Goal: Task Accomplishment & Management: Manage account settings

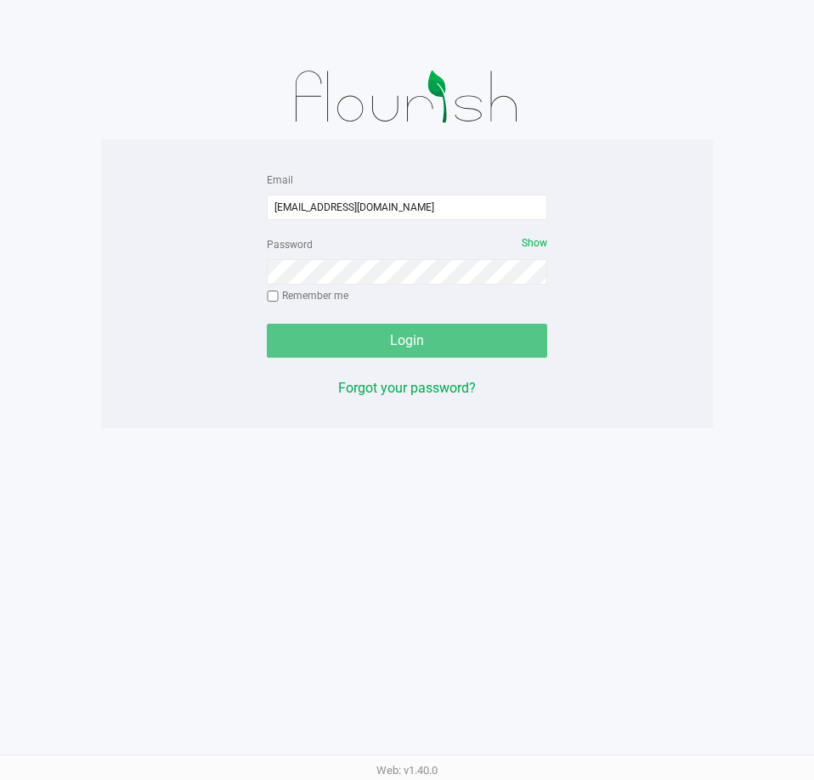
type input "[EMAIL_ADDRESS][DOMAIN_NAME]"
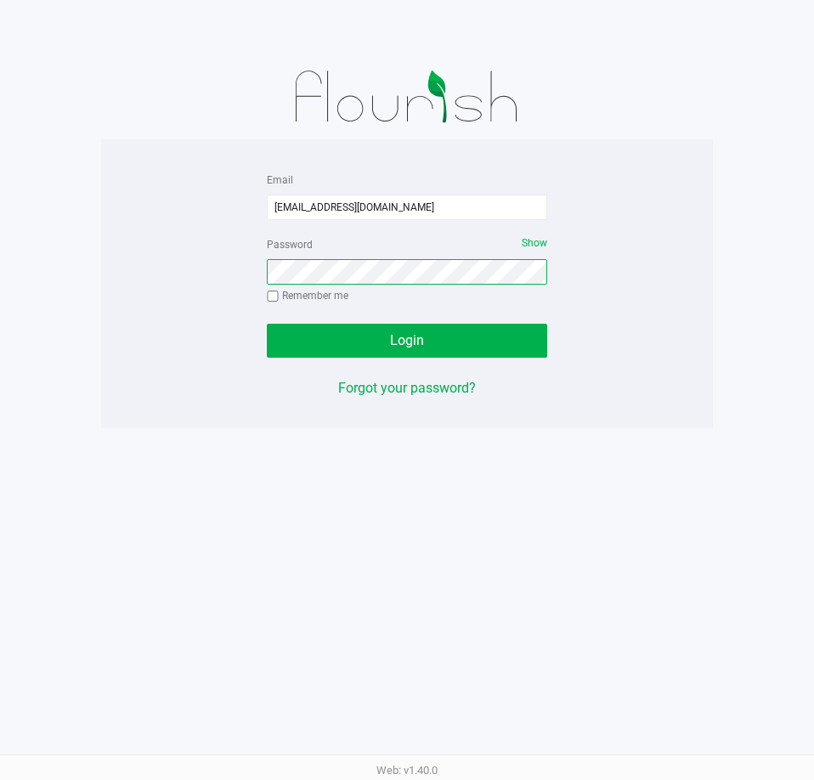
click at [267, 324] on button "Login" at bounding box center [407, 341] width 281 height 34
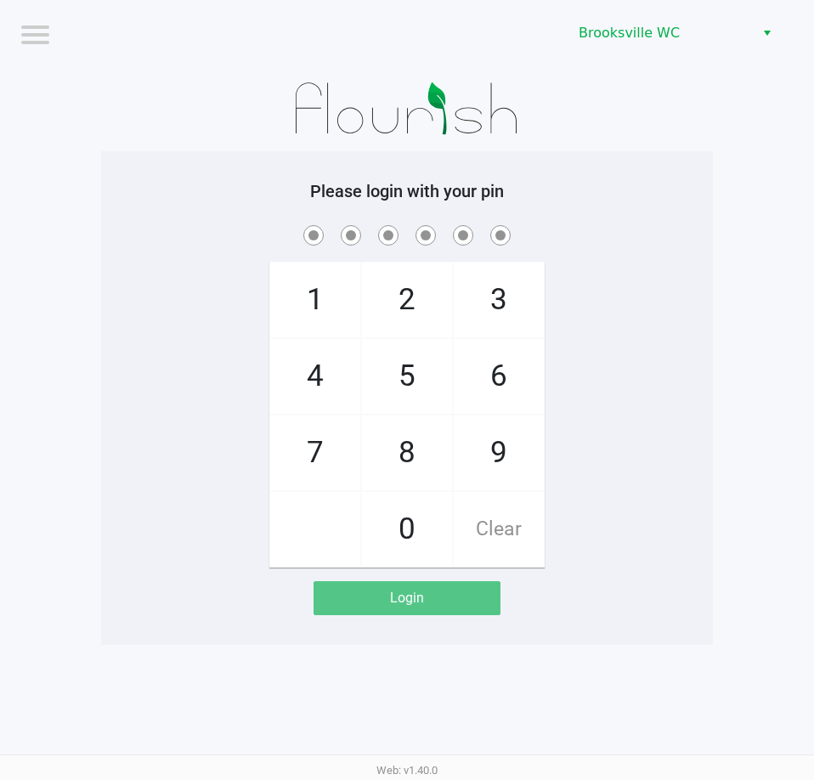
drag, startPoint x: 502, startPoint y: 184, endPoint x: 502, endPoint y: 201, distance: 16.2
click at [502, 184] on h5 "Please login with your pin" at bounding box center [407, 191] width 587 height 20
checkbox input "true"
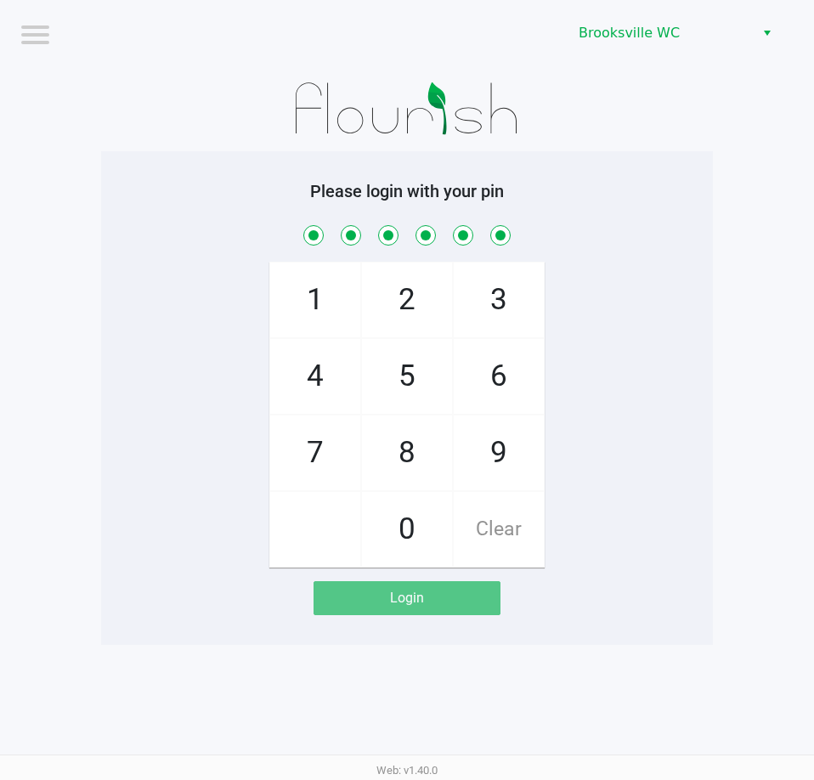
checkbox input "true"
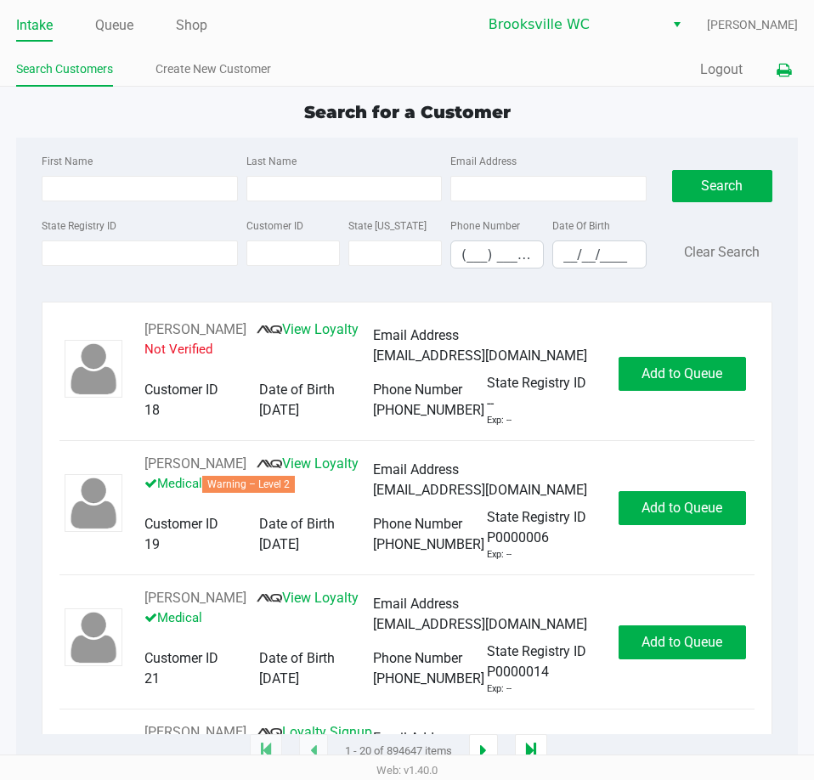
click at [792, 67] on button at bounding box center [784, 69] width 28 height 31
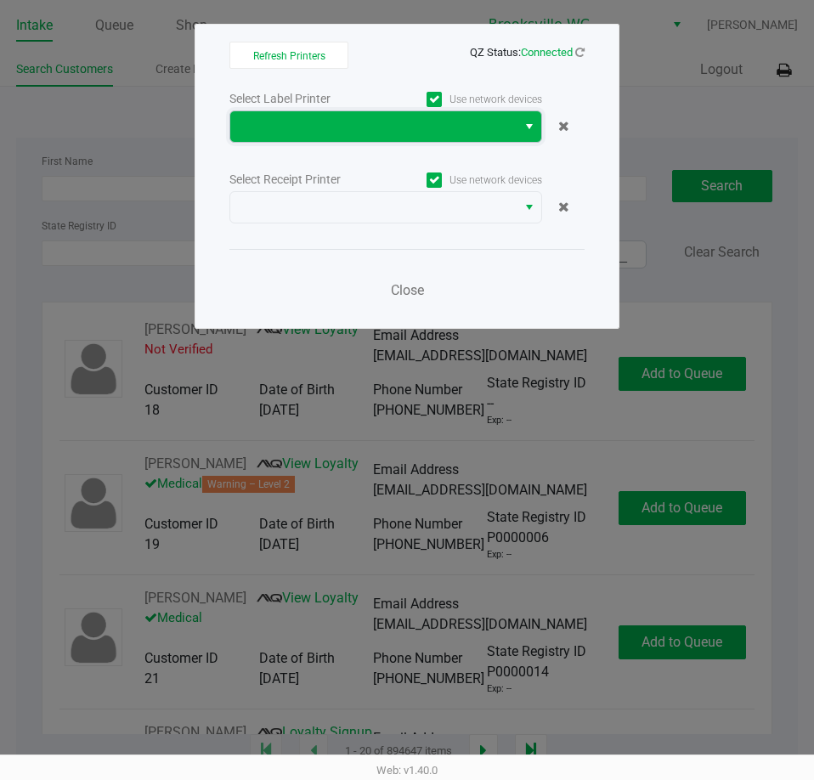
click at [334, 130] on span at bounding box center [374, 126] width 266 height 20
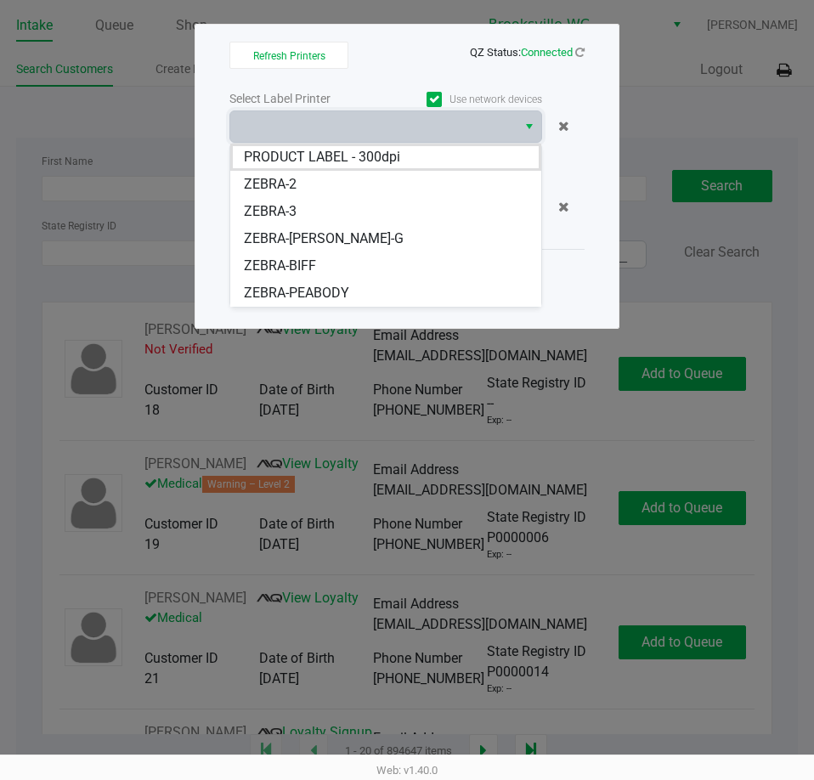
click at [325, 294] on span "ZEBRA-PEABODY" at bounding box center [296, 293] width 105 height 20
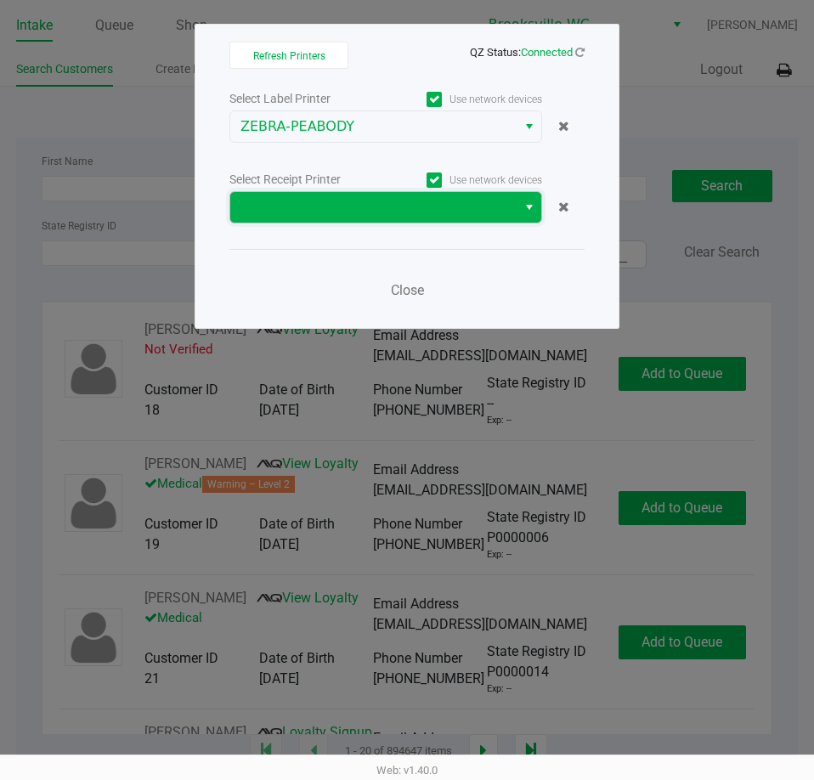
click at [336, 217] on span at bounding box center [374, 207] width 266 height 20
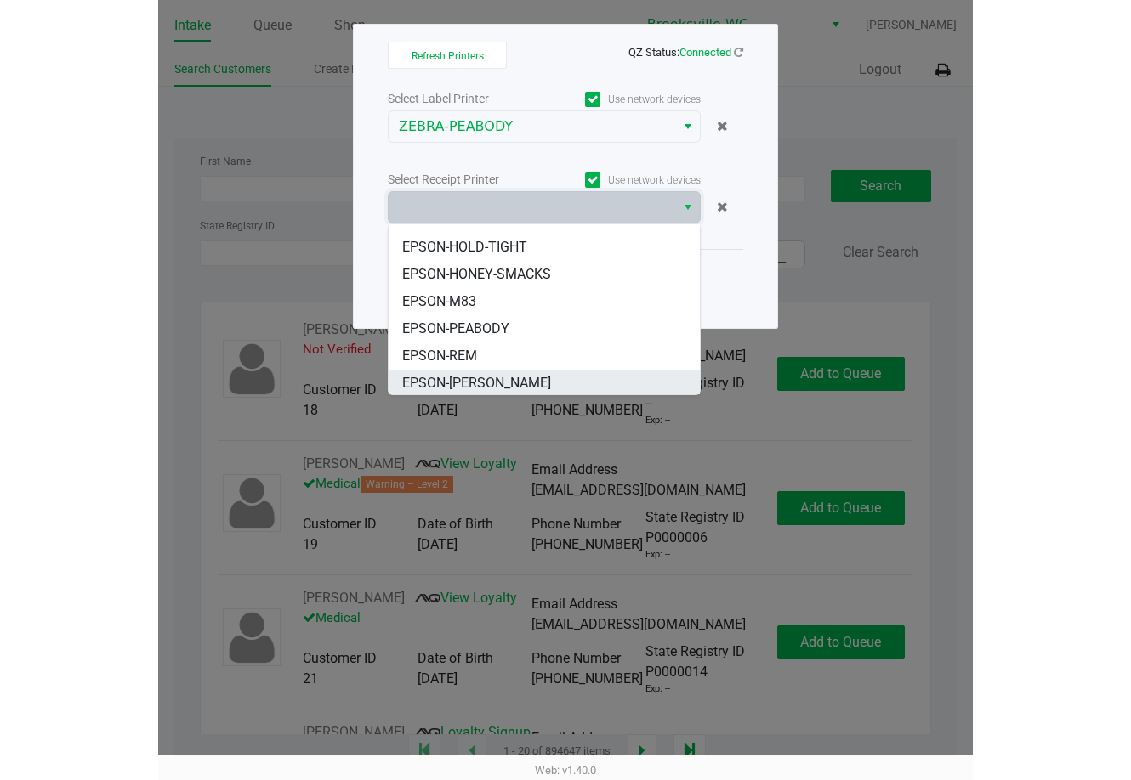
scroll to position [129, 0]
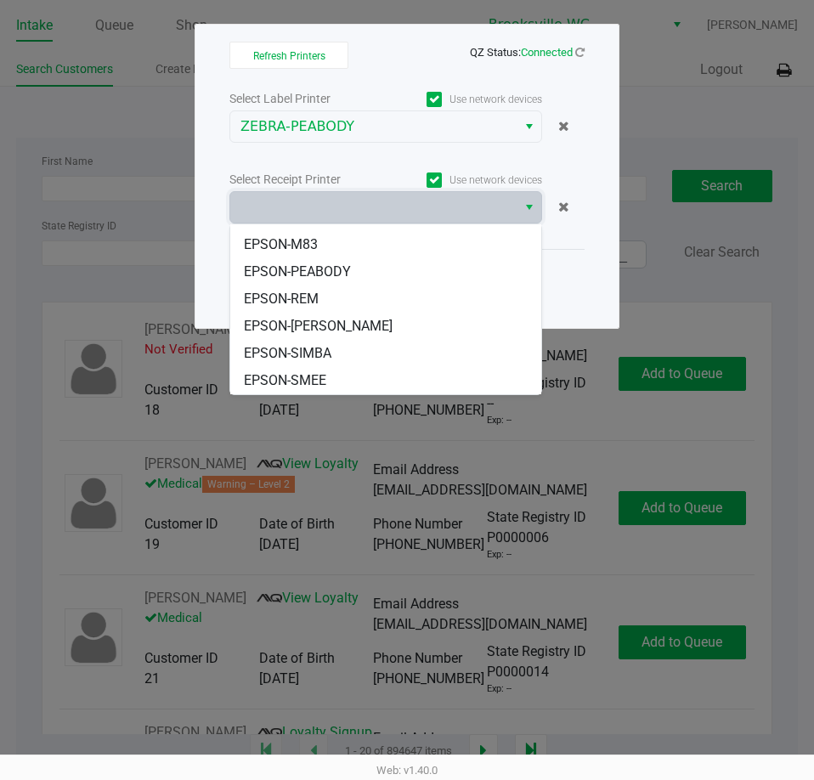
click at [342, 270] on span "EPSON-PEABODY" at bounding box center [297, 272] width 107 height 20
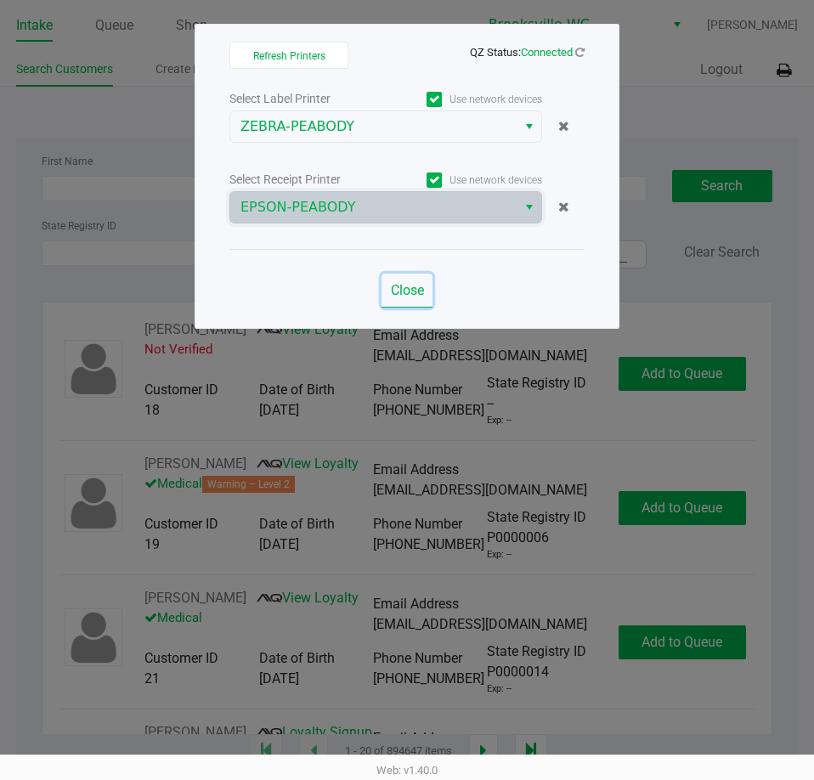
click at [401, 290] on span "Close" at bounding box center [407, 290] width 33 height 16
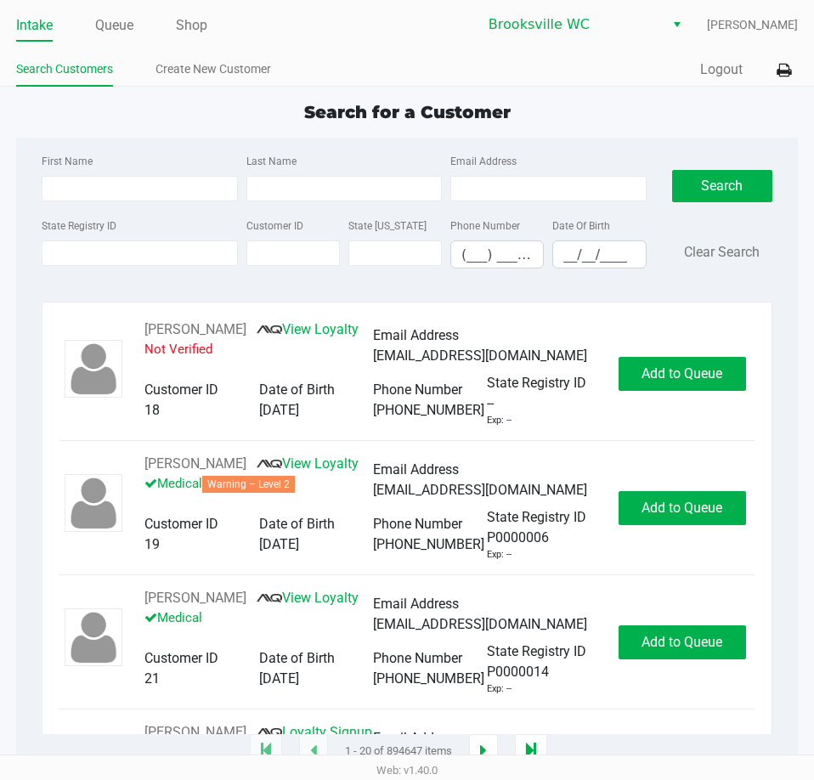
click at [213, 128] on div "Search for a Customer First Name Last Name Email Address State Registry ID Cust…" at bounding box center [407, 425] width 782 height 653
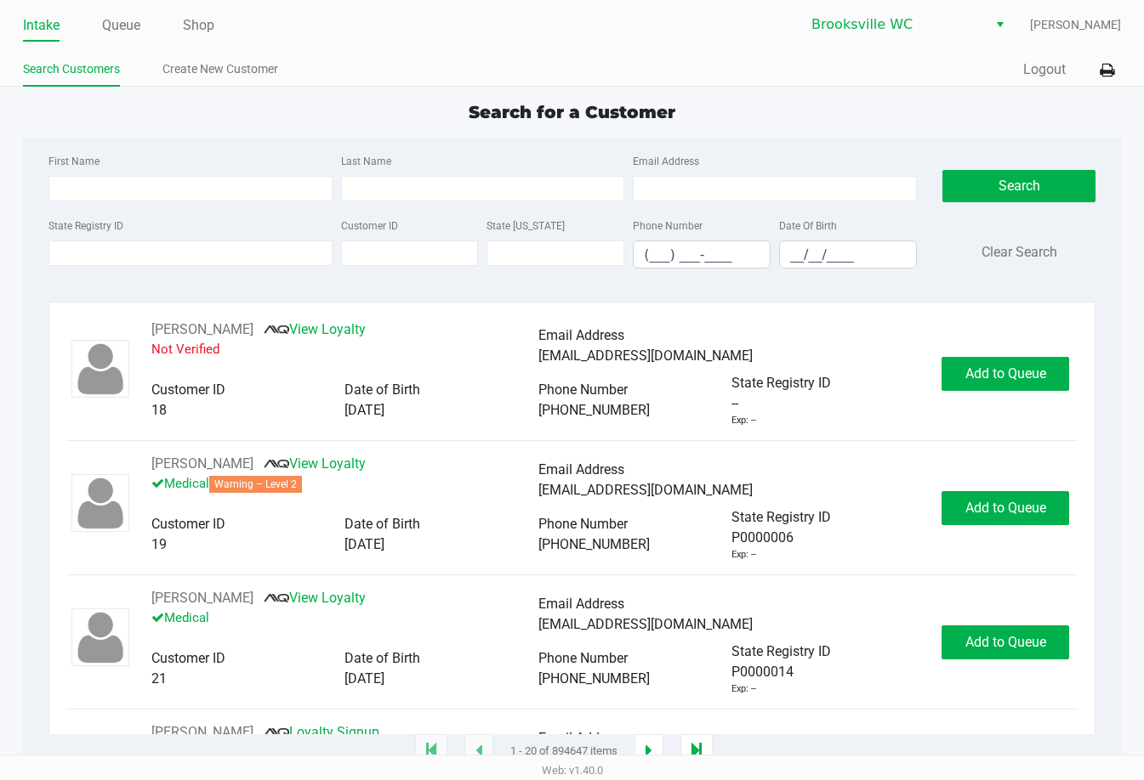
click at [345, 89] on app-point-of-sale "Intake Queue Shop Brooksville WC Elizabeth Bell Search Customers Create New Cus…" at bounding box center [572, 376] width 1144 height 752
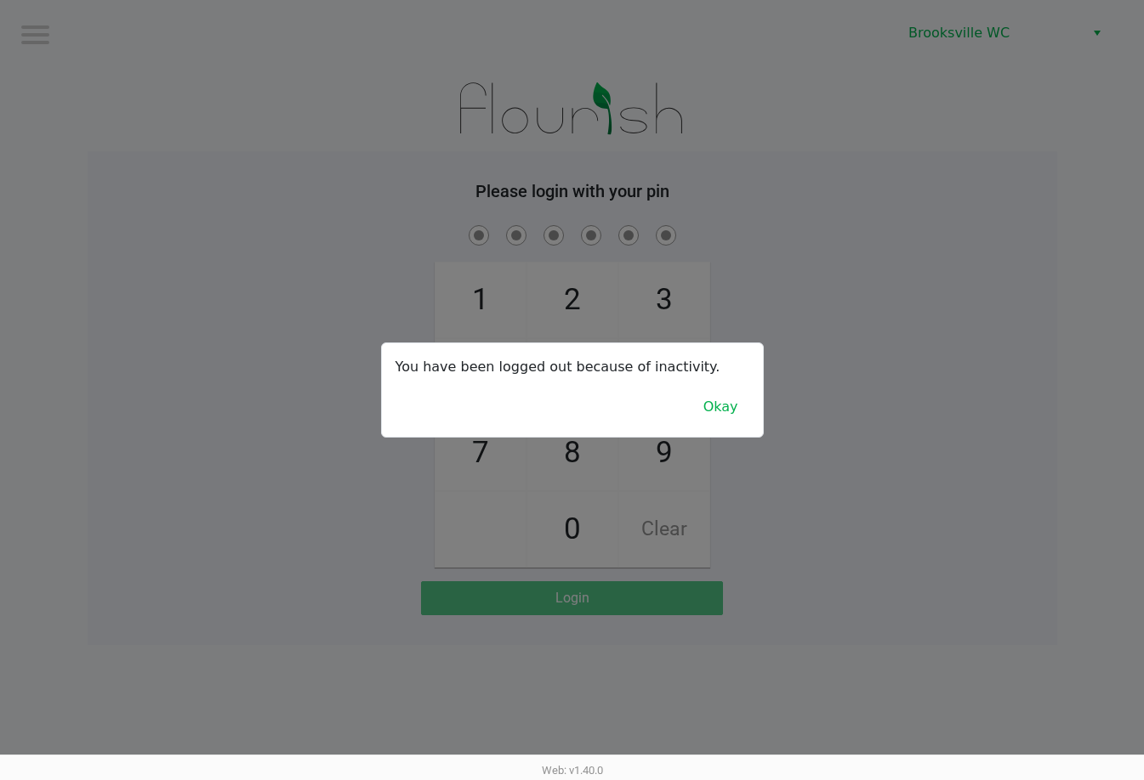
click at [814, 230] on div at bounding box center [572, 390] width 1144 height 780
checkbox input "true"
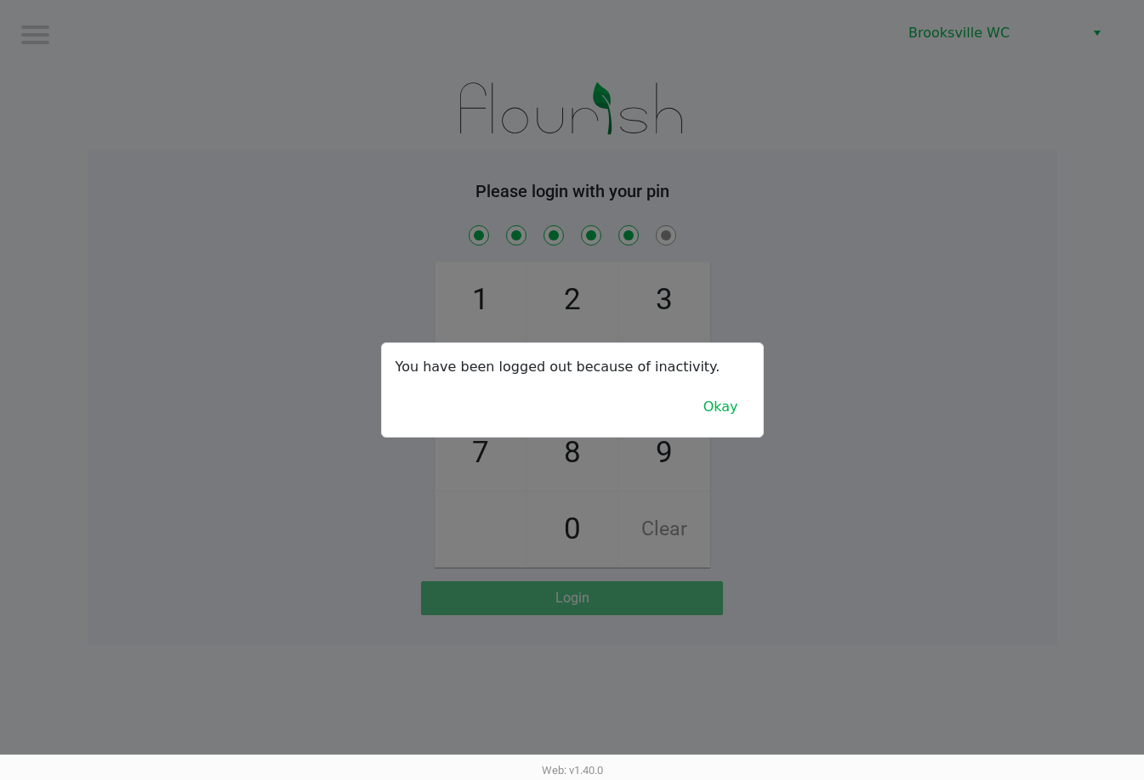
checkbox input "true"
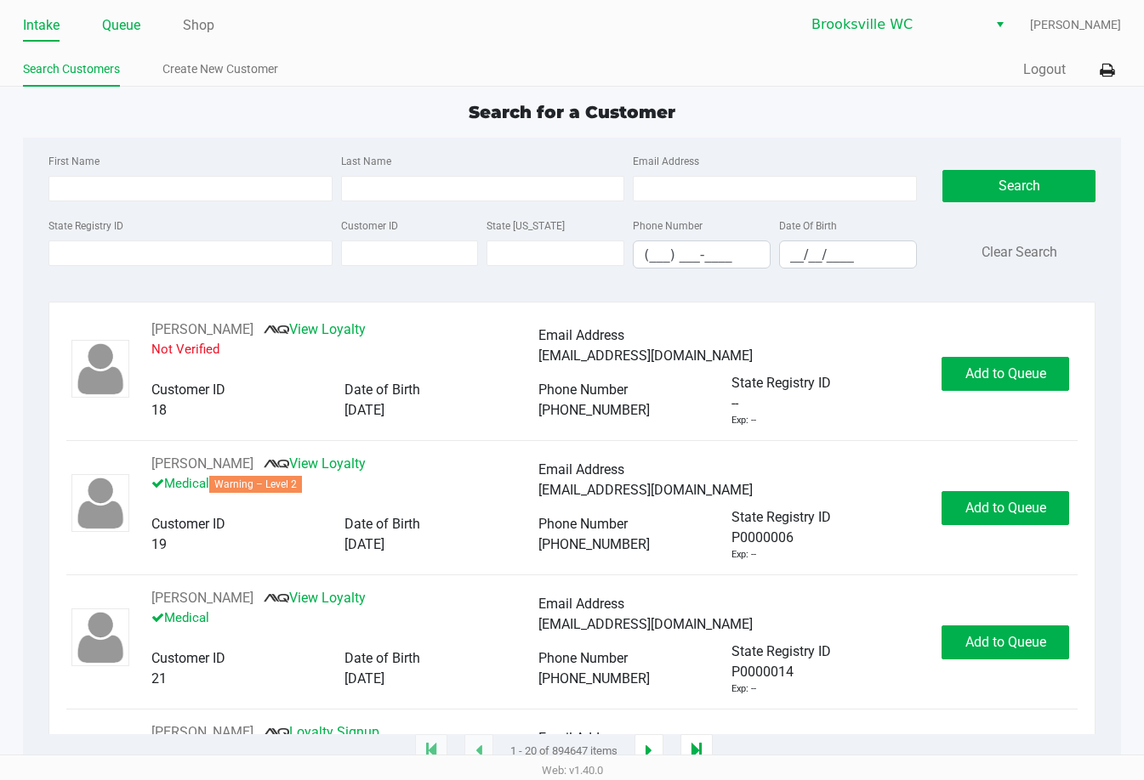
click at [116, 28] on link "Queue" at bounding box center [121, 26] width 38 height 24
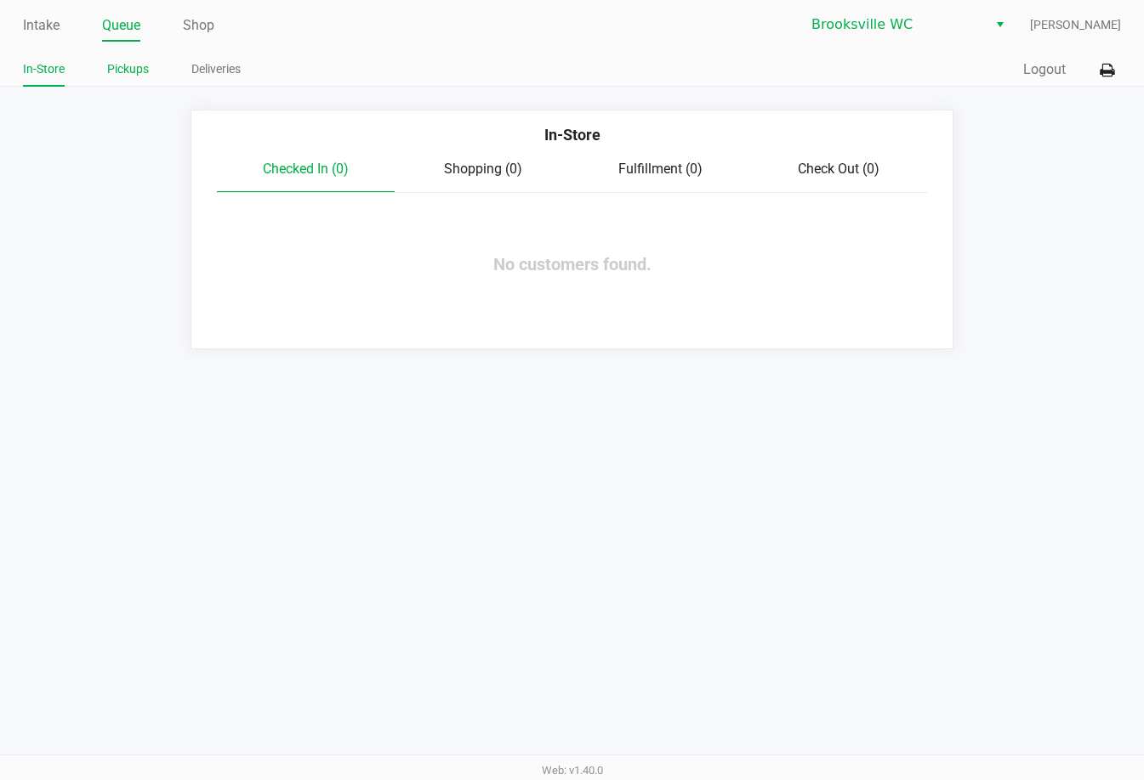
click at [139, 73] on link "Pickups" at bounding box center [128, 69] width 42 height 21
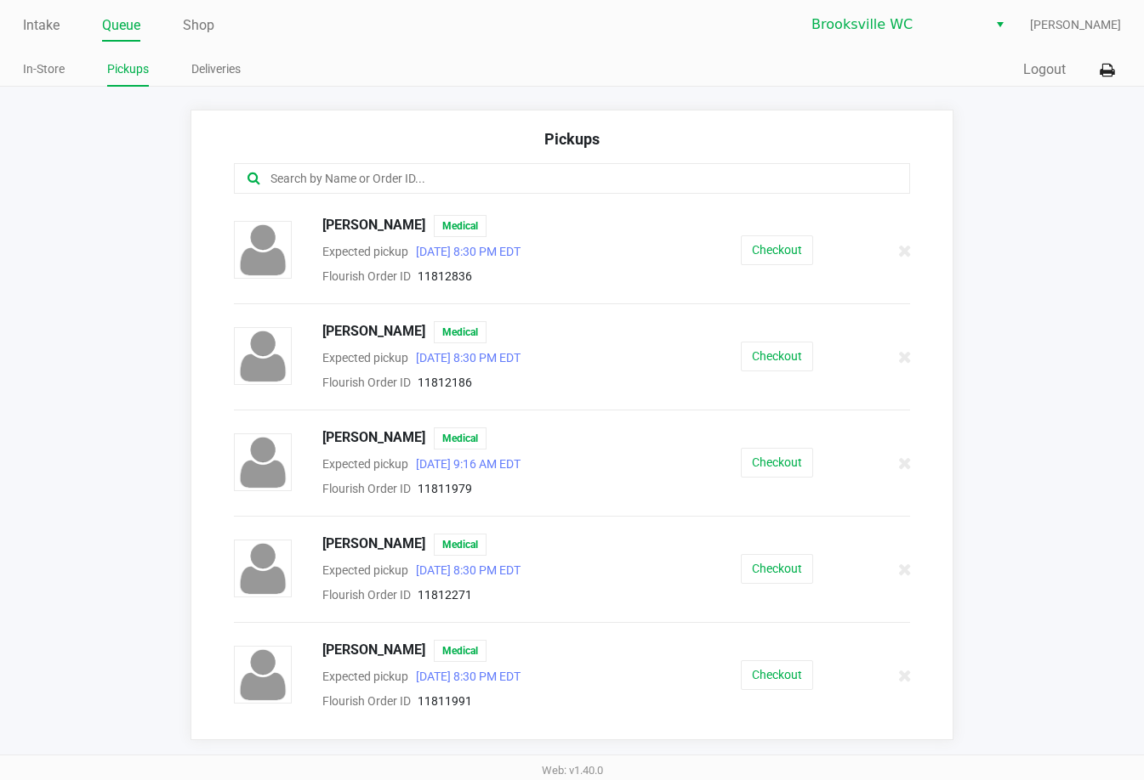
click at [298, 178] on input "text" at bounding box center [560, 179] width 583 height 20
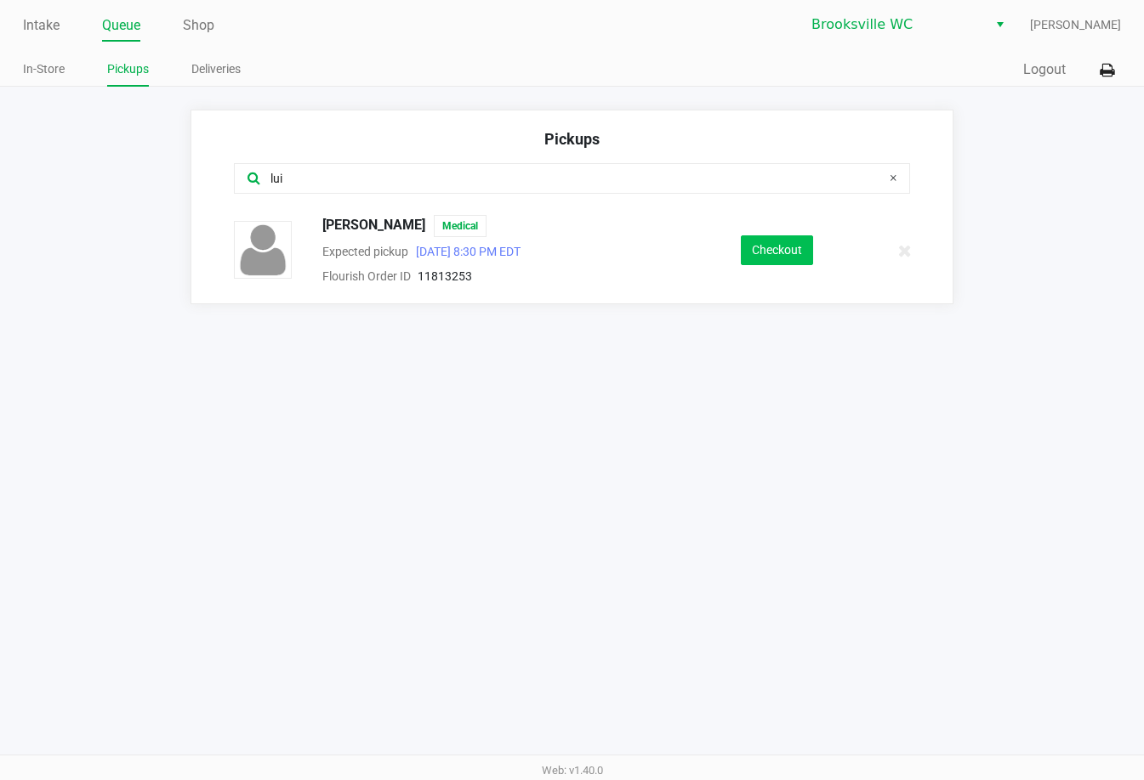
type input "lui"
click at [769, 253] on button "Checkout" at bounding box center [777, 251] width 72 height 30
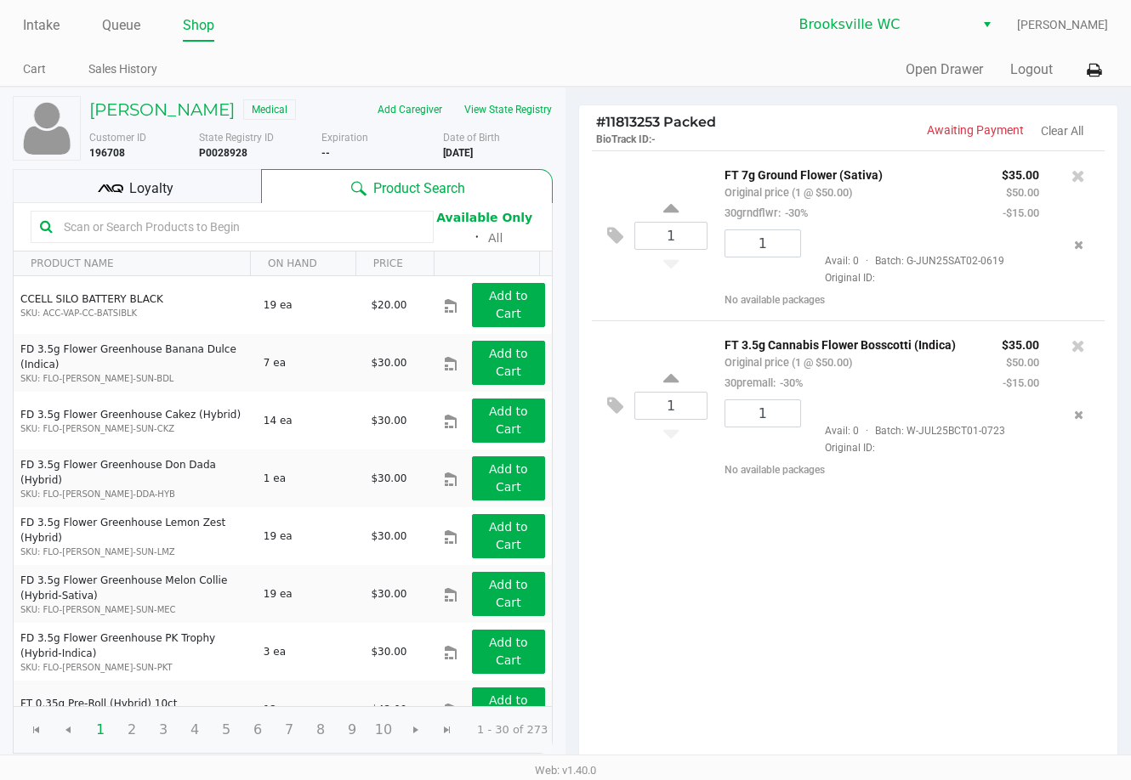
click at [814, 570] on div "1 FT 7g Ground Flower (Sativa) Original price (1 @ $50.00) 30grndflwr: -30% $35…" at bounding box center [848, 458] width 538 height 616
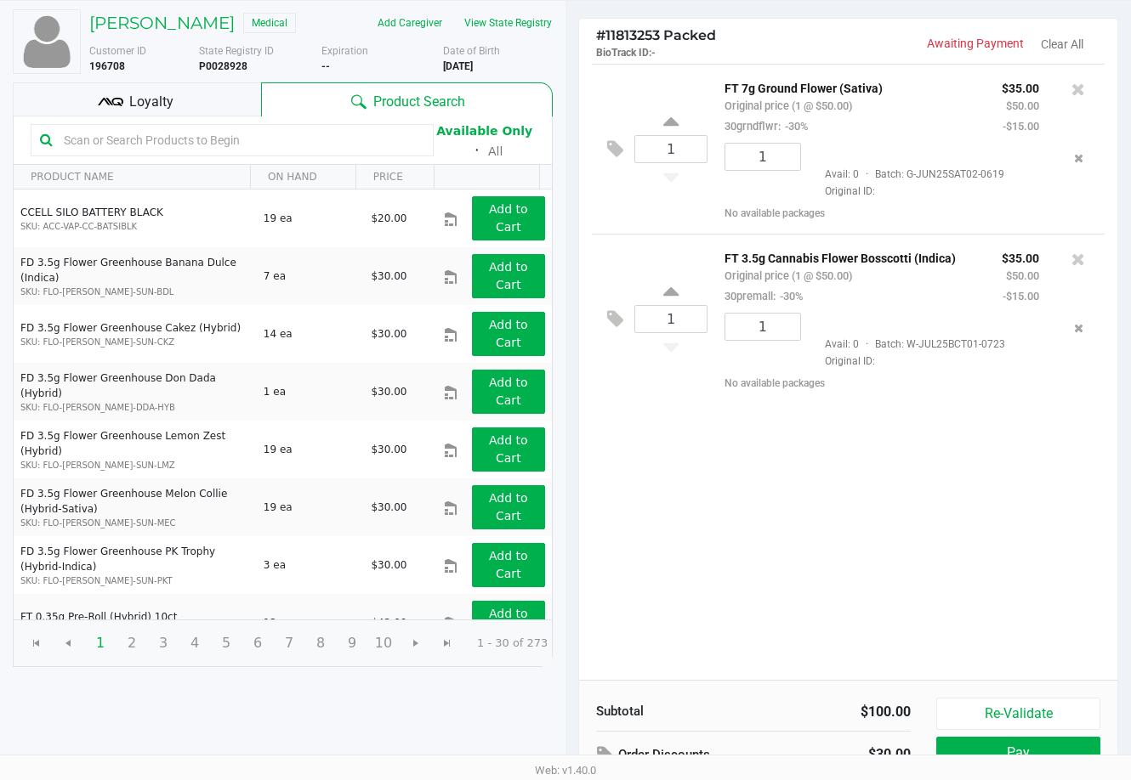
scroll to position [174, 0]
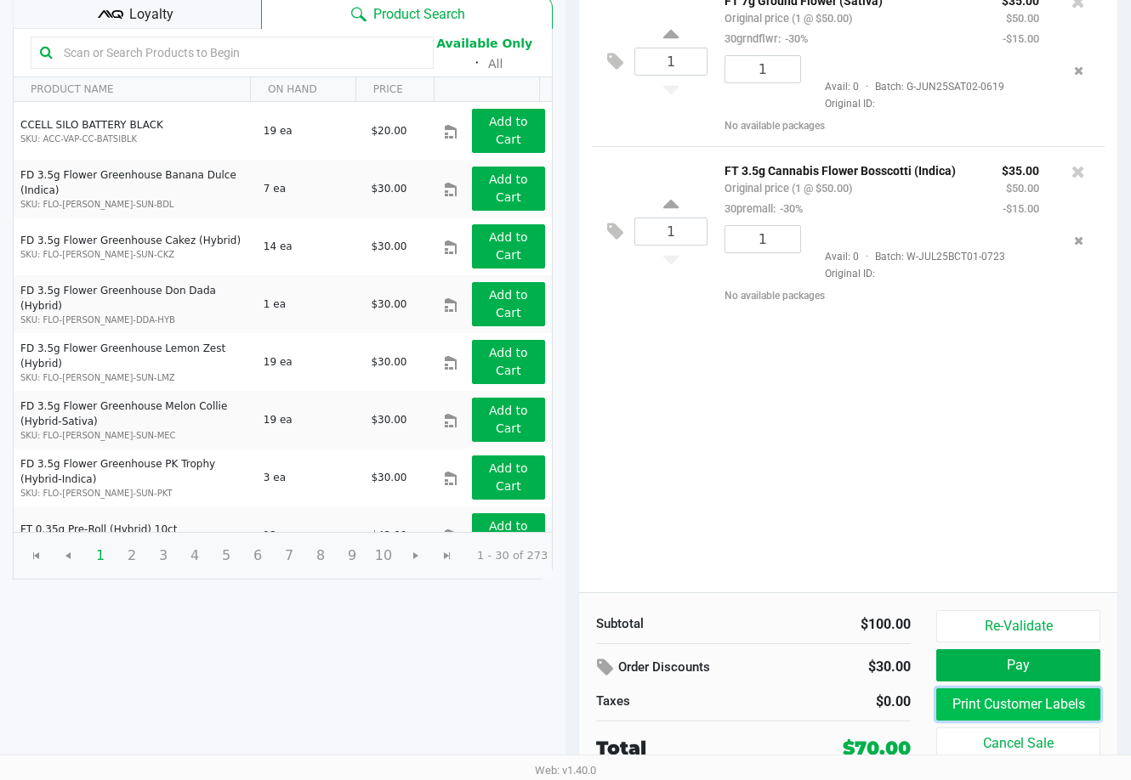
click at [814, 707] on button "Print Customer Labels" at bounding box center [1018, 705] width 164 height 32
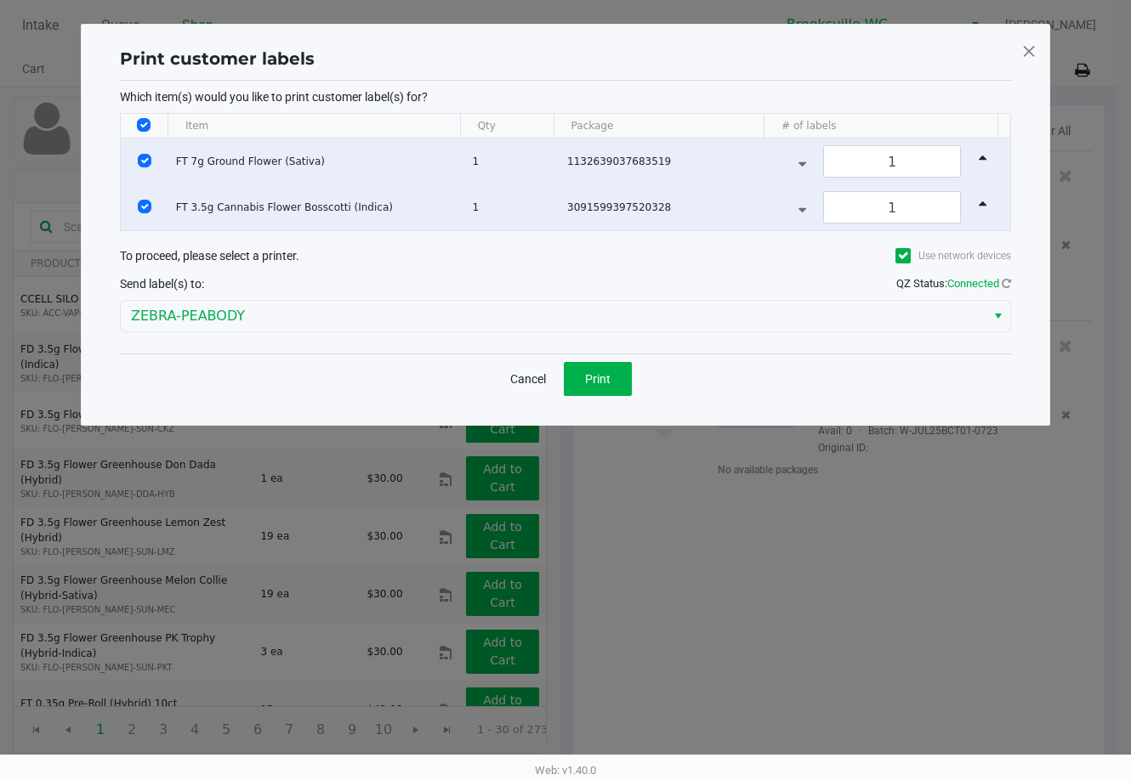
scroll to position [0, 0]
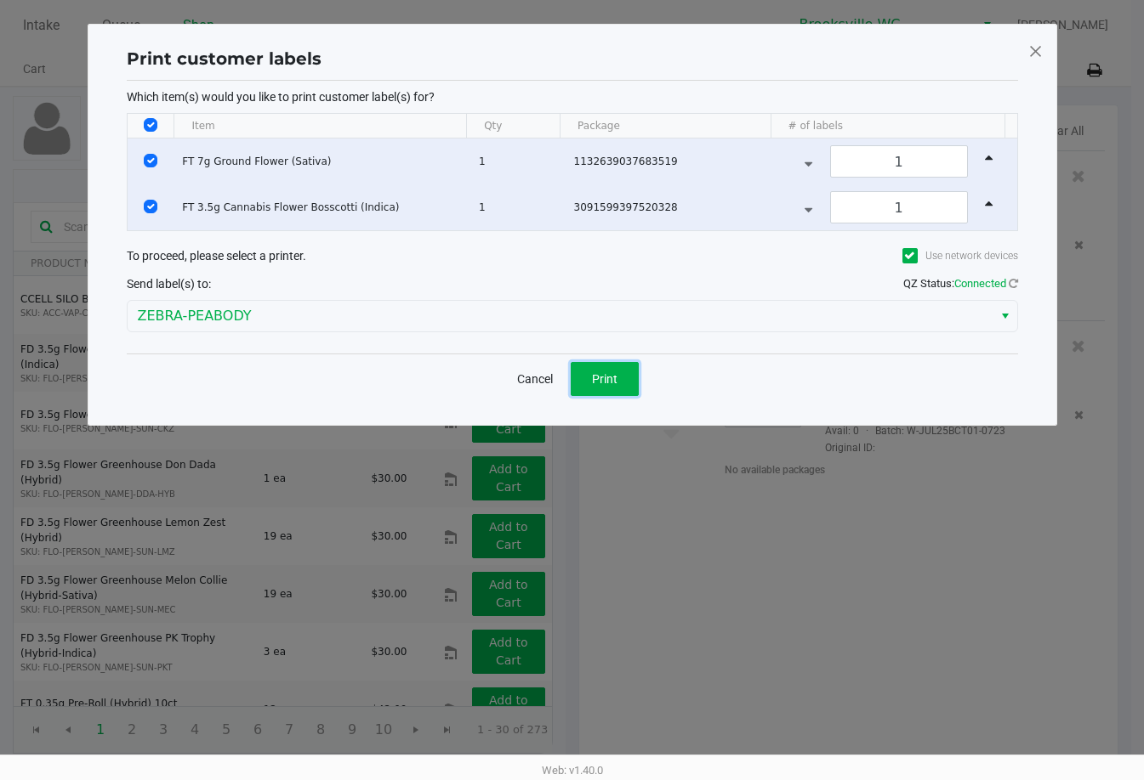
click at [622, 379] on button "Print" at bounding box center [604, 379] width 68 height 34
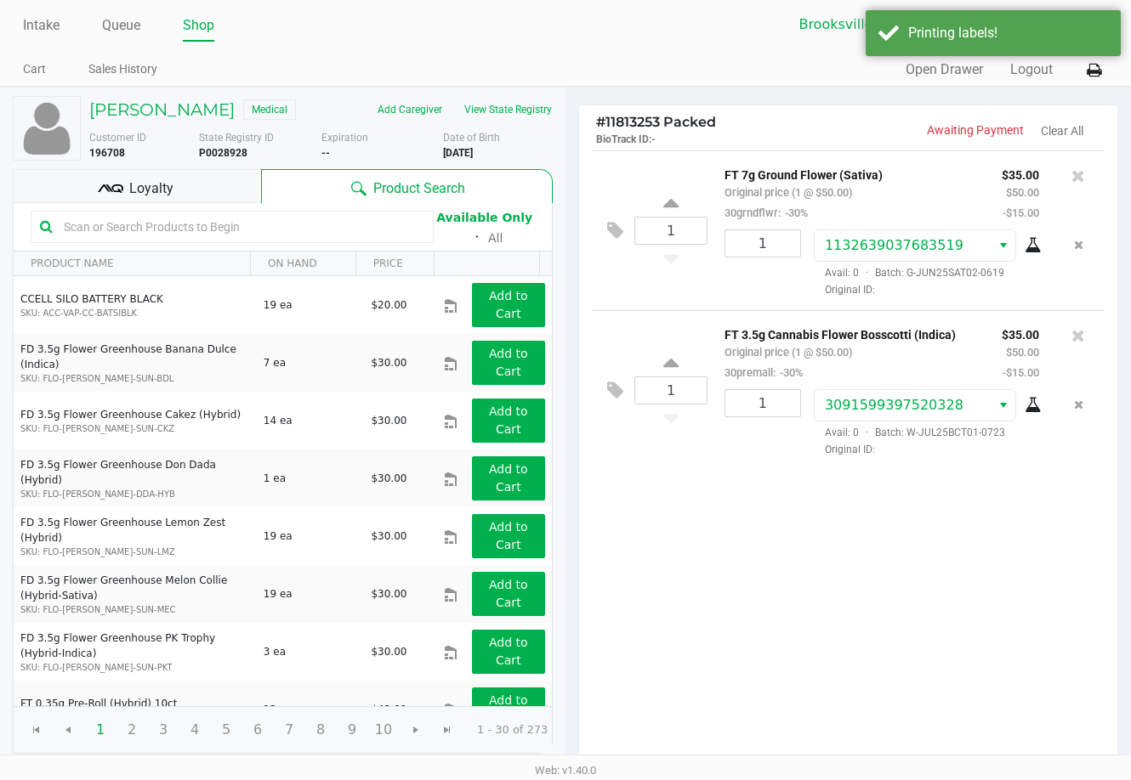
click at [135, 192] on span "Loyalty" at bounding box center [151, 189] width 44 height 20
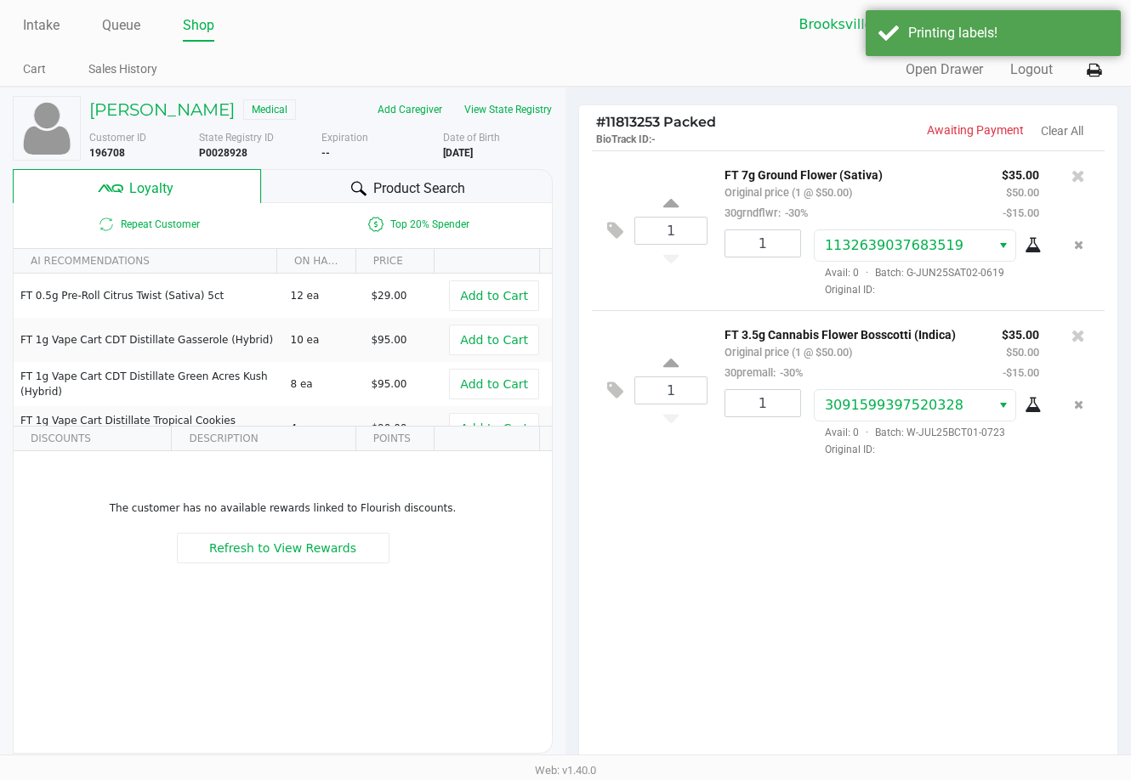
click at [696, 572] on div "1 FT 7g Ground Flower (Sativa) Original price (1 @ $50.00) 30grndflwr: -30% $35…" at bounding box center [848, 458] width 538 height 616
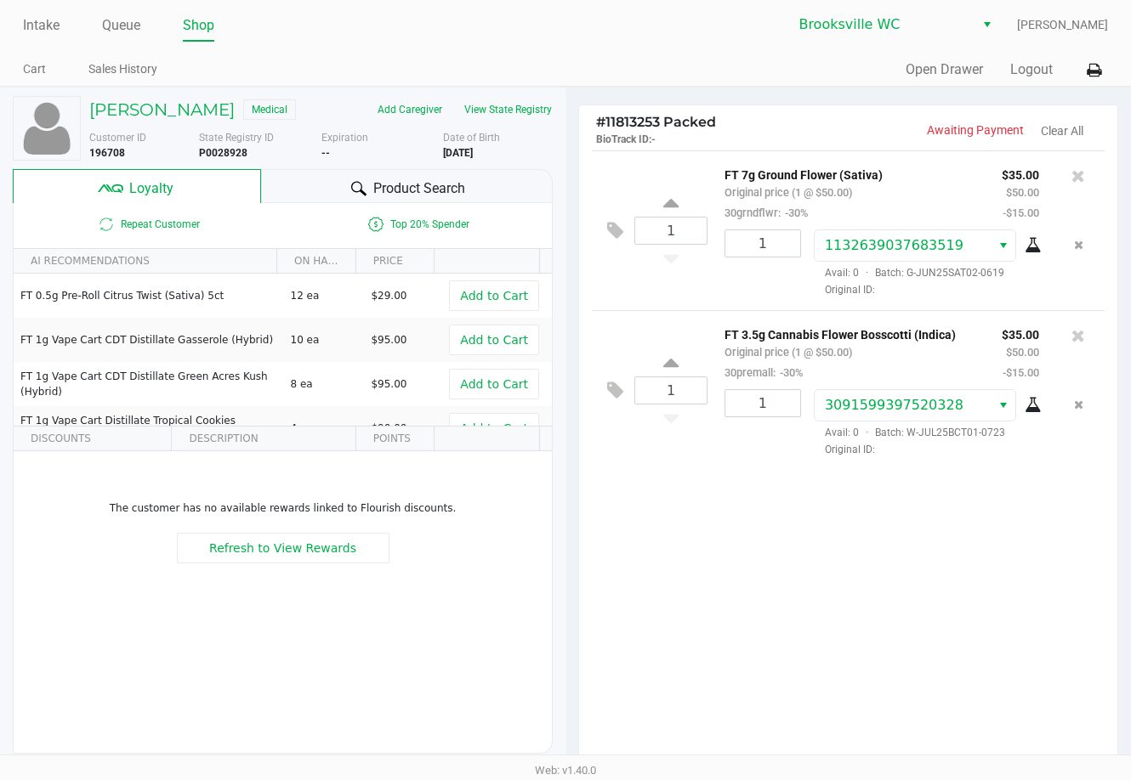
click at [765, 581] on div "1 FT 7g Ground Flower (Sativa) Original price (1 @ $50.00) 30grndflwr: -30% $35…" at bounding box center [848, 458] width 538 height 616
click at [616, 236] on icon at bounding box center [615, 231] width 16 height 20
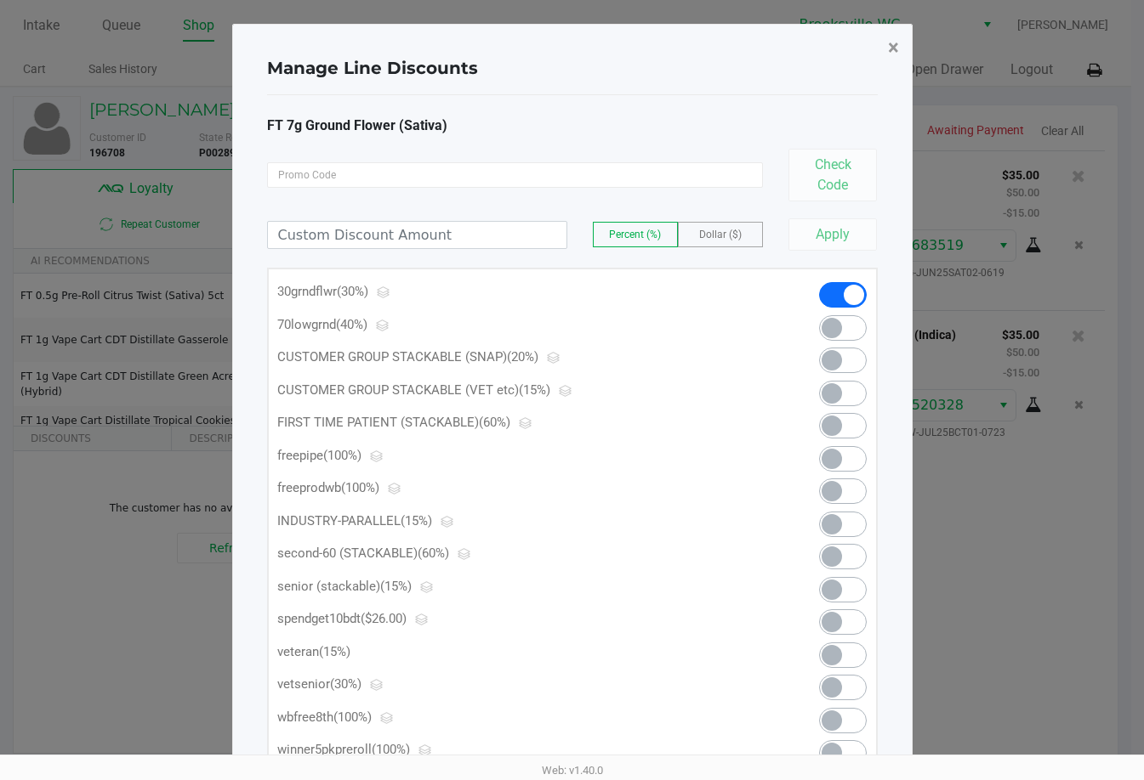
click at [814, 46] on span "×" at bounding box center [893, 48] width 11 height 24
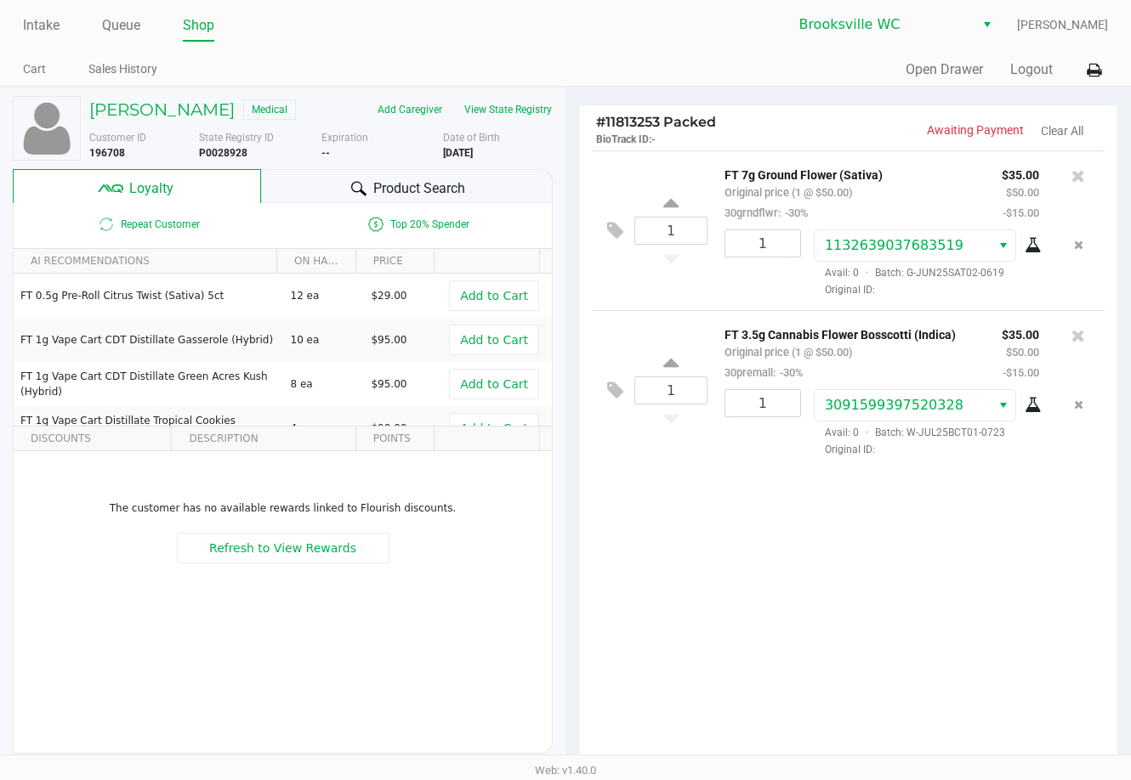
click at [786, 629] on div "1 FT 7g Ground Flower (Sativa) Original price (1 @ $50.00) 30grndflwr: -30% $35…" at bounding box center [848, 458] width 538 height 616
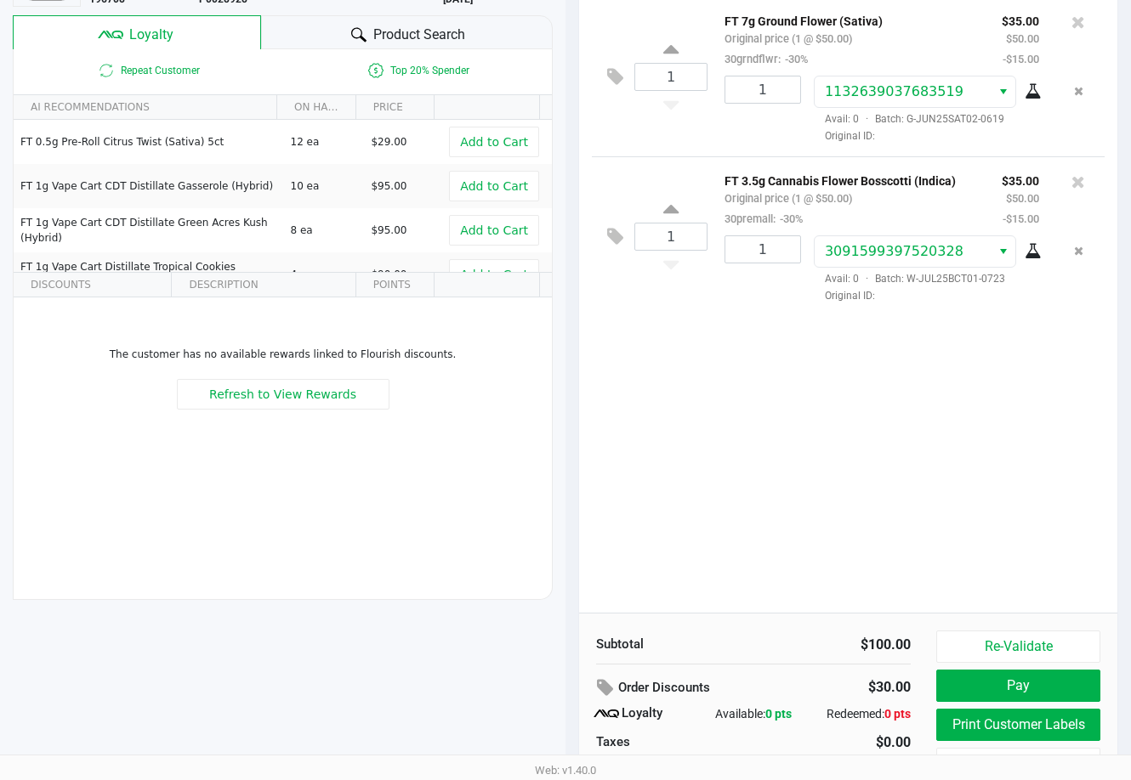
scroll to position [195, 0]
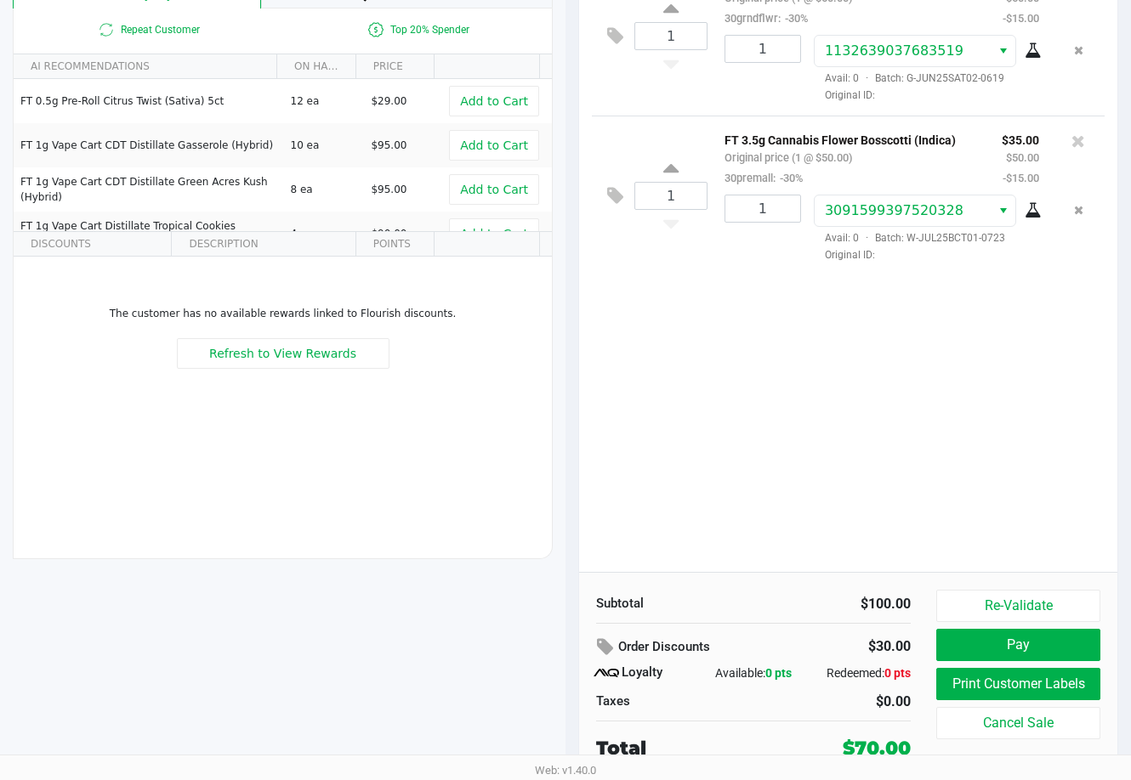
click at [738, 553] on div "1 FT 7g Ground Flower (Sativa) Original price (1 @ $50.00) 30grndflwr: -30% $35…" at bounding box center [848, 264] width 538 height 616
click at [752, 514] on div "1 FT 7g Ground Flower (Sativa) Original price (1 @ $50.00) 30grndflwr: -30% $35…" at bounding box center [848, 264] width 538 height 616
click at [814, 630] on button "Pay" at bounding box center [1018, 645] width 164 height 32
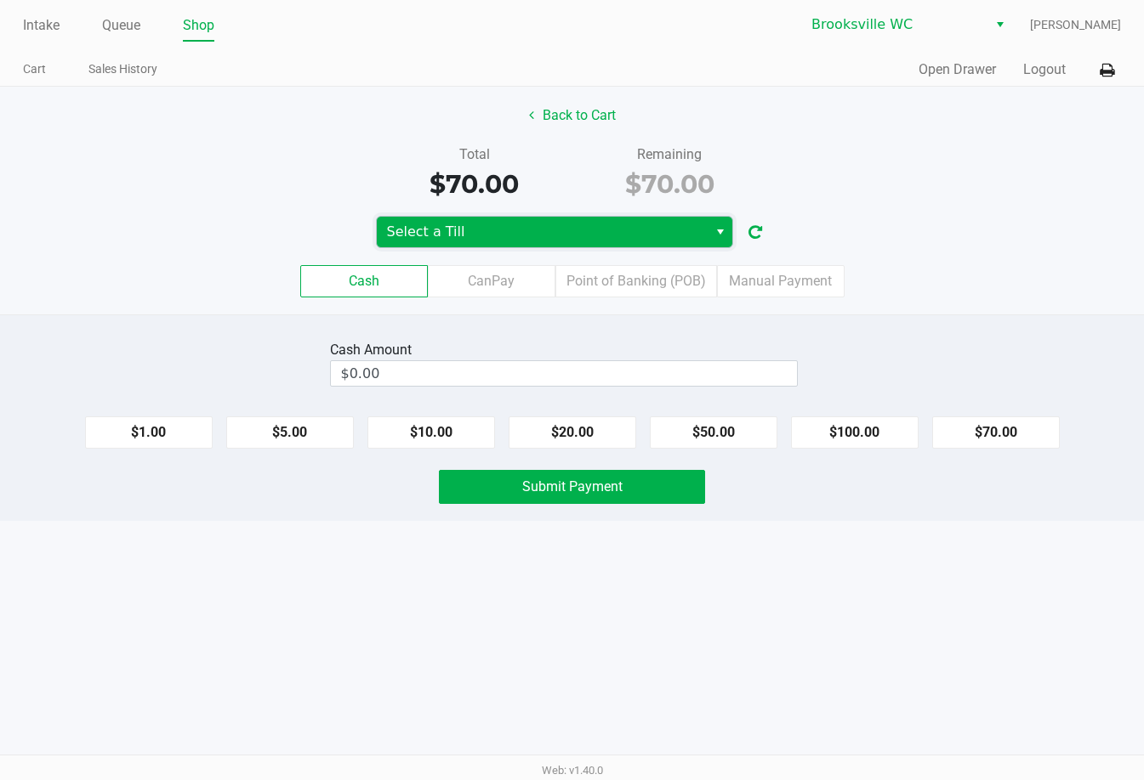
drag, startPoint x: 606, startPoint y: 232, endPoint x: 587, endPoint y: 246, distance: 23.1
click at [604, 232] on span "Select a Till" at bounding box center [542, 232] width 310 height 20
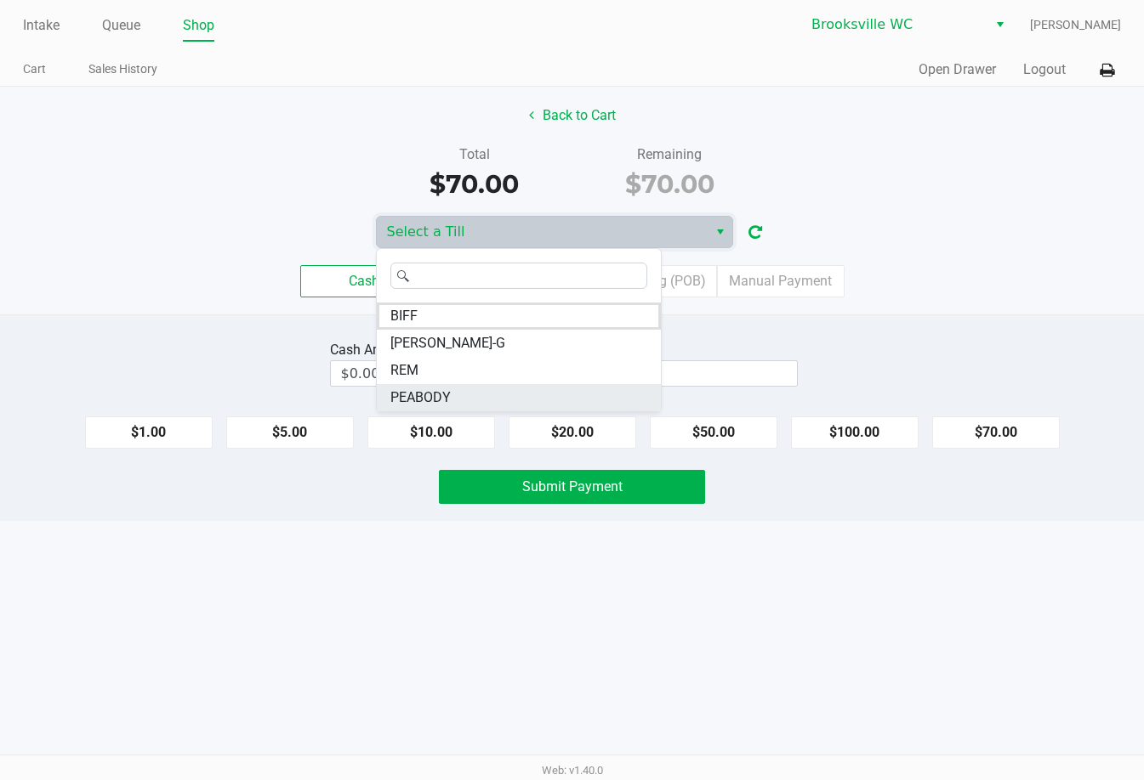
click at [475, 391] on li "PEABODY" at bounding box center [519, 397] width 284 height 27
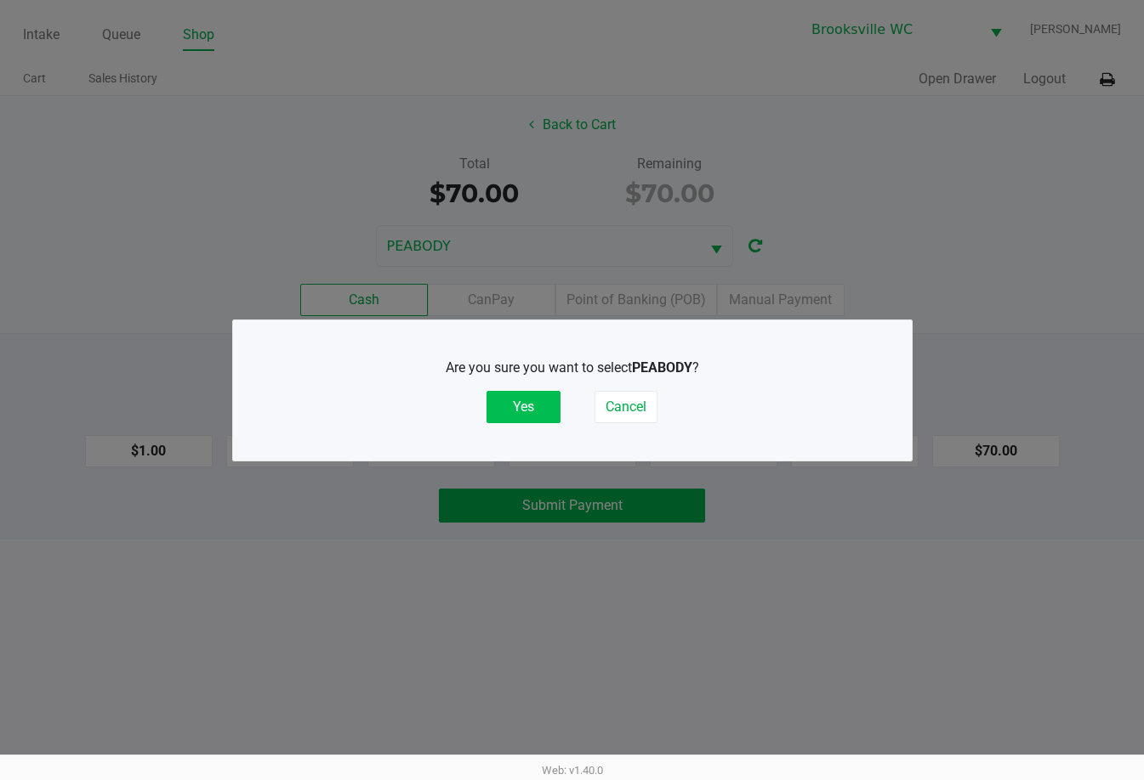
click at [519, 409] on button "Yes" at bounding box center [523, 407] width 74 height 32
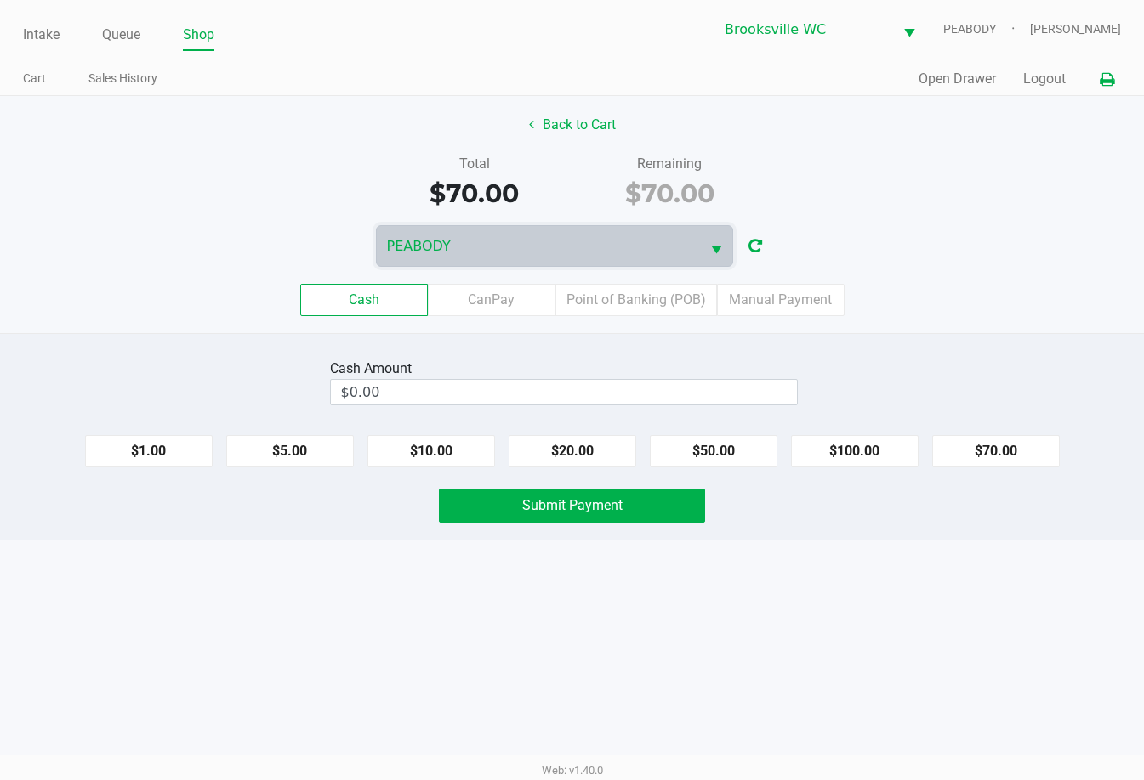
click at [814, 79] on icon at bounding box center [1106, 80] width 14 height 12
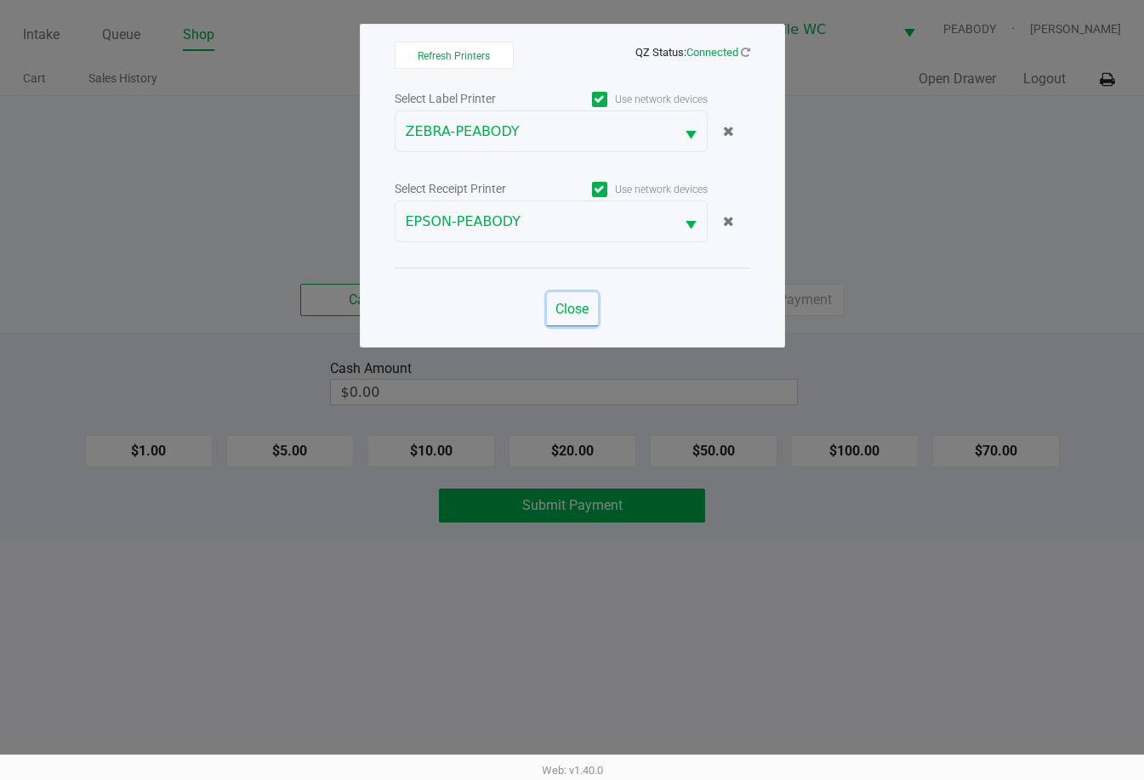
click at [579, 312] on span "Close" at bounding box center [571, 309] width 33 height 16
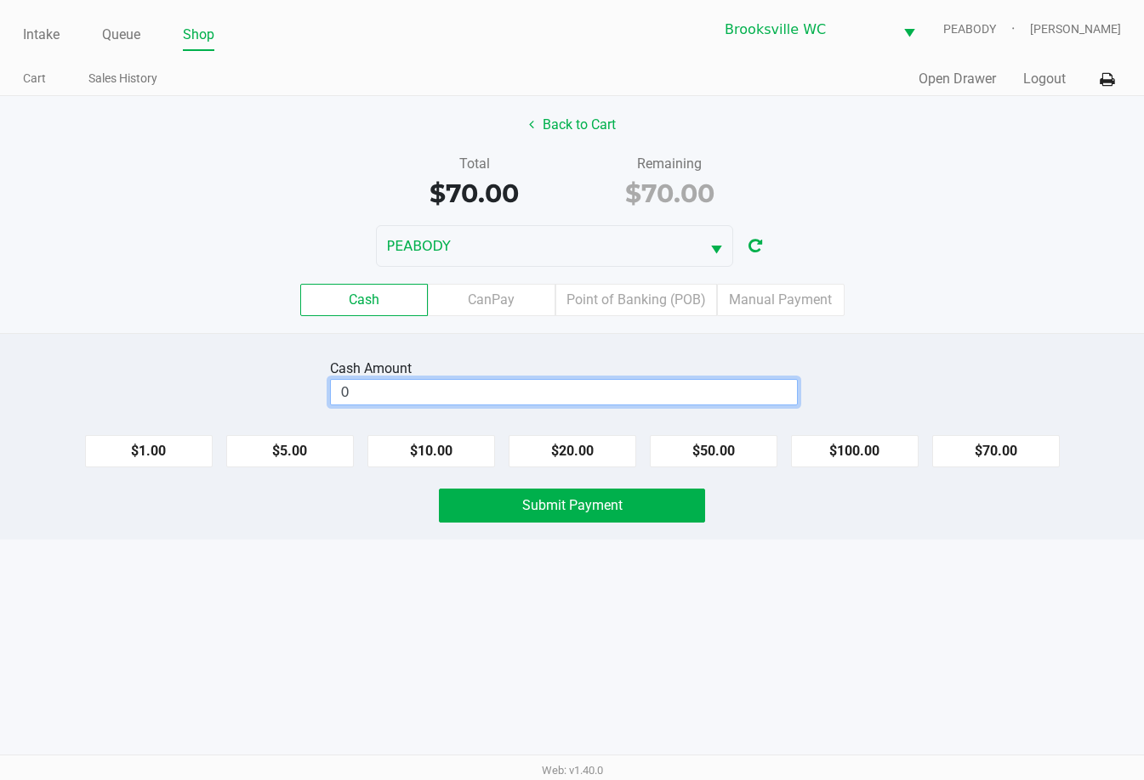
click at [555, 392] on input "0" at bounding box center [564, 392] width 466 height 25
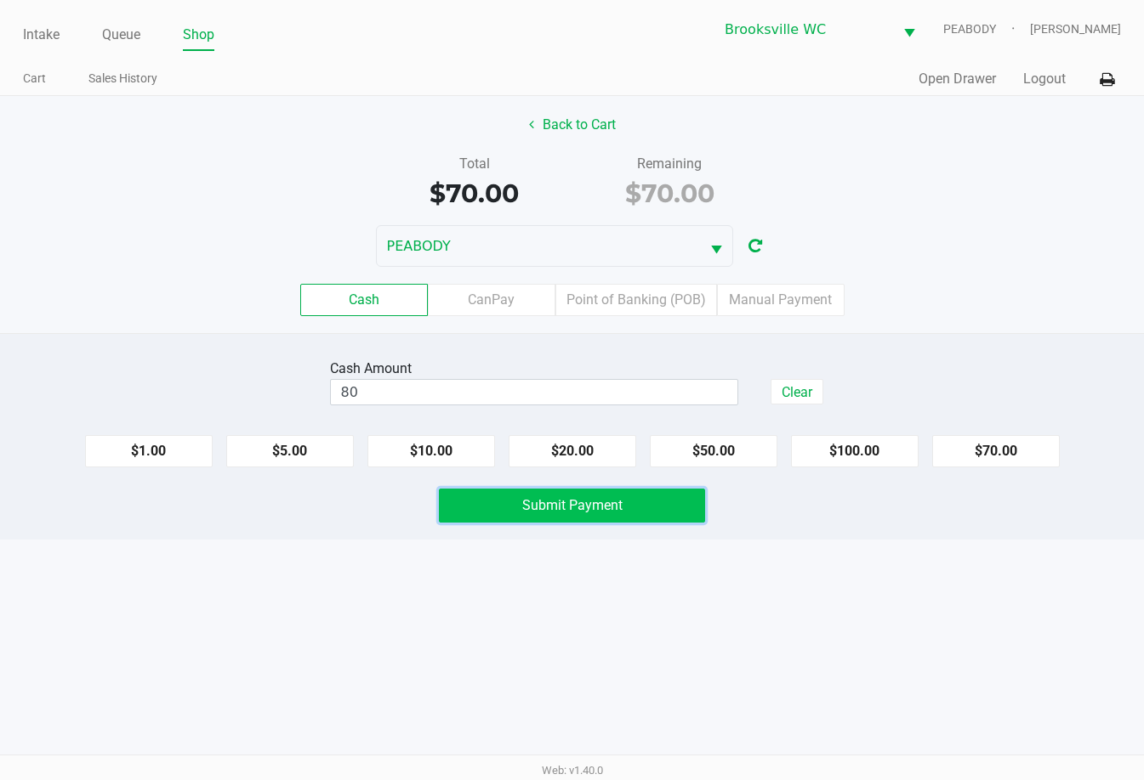
type input "$80.00"
click at [584, 519] on button "Submit Payment" at bounding box center [572, 506] width 267 height 34
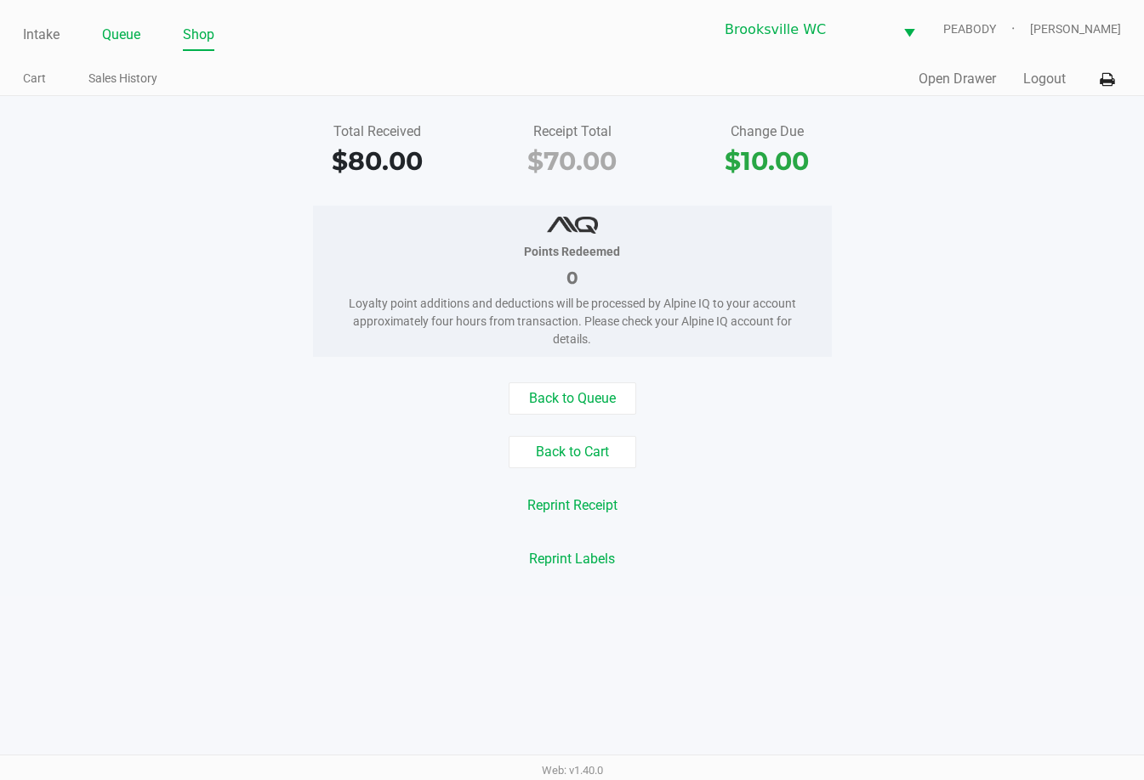
click at [117, 30] on link "Queue" at bounding box center [121, 35] width 38 height 24
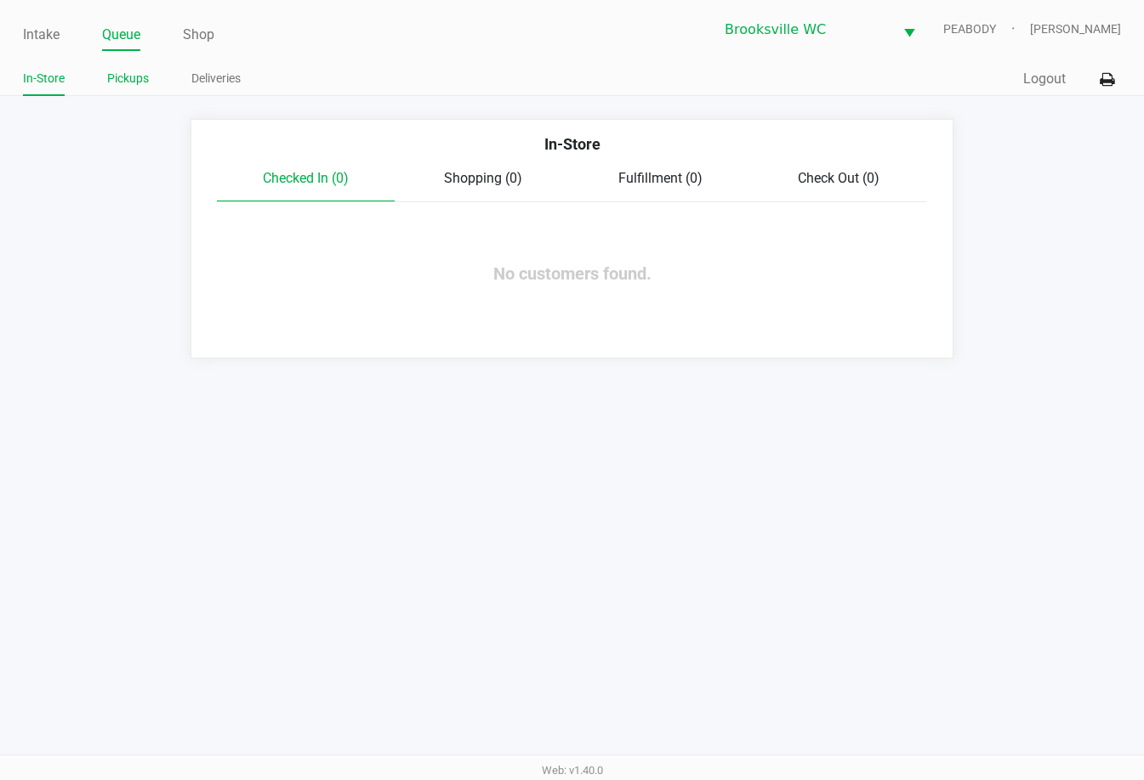
click at [119, 74] on link "Pickups" at bounding box center [128, 78] width 42 height 21
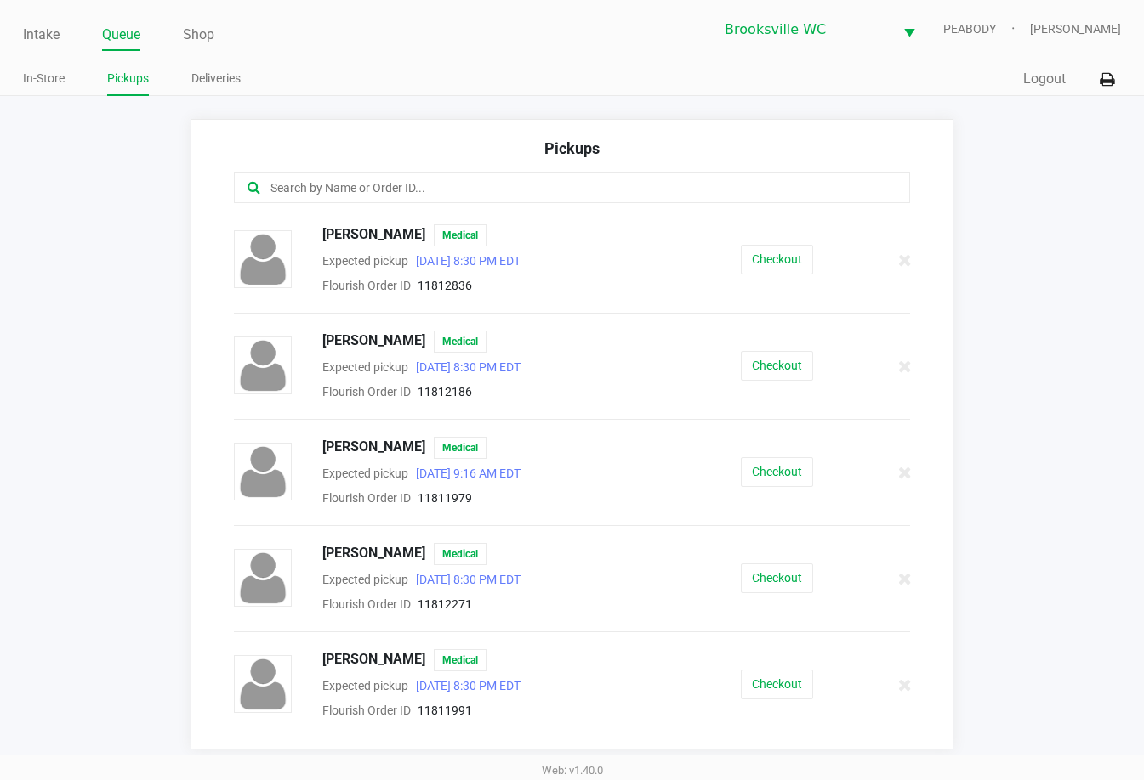
click at [417, 179] on input "text" at bounding box center [560, 189] width 583 height 20
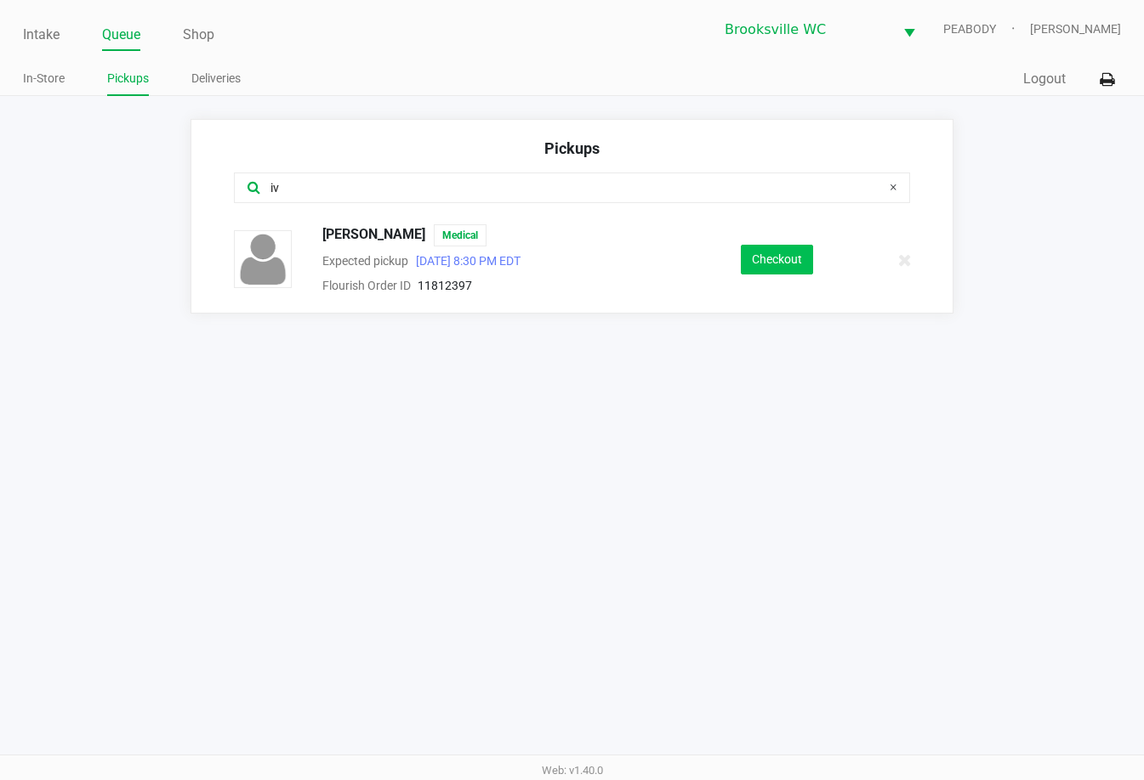
type input "iv"
click at [784, 269] on button "Checkout" at bounding box center [777, 260] width 72 height 30
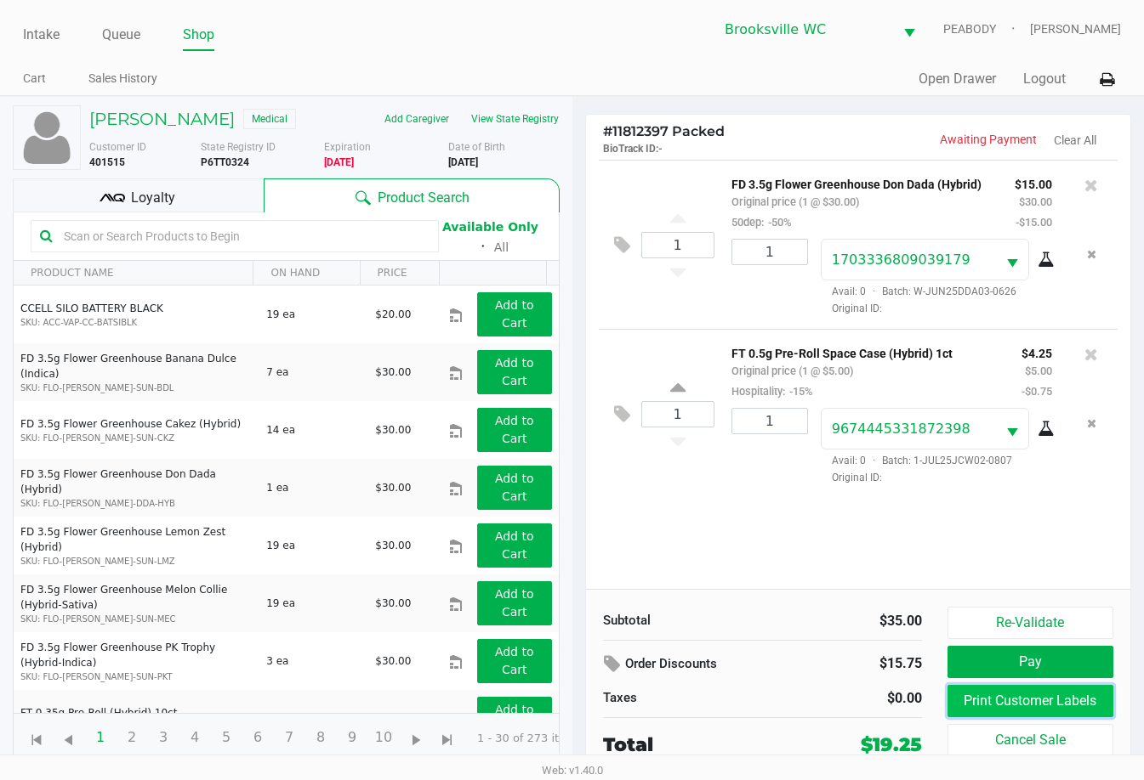
click at [814, 698] on button "Print Customer Labels" at bounding box center [1030, 701] width 166 height 32
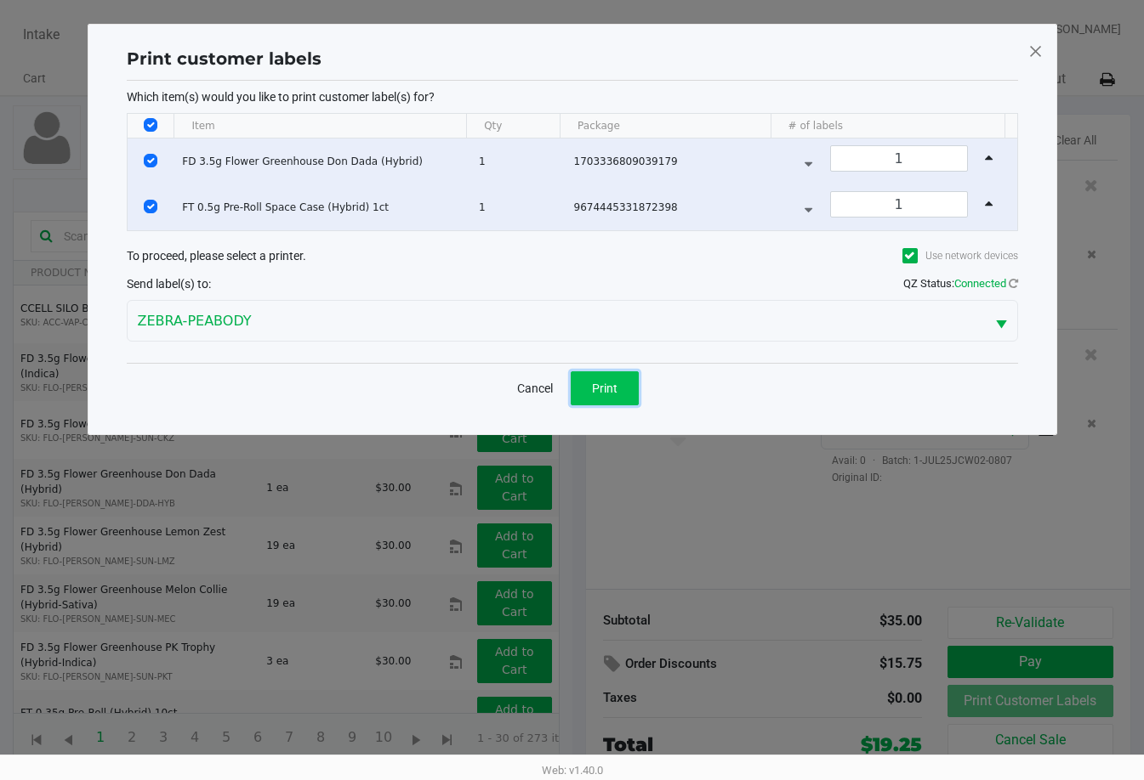
click at [631, 400] on button "Print" at bounding box center [604, 389] width 68 height 34
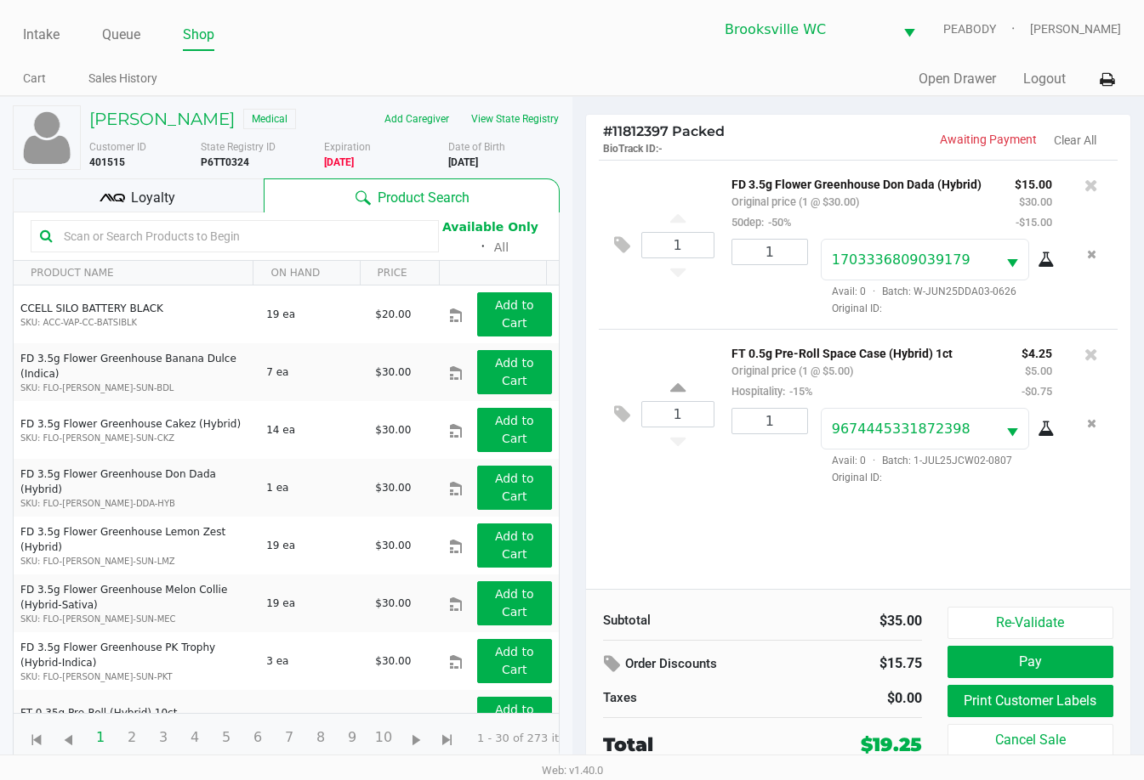
click at [171, 200] on span "Loyalty" at bounding box center [153, 198] width 44 height 20
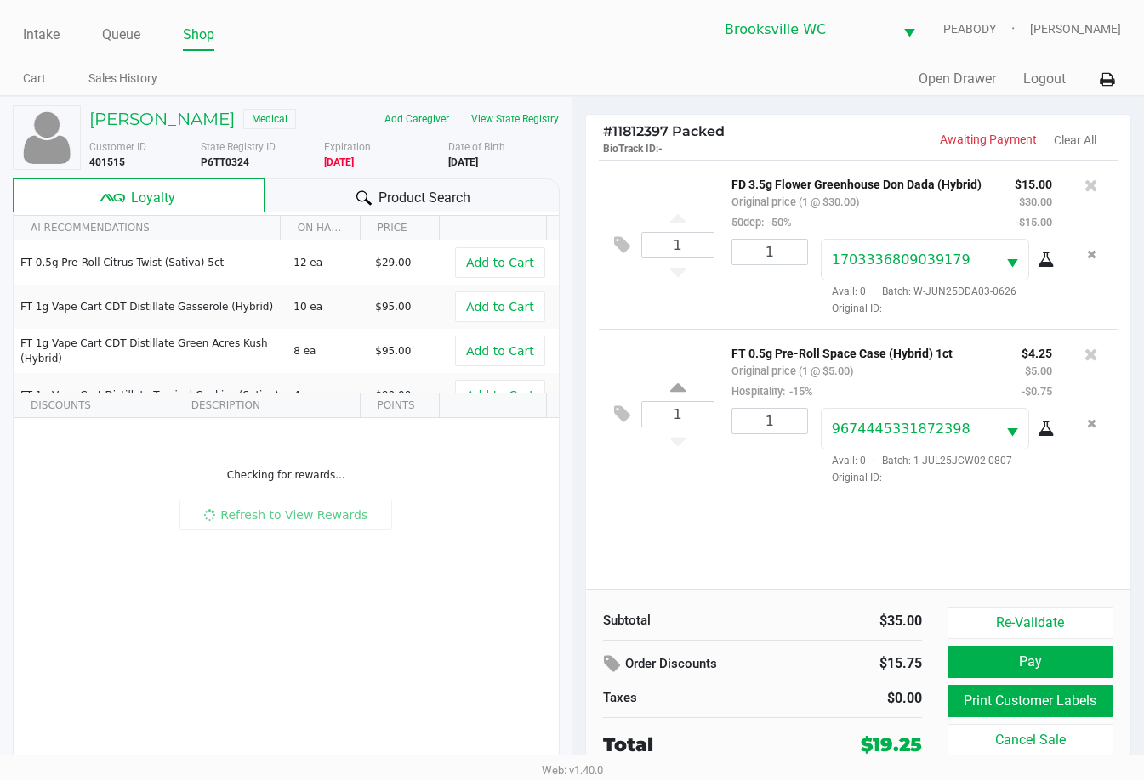
click at [814, 583] on div "1 FD 3.5g Flower Greenhouse Don Dada (Hybrid) Original price (1 @ $30.00) 50dep…" at bounding box center [858, 374] width 545 height 429
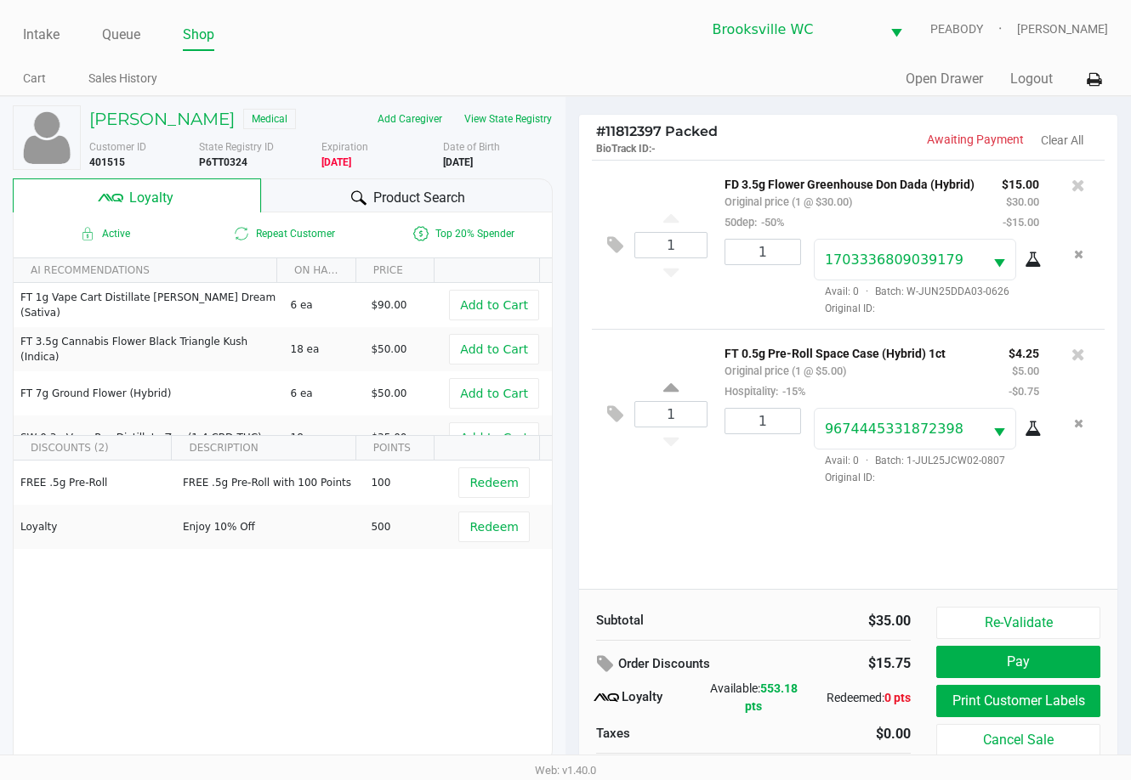
click at [803, 582] on div "1 FD 3.5g Flower Greenhouse Don Dada (Hybrid) Original price (1 @ $30.00) 50dep…" at bounding box center [848, 374] width 538 height 429
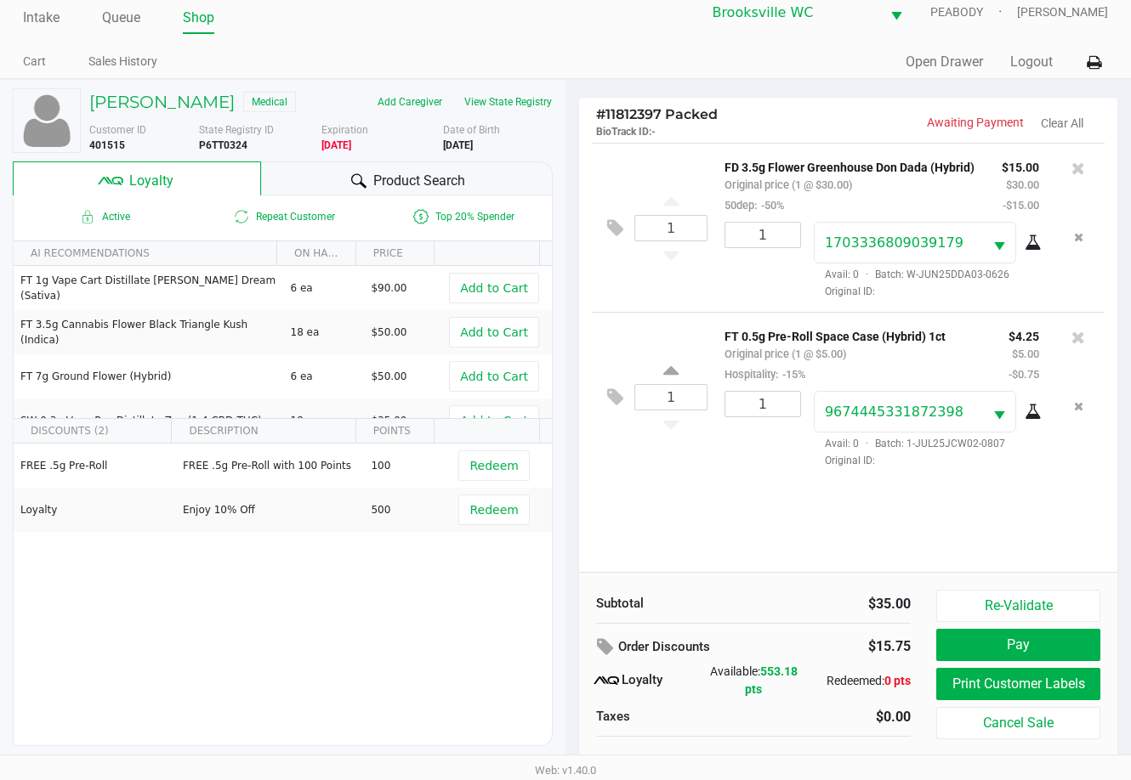
scroll to position [32, 0]
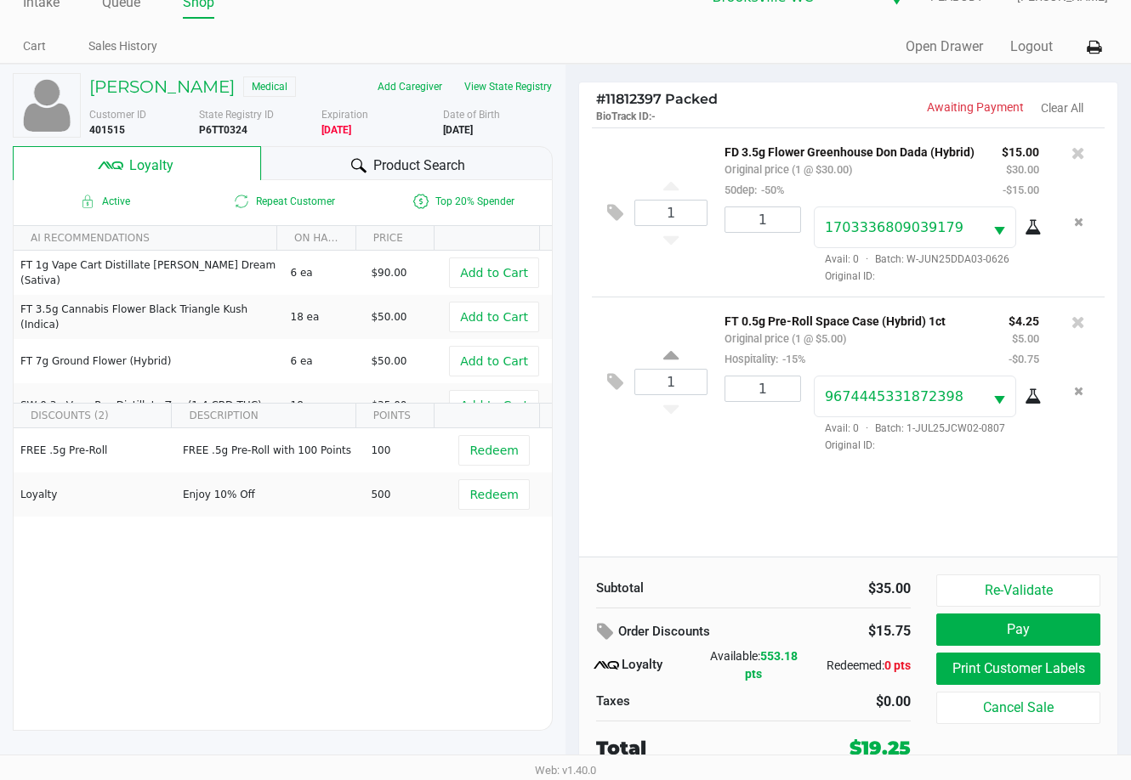
click at [804, 580] on div "$35.00" at bounding box center [838, 589] width 145 height 20
click at [803, 579] on div "$35.00" at bounding box center [838, 589] width 145 height 20
click at [776, 536] on div "1 FD 3.5g Flower Greenhouse Don Dada (Hybrid) Original price (1 @ $30.00) 50dep…" at bounding box center [848, 342] width 538 height 429
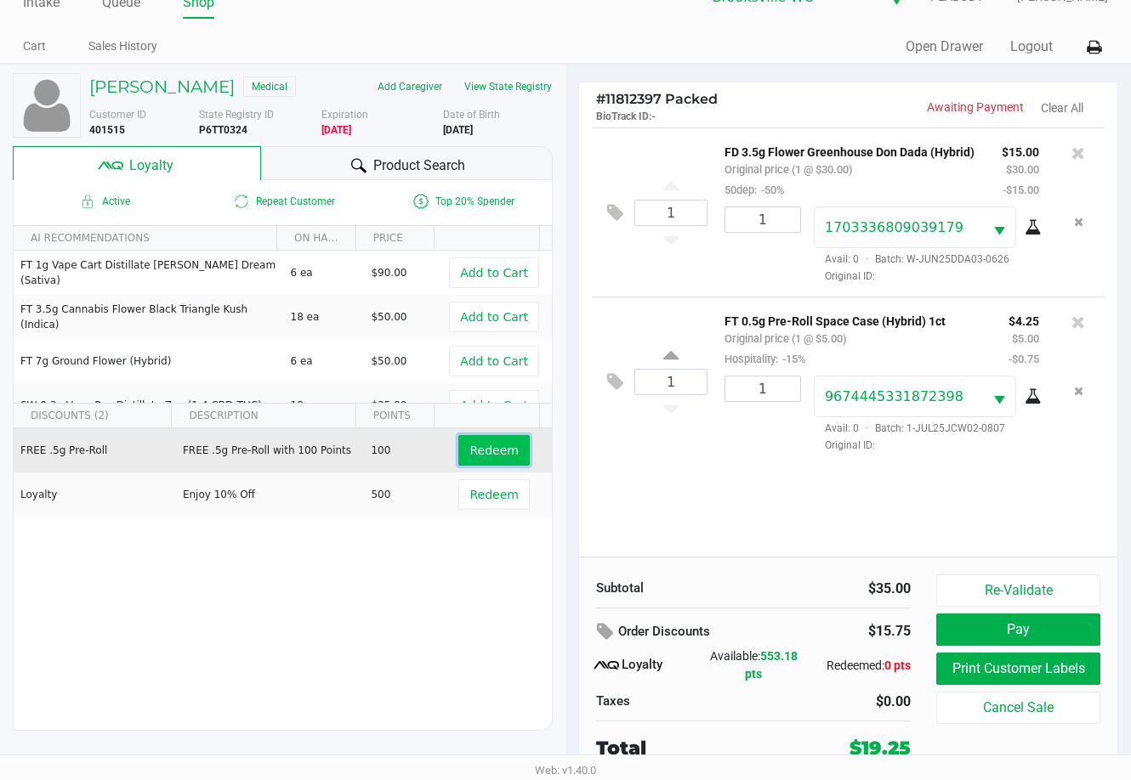
click at [484, 442] on button "Redeem" at bounding box center [493, 450] width 71 height 31
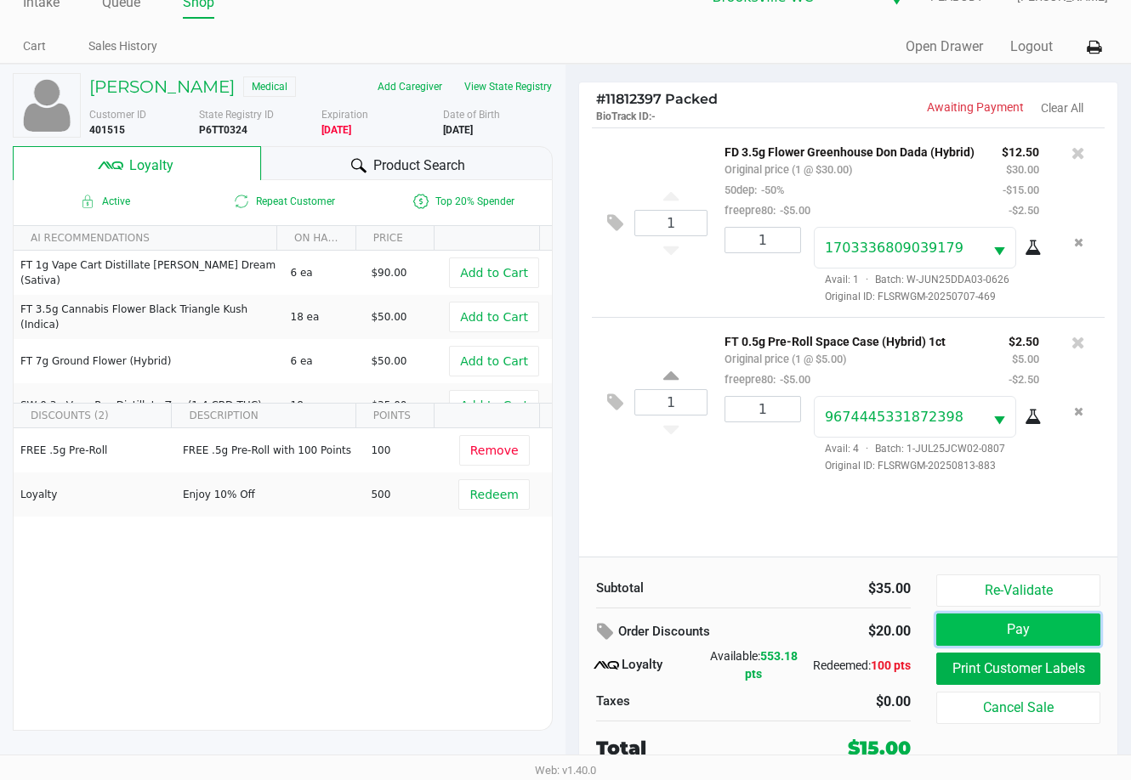
click at [814, 624] on button "Pay" at bounding box center [1018, 630] width 164 height 32
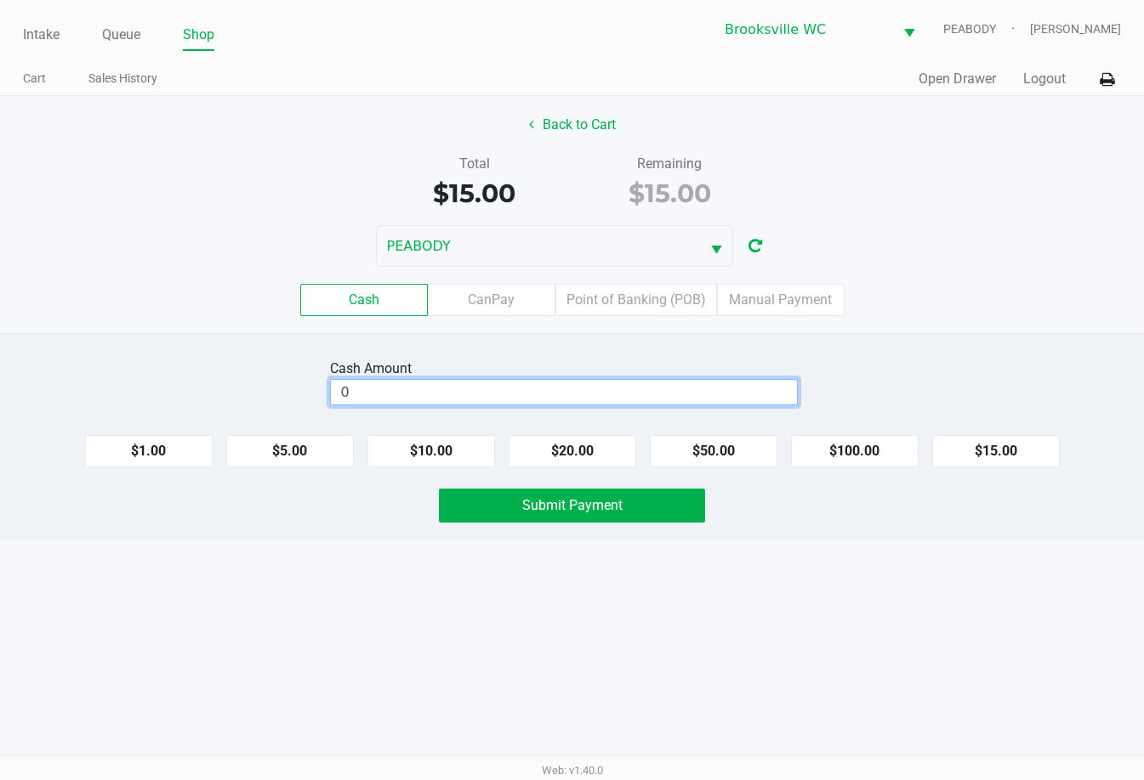
click at [646, 396] on input "0" at bounding box center [564, 392] width 466 height 25
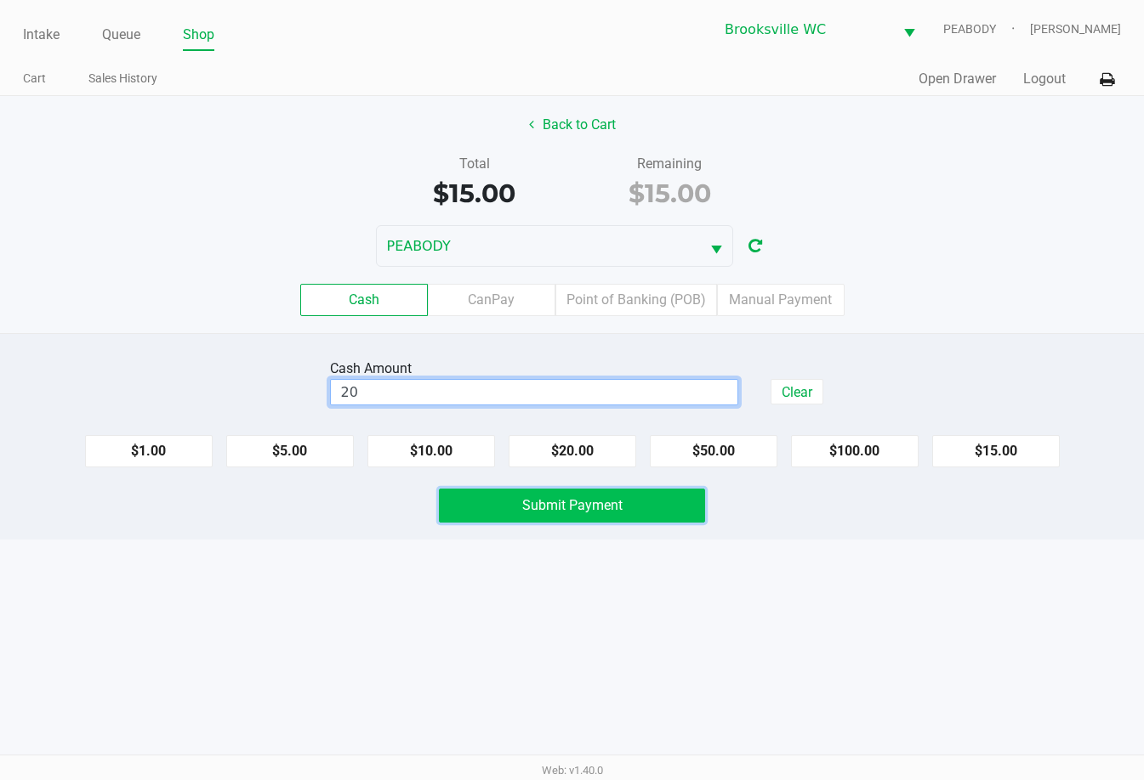
type input "$20.00"
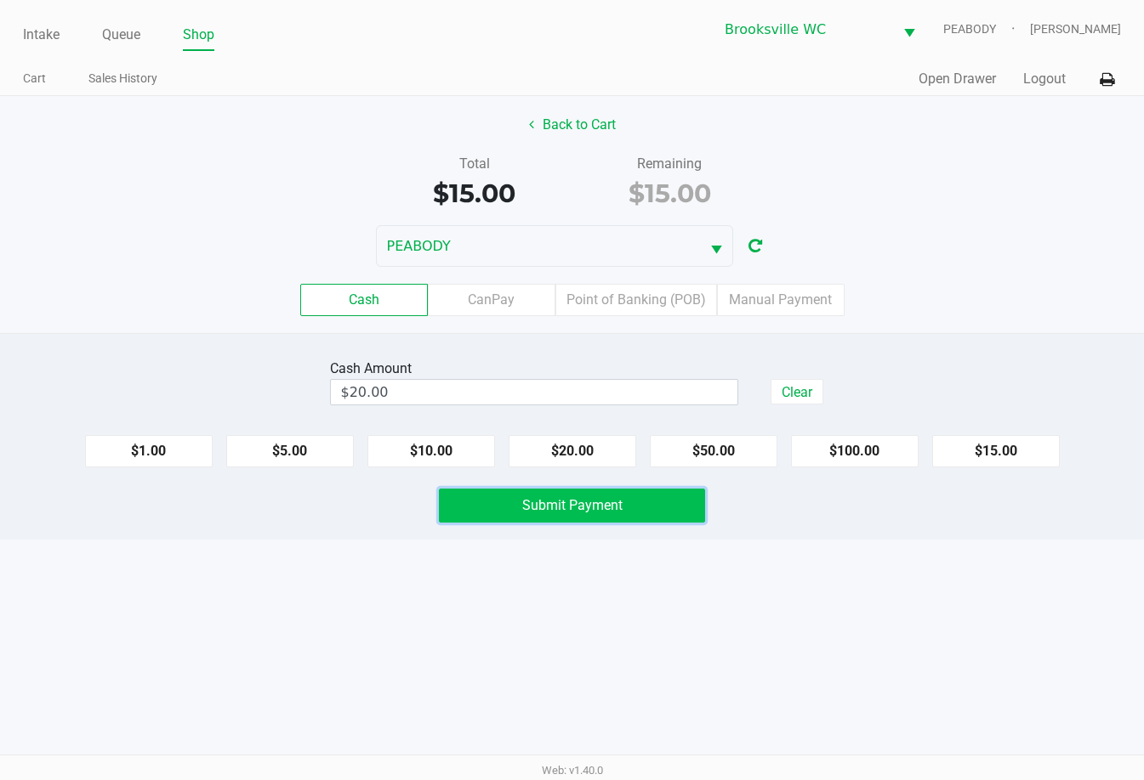
click at [588, 514] on button "Submit Payment" at bounding box center [572, 506] width 267 height 34
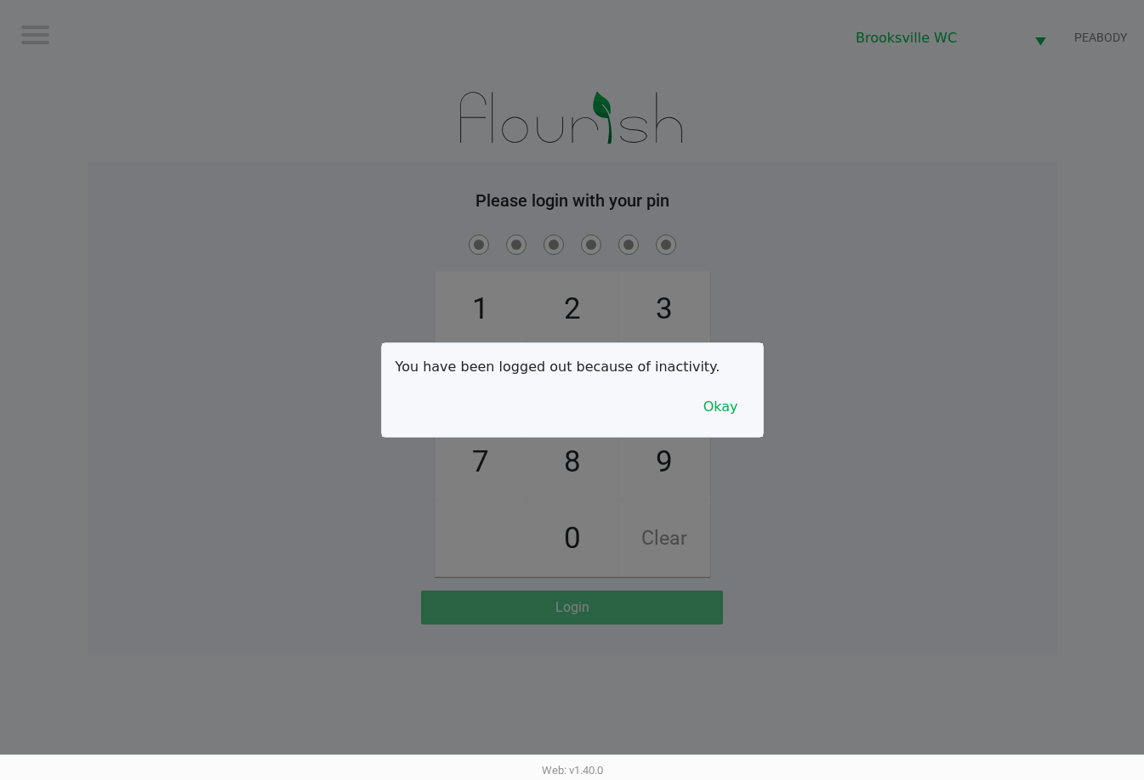
click at [814, 218] on div at bounding box center [572, 390] width 1144 height 780
click at [438, 162] on div at bounding box center [572, 390] width 1144 height 780
checkbox input "true"
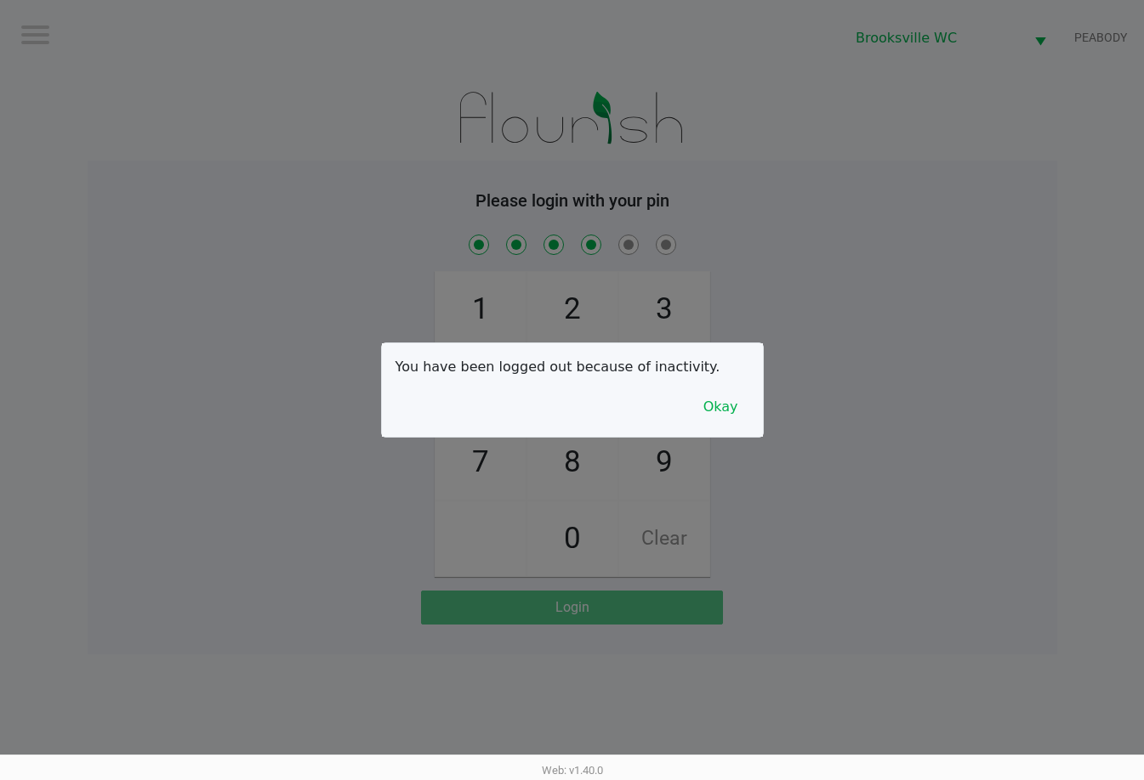
checkbox input "true"
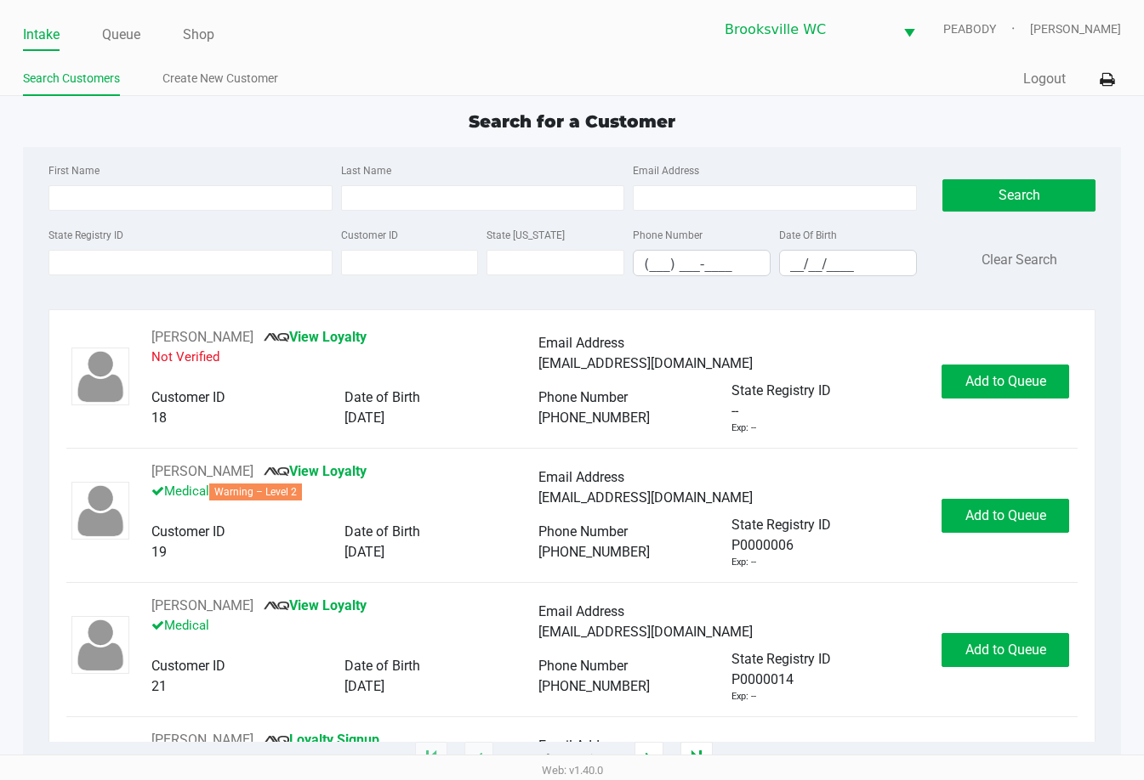
click at [463, 153] on div "First Name Last Name Email Address State Registry ID Customer ID State ID Phone…" at bounding box center [572, 225] width 1072 height 156
type input "MITZI"
type input "HARRISON"
type input "12/30/1964"
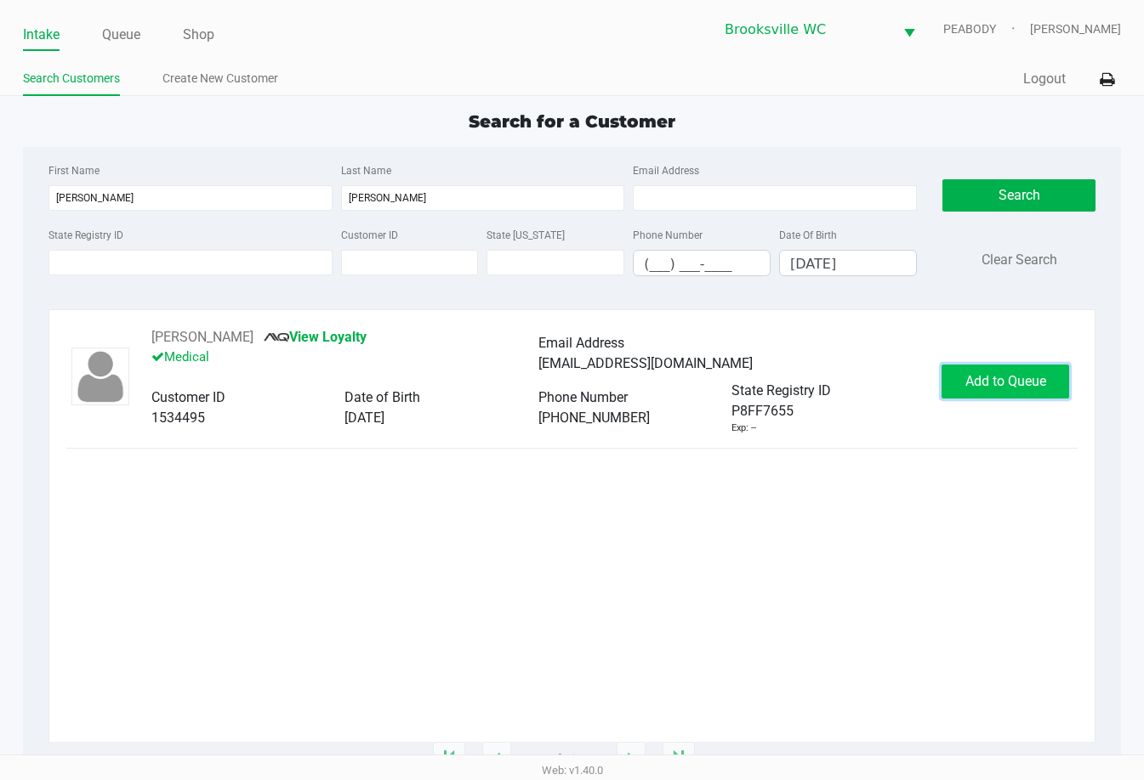
click at [814, 390] on button "Add to Queue" at bounding box center [1005, 382] width 128 height 34
click at [814, 390] on div "Add to Queue" at bounding box center [1005, 382] width 128 height 34
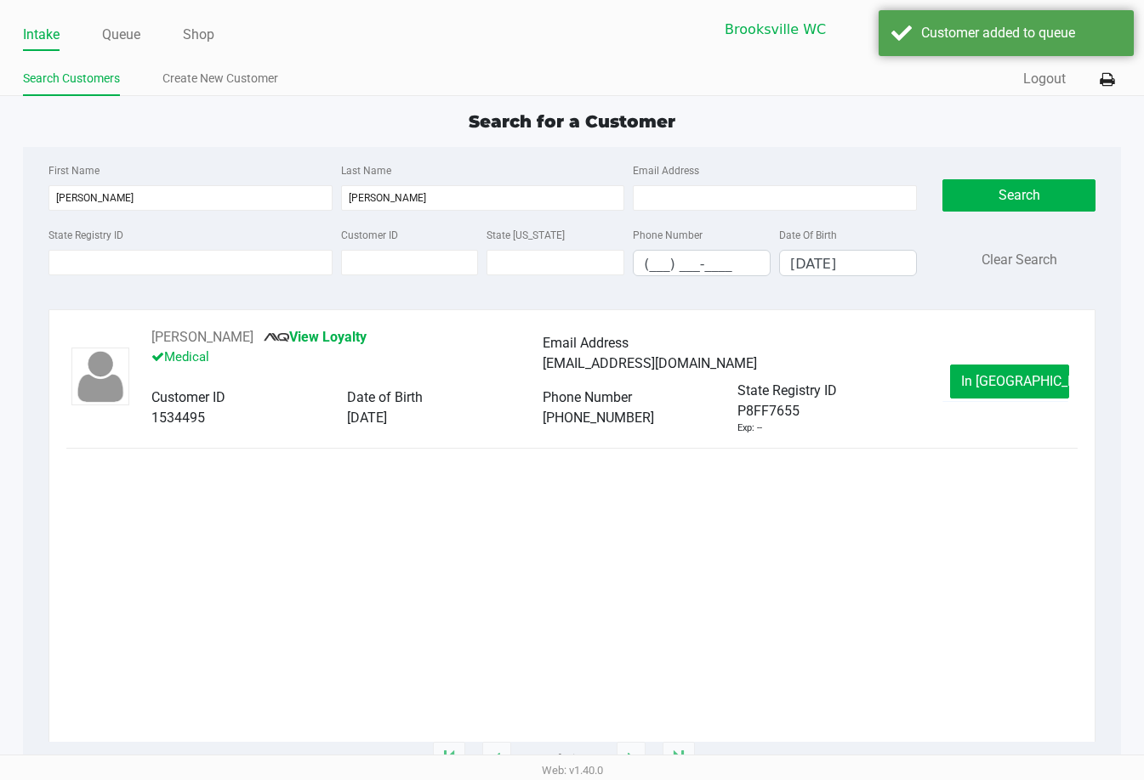
click at [814, 390] on button "In Queue" at bounding box center [1009, 382] width 119 height 34
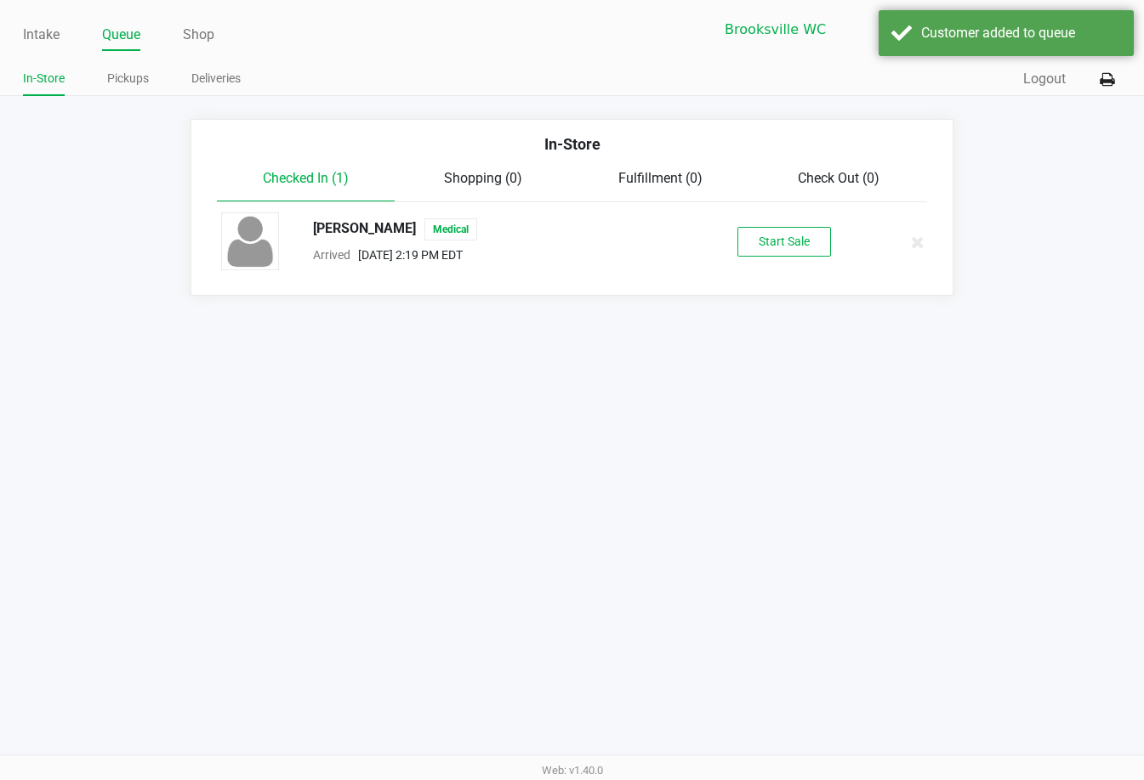
click at [797, 242] on button "Start Sale" at bounding box center [784, 242] width 94 height 30
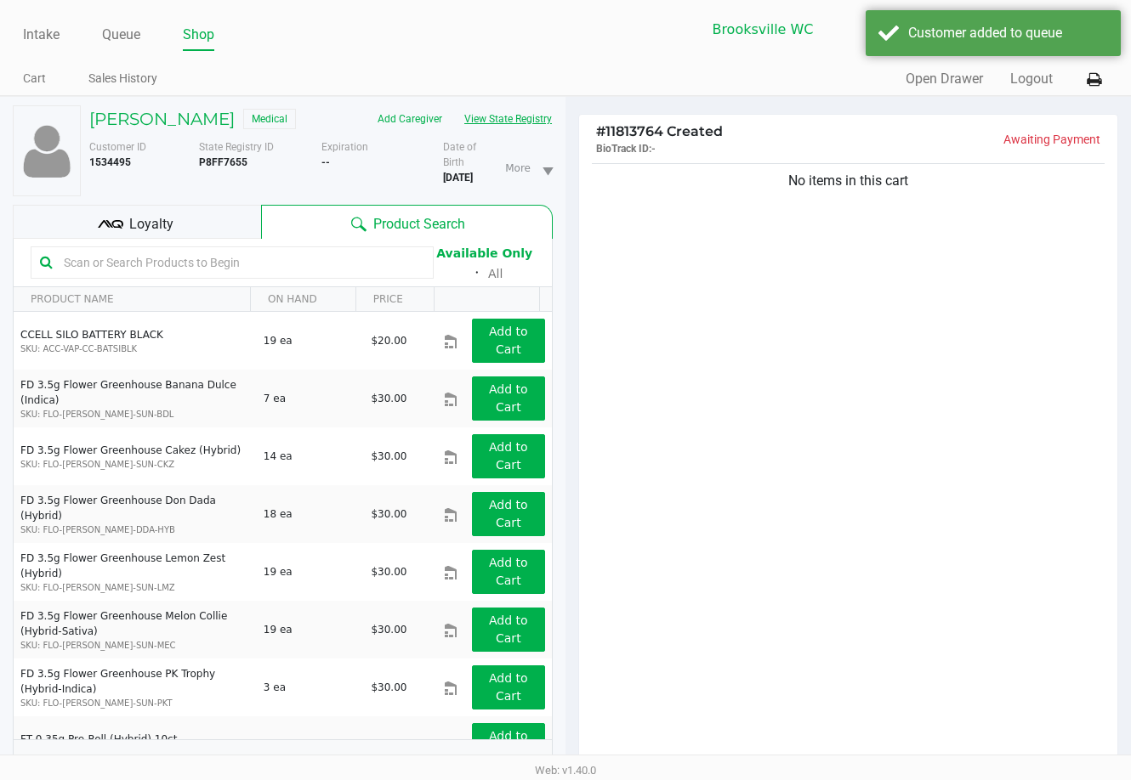
click at [489, 120] on button "View State Registry" at bounding box center [502, 118] width 99 height 27
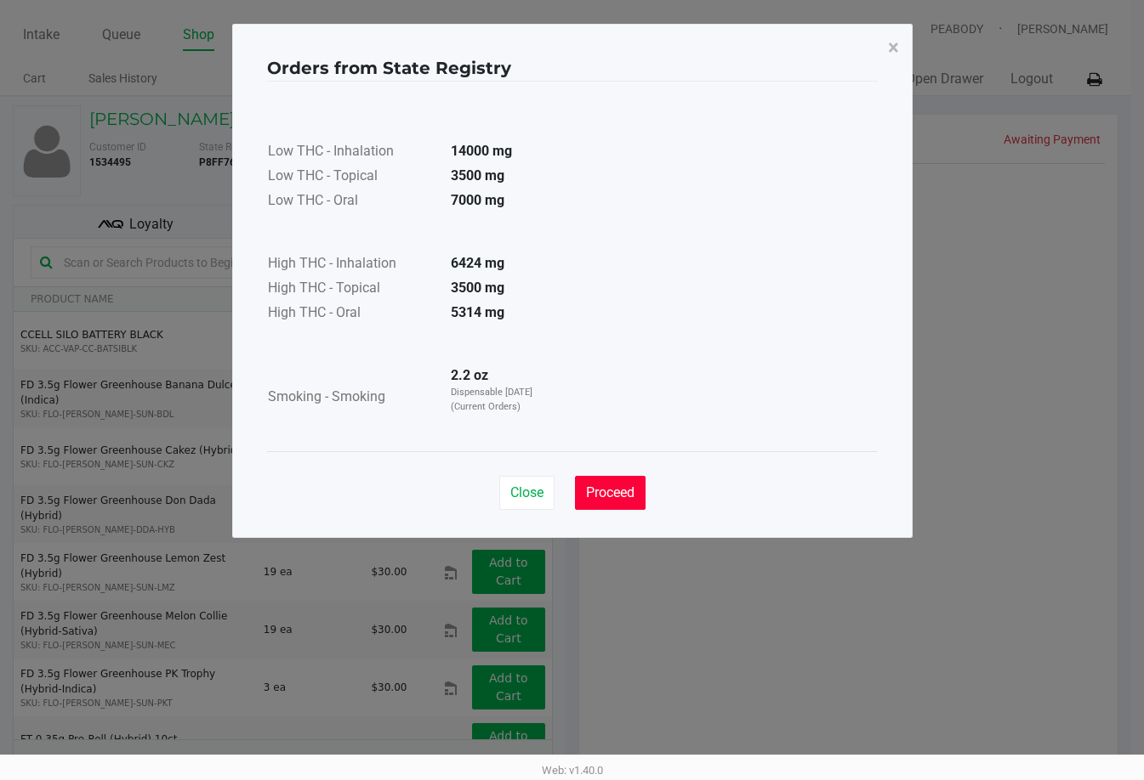
click at [615, 488] on span "Proceed" at bounding box center [610, 493] width 48 height 16
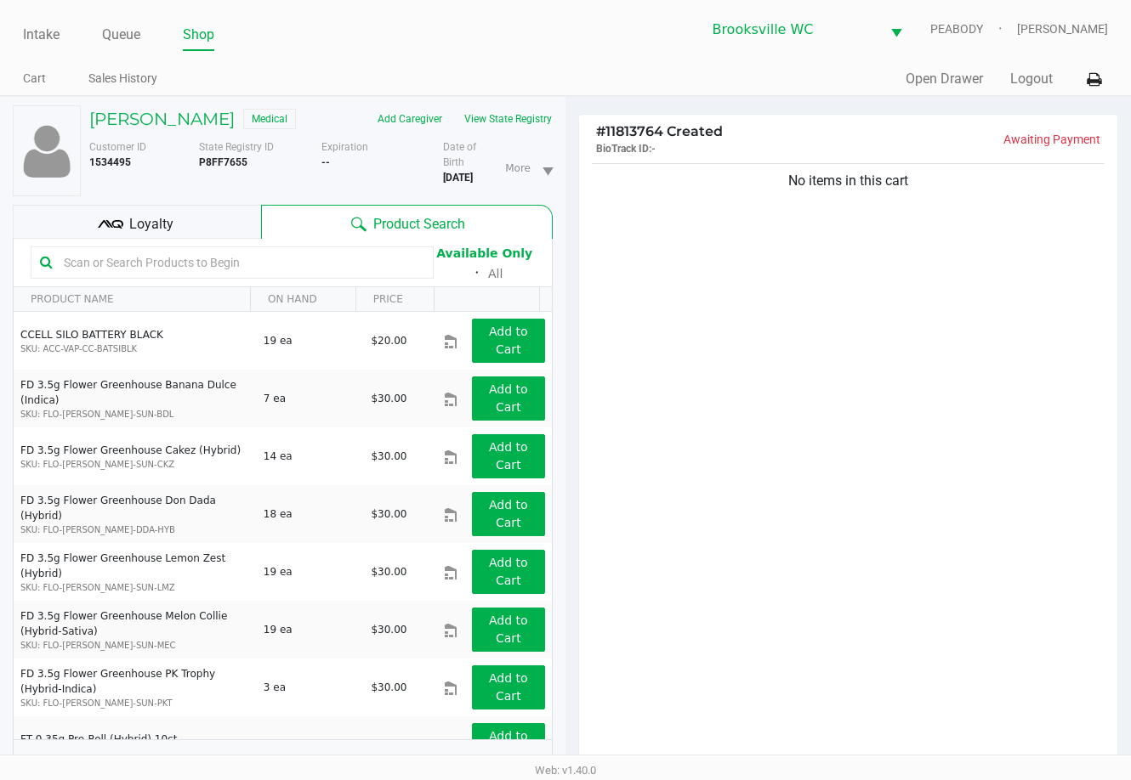
drag, startPoint x: 165, startPoint y: 231, endPoint x: 186, endPoint y: 226, distance: 21.9
click at [168, 229] on span "Loyalty" at bounding box center [151, 224] width 44 height 20
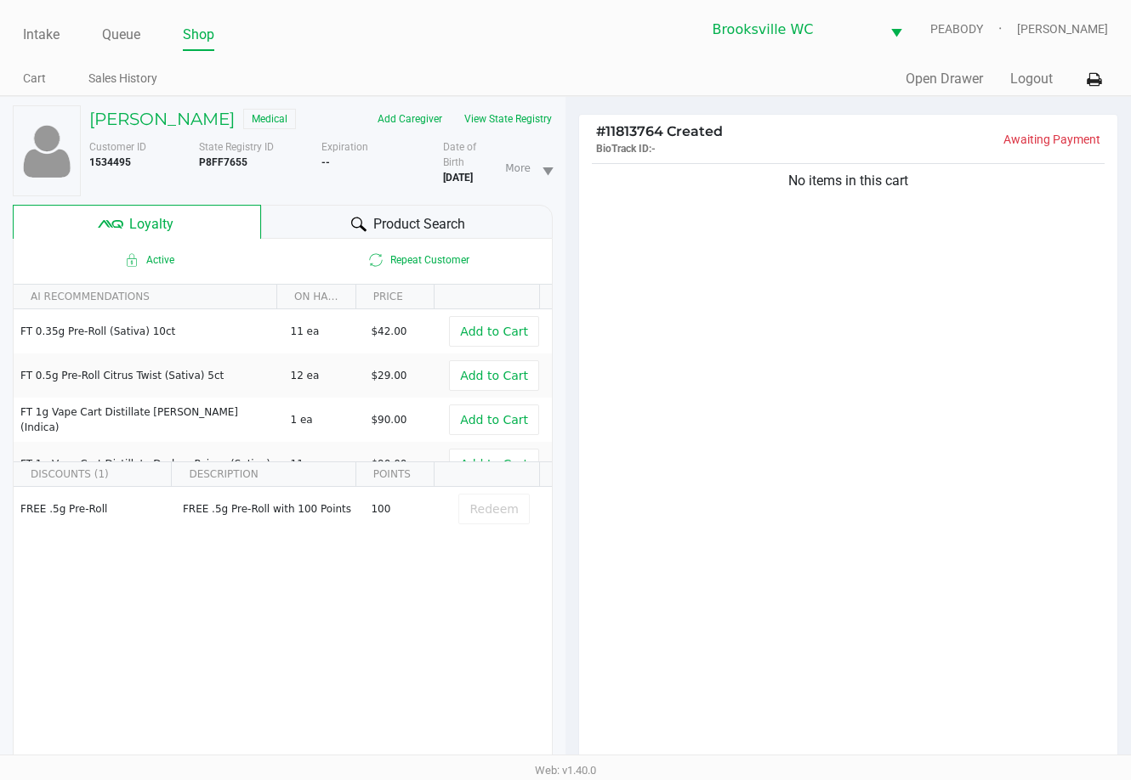
click at [295, 236] on div "Product Search" at bounding box center [407, 222] width 292 height 34
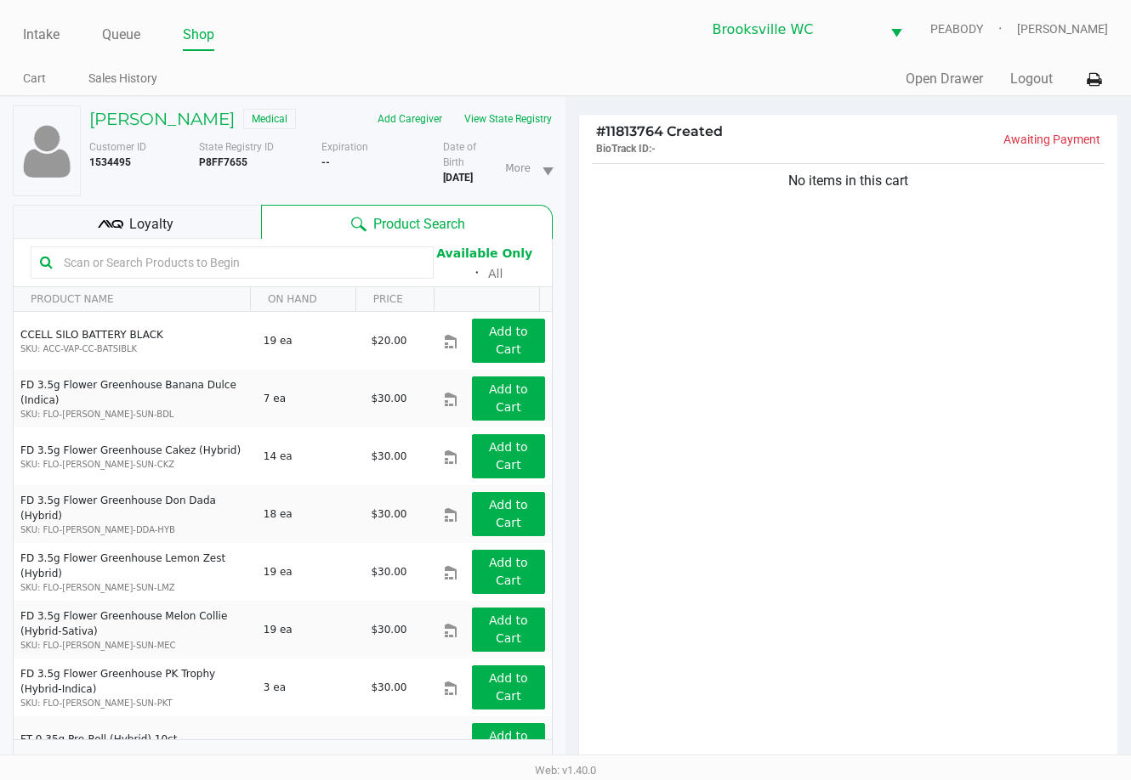
click at [220, 269] on input "text" at bounding box center [240, 263] width 367 height 26
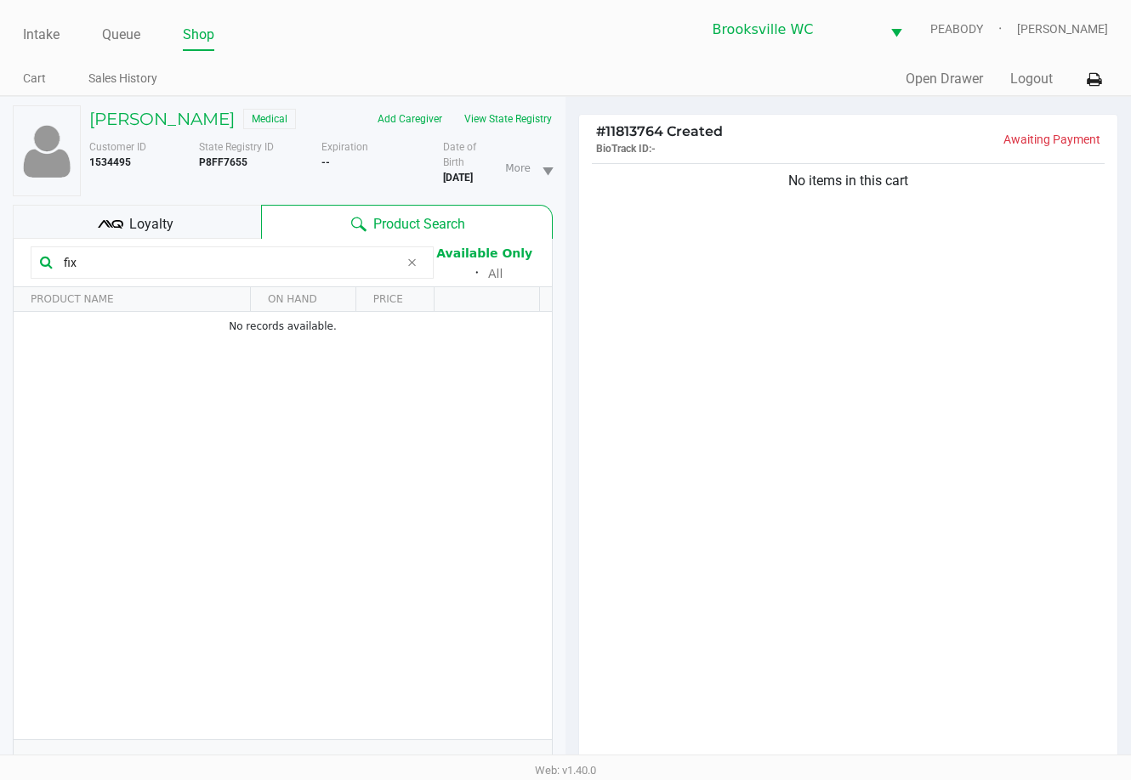
click at [222, 265] on input "fix" at bounding box center [228, 263] width 342 height 26
type input "balm"
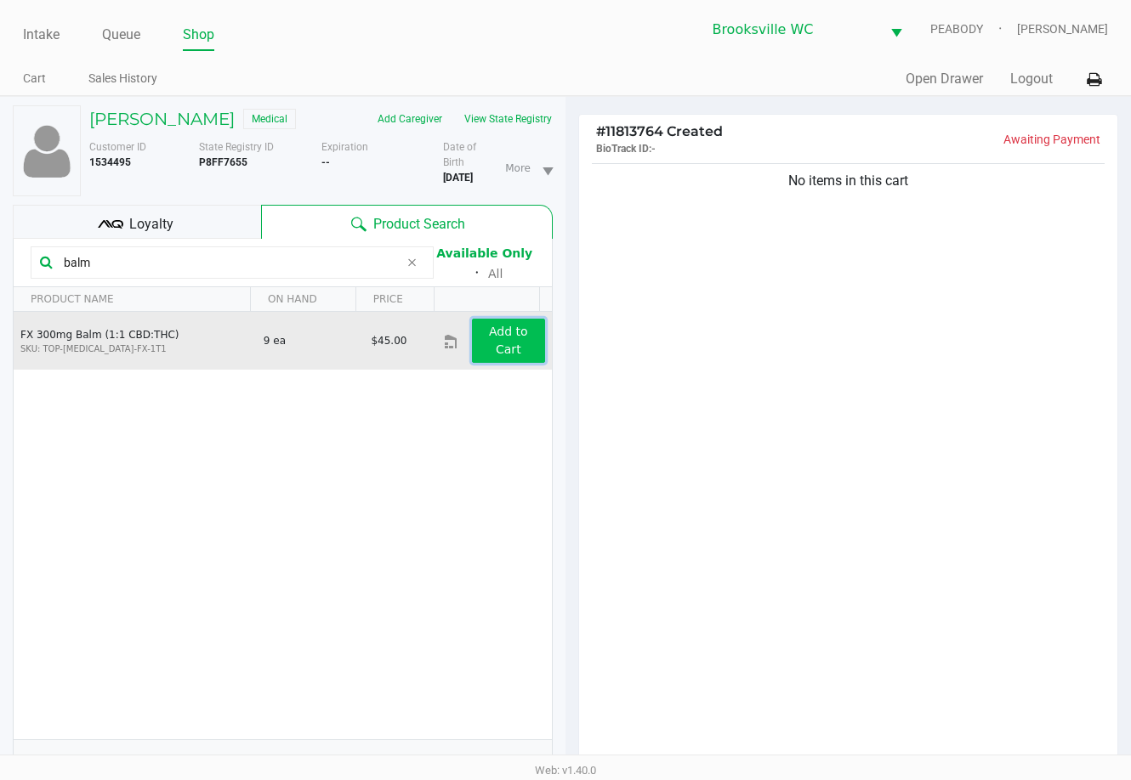
click at [502, 352] on app-button-loader "Add to Cart" at bounding box center [508, 340] width 39 height 31
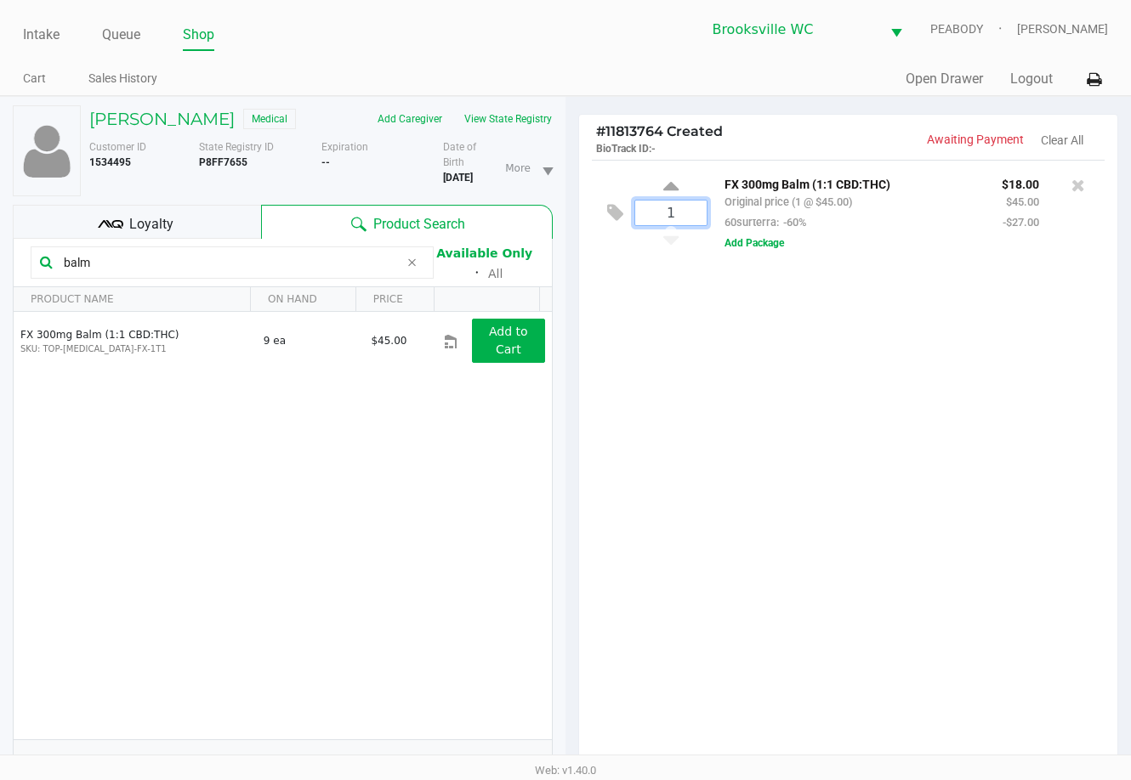
click at [679, 210] on input "1" at bounding box center [670, 213] width 71 height 25
type input "2"
click at [688, 298] on div "MITZI HARRISON Medical Add Caregiver View State Registry Customer ID 1534495 St…" at bounding box center [565, 540] width 1131 height 888
click at [184, 268] on input "balm" at bounding box center [228, 263] width 342 height 26
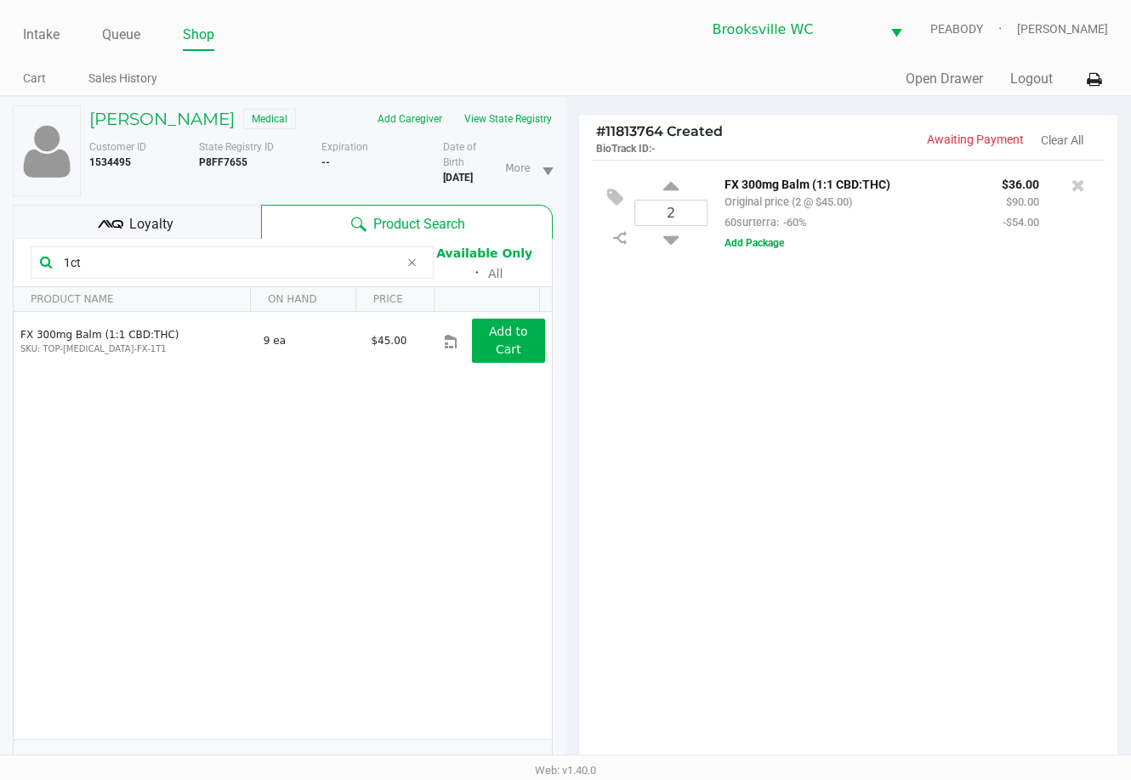
type input "1ct"
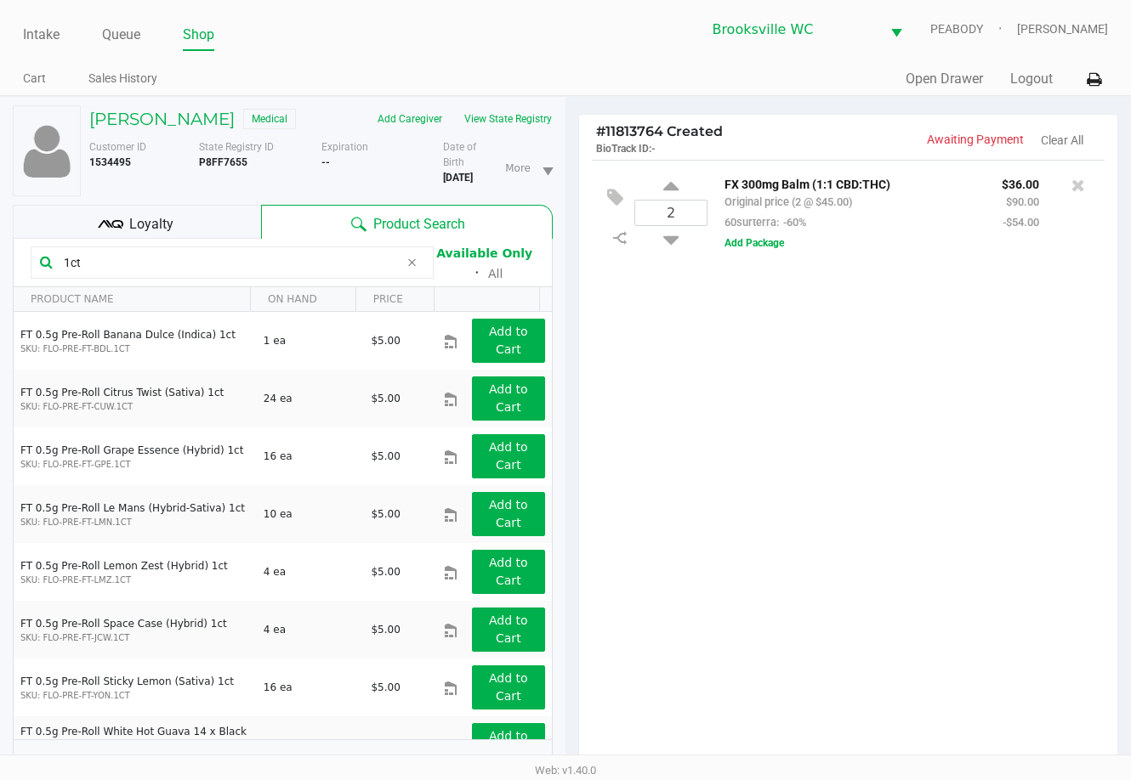
click at [720, 457] on div "2 FX 300mg Balm (1:1 CBD:THC) Original price (2 @ $45.00) 60surterra: -60% $36.…" at bounding box center [848, 468] width 538 height 616
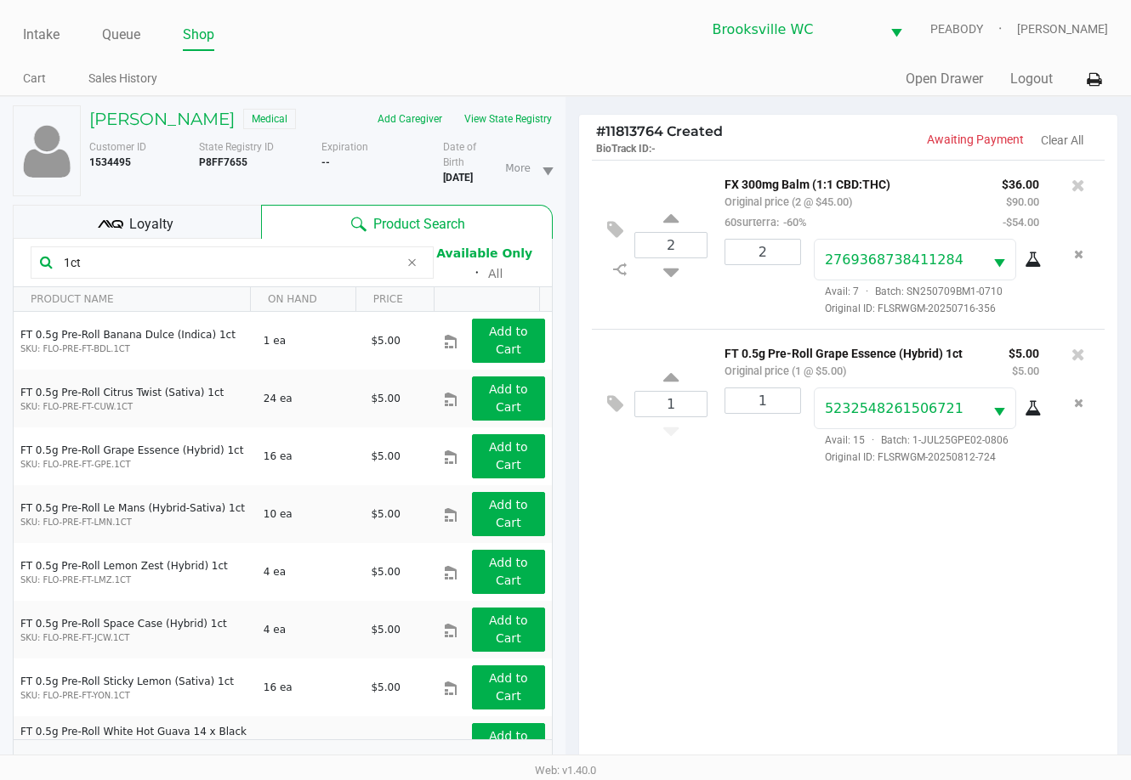
click at [199, 216] on div "Loyalty" at bounding box center [137, 222] width 248 height 34
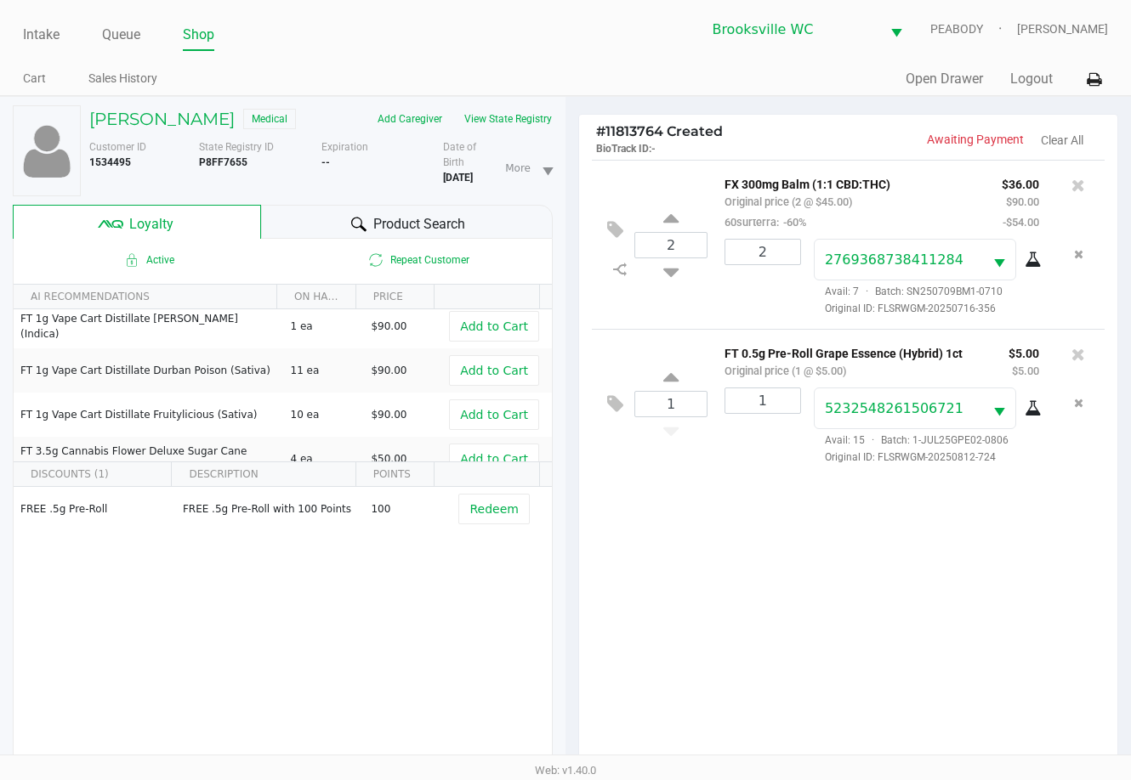
scroll to position [201, 0]
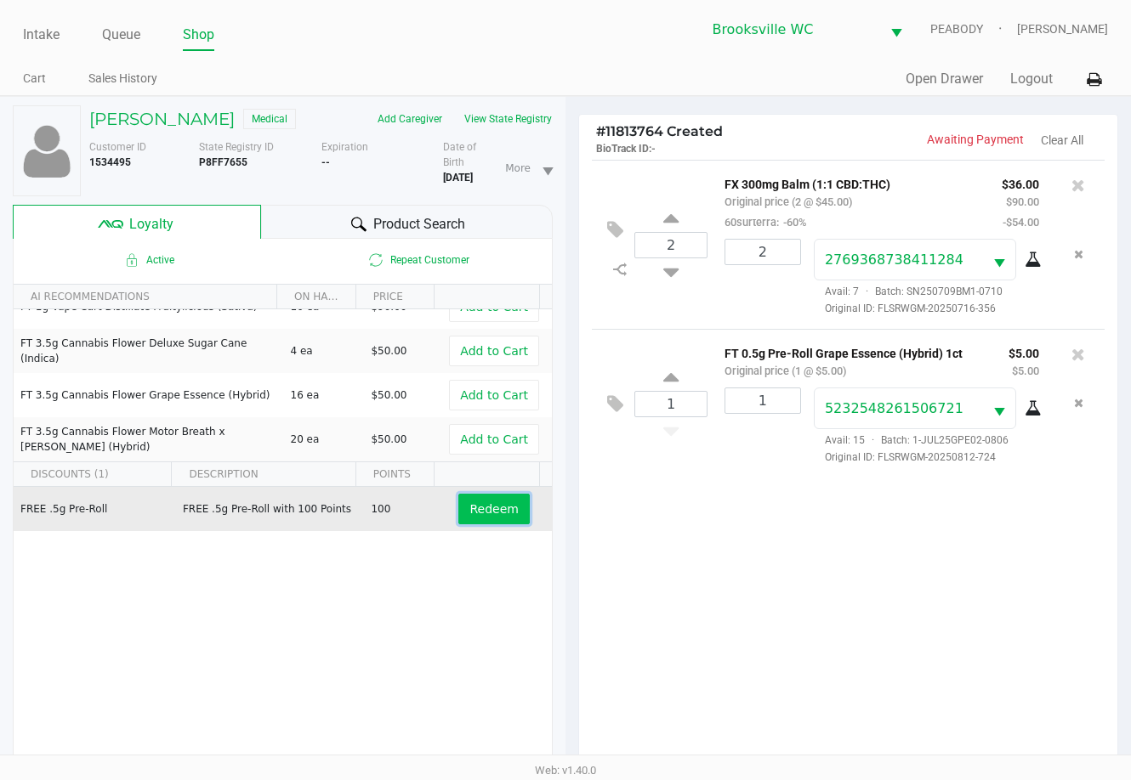
click at [494, 502] on button "Redeem" at bounding box center [493, 509] width 71 height 31
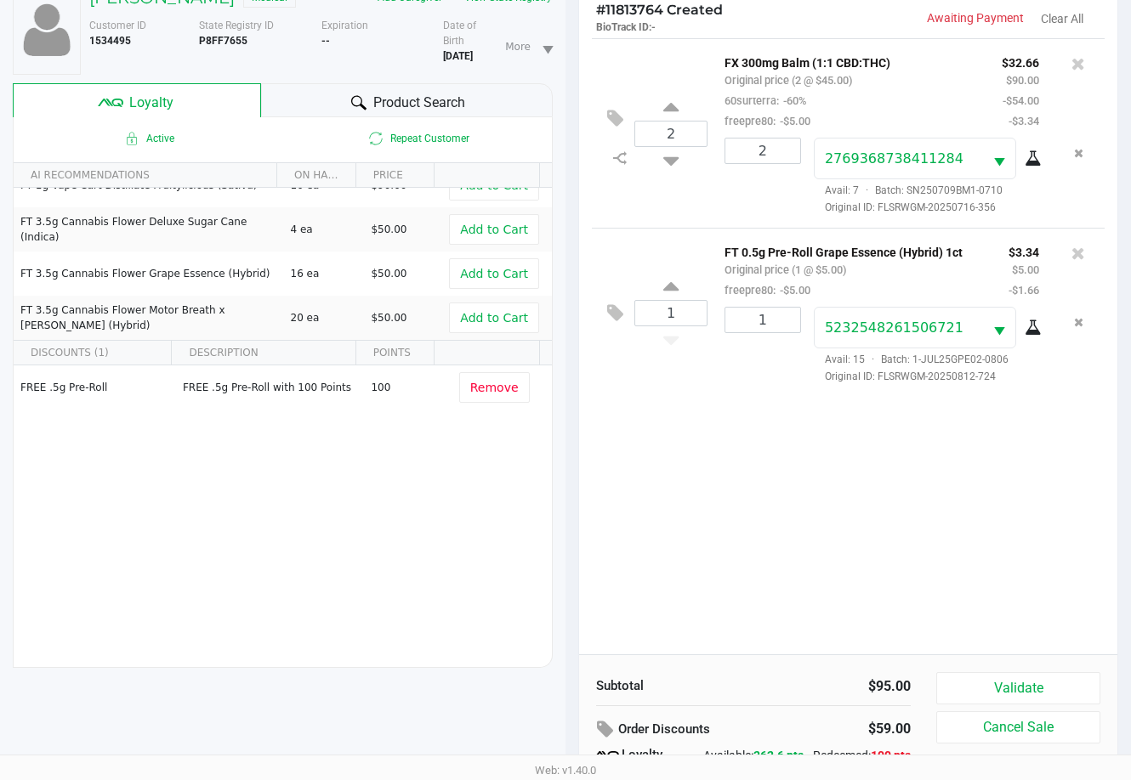
scroll to position [204, 0]
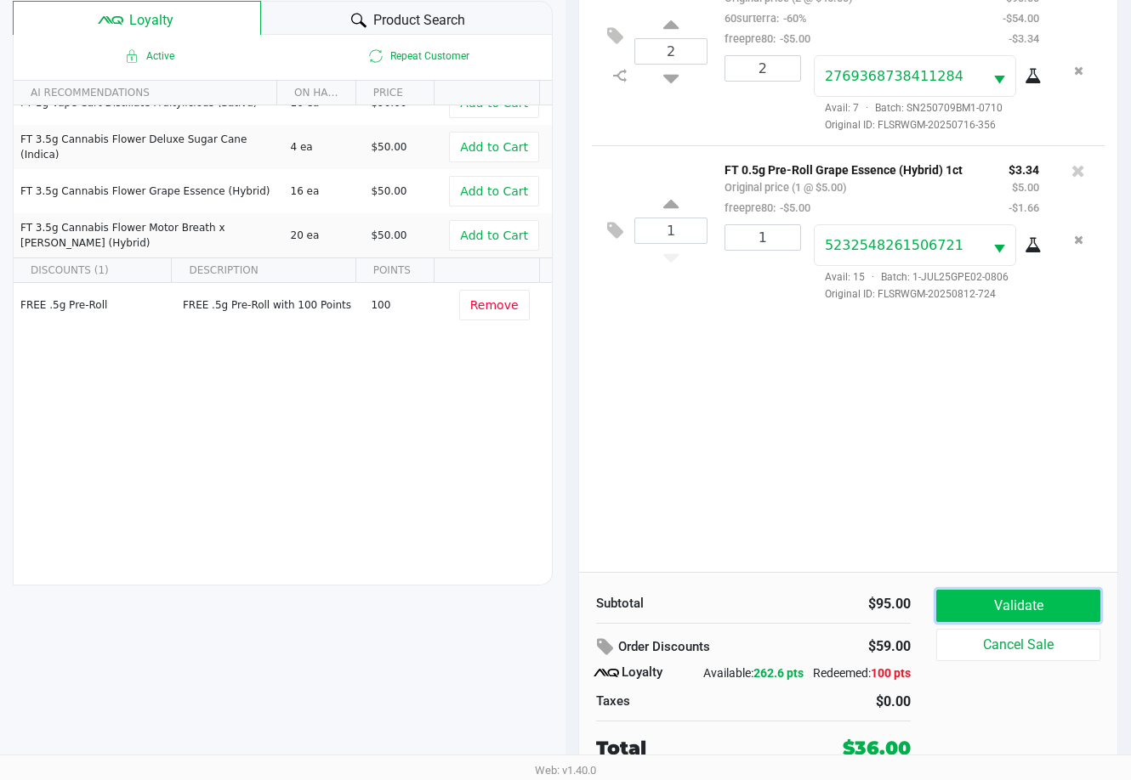
click at [814, 603] on button "Validate" at bounding box center [1018, 606] width 164 height 32
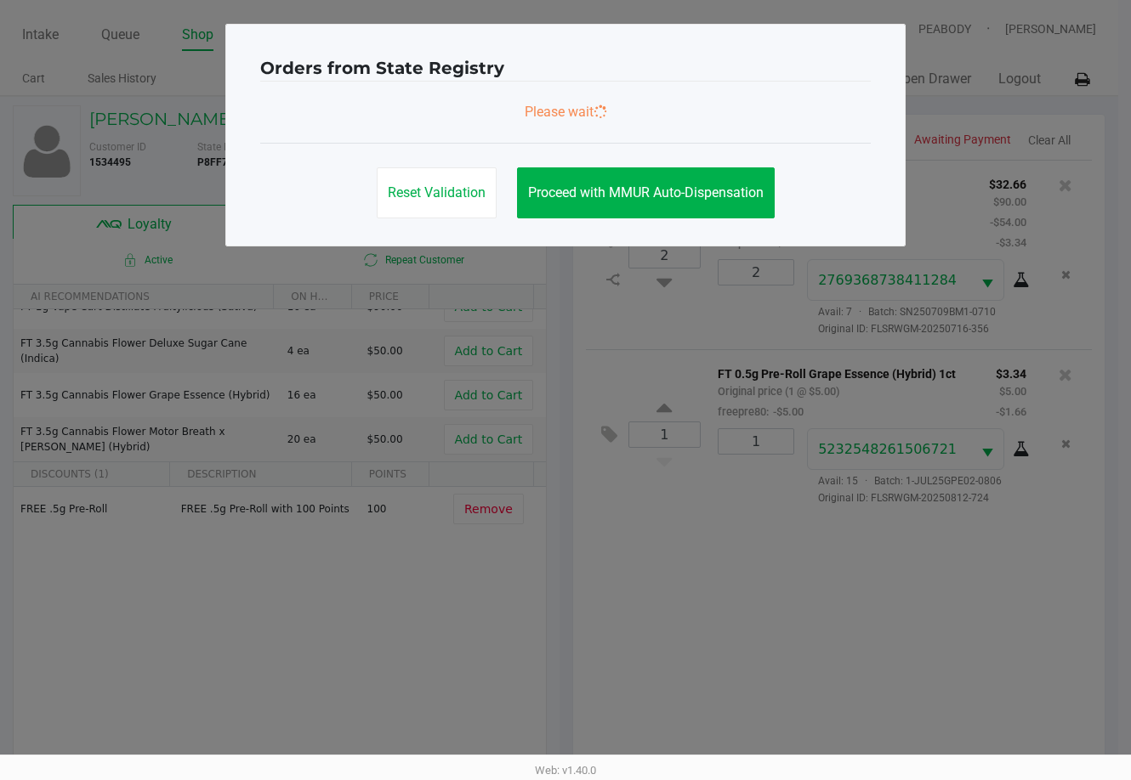
scroll to position [0, 0]
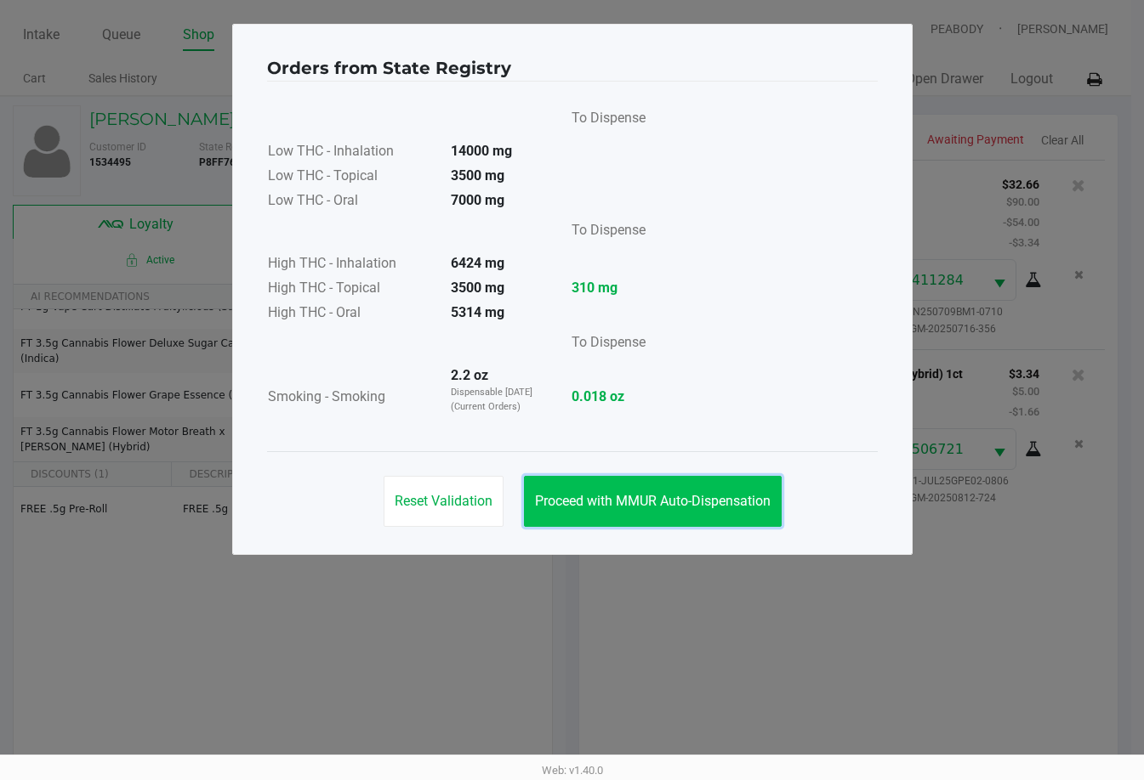
click at [700, 487] on button "Proceed with MMUR Auto-Dispensation" at bounding box center [653, 501] width 258 height 51
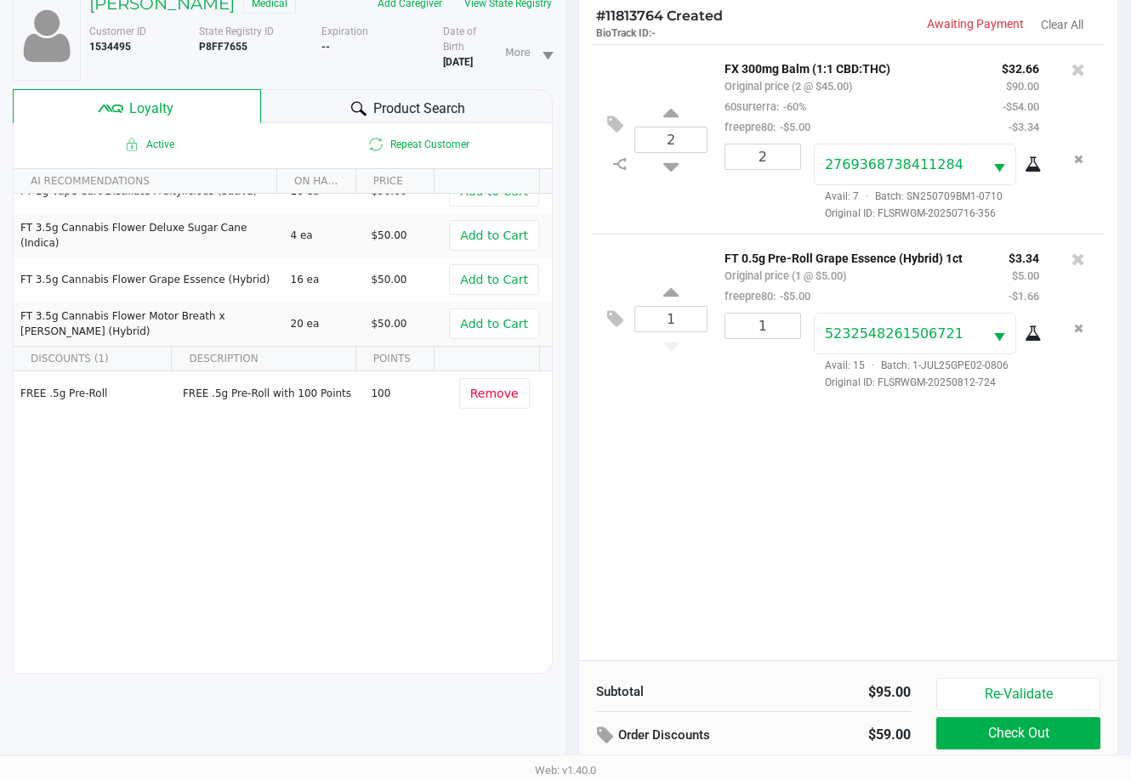
scroll to position [204, 0]
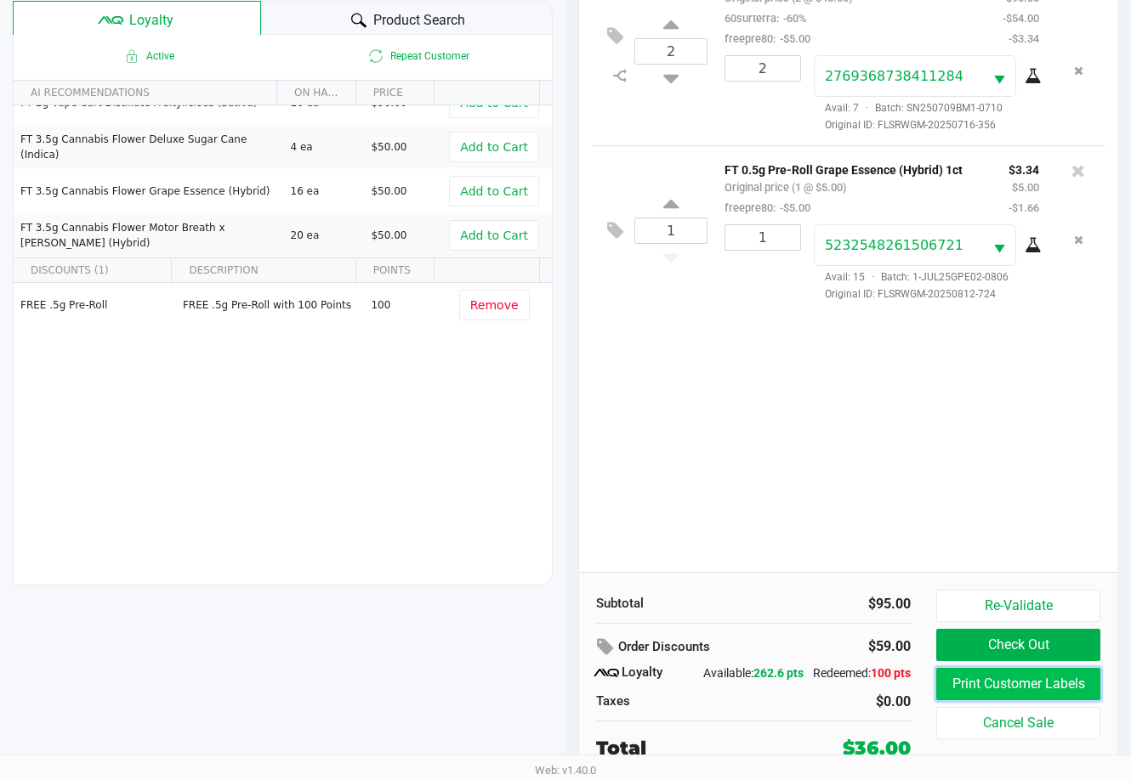
click at [814, 680] on button "Print Customer Labels" at bounding box center [1018, 684] width 164 height 32
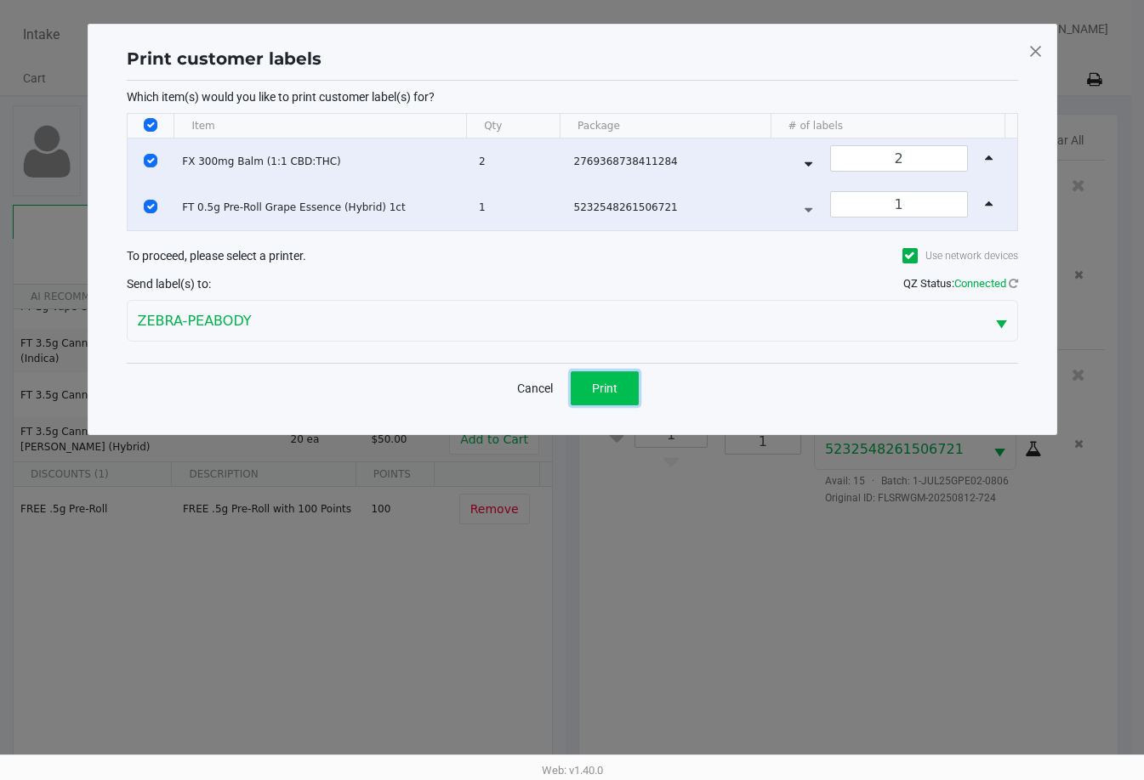
click at [613, 394] on span "Print" at bounding box center [605, 389] width 26 height 14
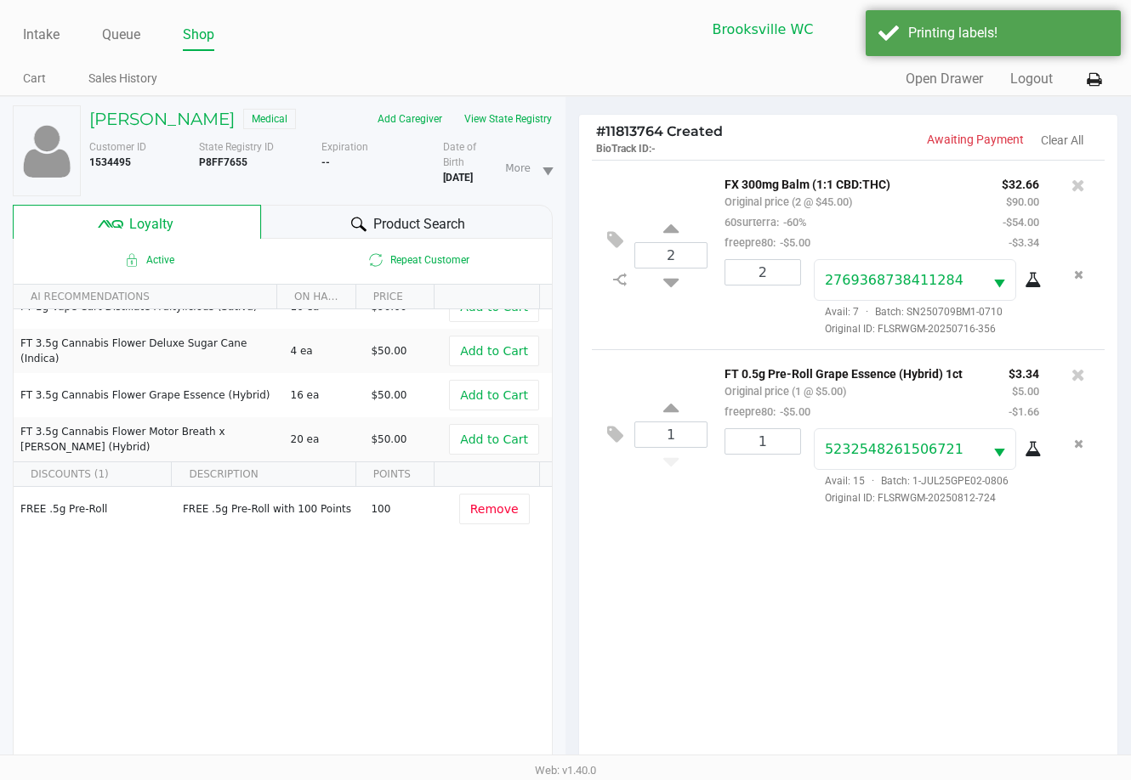
scroll to position [204, 0]
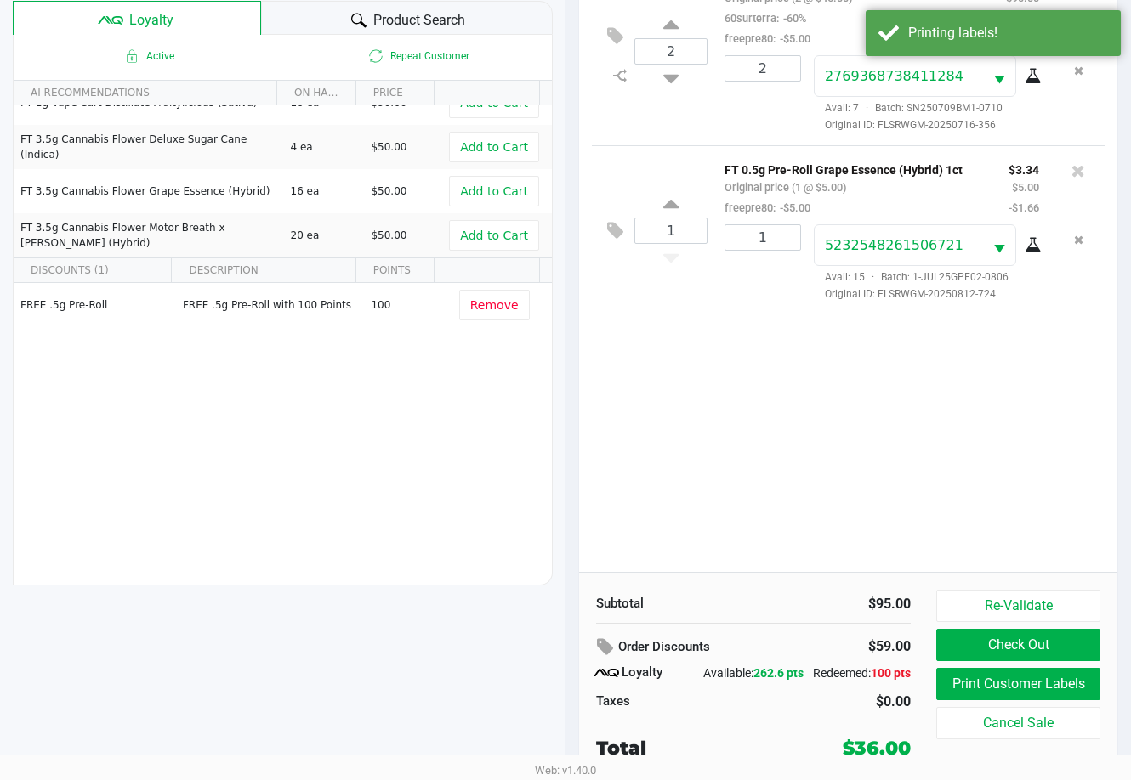
click at [814, 488] on div "2 FX 300mg Balm (1:1 CBD:THC) Original price (2 @ $45.00) 60surterra: -60% free…" at bounding box center [848, 264] width 538 height 616
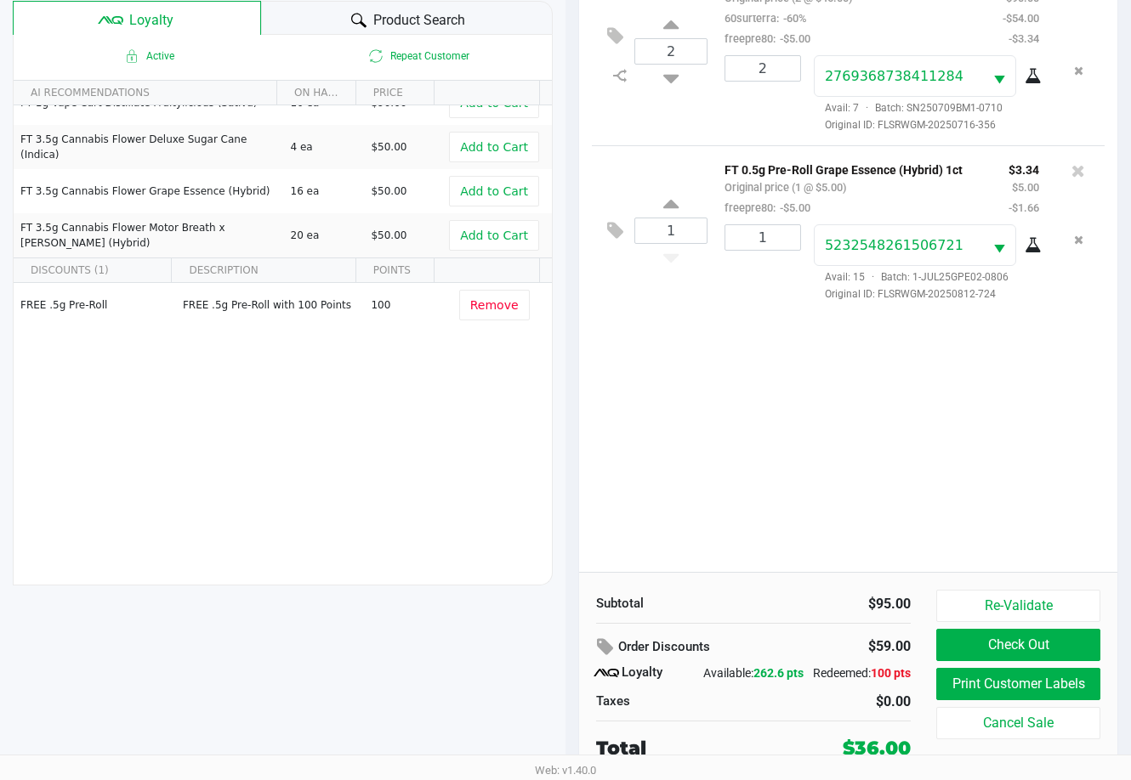
drag, startPoint x: 821, startPoint y: 488, endPoint x: 818, endPoint y: 497, distance: 9.2
click at [814, 494] on div "2 FX 300mg Balm (1:1 CBD:THC) Original price (2 @ $45.00) 60surterra: -60% free…" at bounding box center [848, 264] width 538 height 616
click at [787, 485] on div "2 FX 300mg Balm (1:1 CBD:THC) Original price (2 @ $45.00) 60surterra: -60% free…" at bounding box center [848, 264] width 538 height 616
click at [814, 648] on button "Check Out" at bounding box center [1018, 645] width 164 height 32
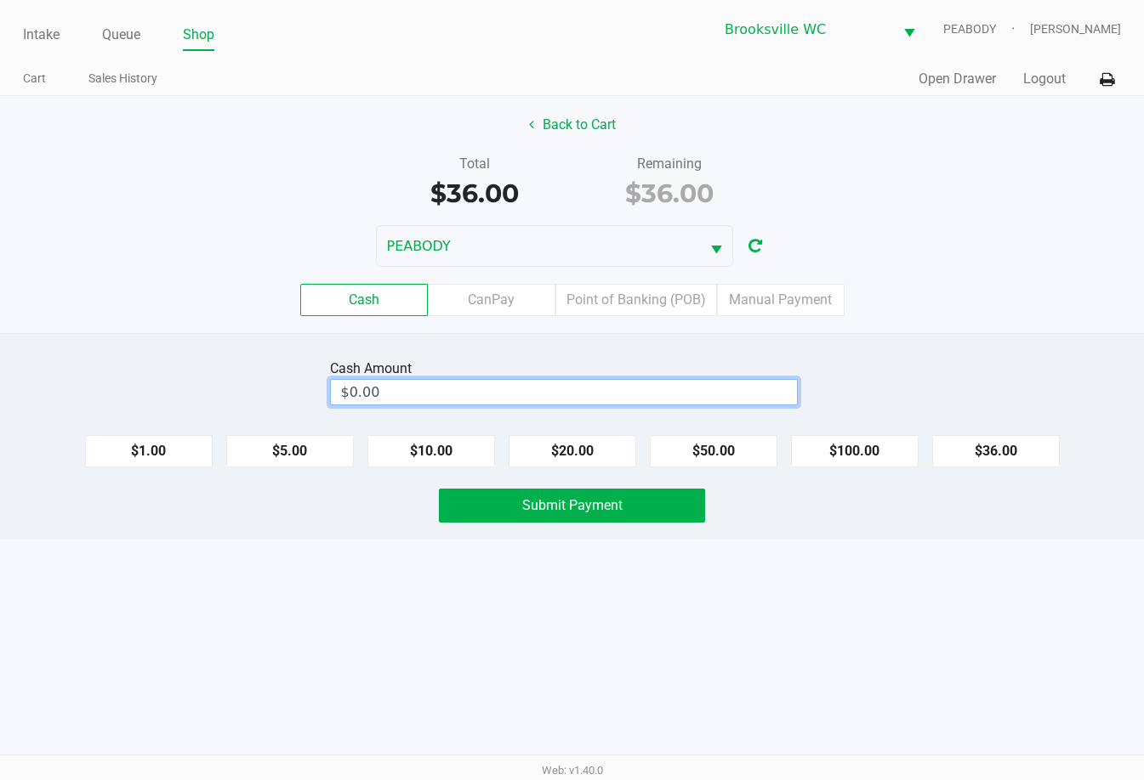
type input "0"
click at [522, 398] on input "0" at bounding box center [564, 392] width 466 height 25
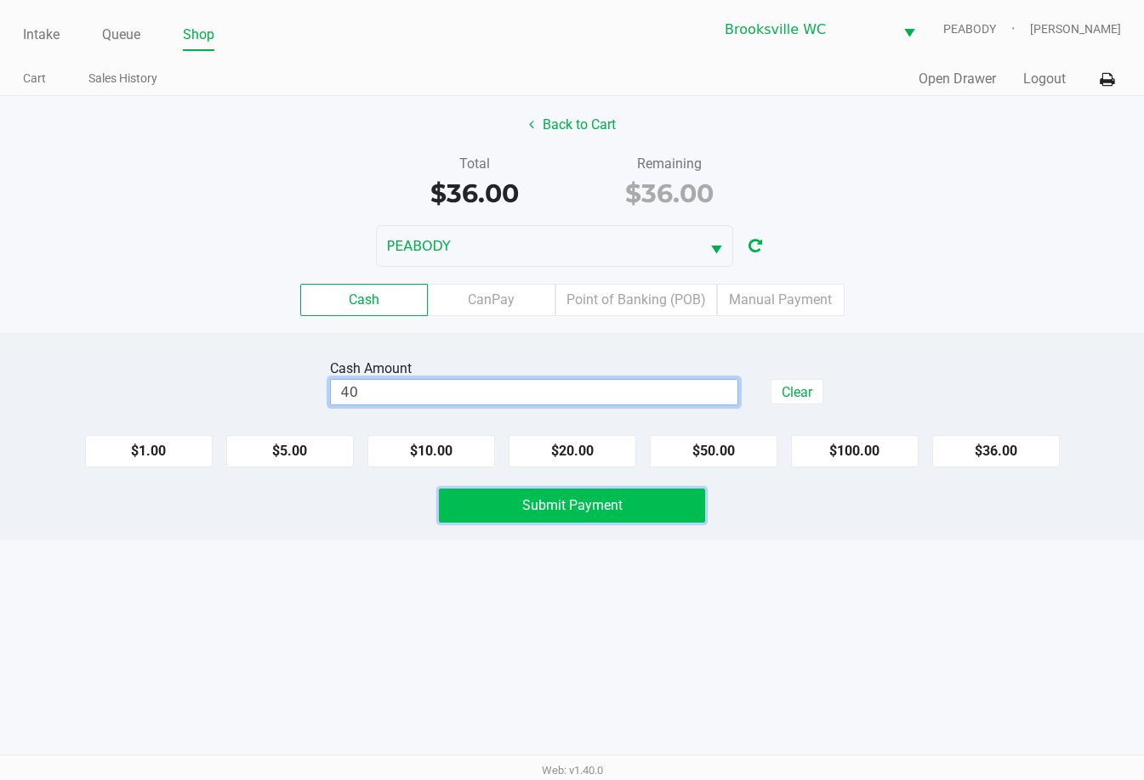
type input "$40.00"
click at [601, 491] on button "Submit Payment" at bounding box center [572, 506] width 267 height 34
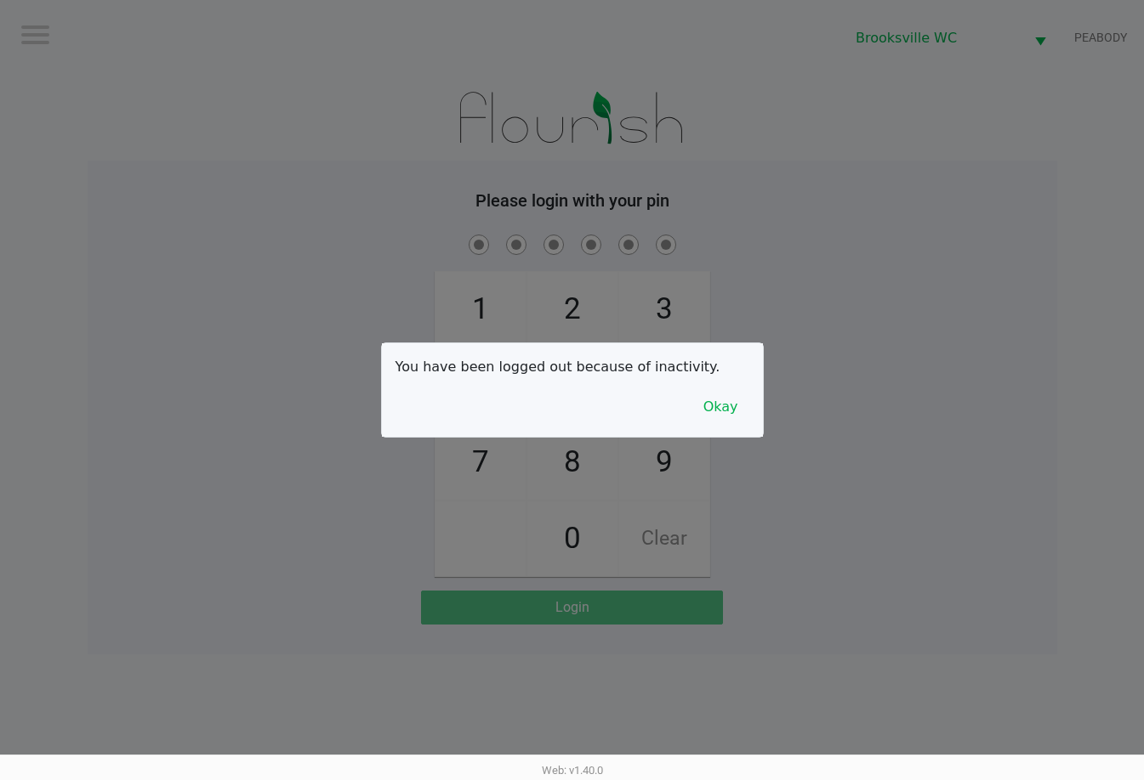
click at [814, 224] on div at bounding box center [572, 390] width 1144 height 780
click at [298, 141] on div at bounding box center [572, 390] width 1144 height 780
checkbox input "true"
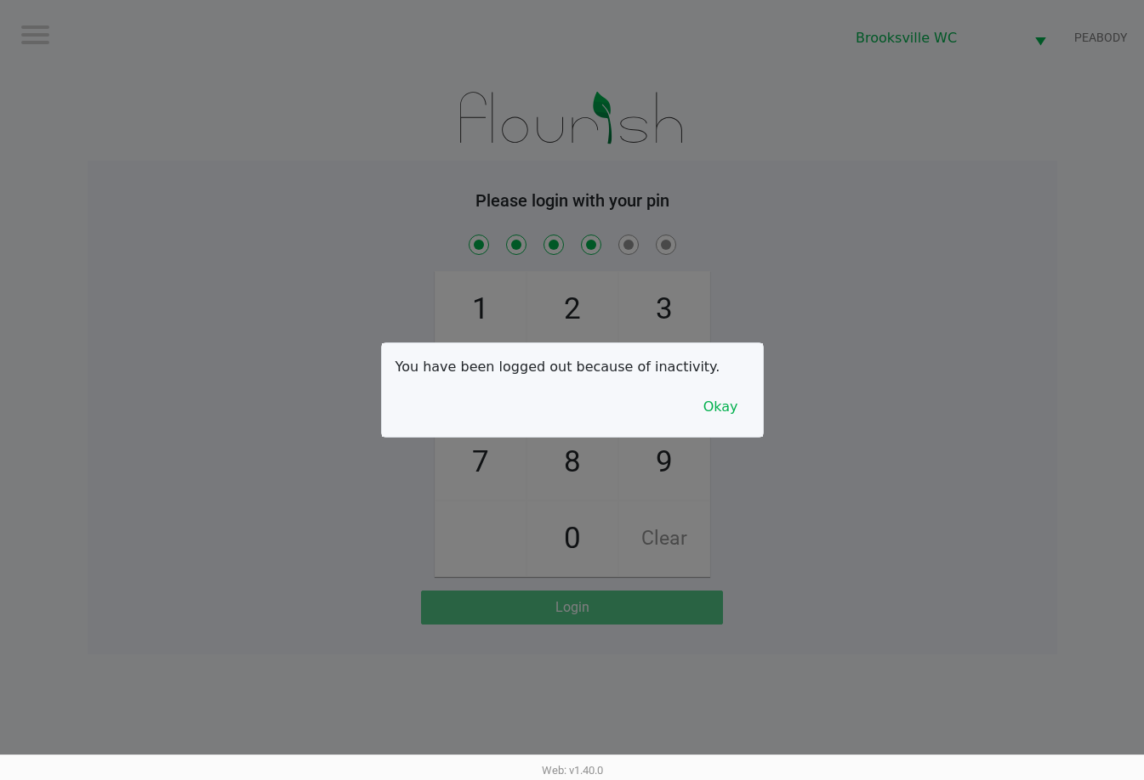
checkbox input "true"
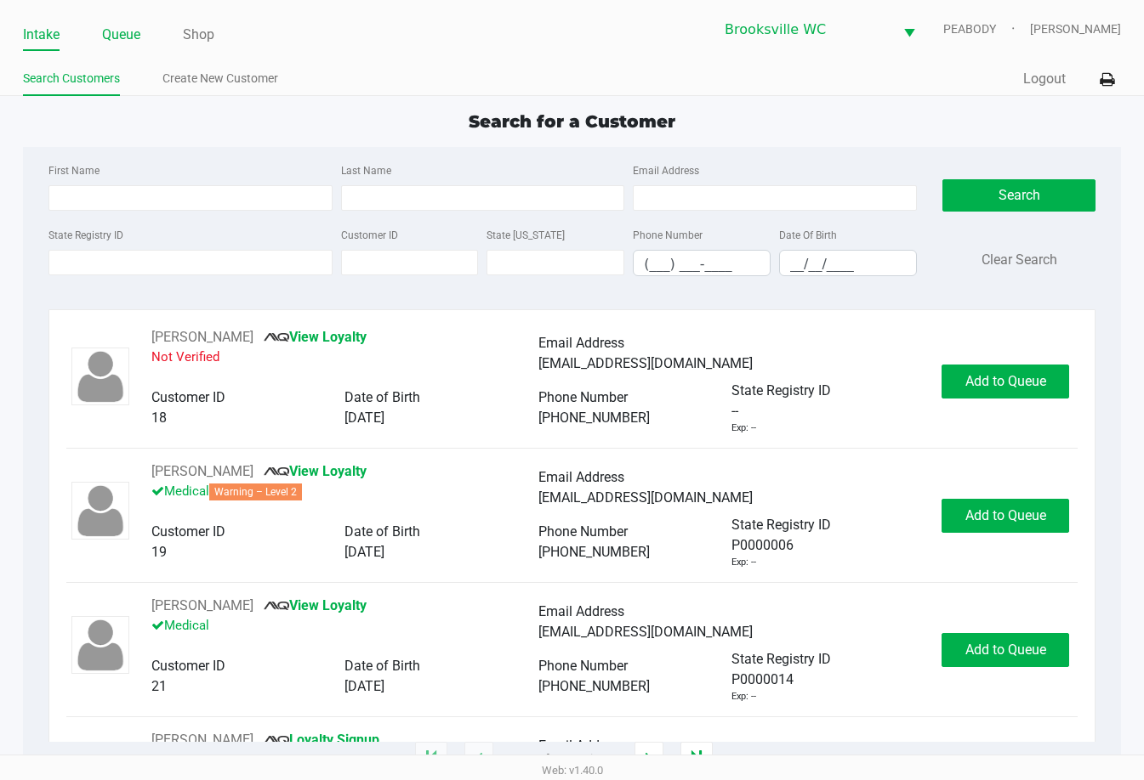
click at [133, 36] on link "Queue" at bounding box center [121, 35] width 38 height 24
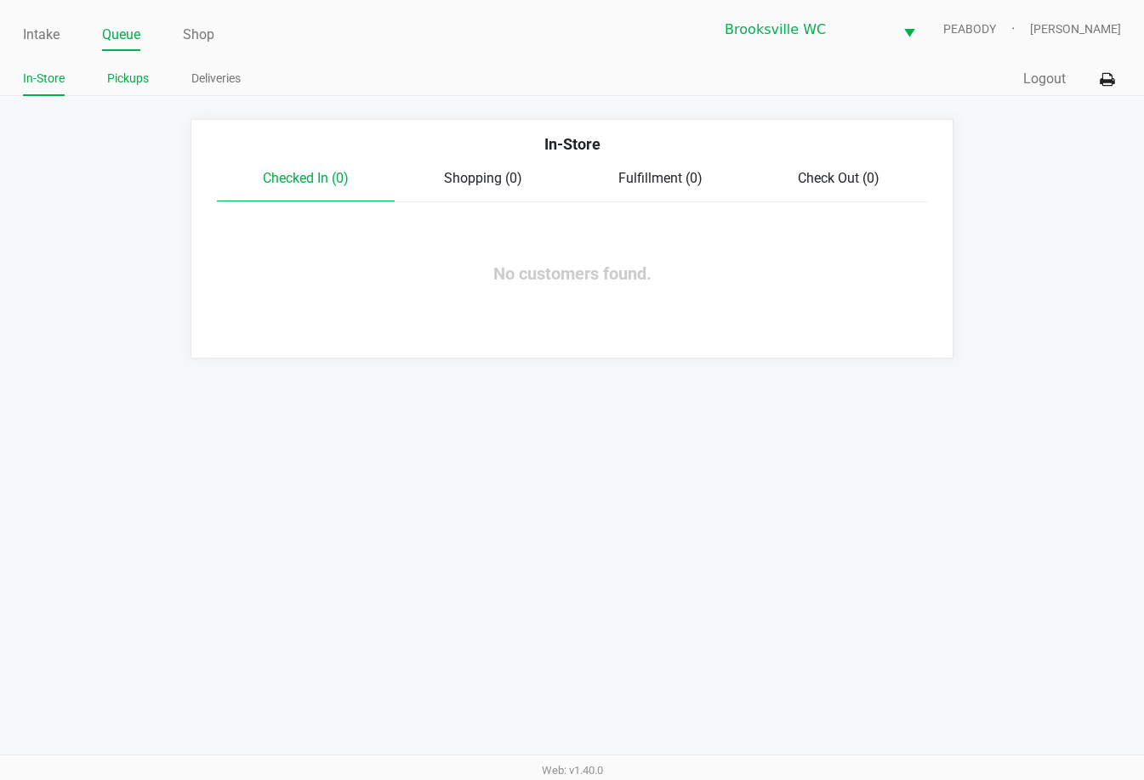
click at [129, 93] on li "Pickups" at bounding box center [128, 81] width 42 height 30
click at [133, 79] on link "Pickups" at bounding box center [128, 78] width 42 height 21
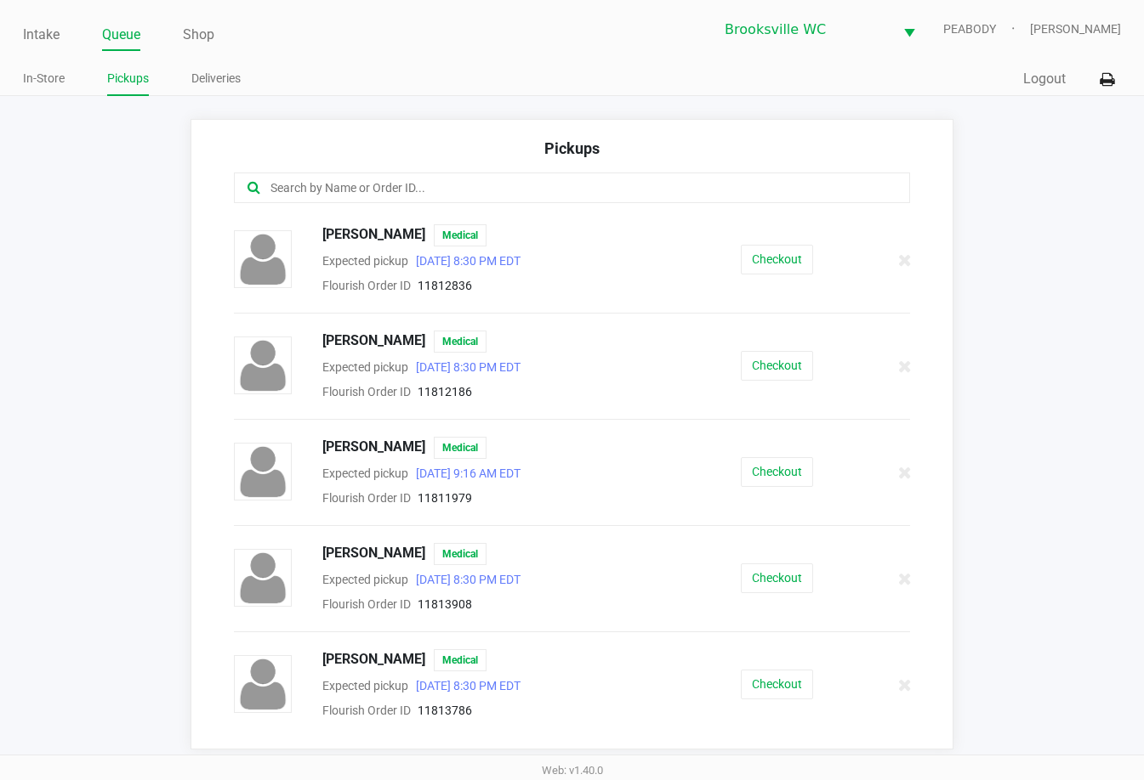
drag, startPoint x: 396, startPoint y: 199, endPoint x: 402, endPoint y: 186, distance: 14.1
click at [396, 198] on div at bounding box center [572, 188] width 676 height 31
click at [402, 185] on input "text" at bounding box center [560, 189] width 583 height 20
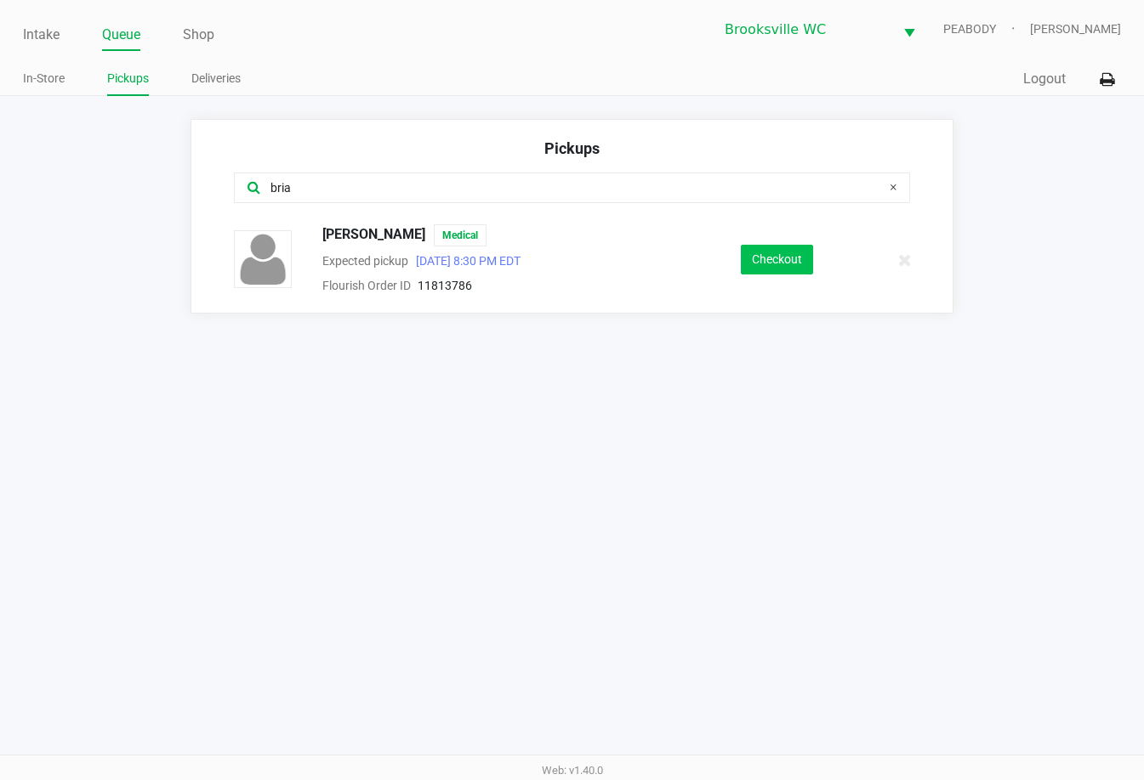
type input "bria"
click at [779, 267] on button "Checkout" at bounding box center [777, 260] width 72 height 30
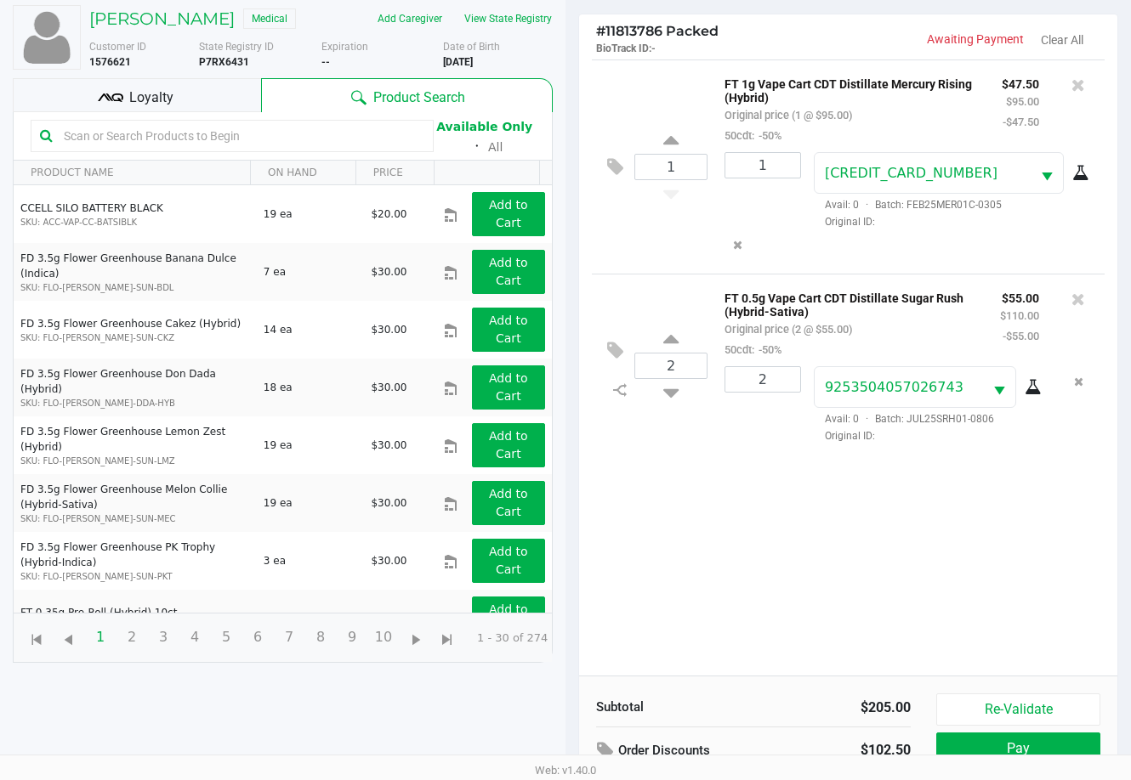
scroll to position [184, 0]
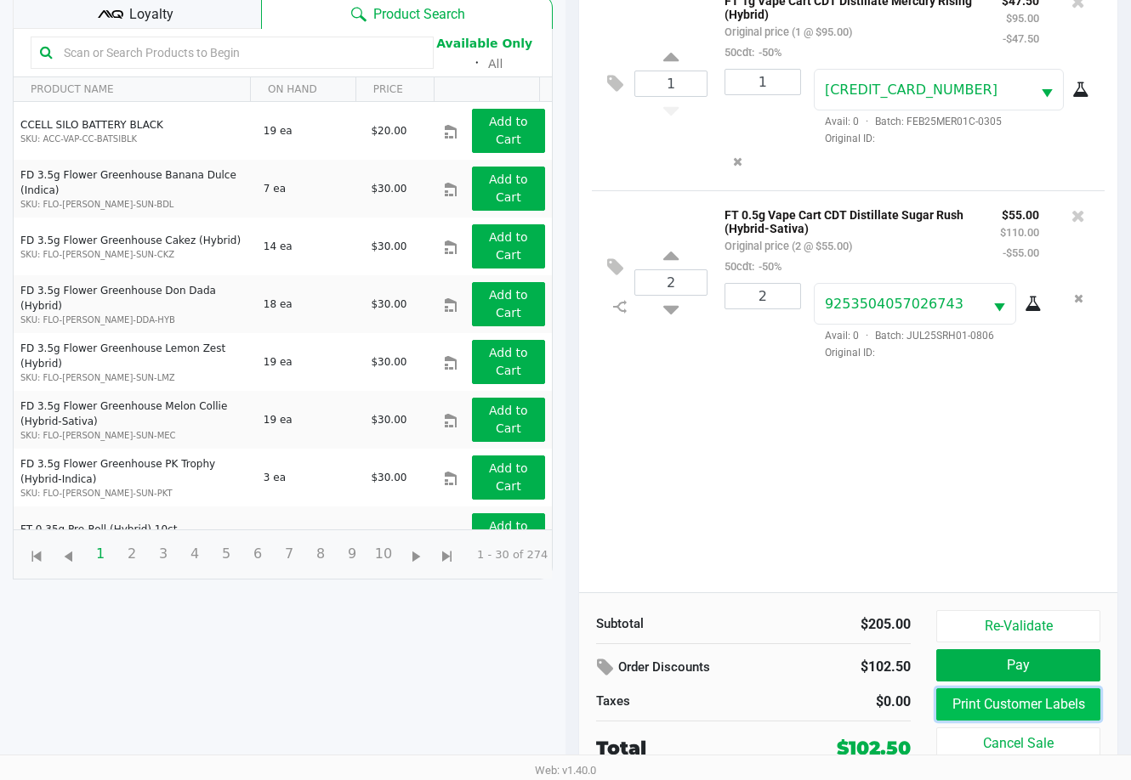
click at [814, 707] on button "Print Customer Labels" at bounding box center [1018, 705] width 164 height 32
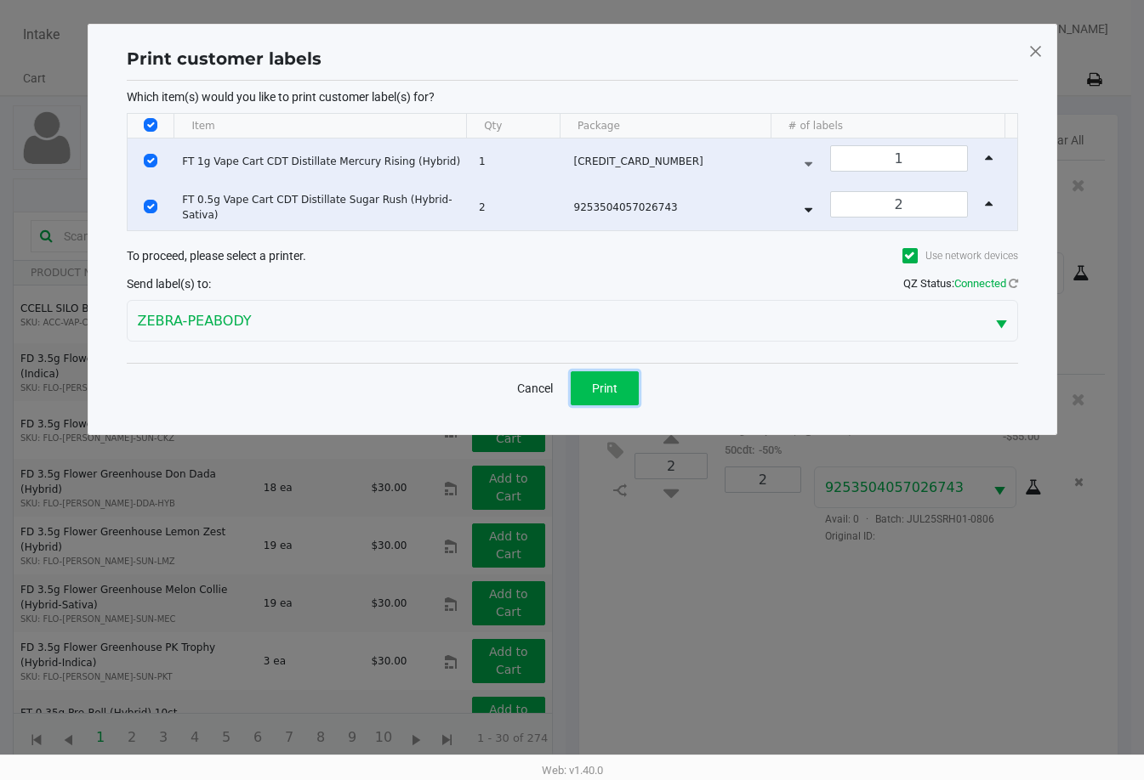
click at [607, 383] on span "Print" at bounding box center [605, 389] width 26 height 14
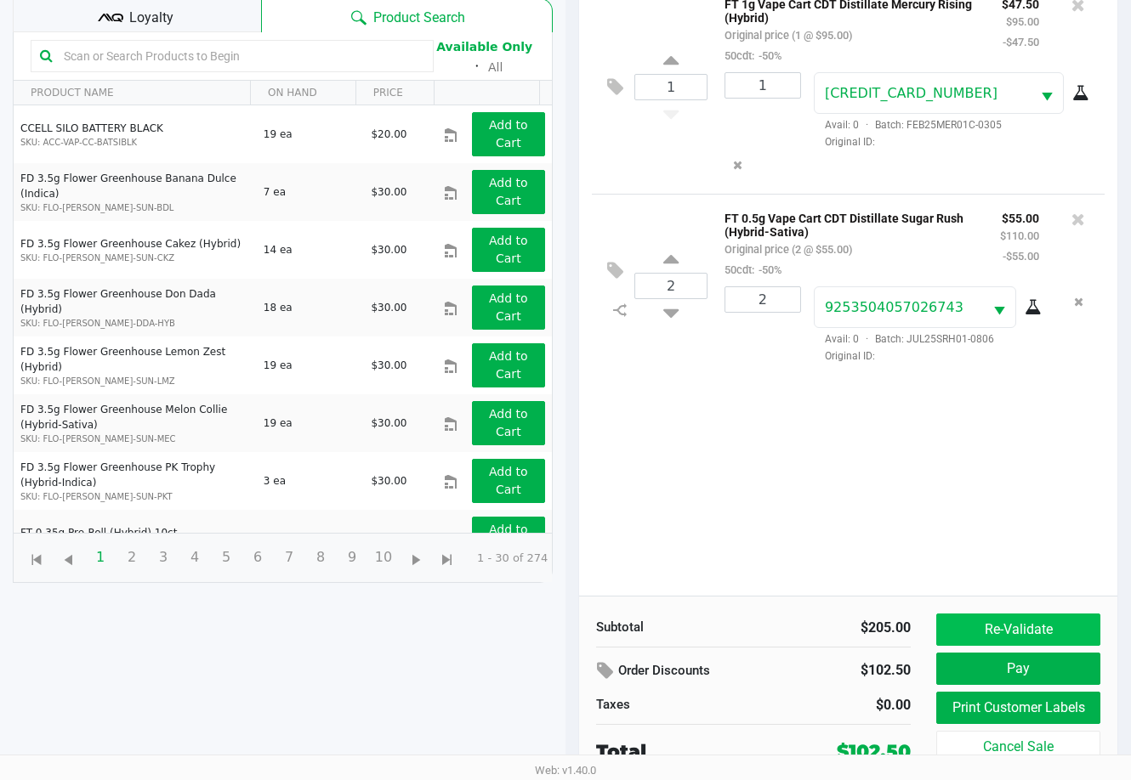
scroll to position [184, 0]
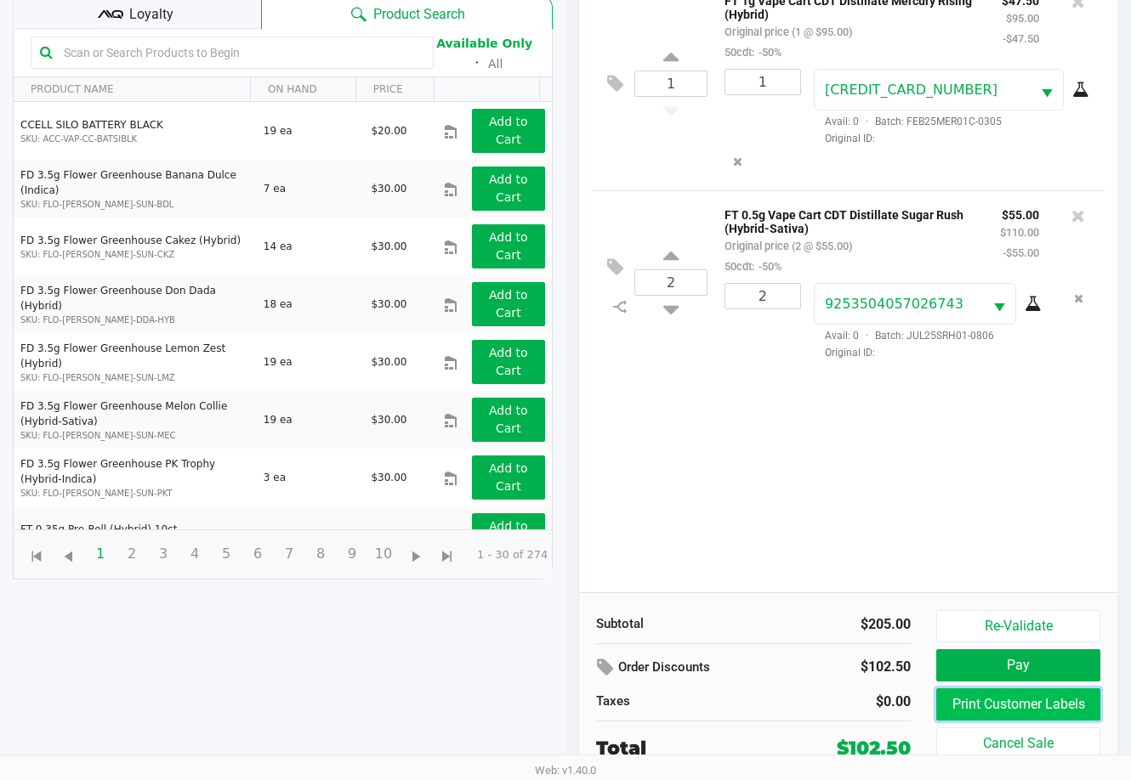
click at [814, 704] on button "Print Customer Labels" at bounding box center [1018, 705] width 164 height 32
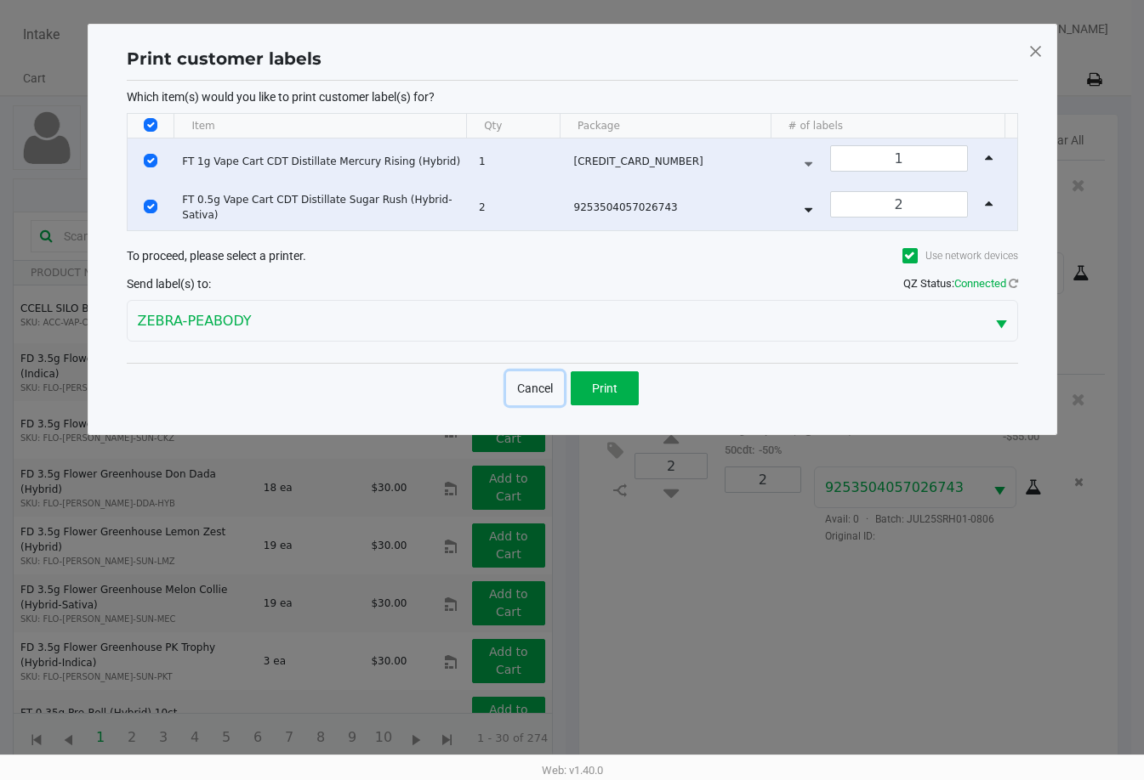
click at [536, 380] on button "Cancel" at bounding box center [535, 389] width 58 height 34
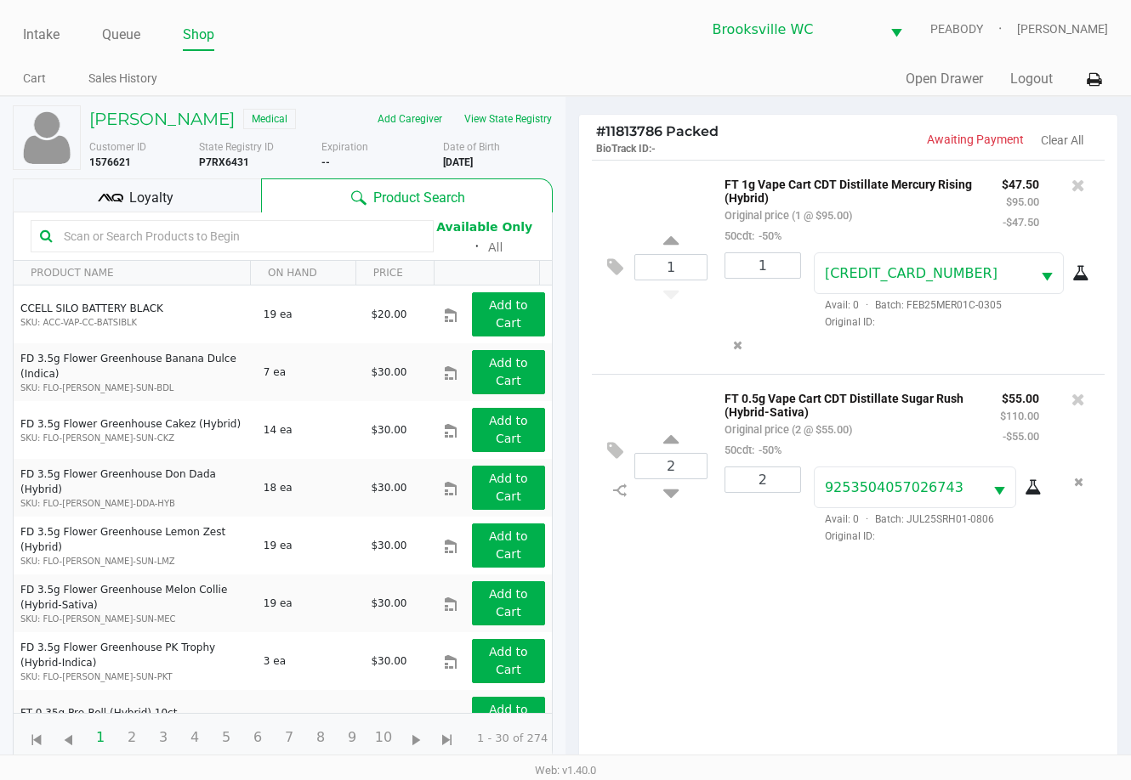
click at [811, 665] on div "1 FT 1g Vape Cart CDT Distillate Mercury Rising (Hybrid) Original price (1 @ $9…" at bounding box center [848, 468] width 538 height 616
drag, startPoint x: 213, startPoint y: 214, endPoint x: 237, endPoint y: 221, distance: 25.6
click at [213, 213] on div "Loyalty" at bounding box center [137, 196] width 248 height 34
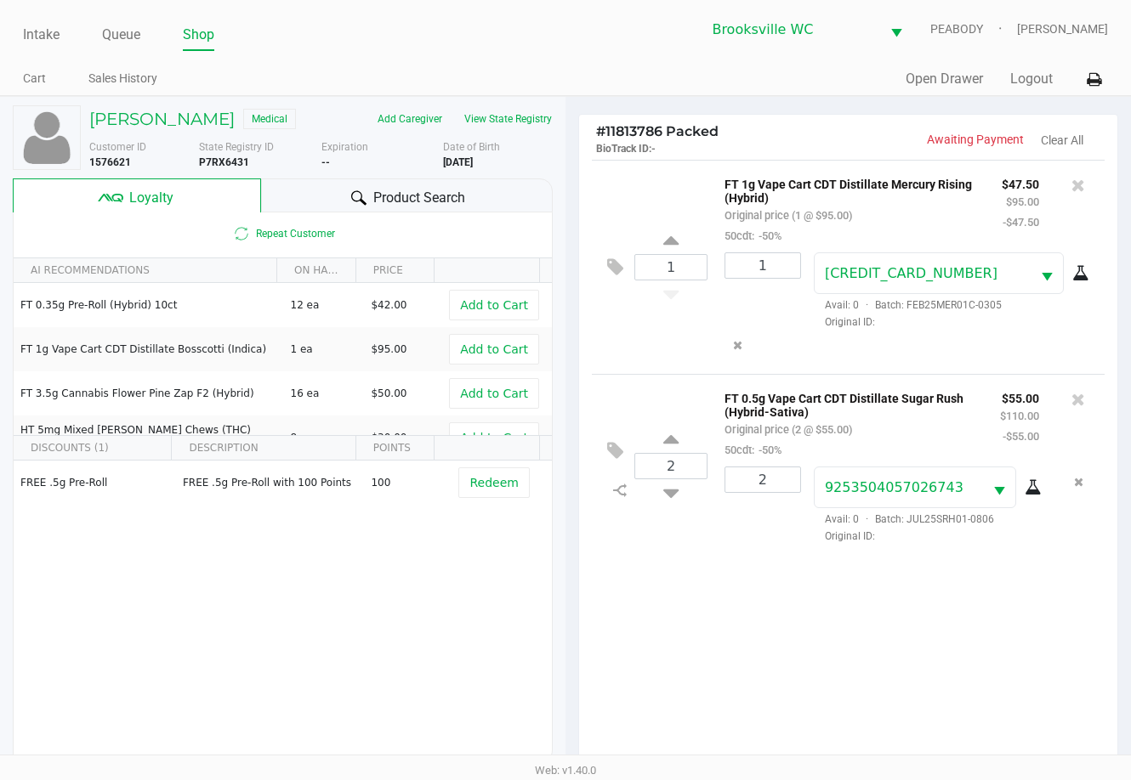
click at [681, 591] on div "1 FT 1g Vape Cart CDT Distillate Mercury Rising (Hybrid) Original price (1 @ $9…" at bounding box center [848, 468] width 538 height 616
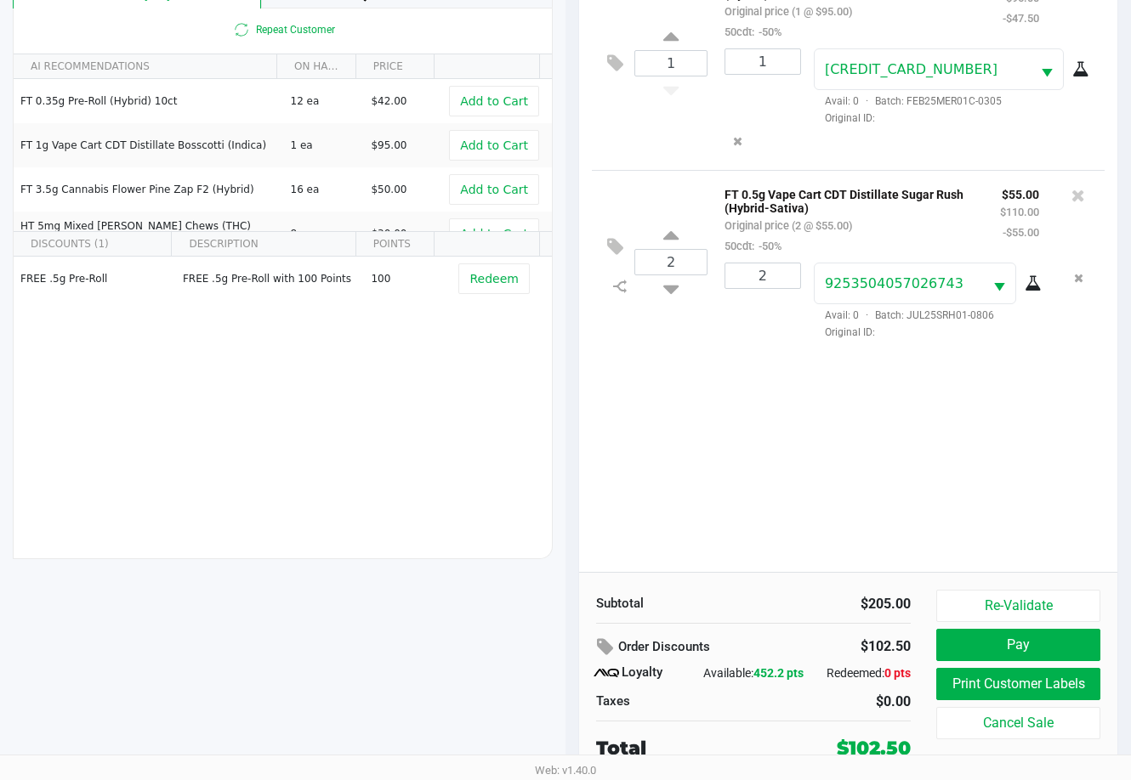
click at [713, 530] on div "1 FT 1g Vape Cart CDT Distillate Mercury Rising (Hybrid) Original price (1 @ $9…" at bounding box center [848, 264] width 538 height 616
click at [626, 480] on div "1 FT 1g Vape Cart CDT Distillate Mercury Rising (Hybrid) Original price (1 @ $9…" at bounding box center [848, 264] width 538 height 616
click at [814, 633] on button "Pay" at bounding box center [1018, 645] width 164 height 32
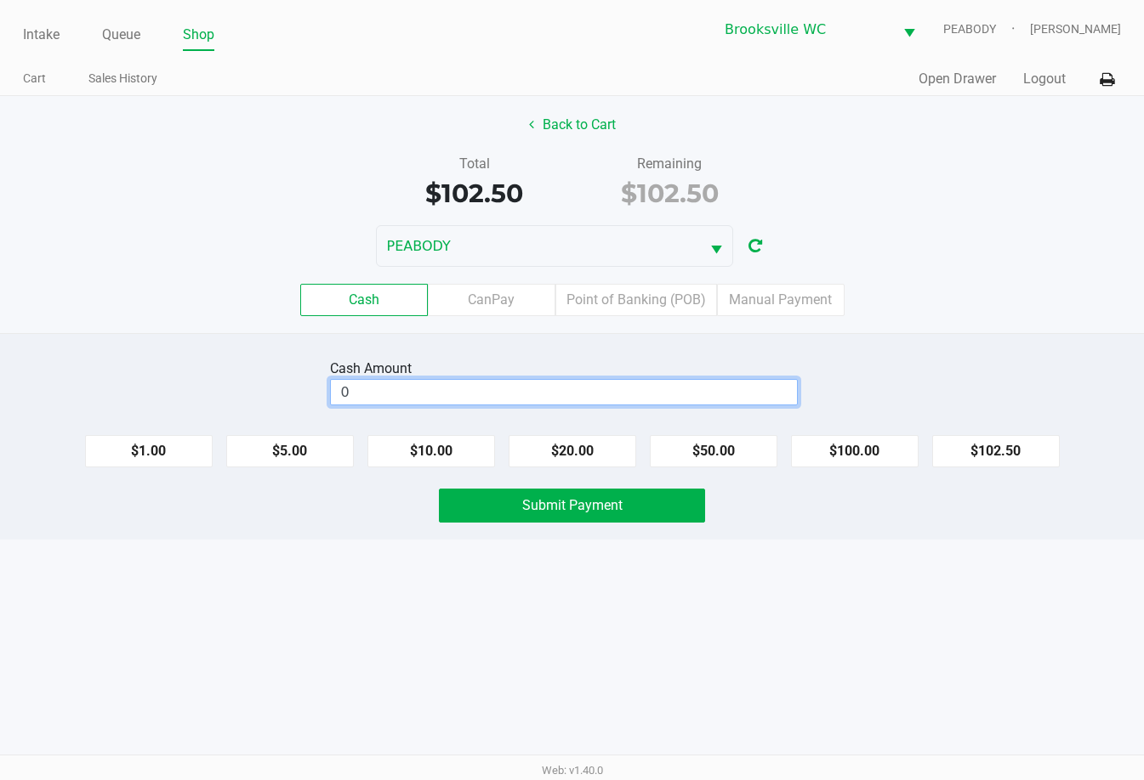
click at [655, 394] on input "0" at bounding box center [564, 392] width 466 height 25
type input "$120.00"
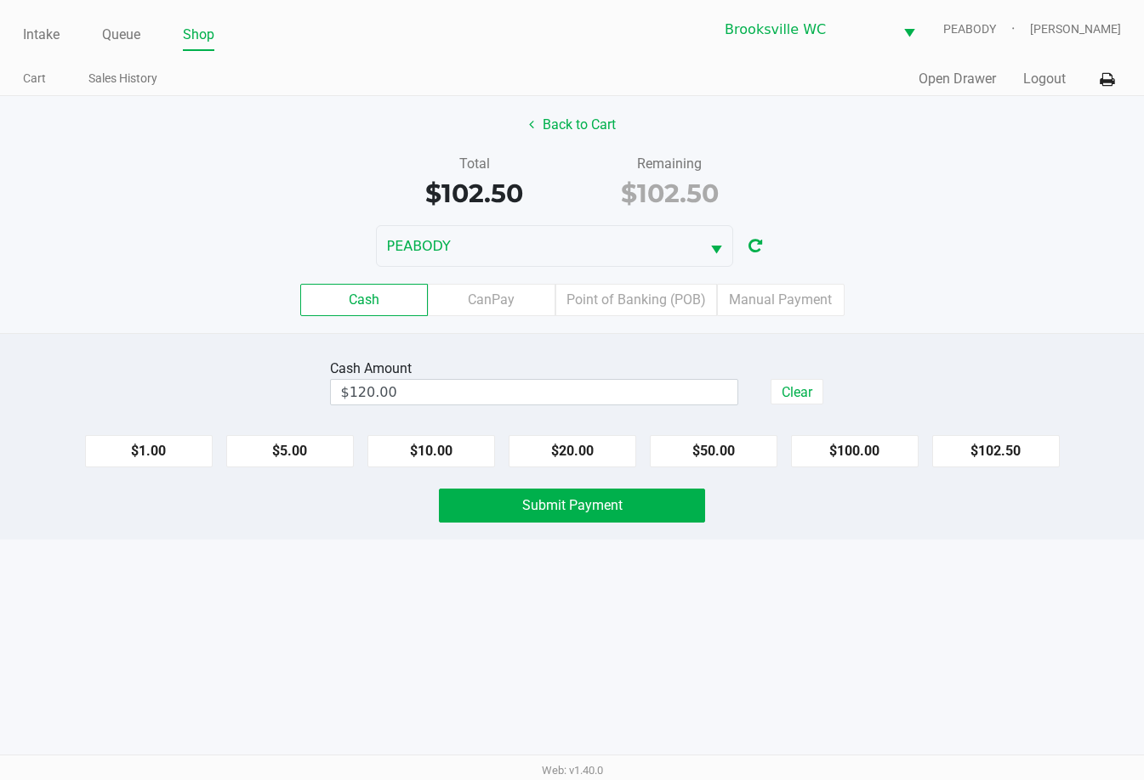
click at [676, 524] on div "Cash Amount $120.00 Clear $1.00 $5.00 $10.00 $20.00 $50.00 $100.00 $102.50 Subm…" at bounding box center [572, 436] width 1144 height 207
click at [674, 512] on button "Submit Payment" at bounding box center [572, 506] width 267 height 34
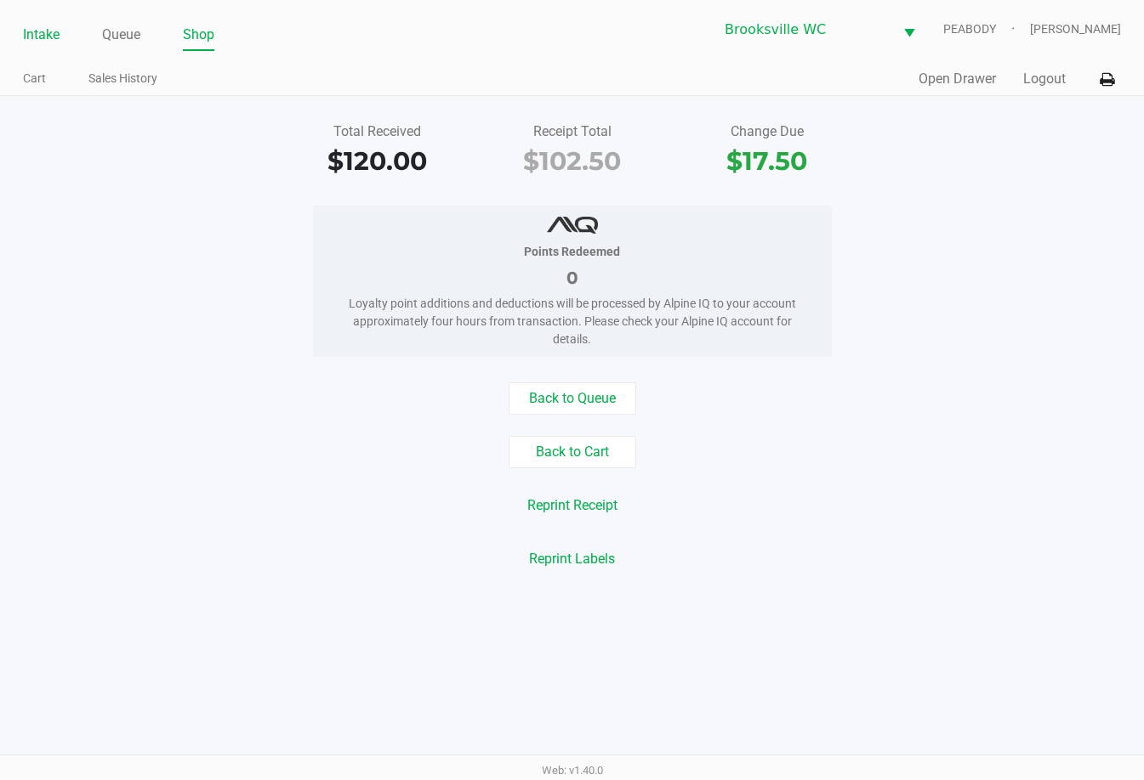
click at [31, 41] on link "Intake" at bounding box center [41, 35] width 37 height 24
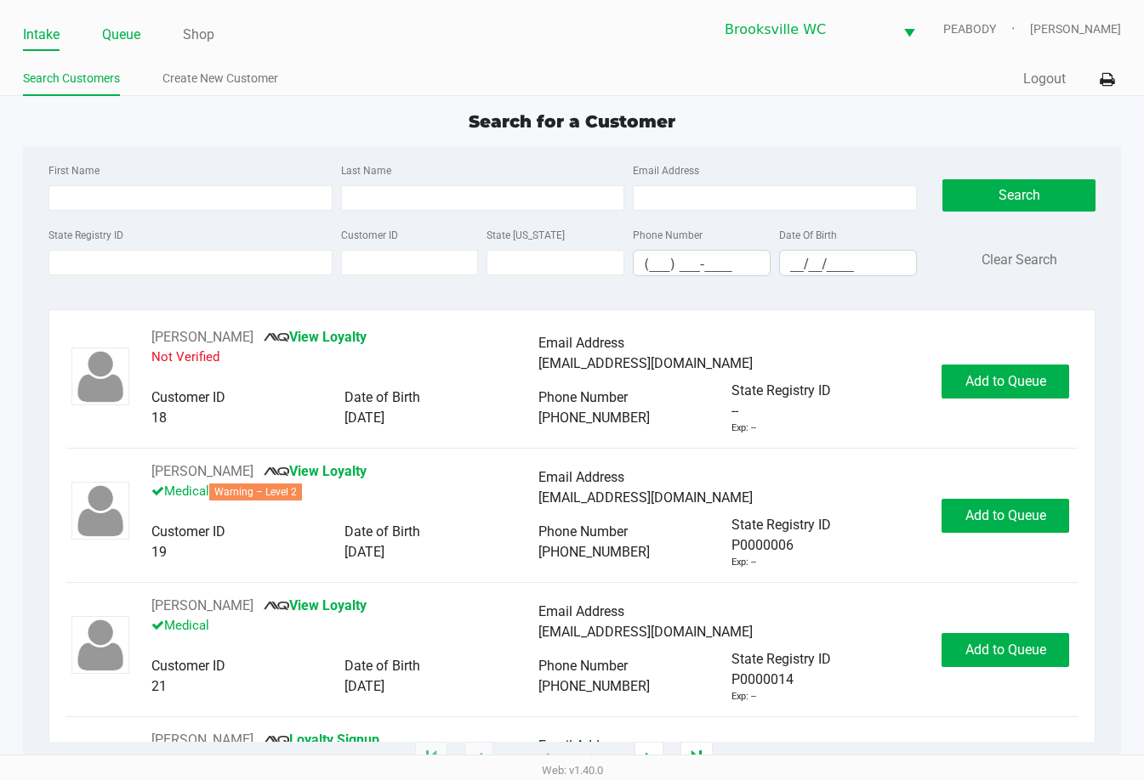
click at [124, 37] on link "Queue" at bounding box center [121, 35] width 38 height 24
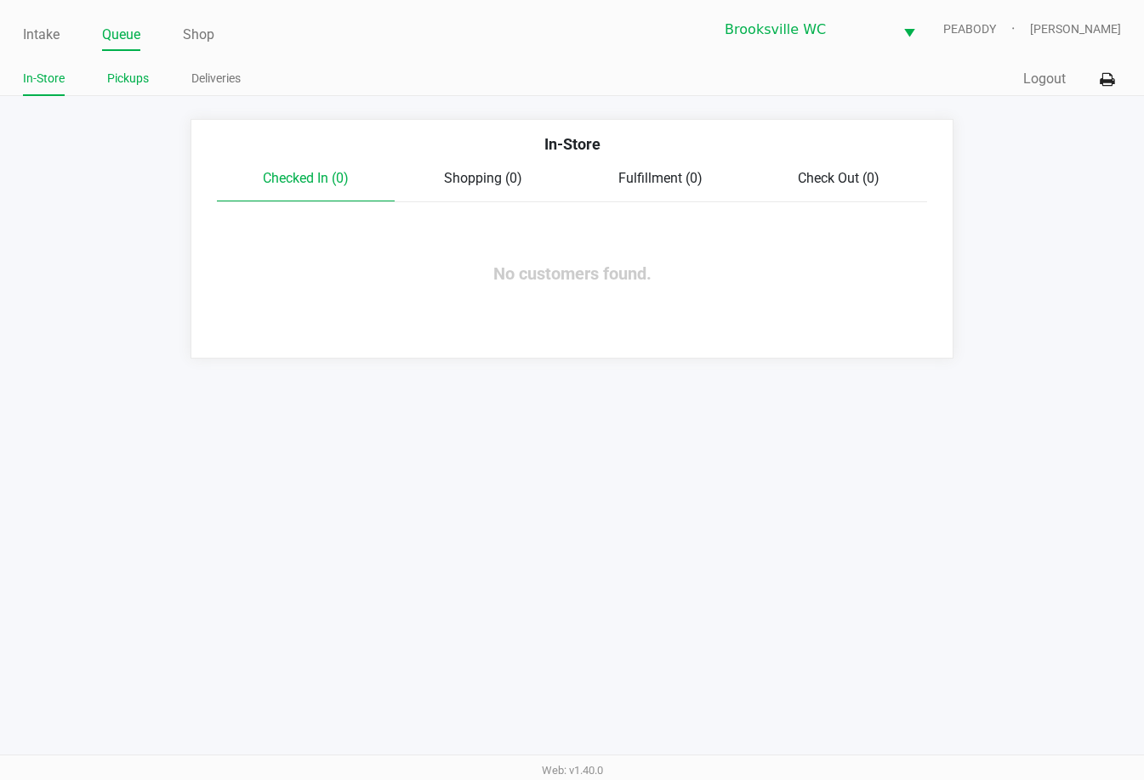
click at [128, 80] on link "Pickups" at bounding box center [128, 78] width 42 height 21
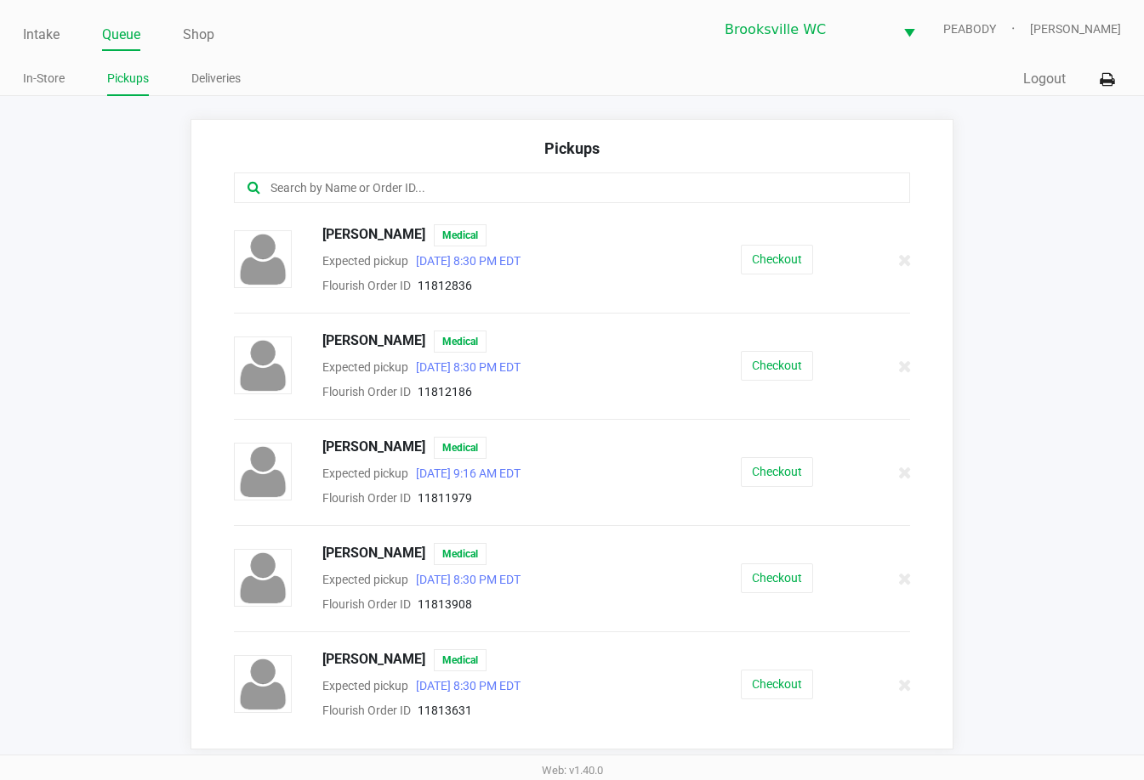
drag, startPoint x: 439, startPoint y: 191, endPoint x: 437, endPoint y: 180, distance: 11.2
click at [437, 180] on input "text" at bounding box center [560, 189] width 583 height 20
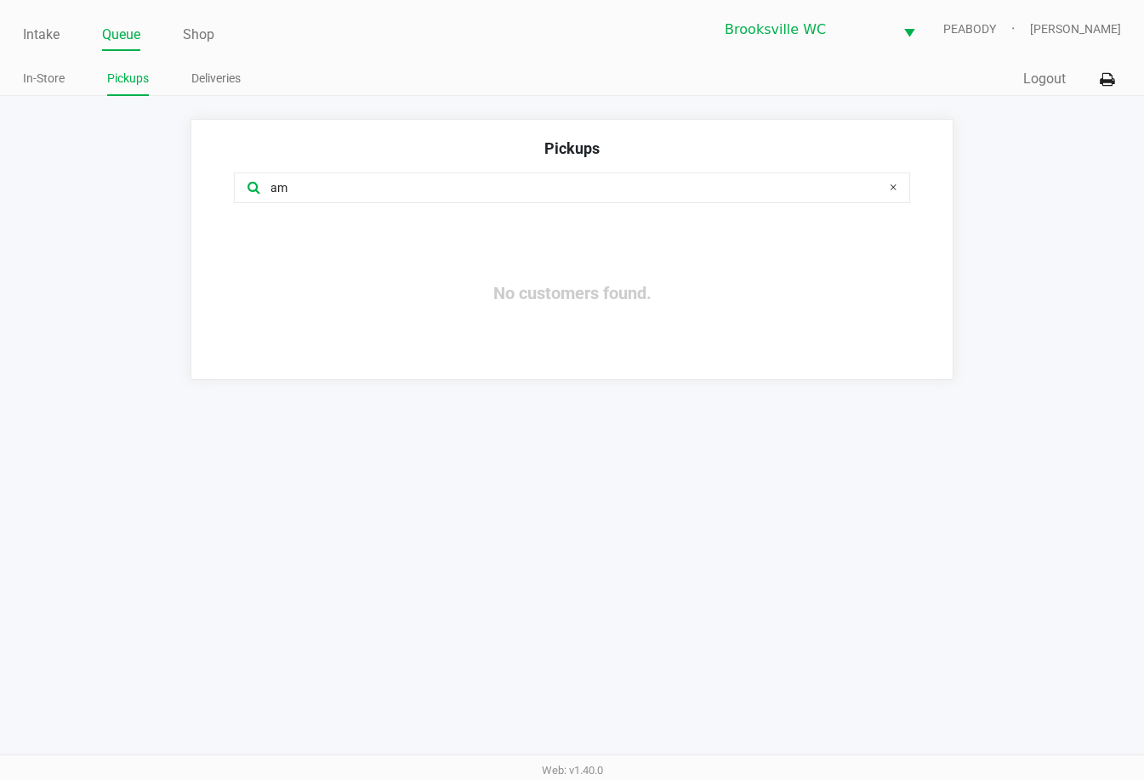
type input "a"
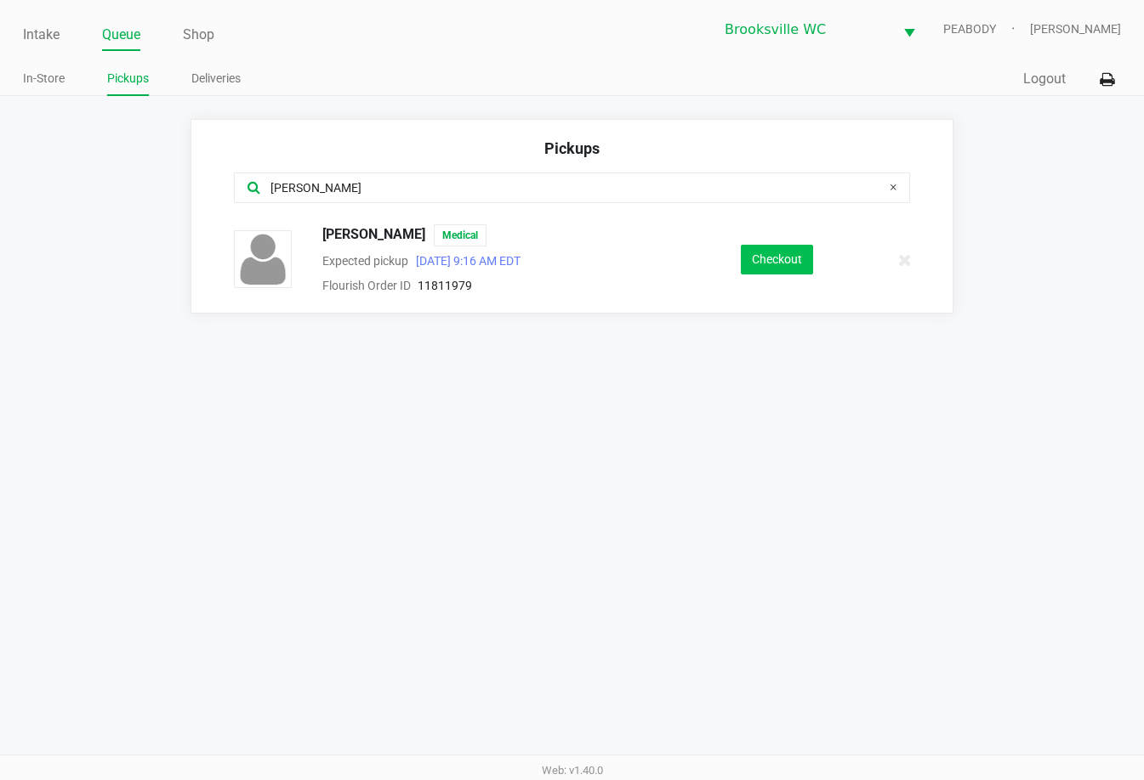
type input "amy"
click at [774, 264] on button "Checkout" at bounding box center [777, 260] width 72 height 30
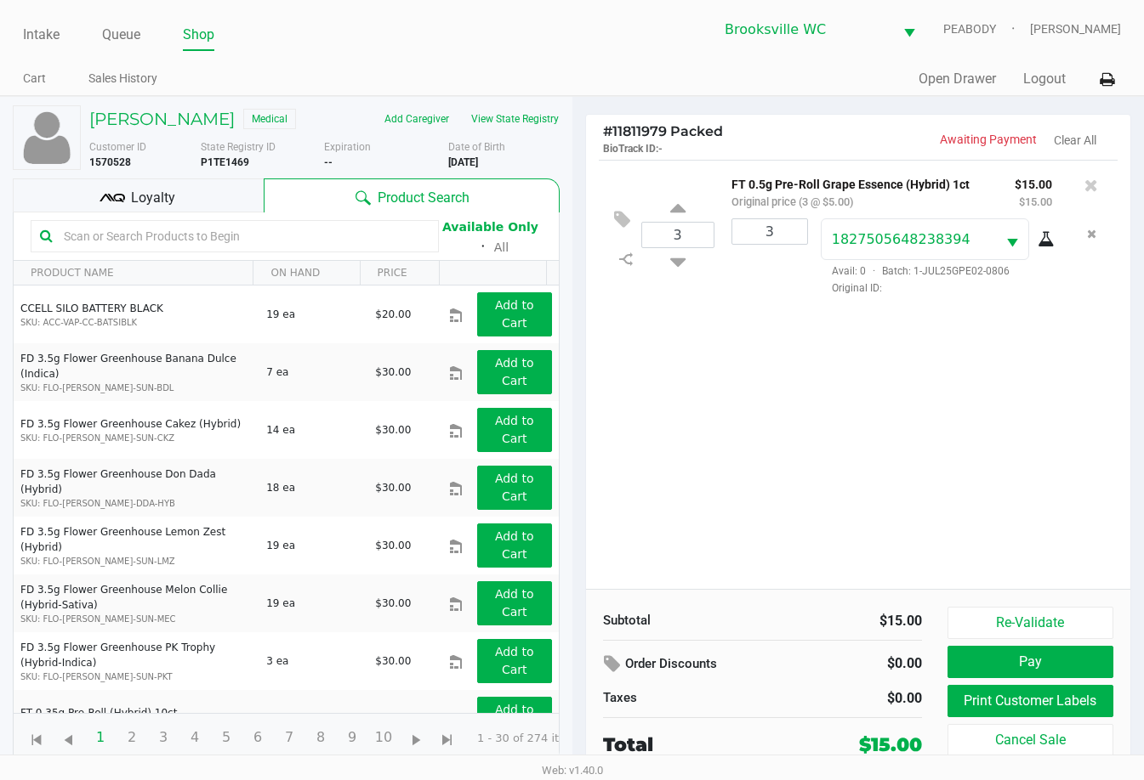
click at [783, 360] on div "3 FT 0.5g Pre-Roll Grape Essence (Hybrid) 1ct Original price (3 @ $5.00) $15.00…" at bounding box center [858, 374] width 545 height 429
click at [623, 254] on icon at bounding box center [626, 260] width 14 height 14
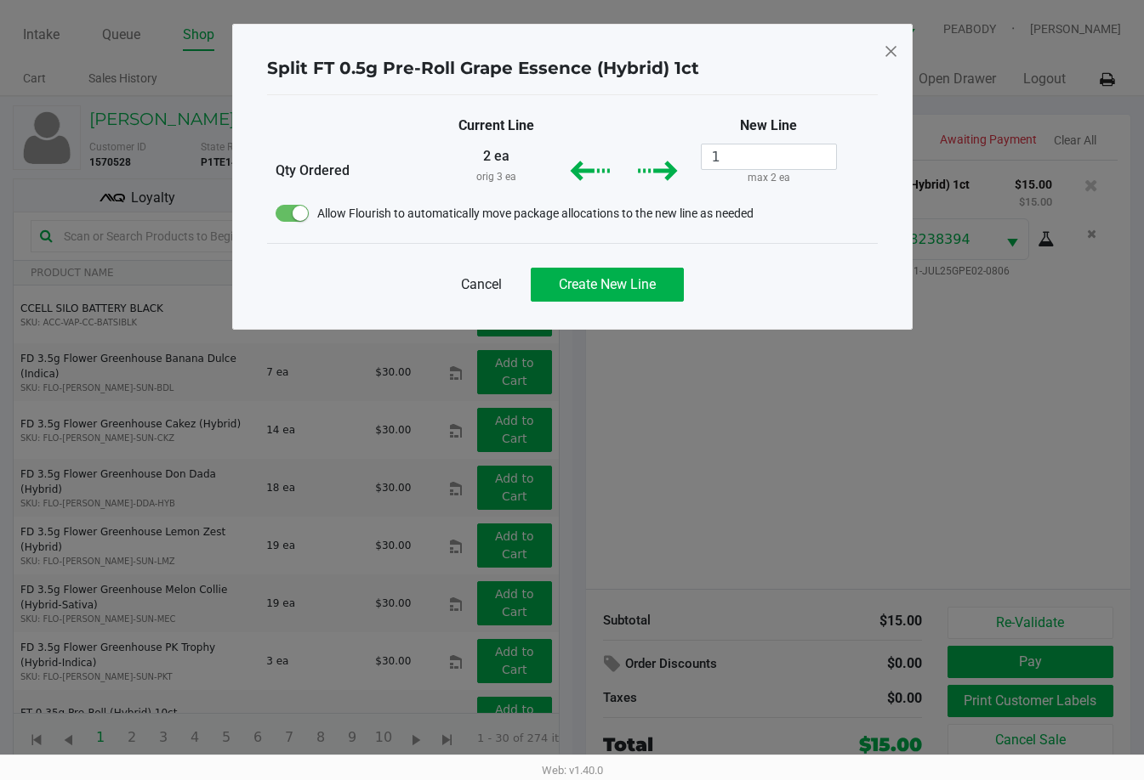
click at [482, 278] on span "Cancel" at bounding box center [481, 285] width 41 height 20
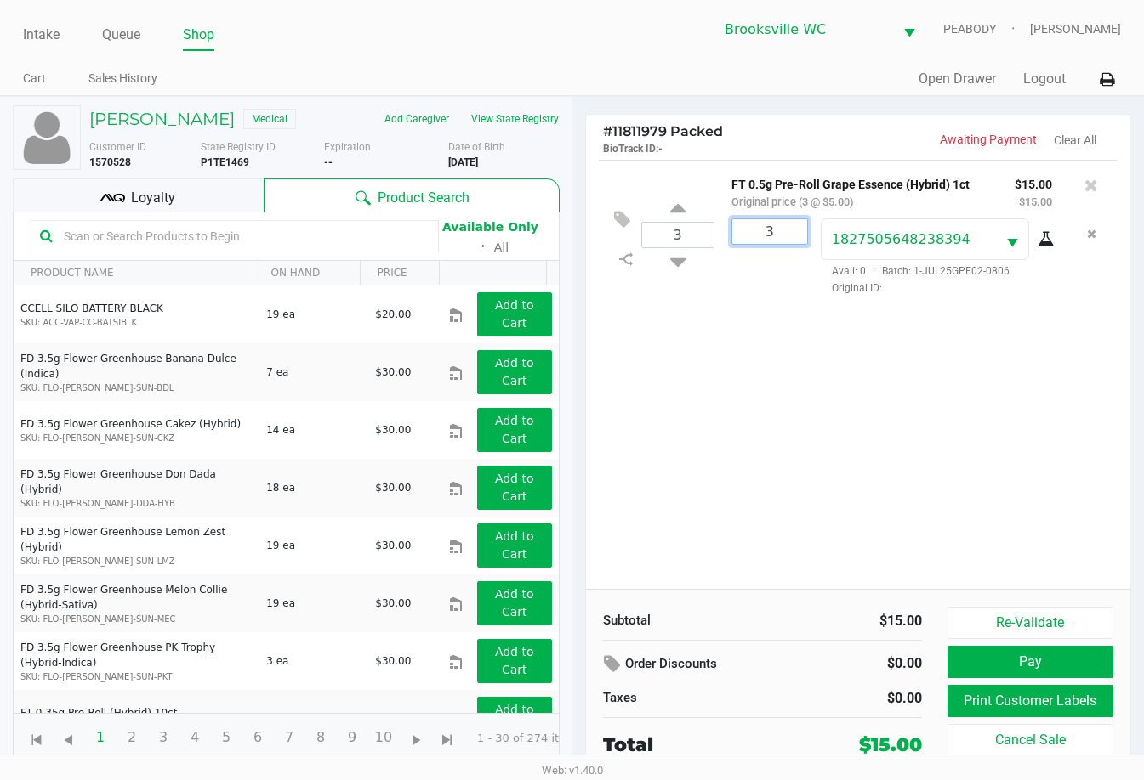
click at [776, 237] on input "3" at bounding box center [769, 231] width 75 height 25
type input "2"
click at [814, 385] on div "Loading Amy Ainley Medical Add Caregiver View State Registry Customer ID 157052…" at bounding box center [572, 436] width 1144 height 681
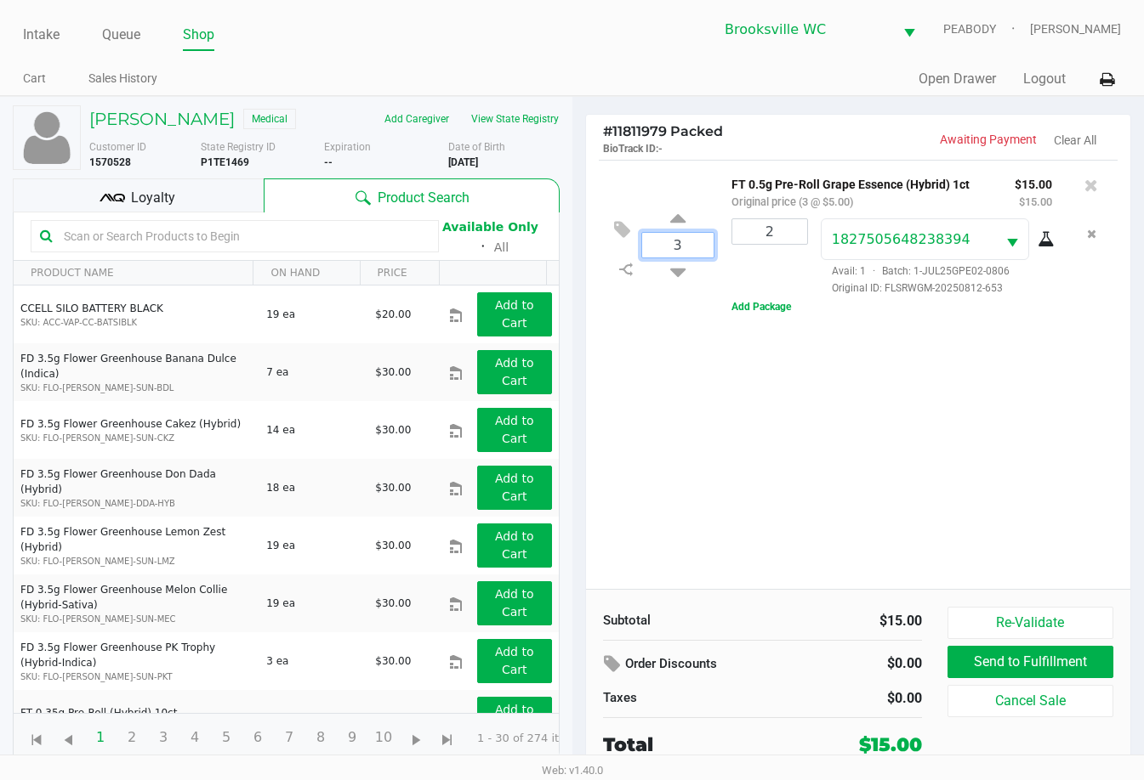
click at [690, 242] on input "3" at bounding box center [677, 245] width 71 height 25
type input "2"
click at [768, 413] on div "Amy Ainley Medical Add Caregiver View State Registry Customer ID 1570528 State …" at bounding box center [572, 436] width 1144 height 681
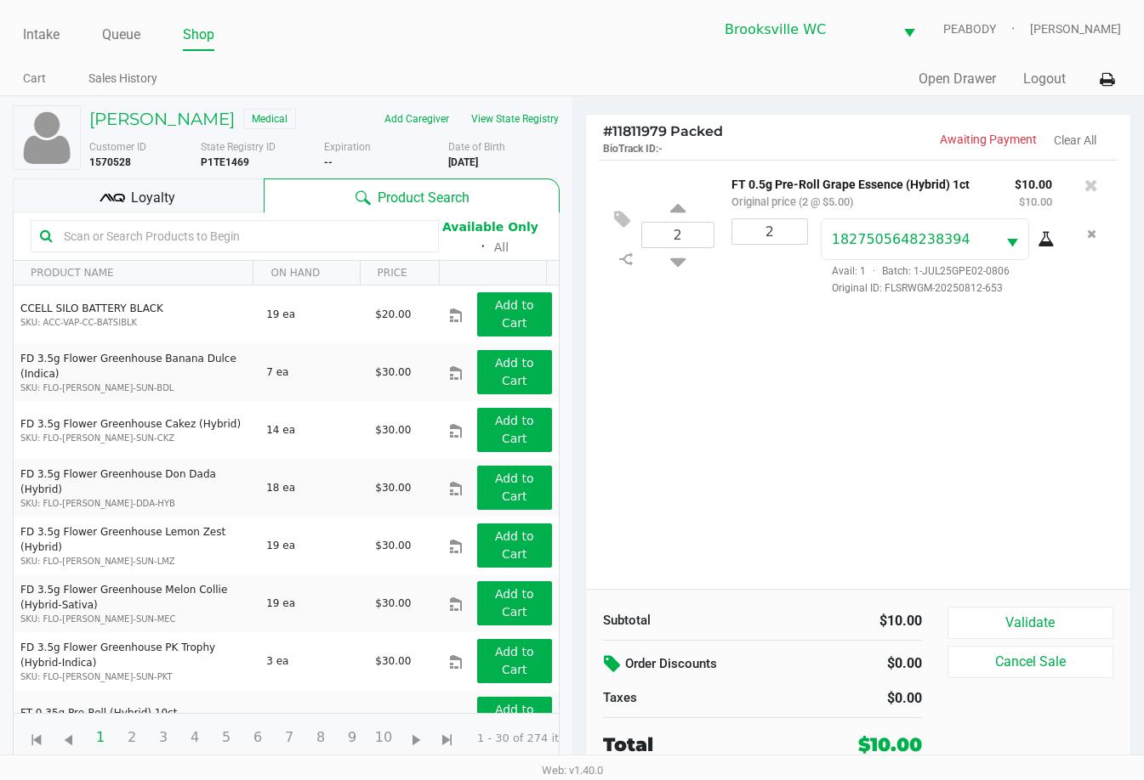
click at [612, 665] on icon at bounding box center [614, 665] width 20 height 20
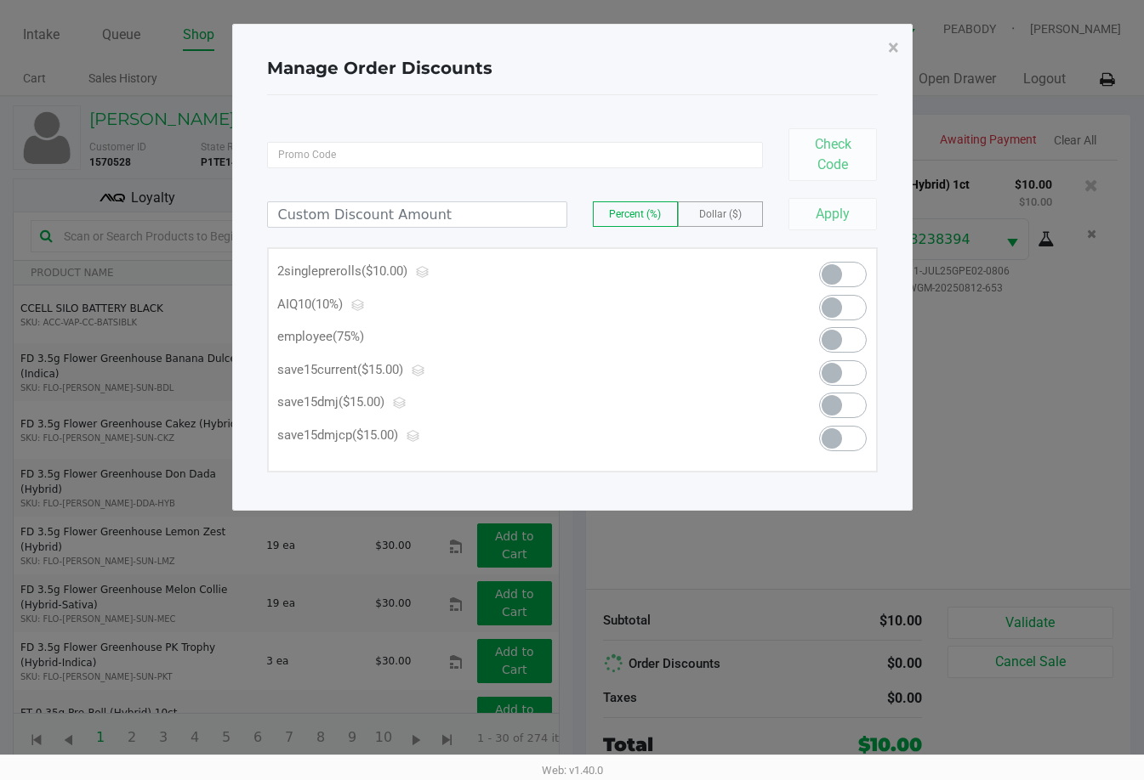
click at [814, 344] on span at bounding box center [831, 340] width 20 height 20
type input "75.00"
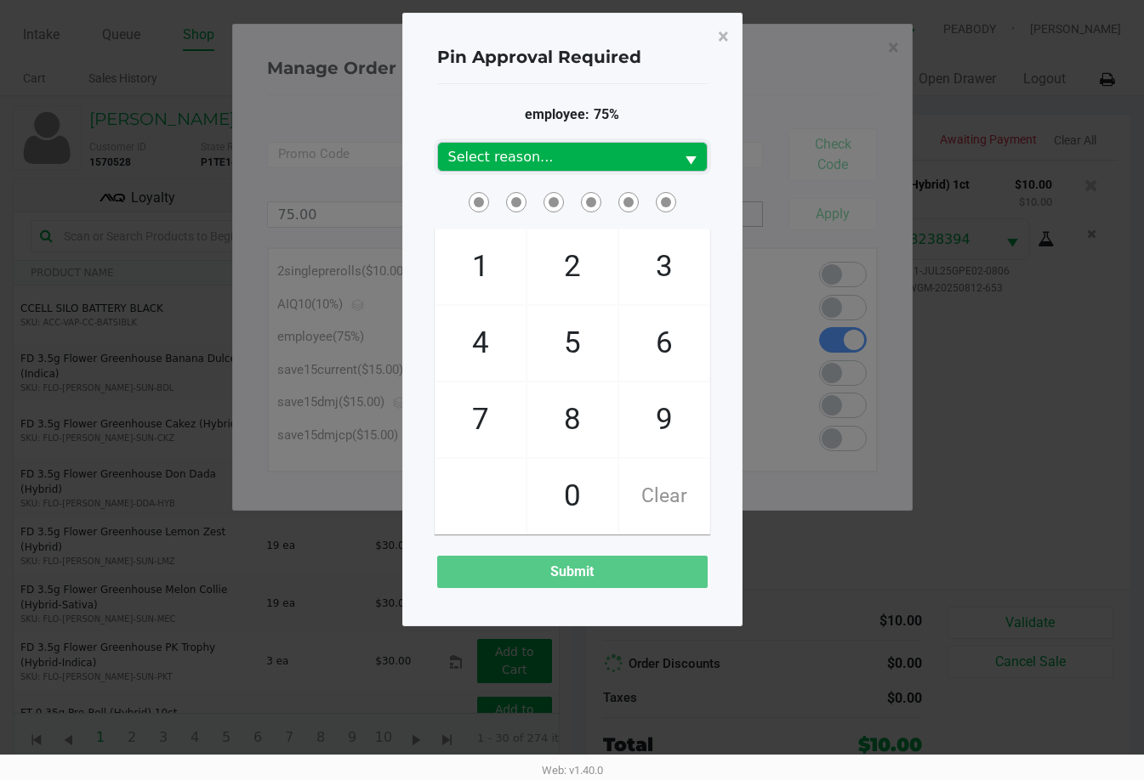
click at [514, 162] on span "Select reason..." at bounding box center [556, 157] width 216 height 20
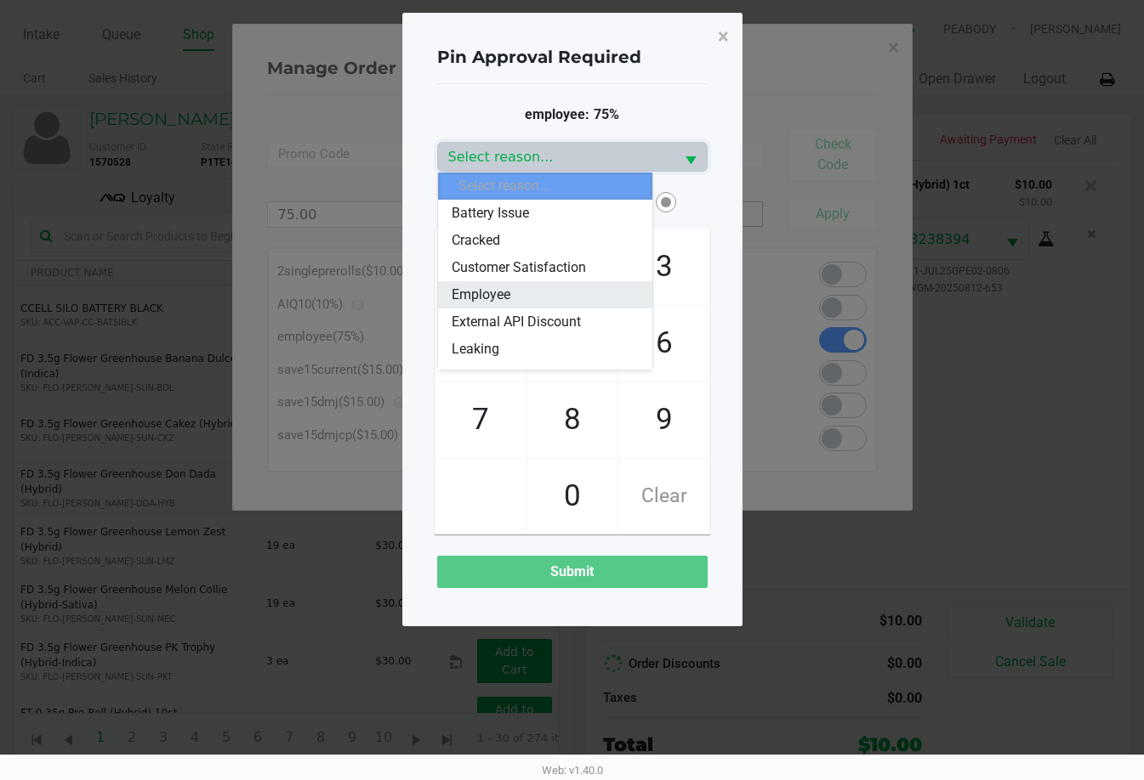
click at [524, 292] on li "Employee" at bounding box center [545, 294] width 214 height 27
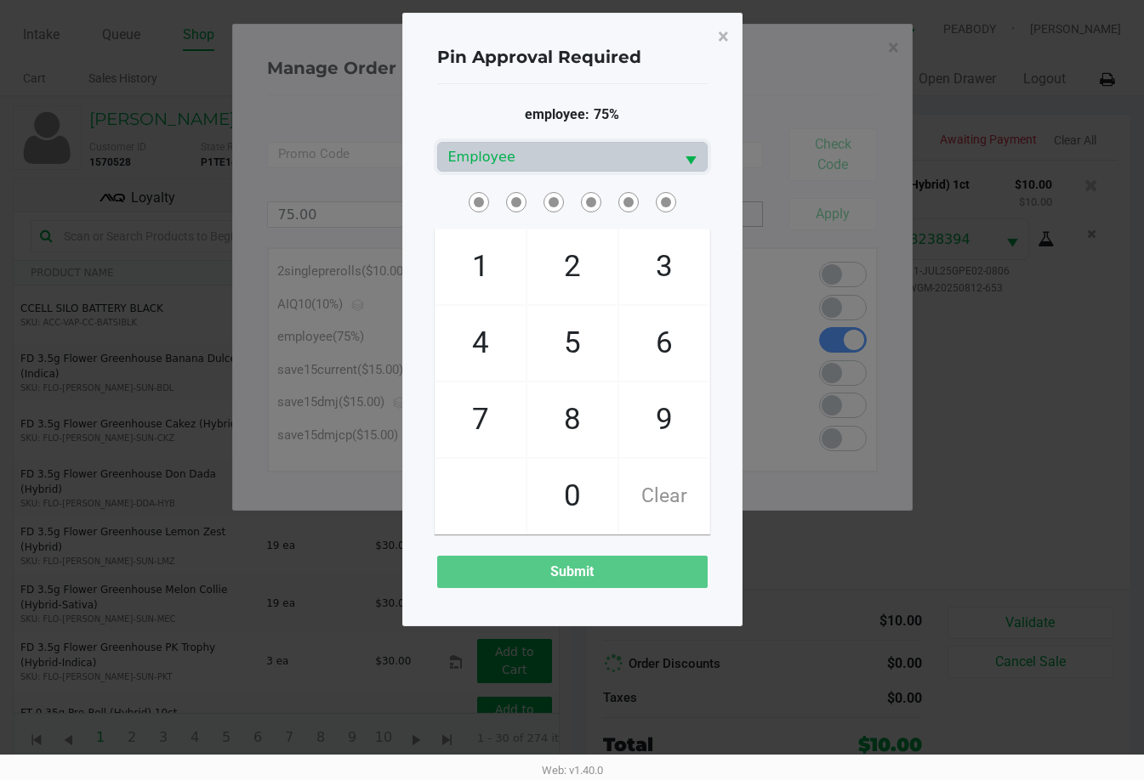
click at [481, 485] on span at bounding box center [480, 496] width 90 height 75
checkbox input "true"
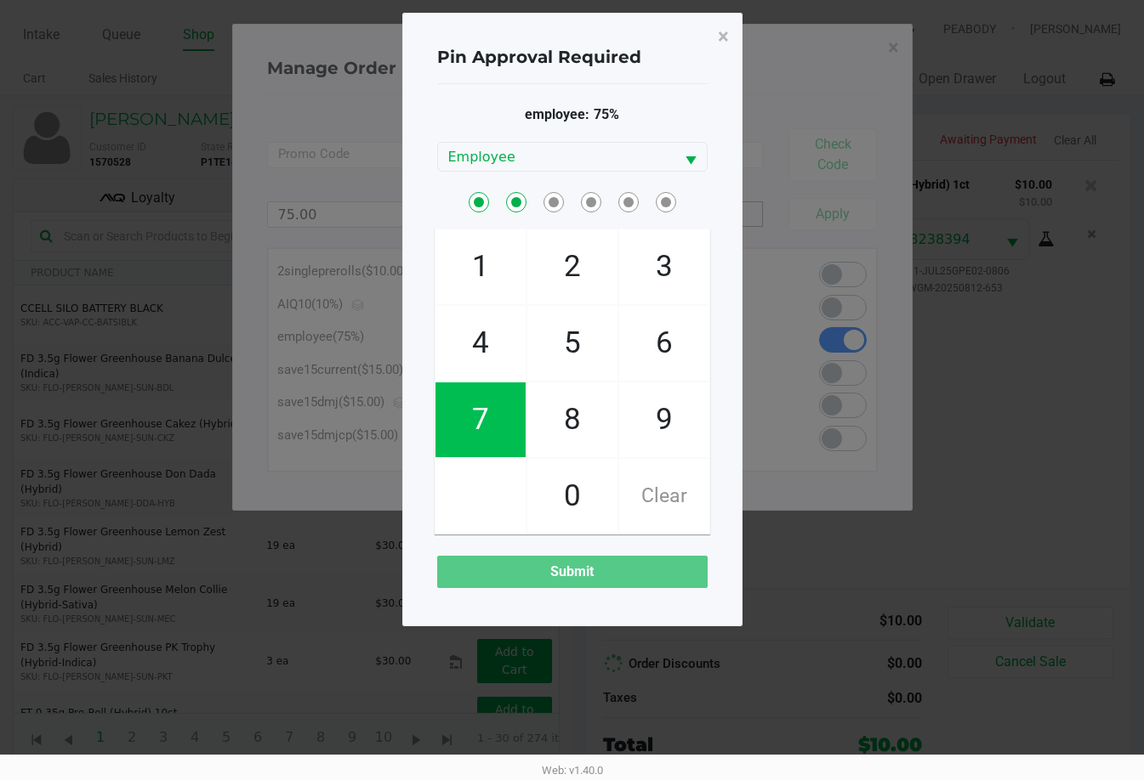
checkbox input "true"
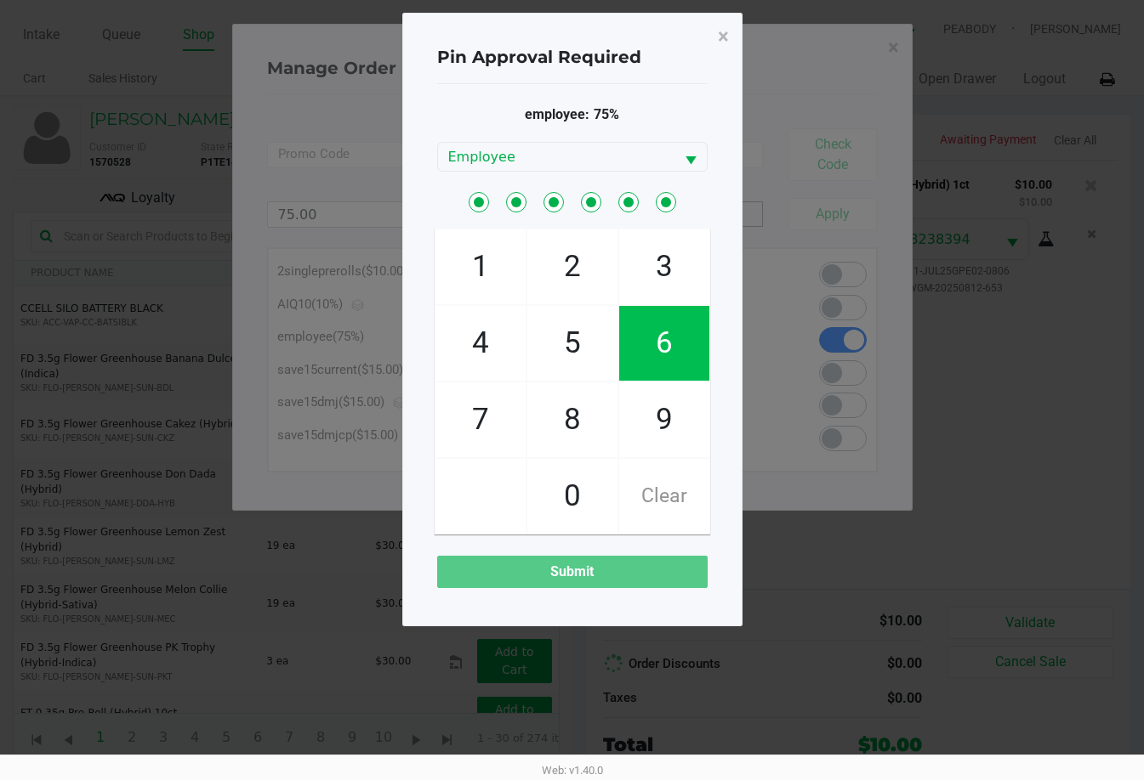
checkbox input "true"
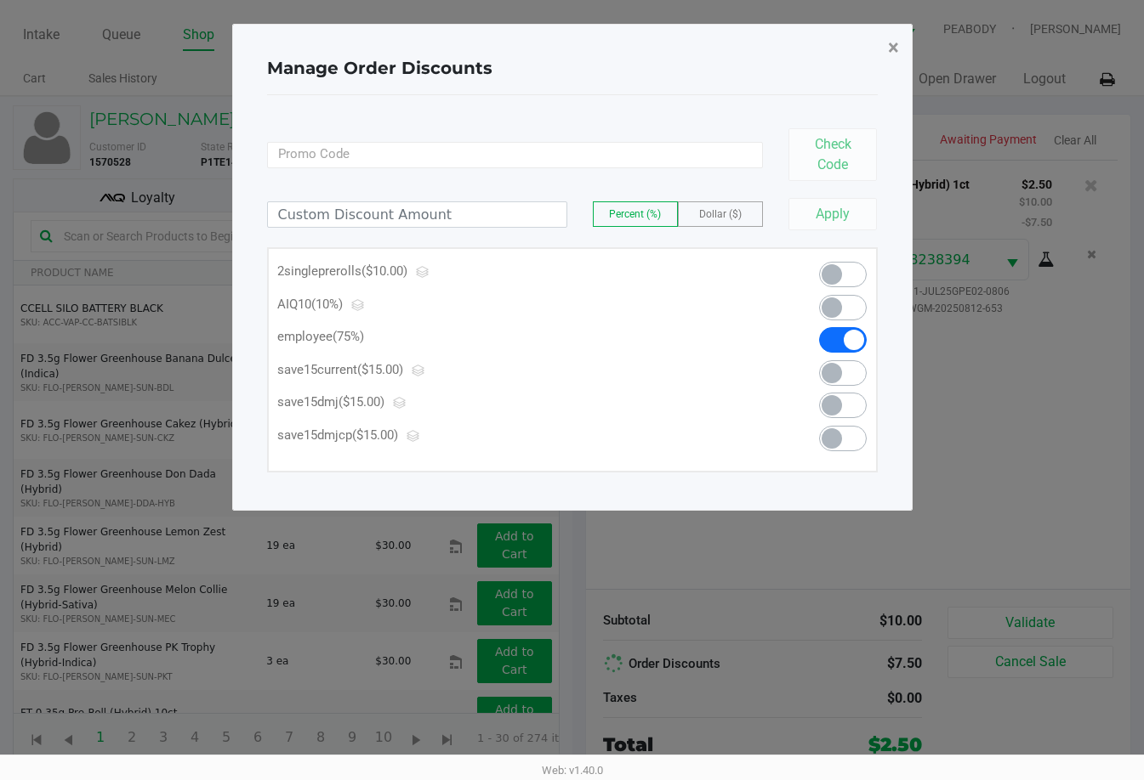
click at [814, 37] on span "×" at bounding box center [893, 48] width 11 height 24
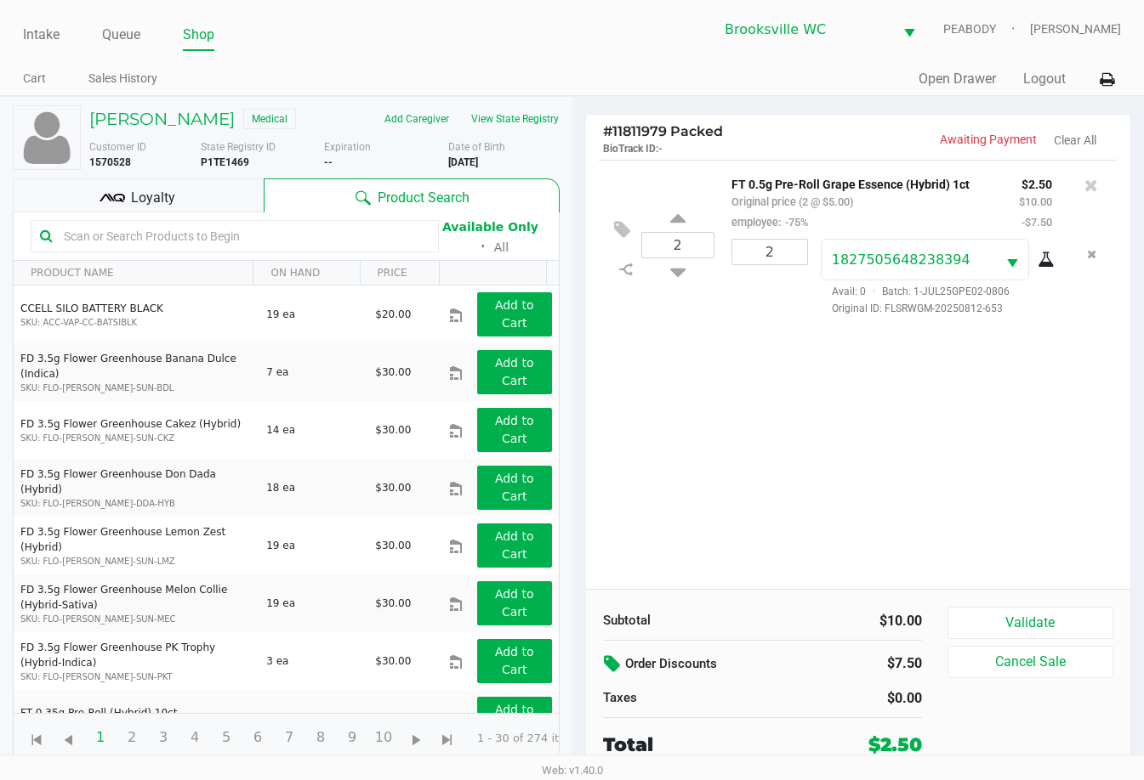
click at [673, 480] on div "2 FT 0.5g Pre-Roll Grape Essence (Hybrid) 1ct Original price (2 @ $5.00) employ…" at bounding box center [858, 374] width 545 height 429
drag, startPoint x: 945, startPoint y: 549, endPoint x: 954, endPoint y: 514, distance: 35.9
click at [814, 531] on div "2 FT 0.5g Pre-Roll Grape Essence (Hybrid) 1ct Original price (2 @ $5.00) employ…" at bounding box center [858, 374] width 545 height 429
click at [814, 623] on button "Validate" at bounding box center [1030, 623] width 166 height 32
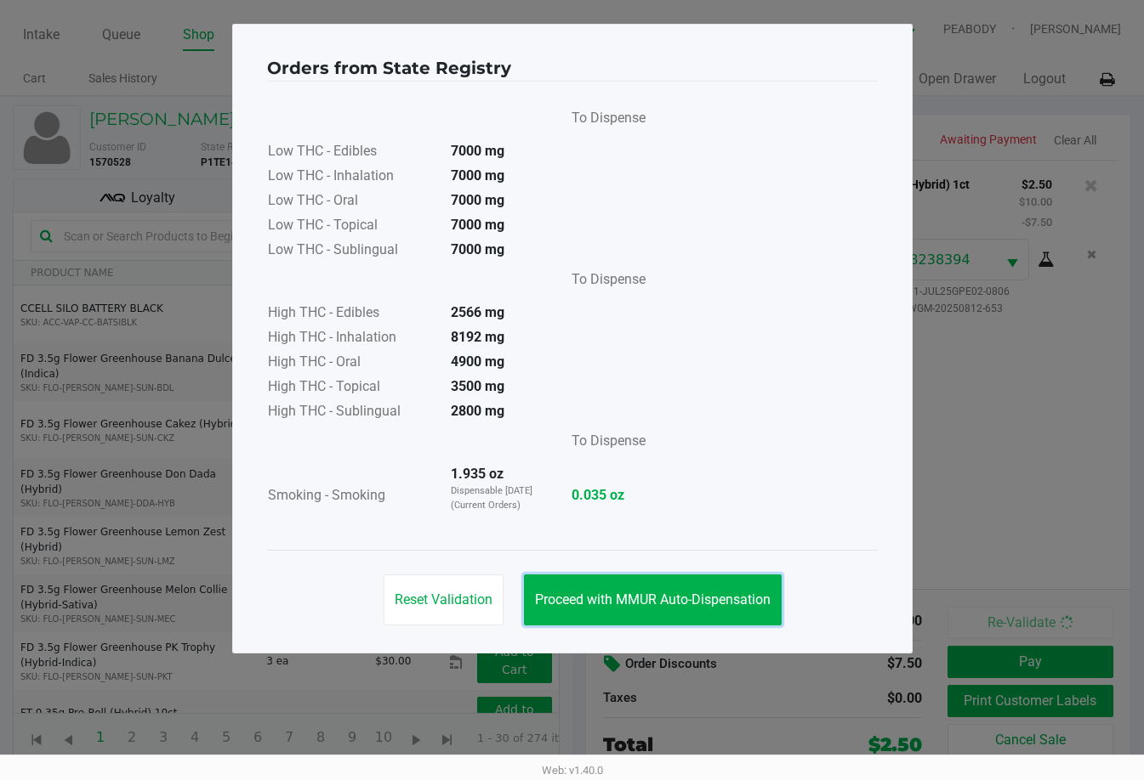
drag, startPoint x: 670, startPoint y: 614, endPoint x: 805, endPoint y: 611, distance: 135.2
click at [673, 615] on button "Proceed with MMUR Auto-Dispensation" at bounding box center [653, 600] width 258 height 51
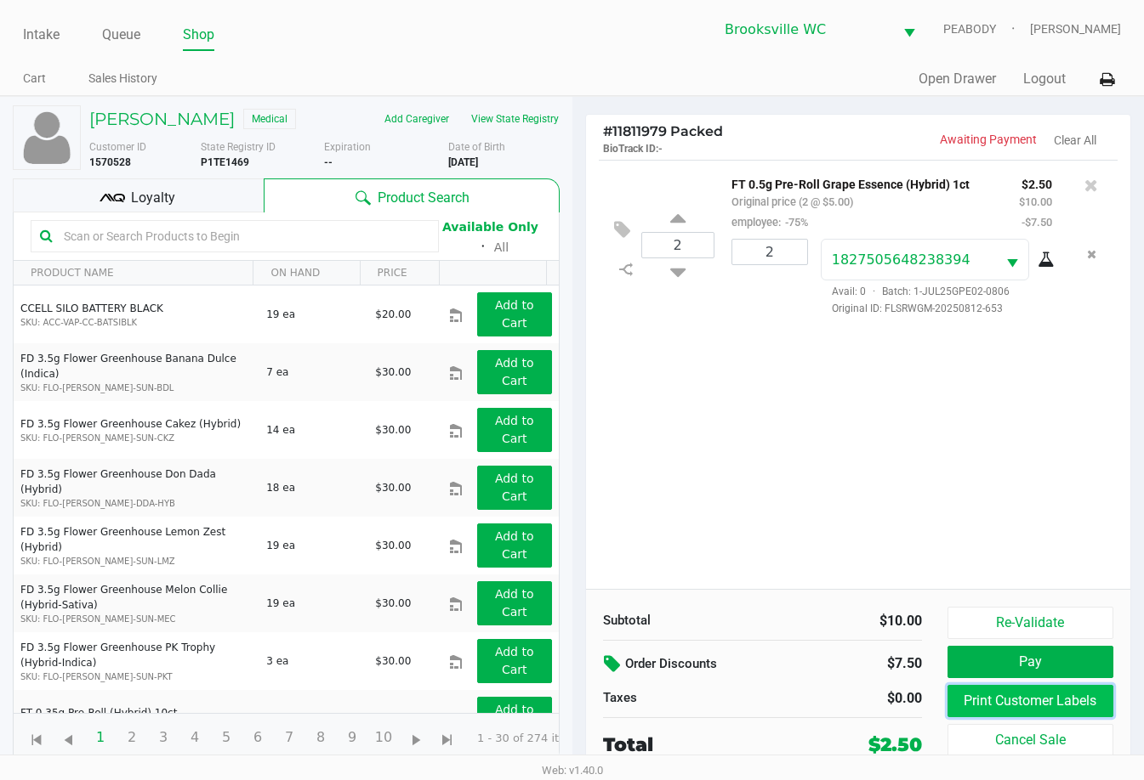
click at [814, 696] on button "Print Customer Labels" at bounding box center [1030, 701] width 166 height 32
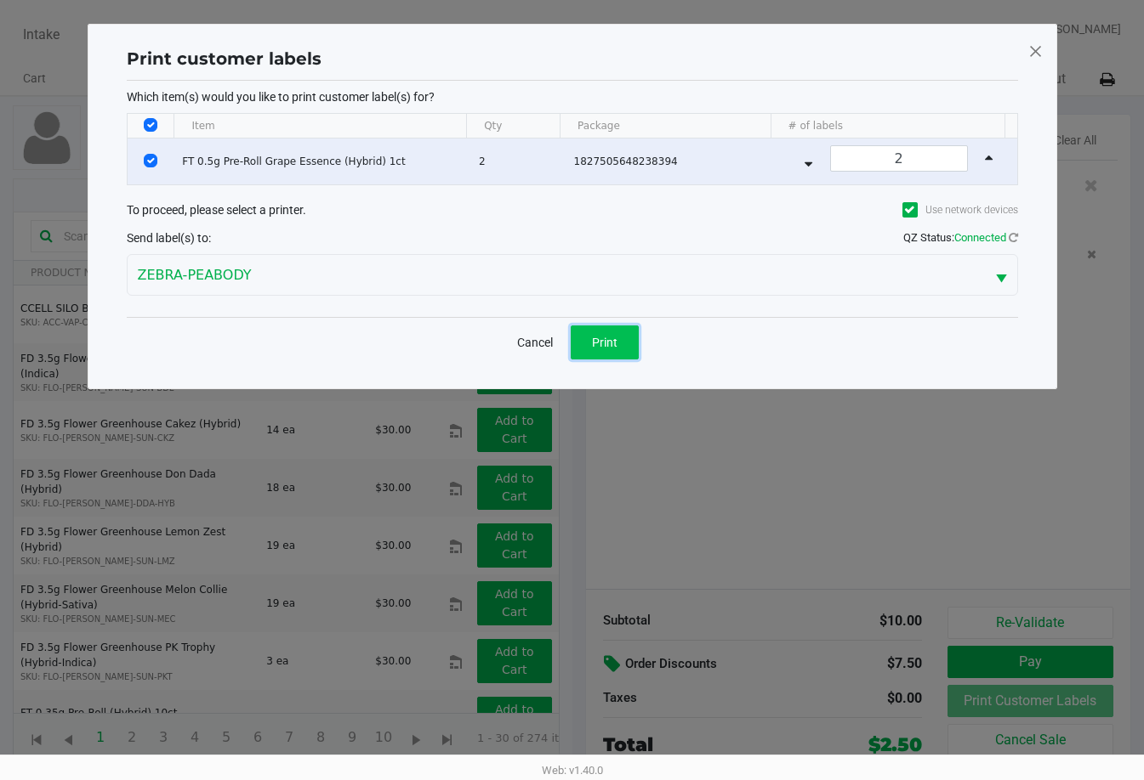
click at [605, 348] on span "Print" at bounding box center [605, 343] width 26 height 14
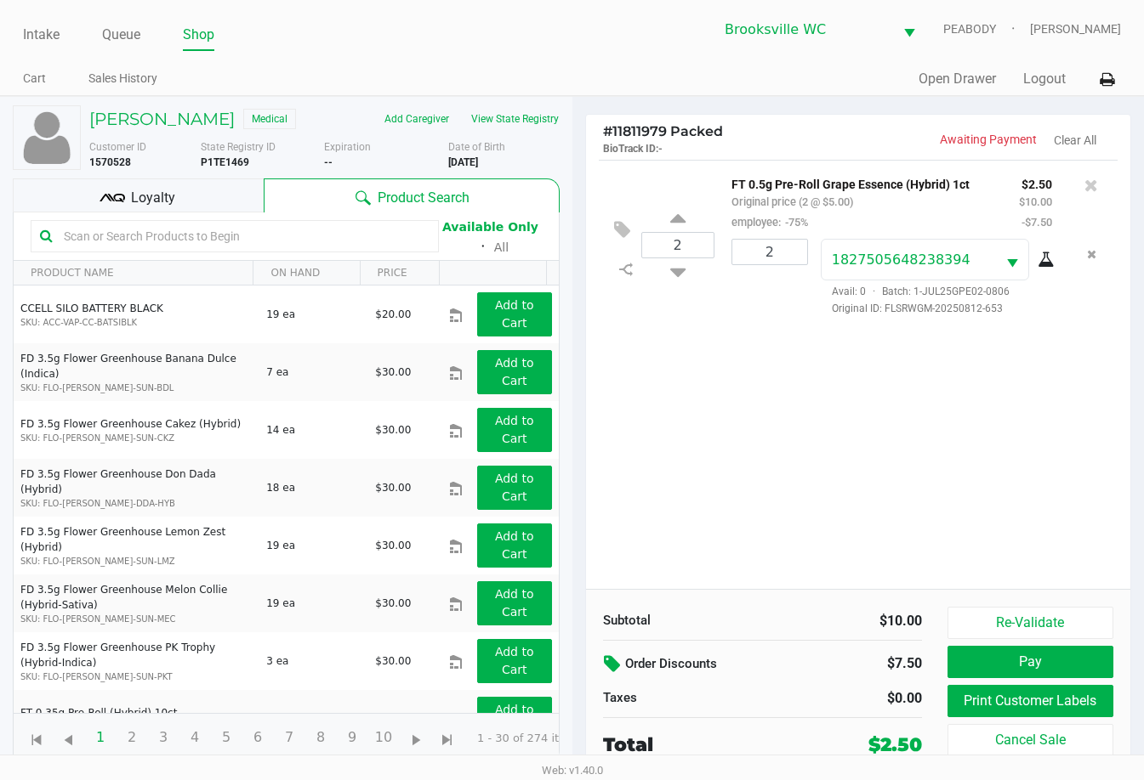
click at [814, 481] on div "2 FT 0.5g Pre-Roll Grape Essence (Hybrid) 1ct Original price (2 @ $5.00) employ…" at bounding box center [858, 374] width 545 height 429
click at [230, 199] on div "Loyalty" at bounding box center [138, 196] width 251 height 34
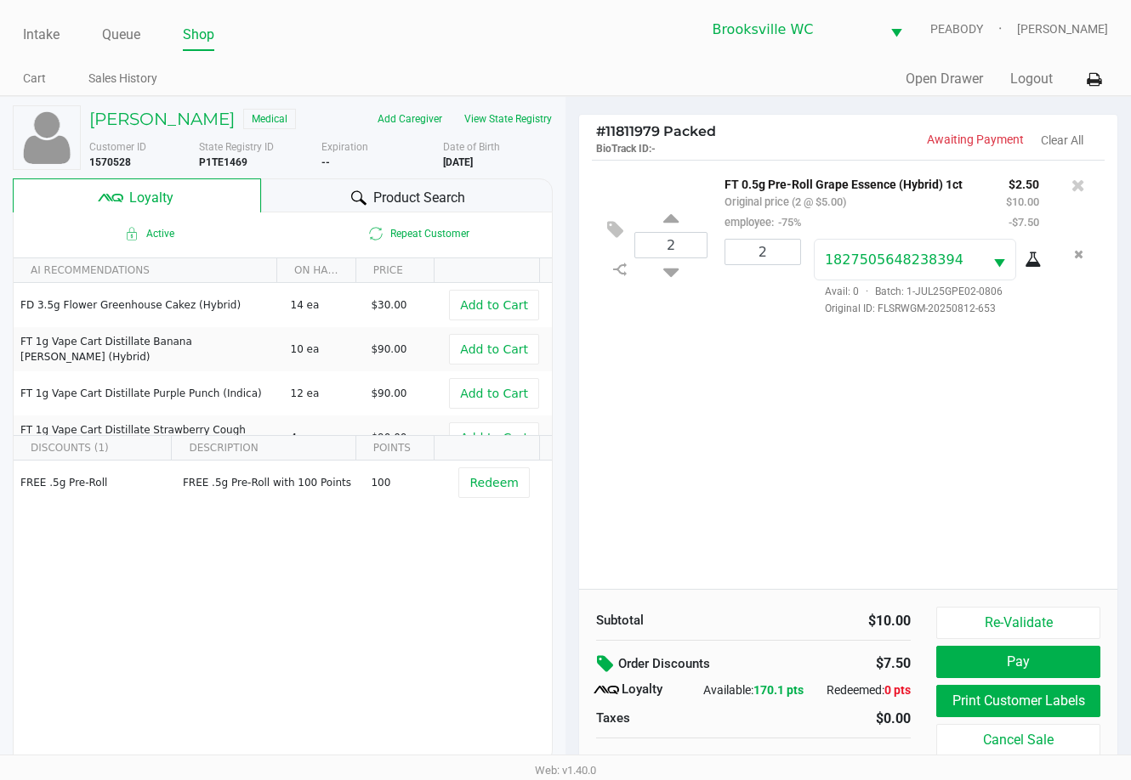
click at [733, 460] on div "2 FT 0.5g Pre-Roll Grape Essence (Hybrid) 1ct Original price (2 @ $5.00) employ…" at bounding box center [848, 374] width 538 height 429
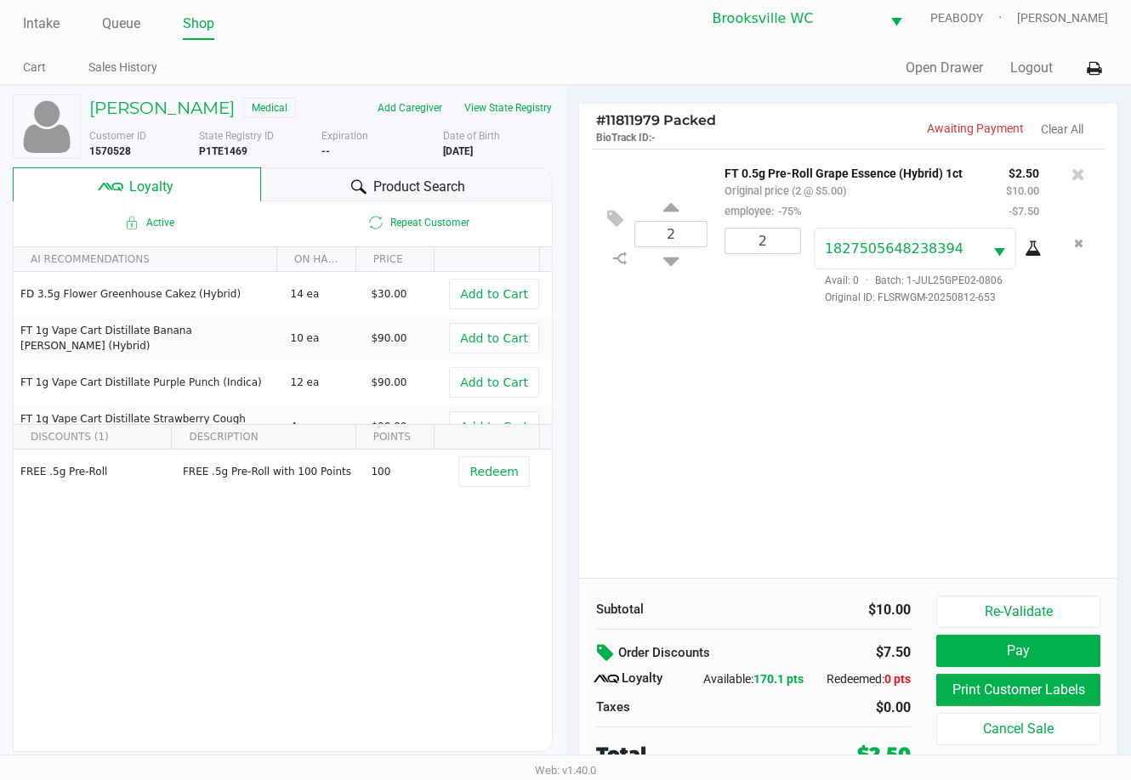
scroll to position [17, 0]
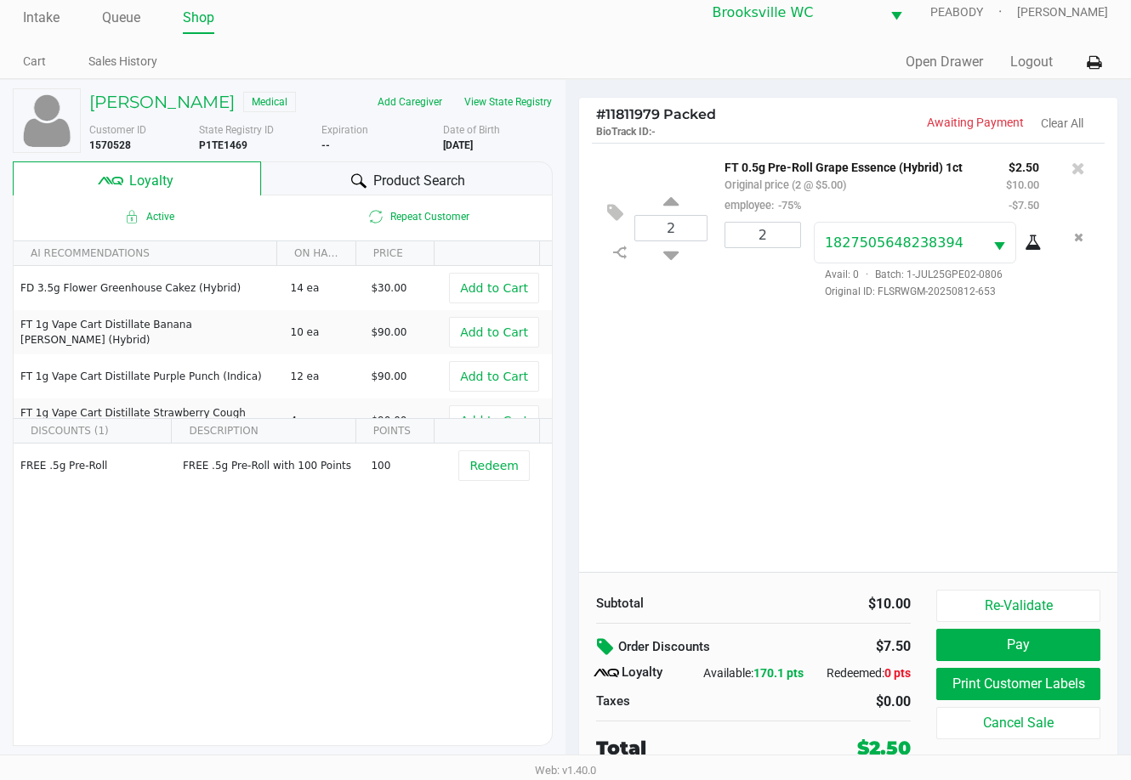
click at [803, 571] on div "# 11811979 Packed BioTrack ID: - Awaiting Payment Clear All 2 FT 0.5g Pre-Roll …" at bounding box center [848, 439] width 540 height 684
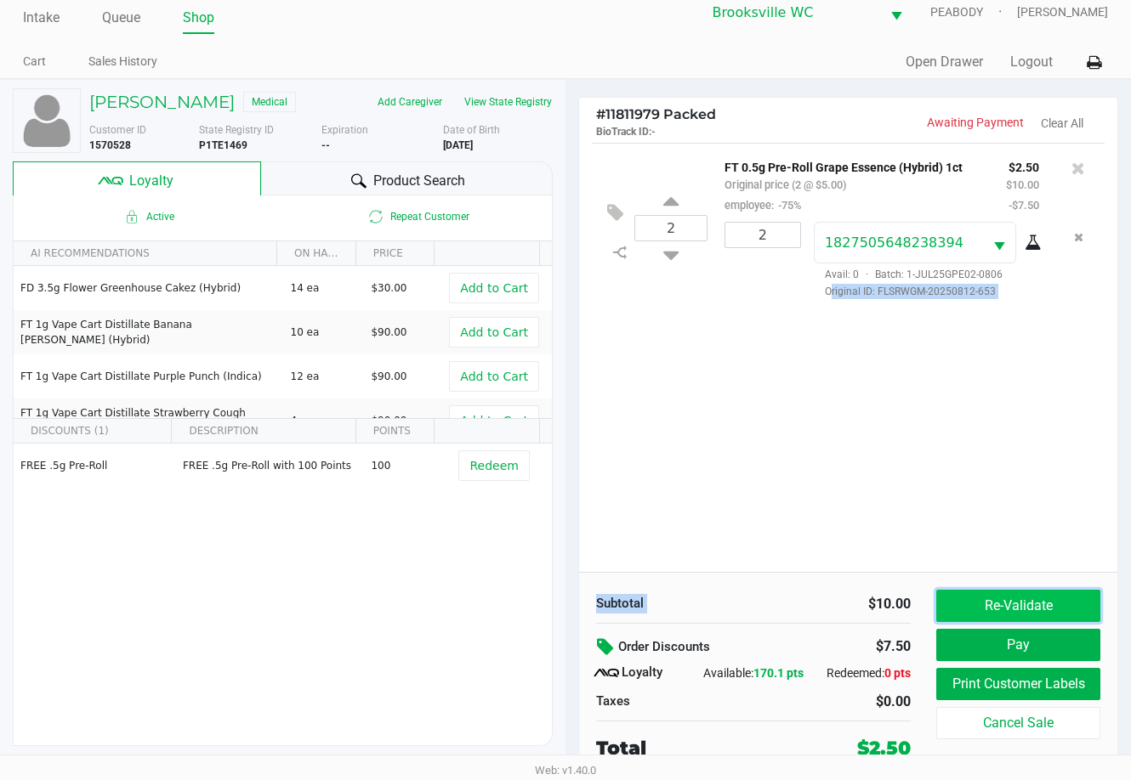
click at [814, 616] on button "Re-Validate" at bounding box center [1018, 606] width 164 height 32
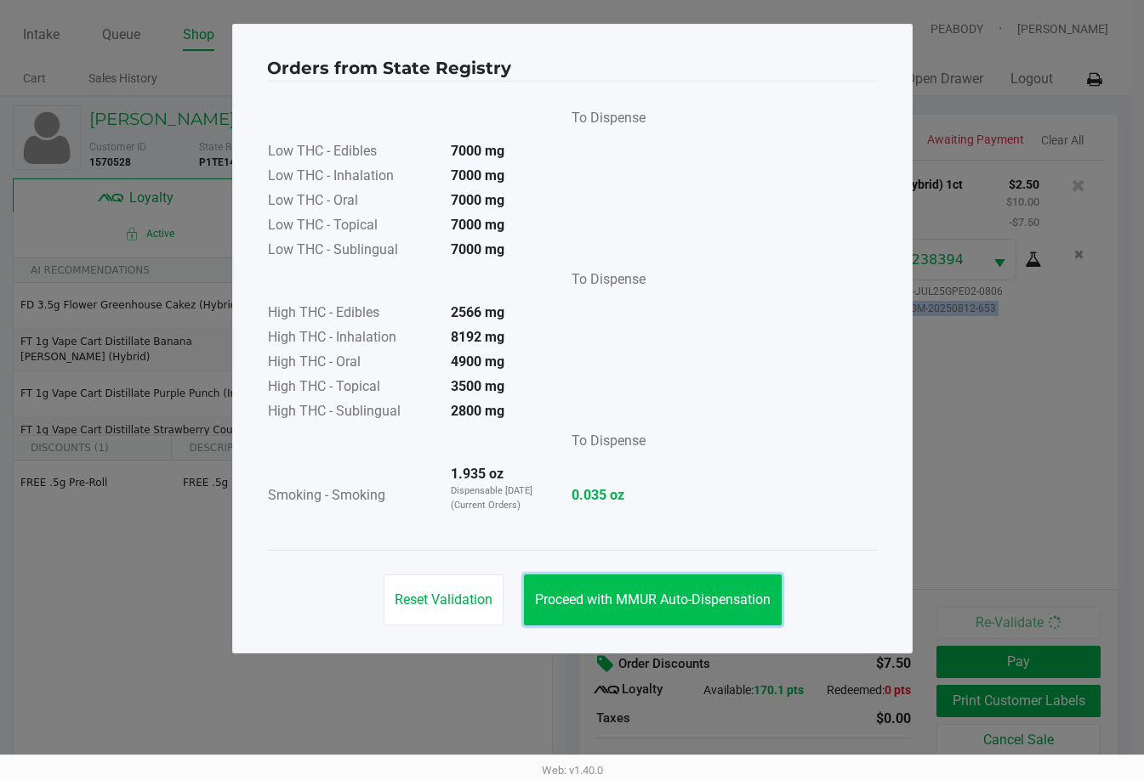
click at [715, 591] on button "Proceed with MMUR Auto-Dispensation" at bounding box center [653, 600] width 258 height 51
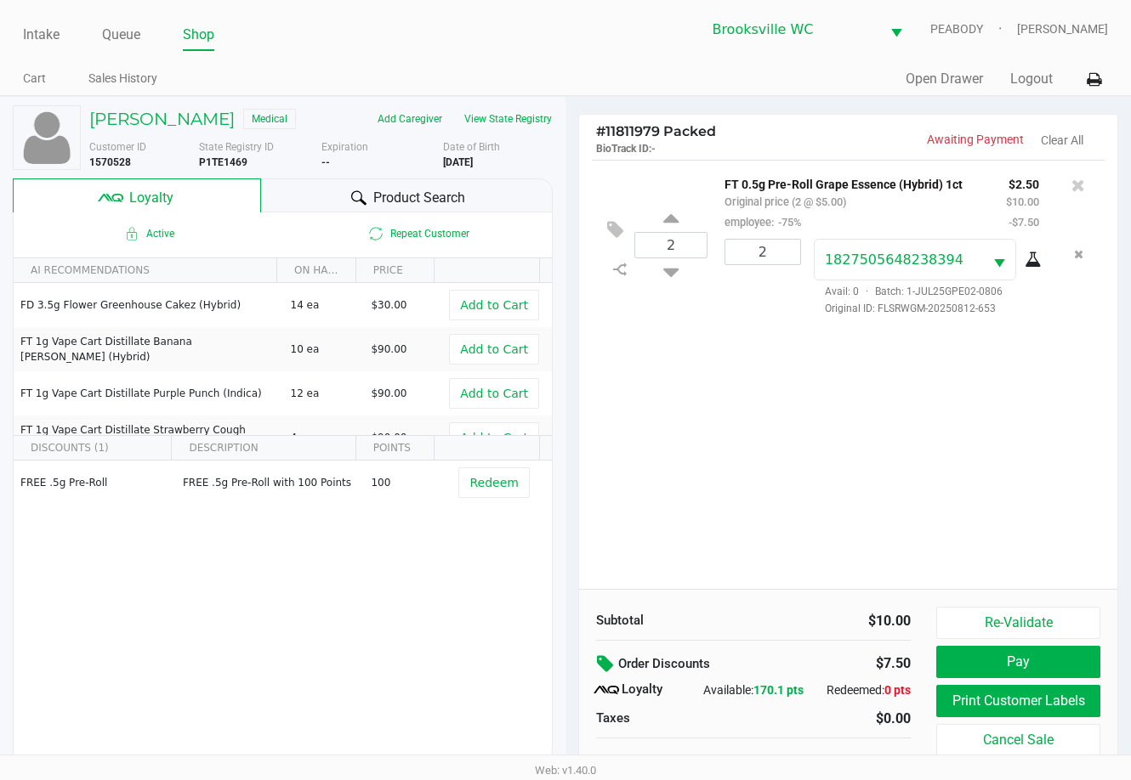
click at [814, 590] on div "Orders from State Registry To Dispense Low THC - Edibles 7000 mg Low THC - Inha…" at bounding box center [565, 296] width 680 height 630
click at [814, 657] on button "Pay" at bounding box center [1018, 662] width 164 height 32
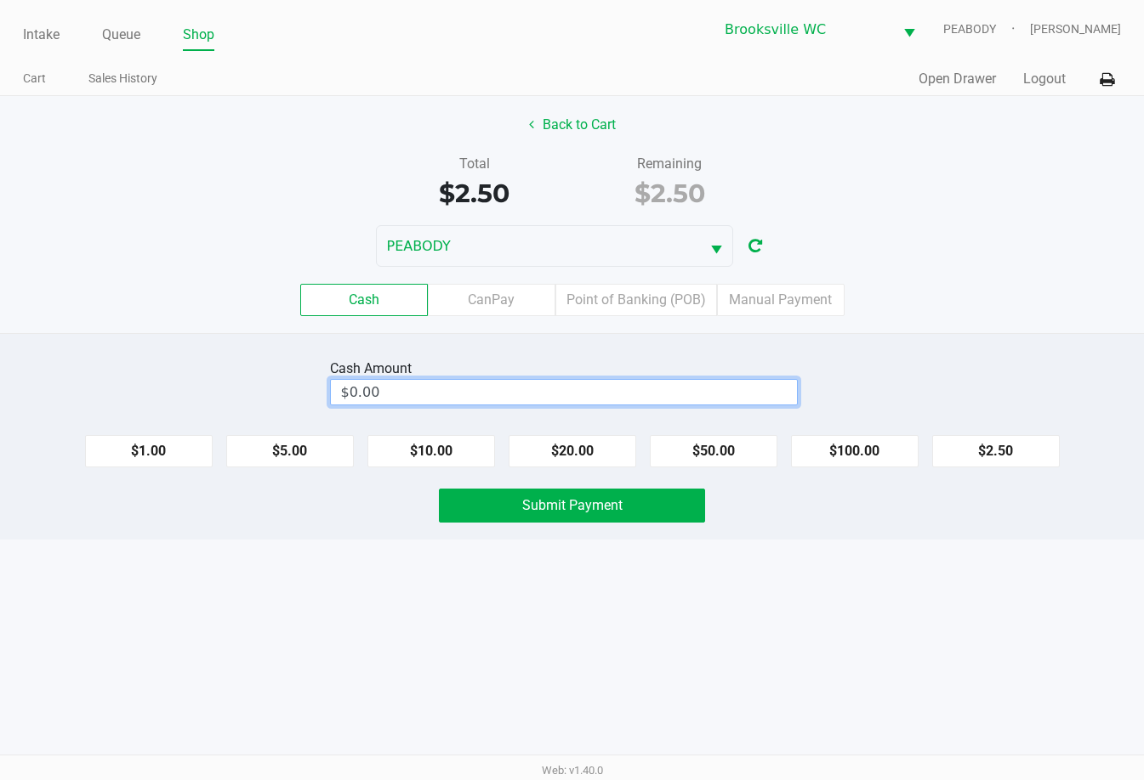
type input "0"
click at [669, 395] on input "0" at bounding box center [564, 392] width 466 height 25
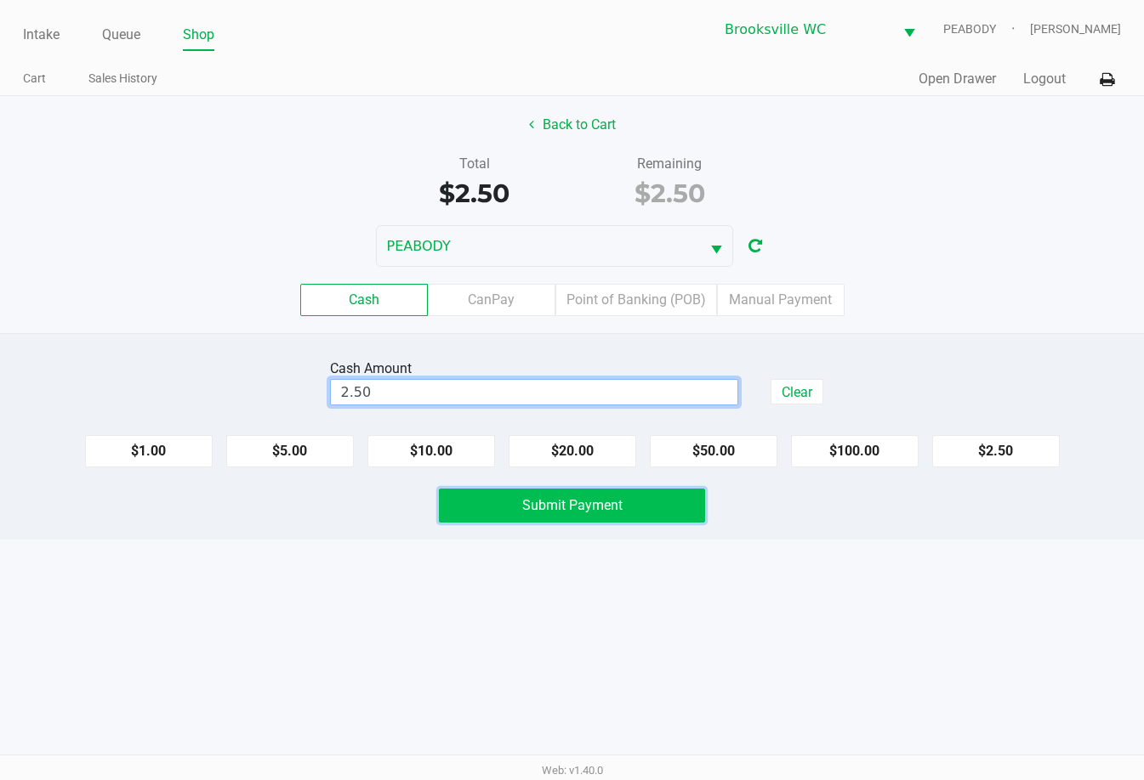
type input "$2.50"
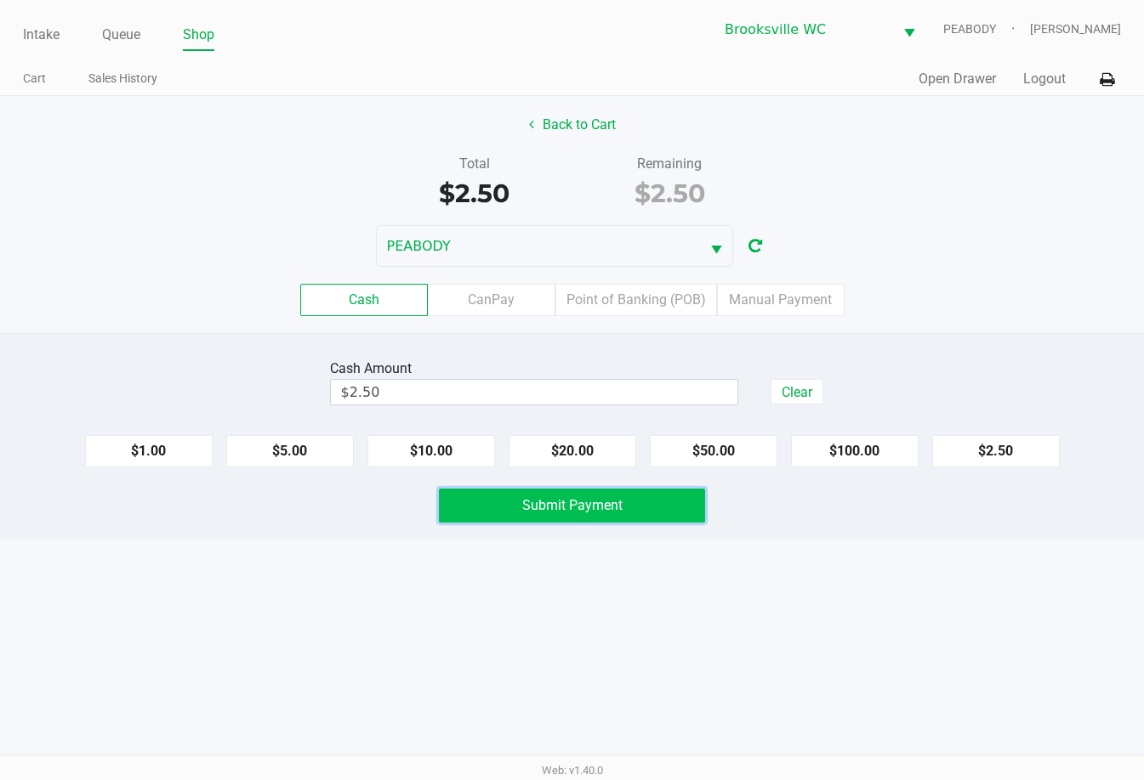
click at [582, 511] on span "Submit Payment" at bounding box center [572, 505] width 100 height 16
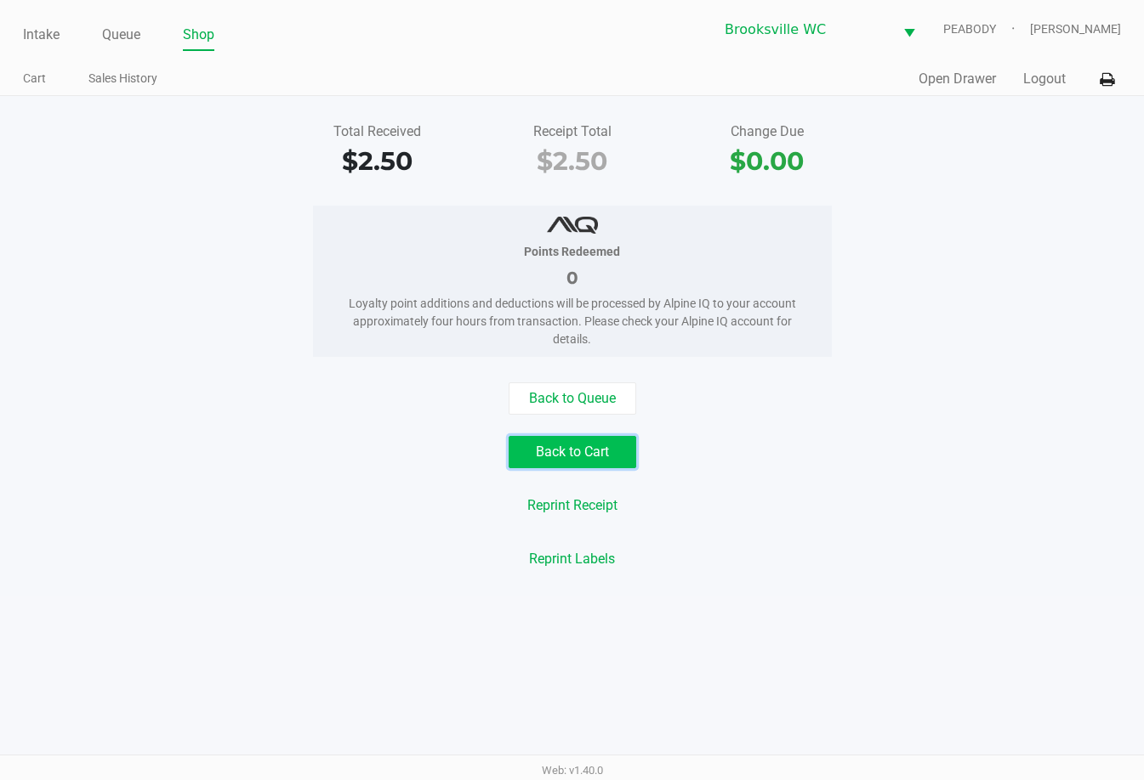
click at [608, 454] on button "Back to Cart" at bounding box center [572, 452] width 128 height 32
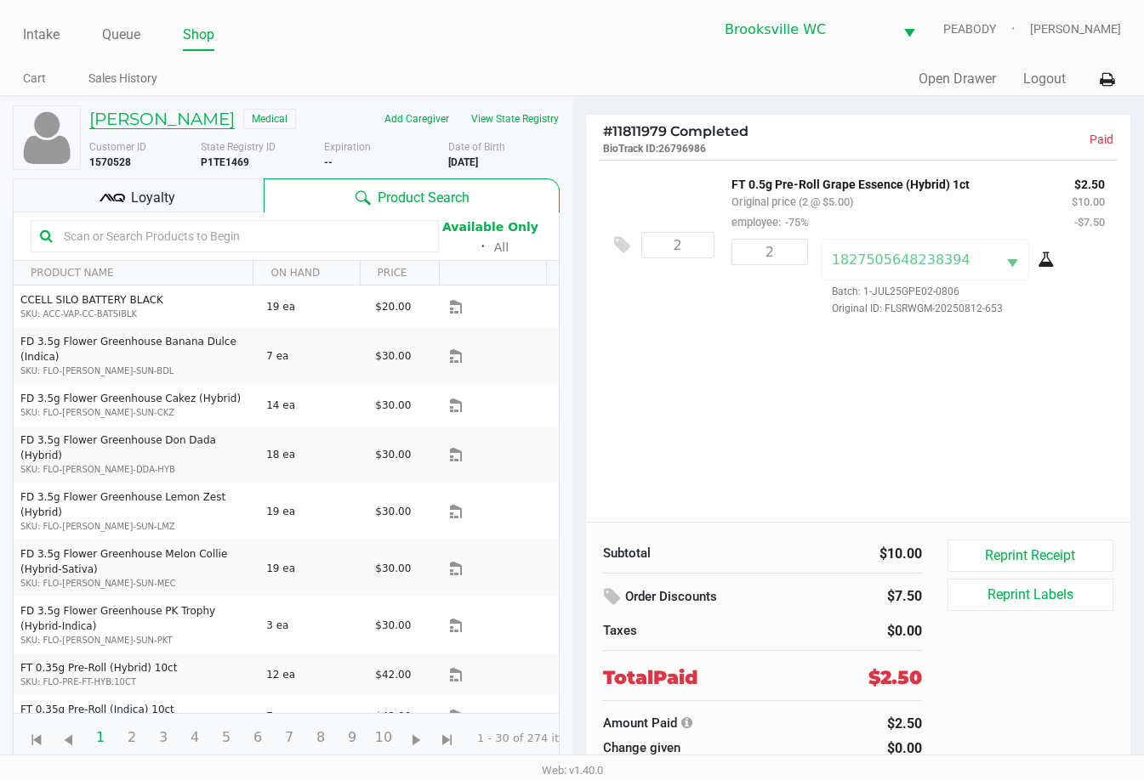
click at [172, 128] on h5 "Amy Ainley" at bounding box center [161, 119] width 145 height 20
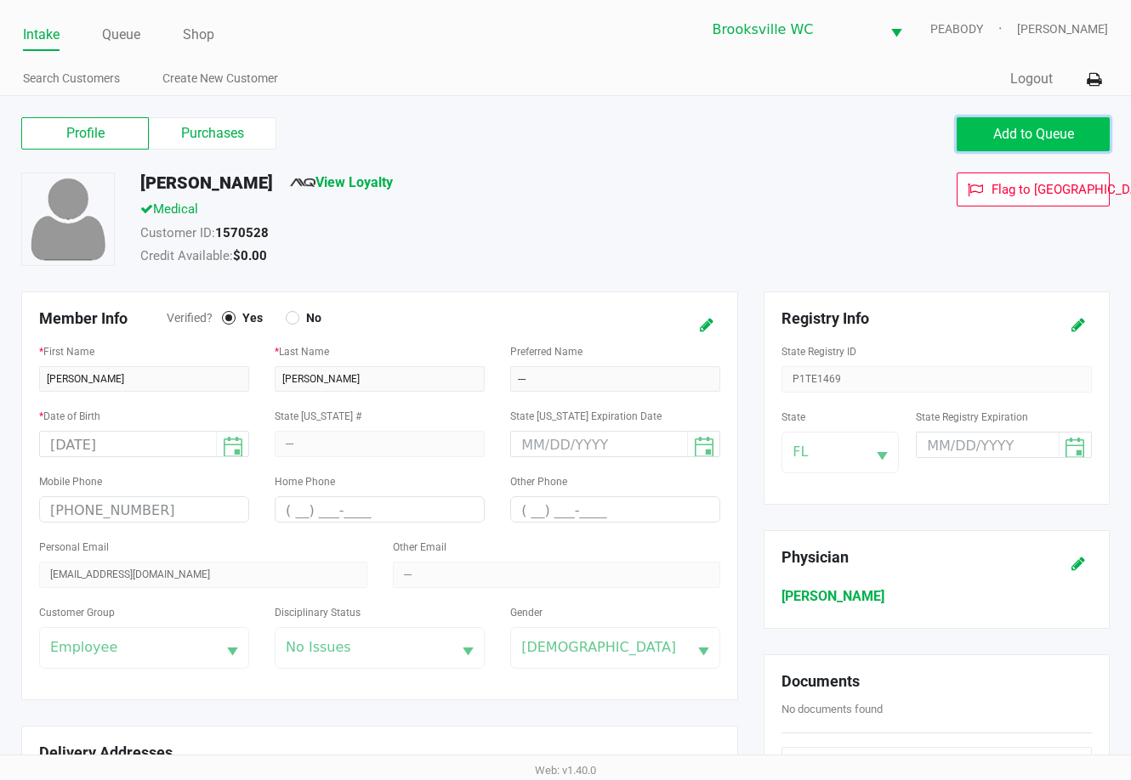
click at [814, 141] on span "Add to Queue" at bounding box center [1033, 134] width 81 height 16
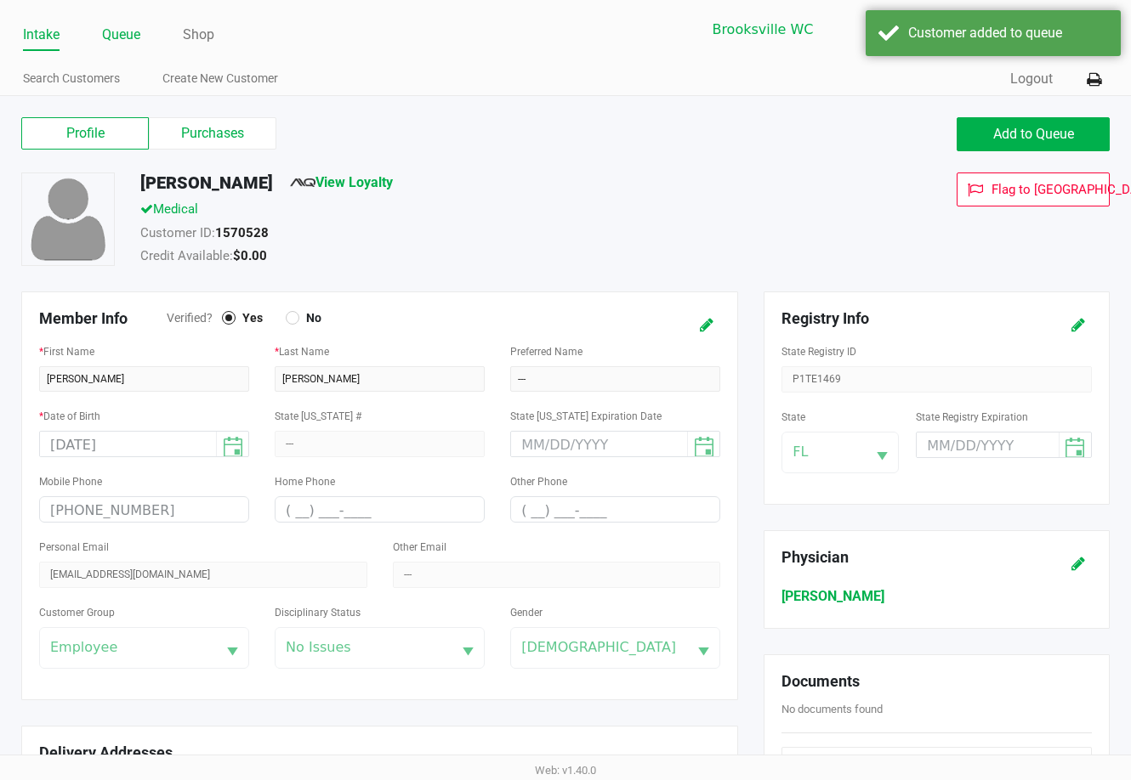
click at [129, 38] on link "Queue" at bounding box center [121, 35] width 38 height 24
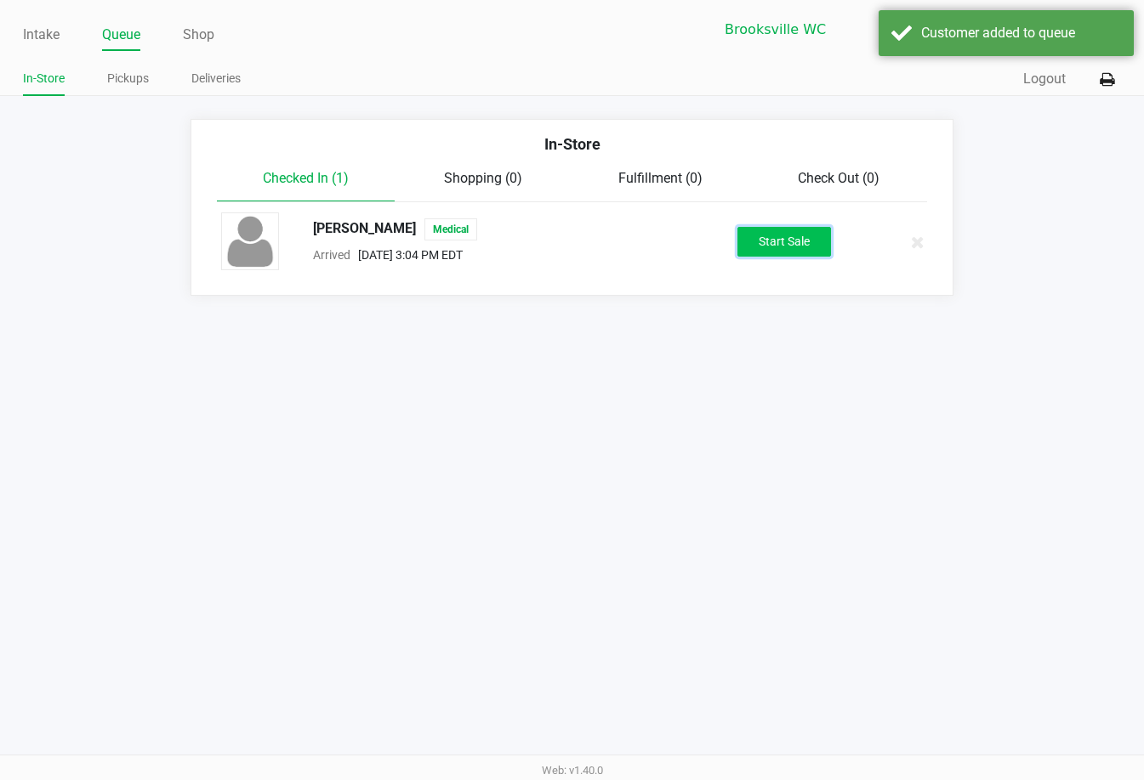
click at [796, 245] on button "Start Sale" at bounding box center [784, 242] width 94 height 30
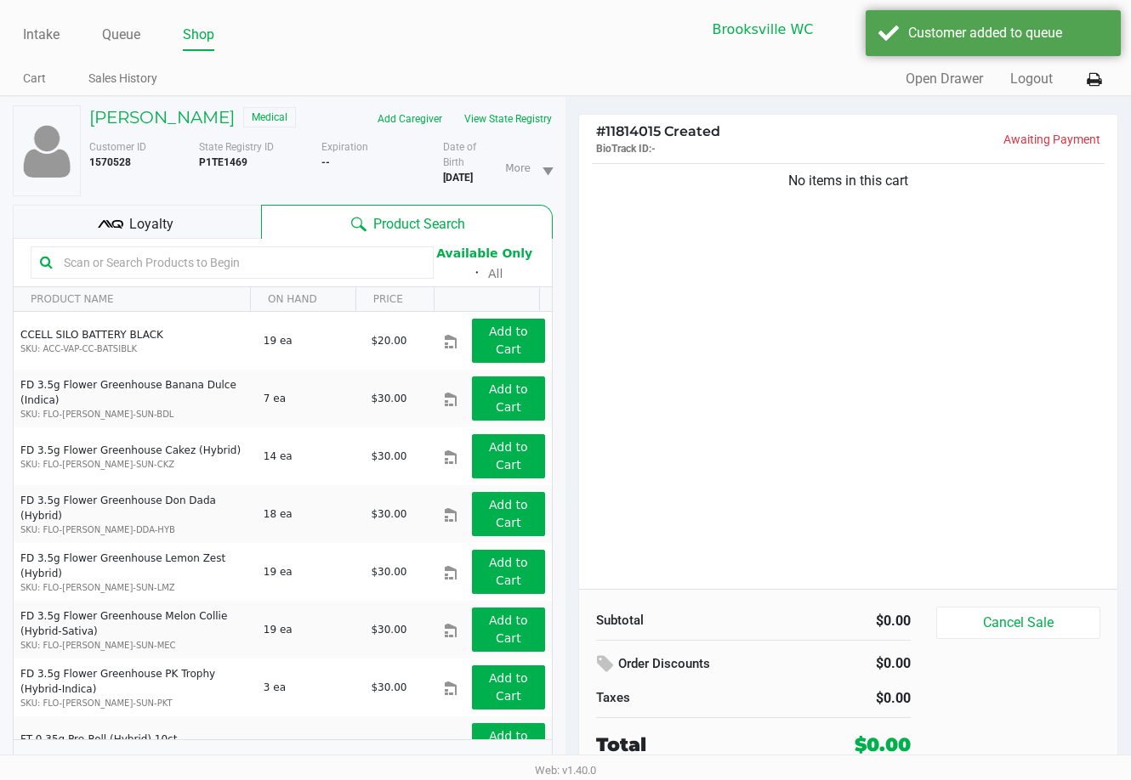
click at [752, 274] on div "No items in this cart" at bounding box center [848, 374] width 538 height 429
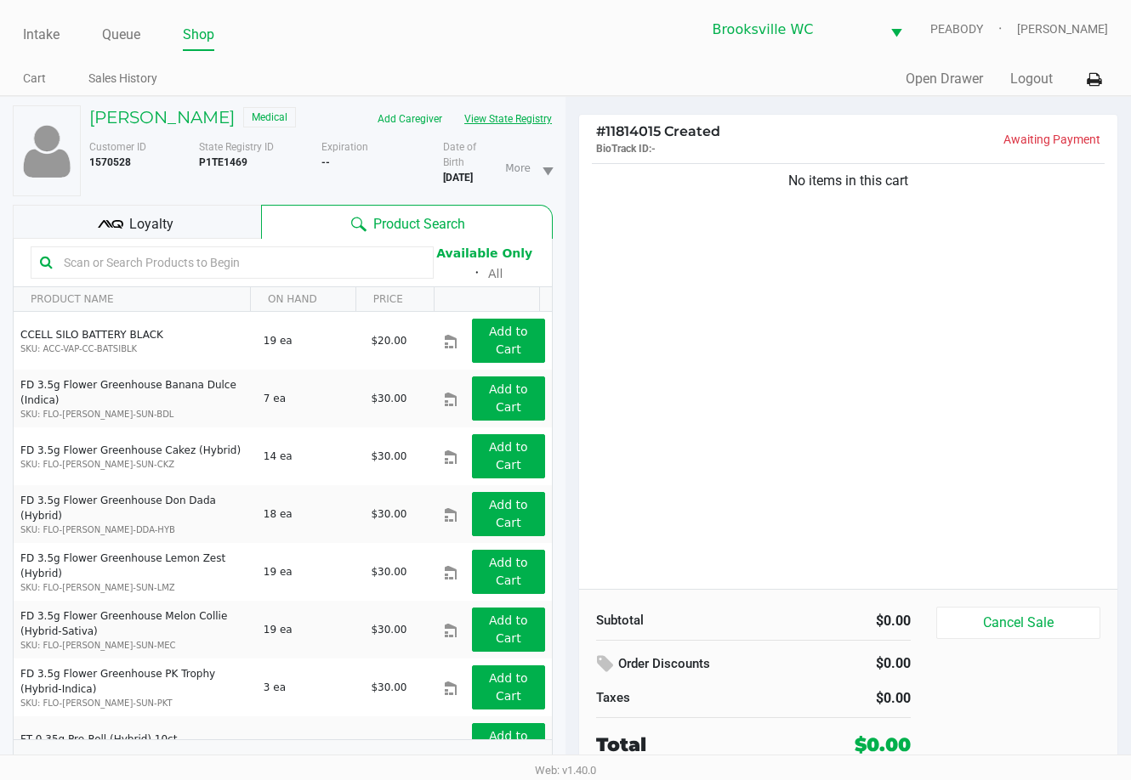
click at [525, 121] on button "View State Registry" at bounding box center [502, 118] width 99 height 27
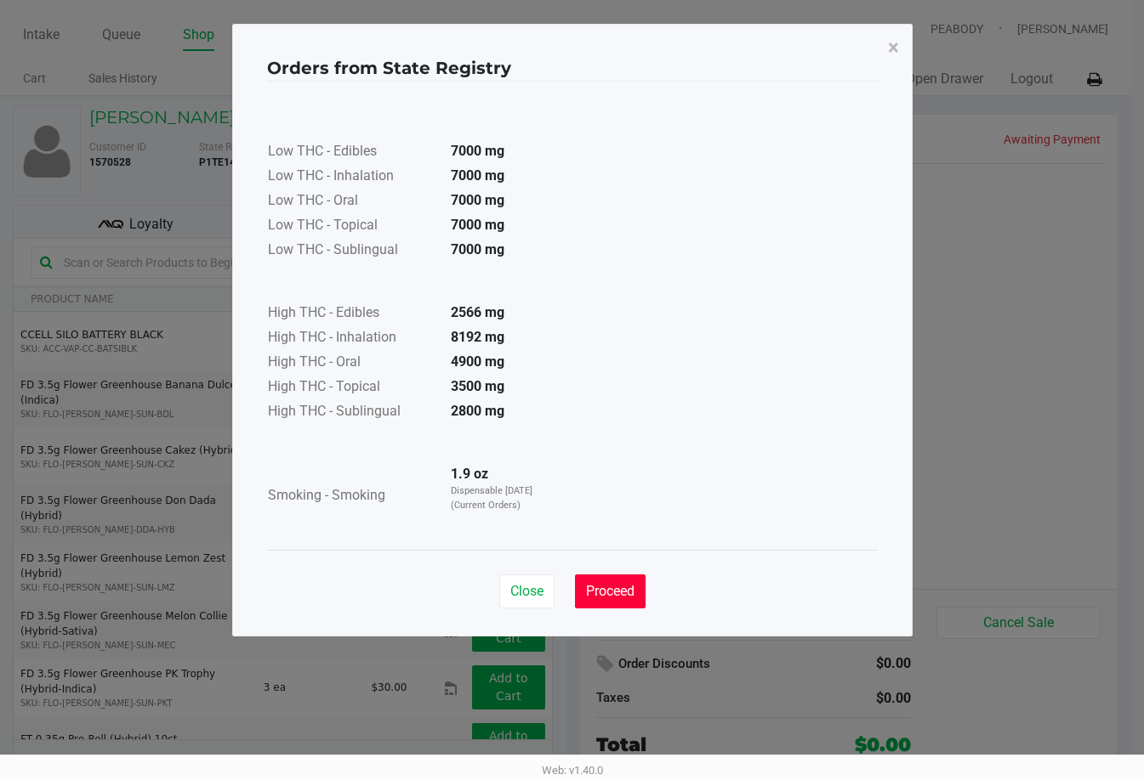
click at [625, 586] on span "Proceed" at bounding box center [610, 591] width 48 height 16
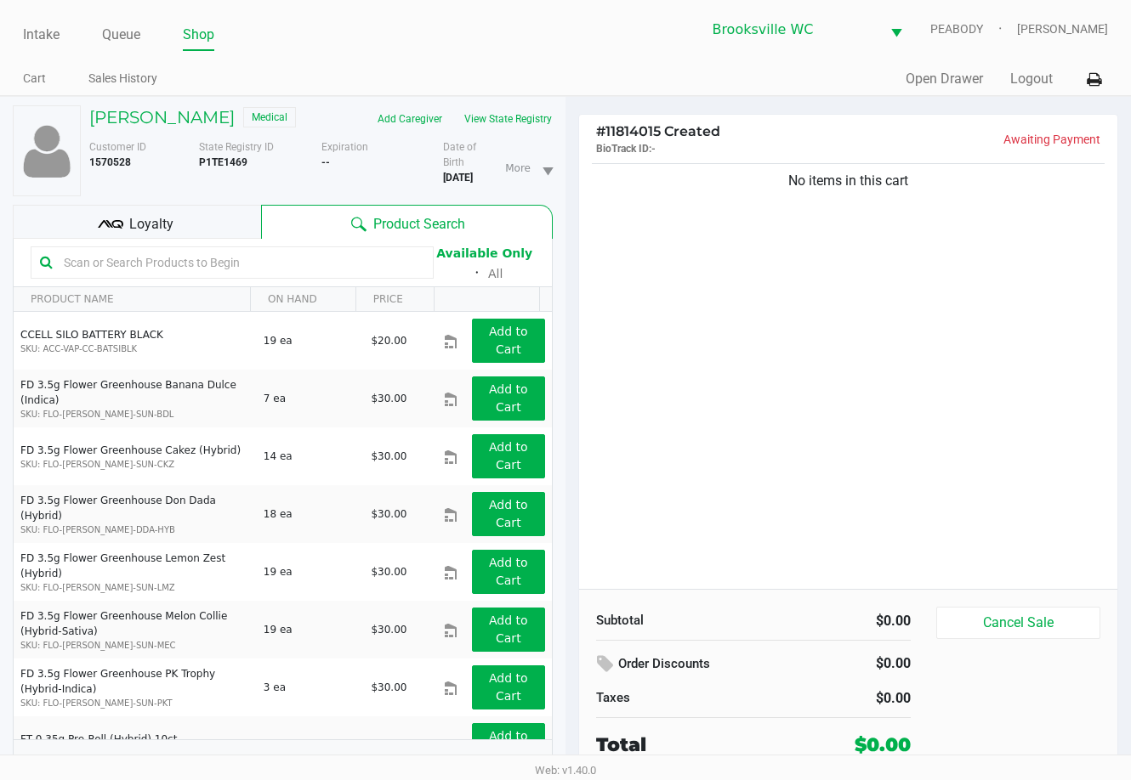
click at [163, 258] on input "text" at bounding box center [240, 263] width 367 height 26
click at [705, 343] on div "No items in this cart" at bounding box center [848, 374] width 538 height 429
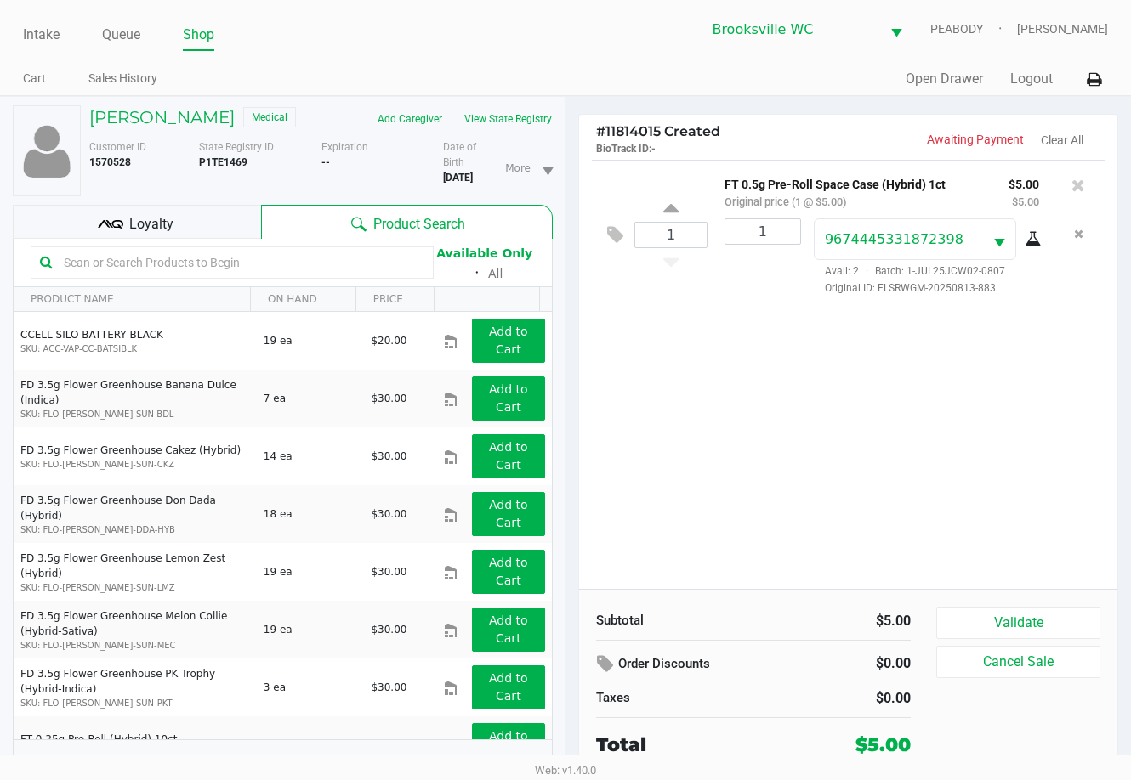
drag, startPoint x: 162, startPoint y: 224, endPoint x: 177, endPoint y: 227, distance: 15.7
click at [163, 224] on span "Loyalty" at bounding box center [151, 224] width 44 height 20
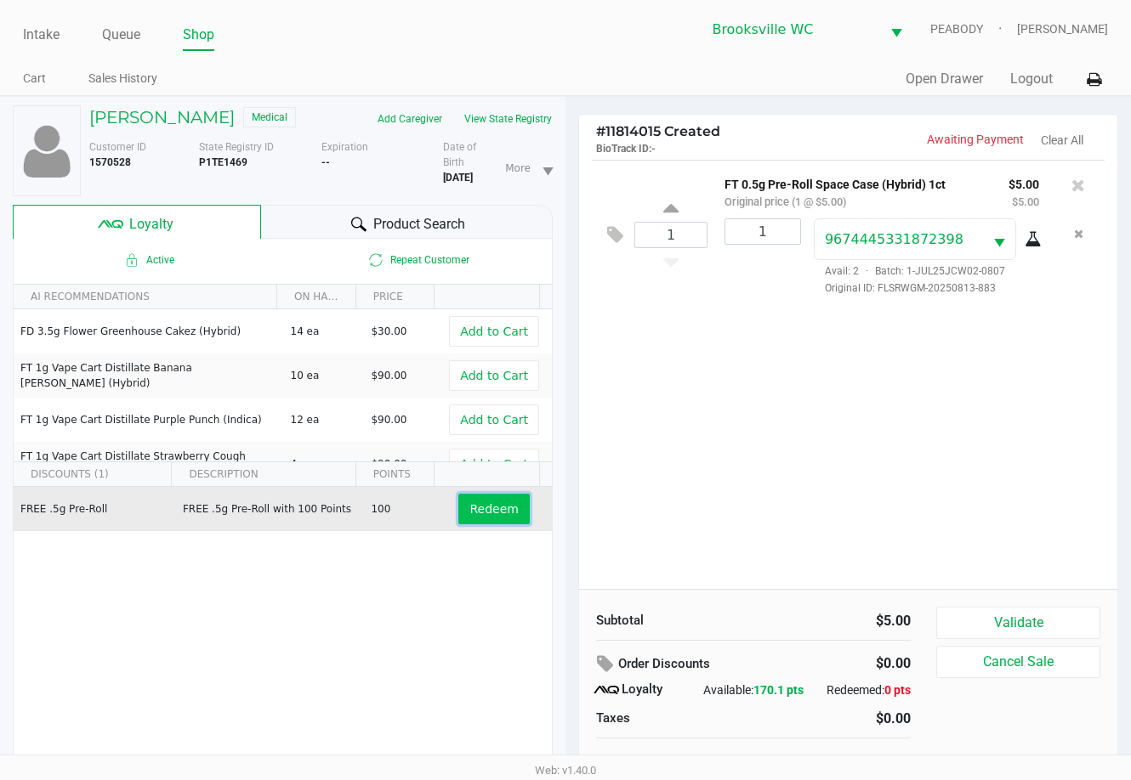
click at [493, 511] on span "Redeem" at bounding box center [493, 509] width 48 height 14
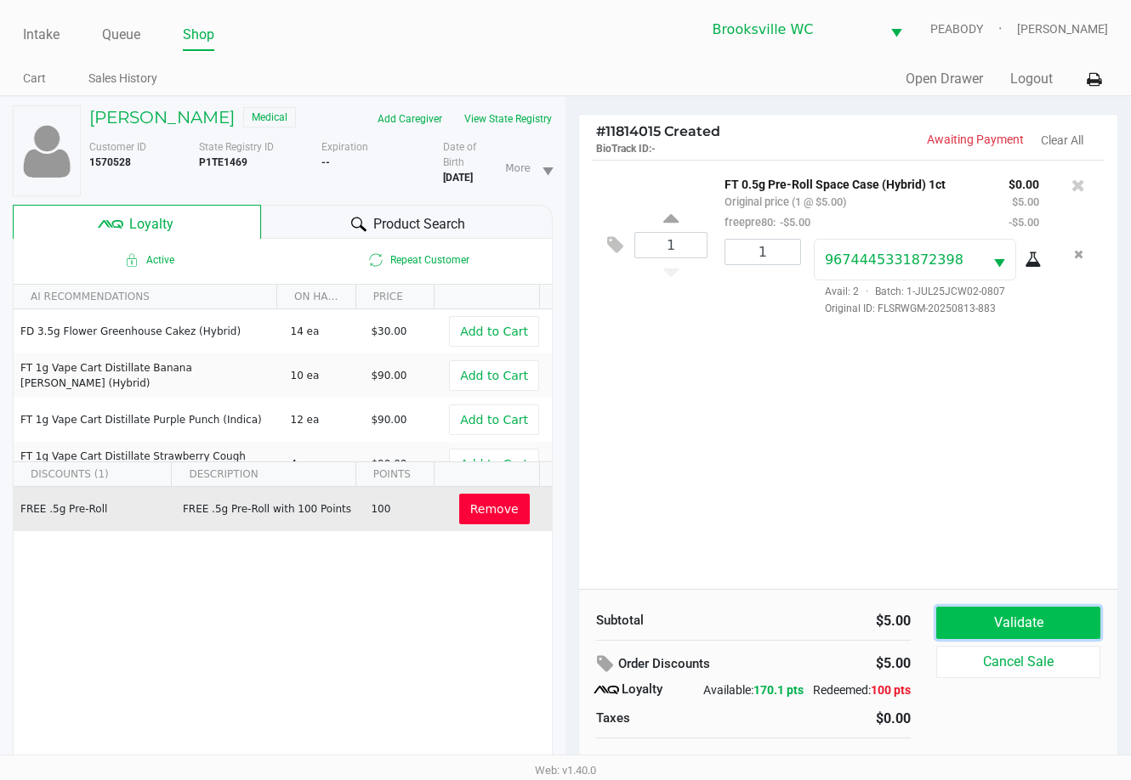
click at [814, 619] on button "Validate" at bounding box center [1018, 623] width 164 height 32
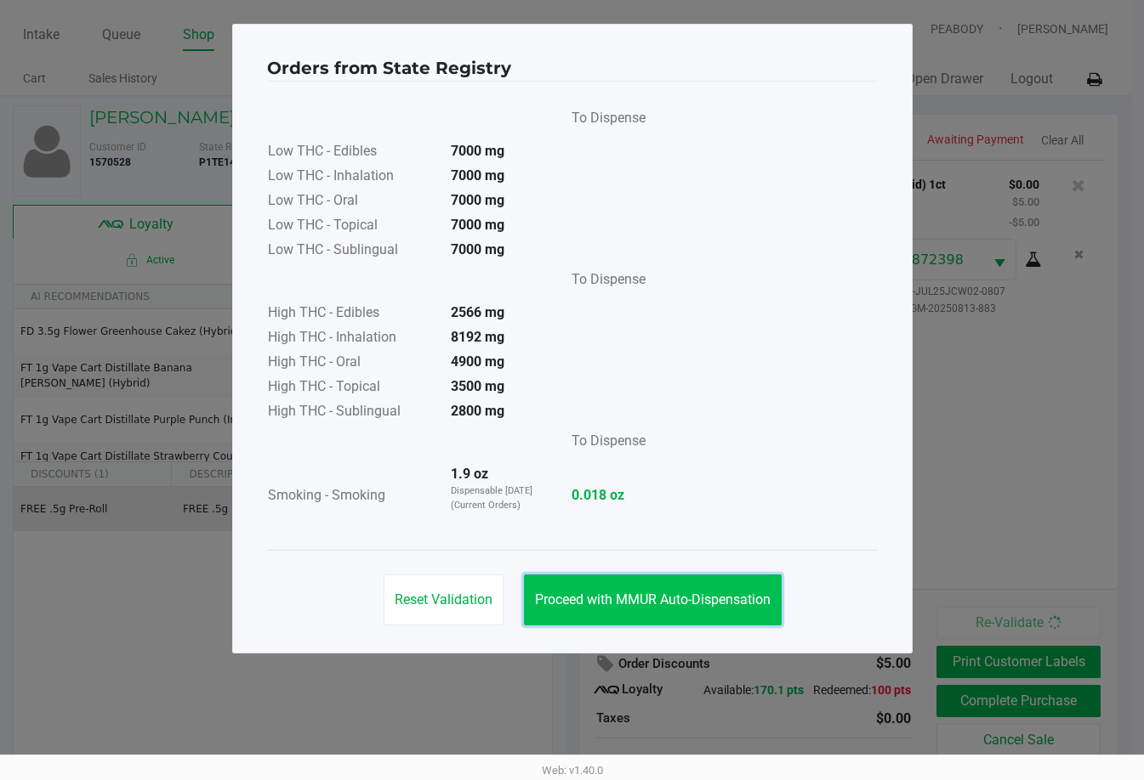
click at [707, 620] on button "Proceed with MMUR Auto-Dispensation" at bounding box center [653, 600] width 258 height 51
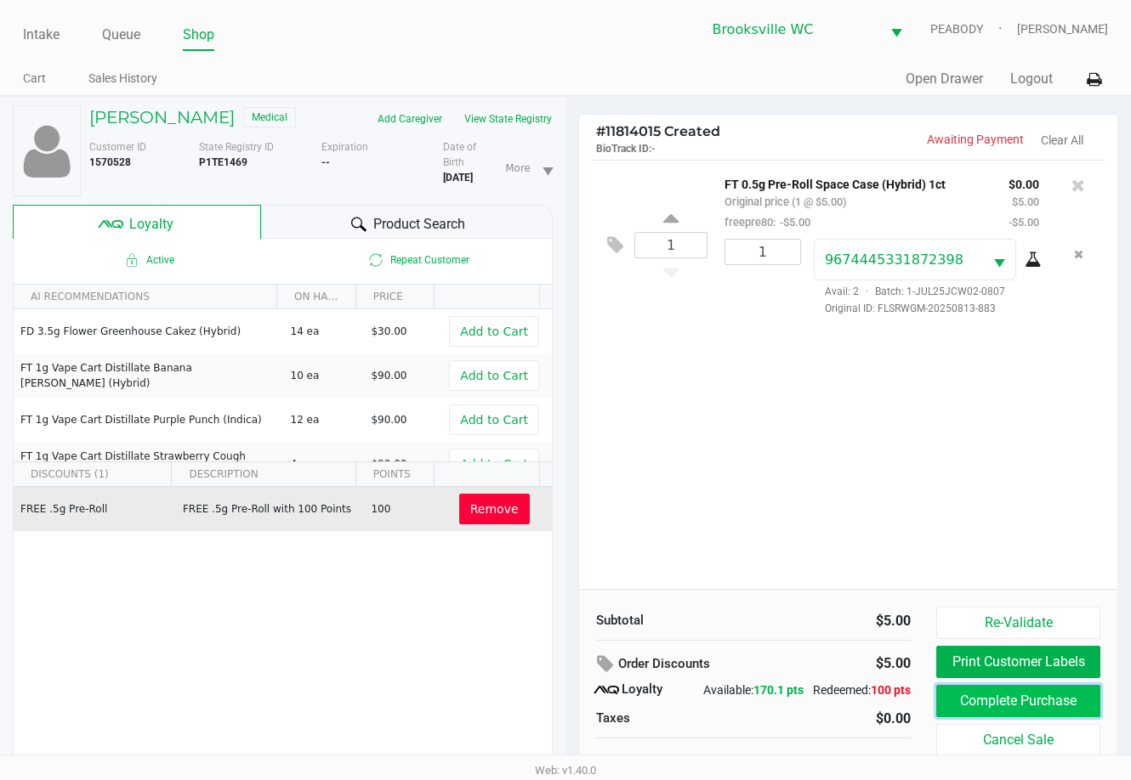
click at [814, 709] on button "Complete Purchase" at bounding box center [1018, 701] width 164 height 32
click at [814, 667] on div at bounding box center [565, 441] width 1131 height 521
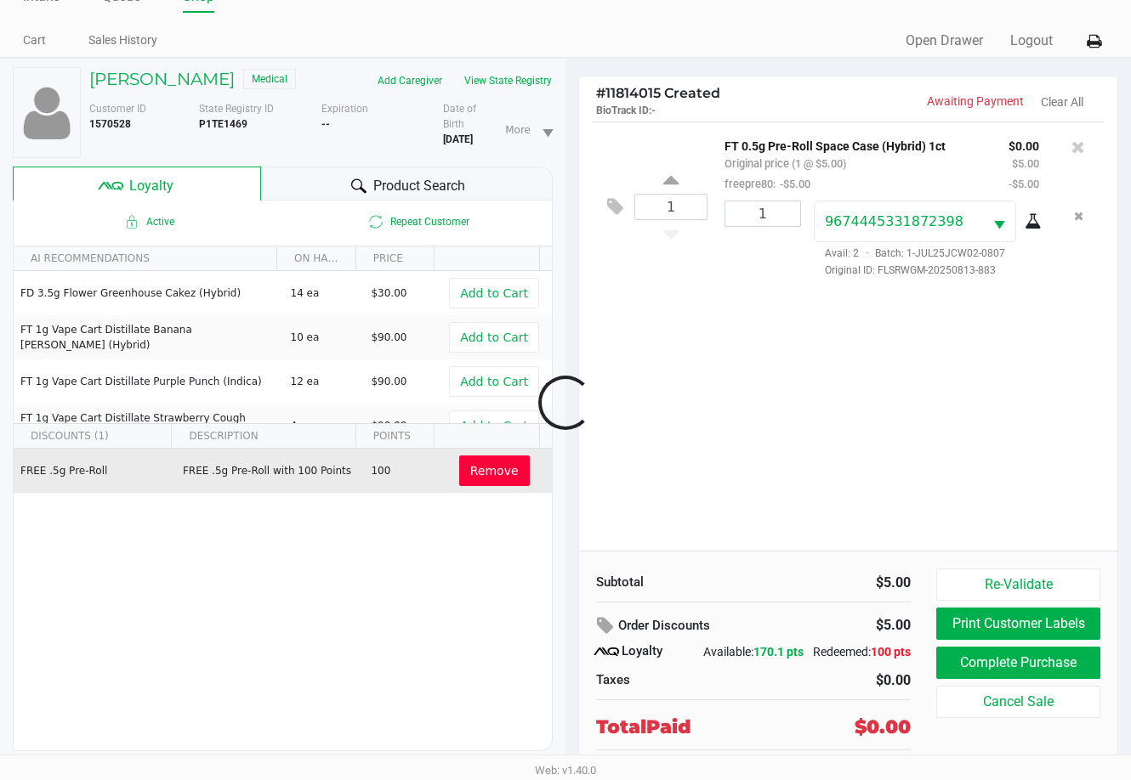
scroll to position [60, 0]
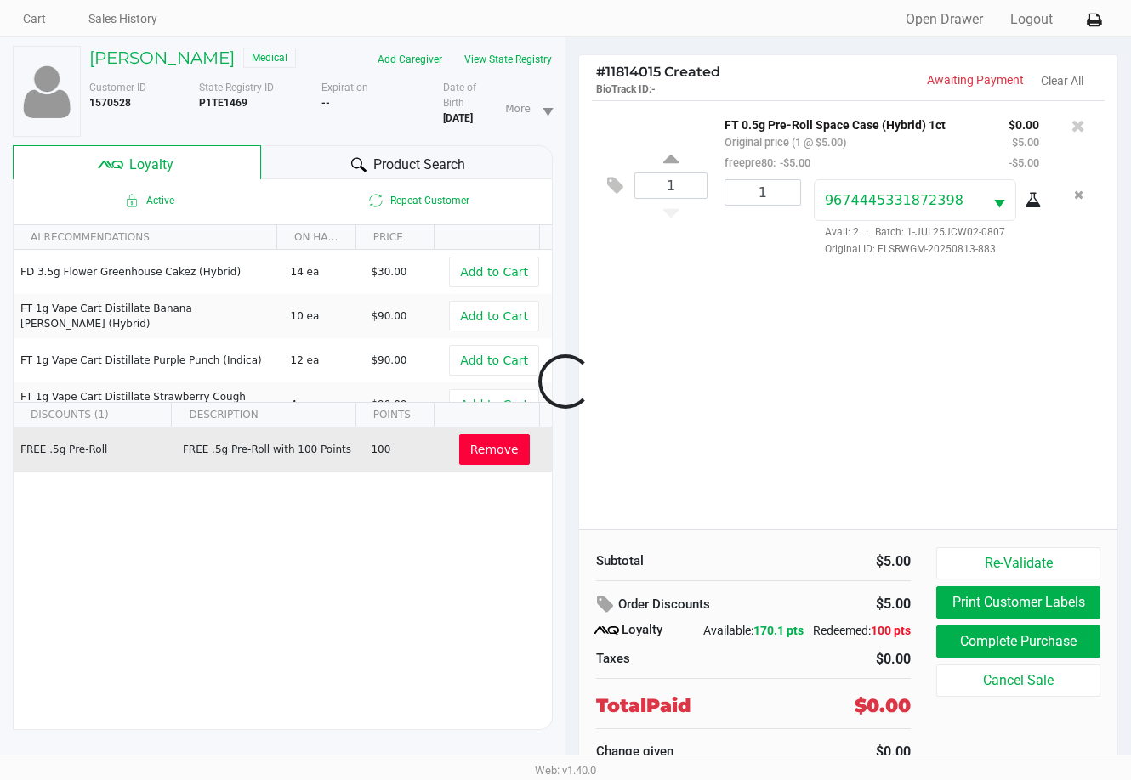
click at [814, 609] on div at bounding box center [565, 382] width 1131 height 521
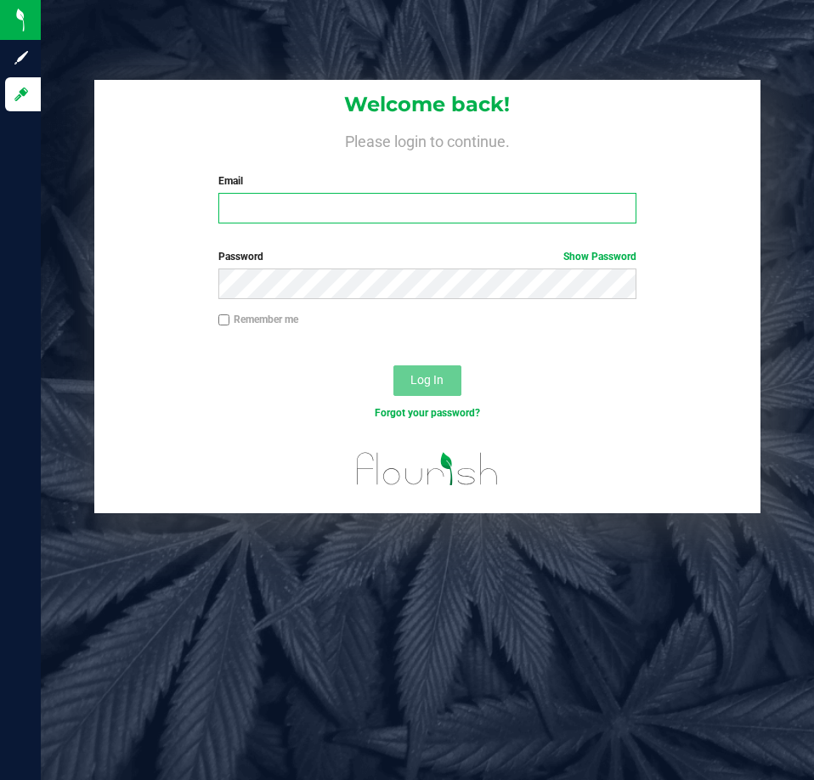
click at [332, 204] on input "Email" at bounding box center [428, 208] width 418 height 31
type input "[EMAIL_ADDRESS][DOMAIN_NAME]"
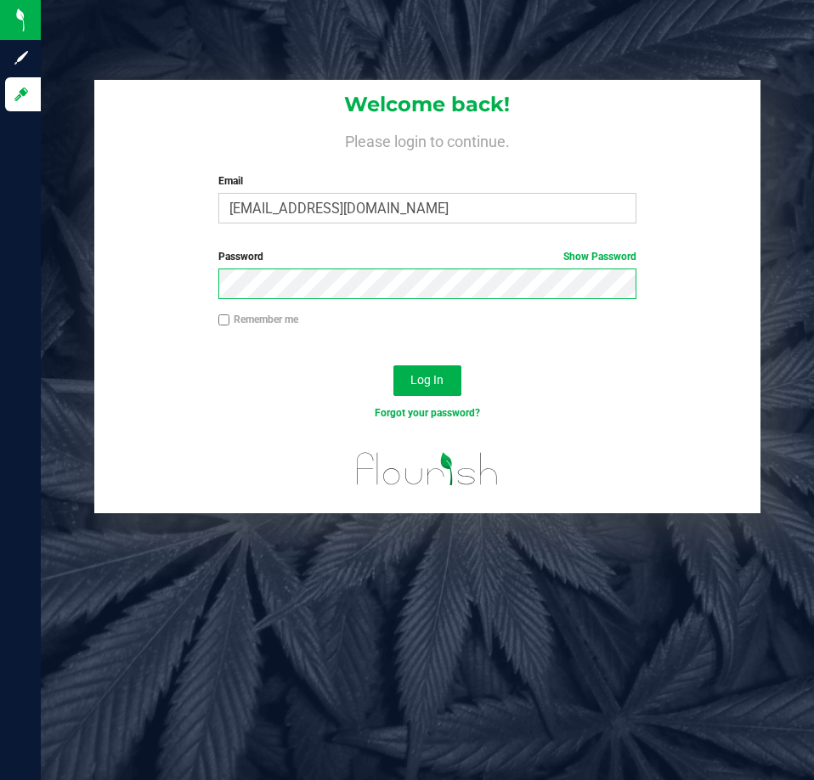
click at [394, 366] on button "Log In" at bounding box center [428, 381] width 68 height 31
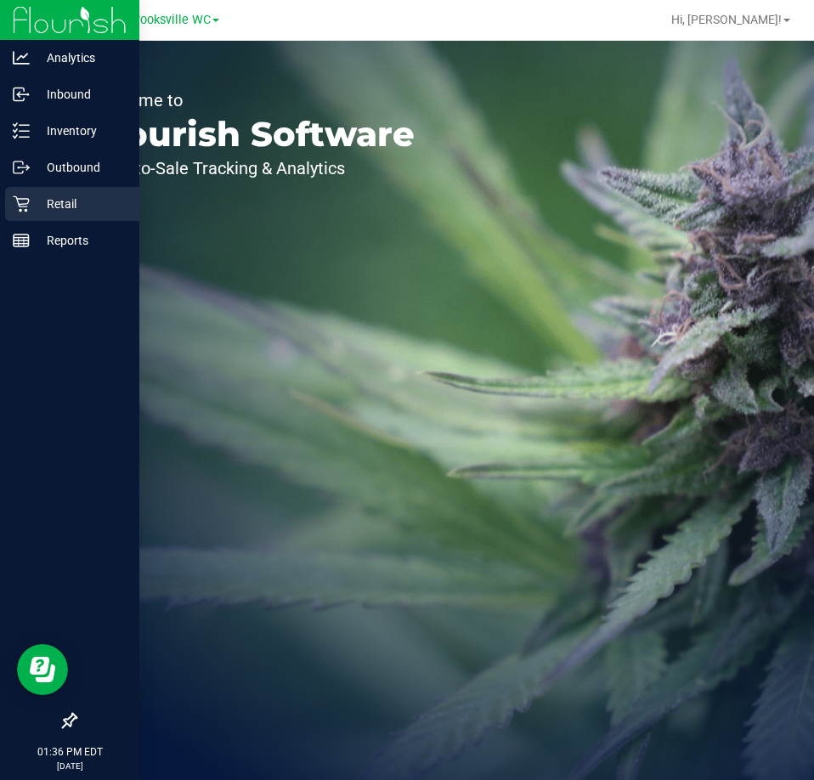
click at [43, 200] on p "Retail" at bounding box center [81, 204] width 102 height 20
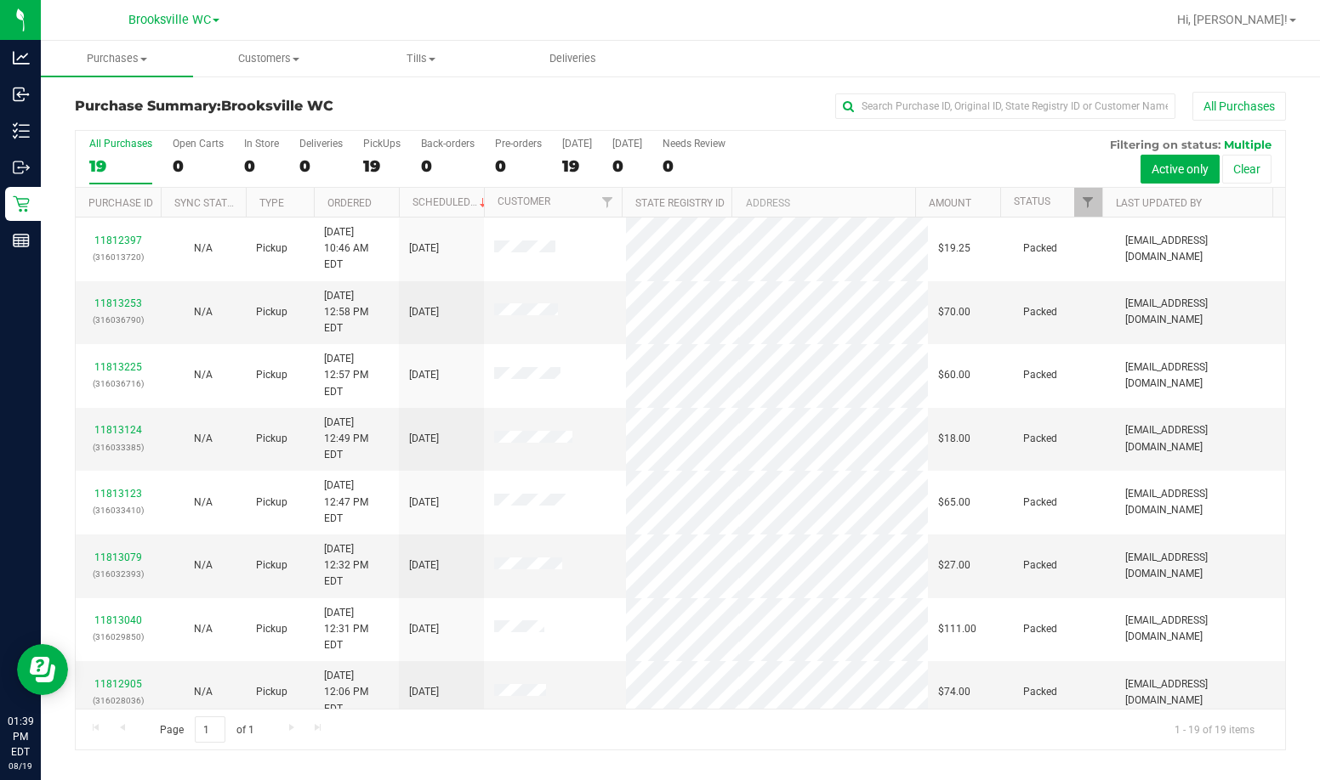
drag, startPoint x: 437, startPoint y: 104, endPoint x: 486, endPoint y: 104, distance: 49.3
click at [437, 104] on h3 "Purchase Summary: Brooksville WC" at bounding box center [277, 106] width 404 height 15
click at [814, 202] on link "Status" at bounding box center [1031, 202] width 37 height 12
click at [814, 201] on span at bounding box center [1063, 203] width 14 height 14
click at [373, 120] on div "Purchase Summary: Brooksville WC All Purchases" at bounding box center [680, 110] width 1211 height 37
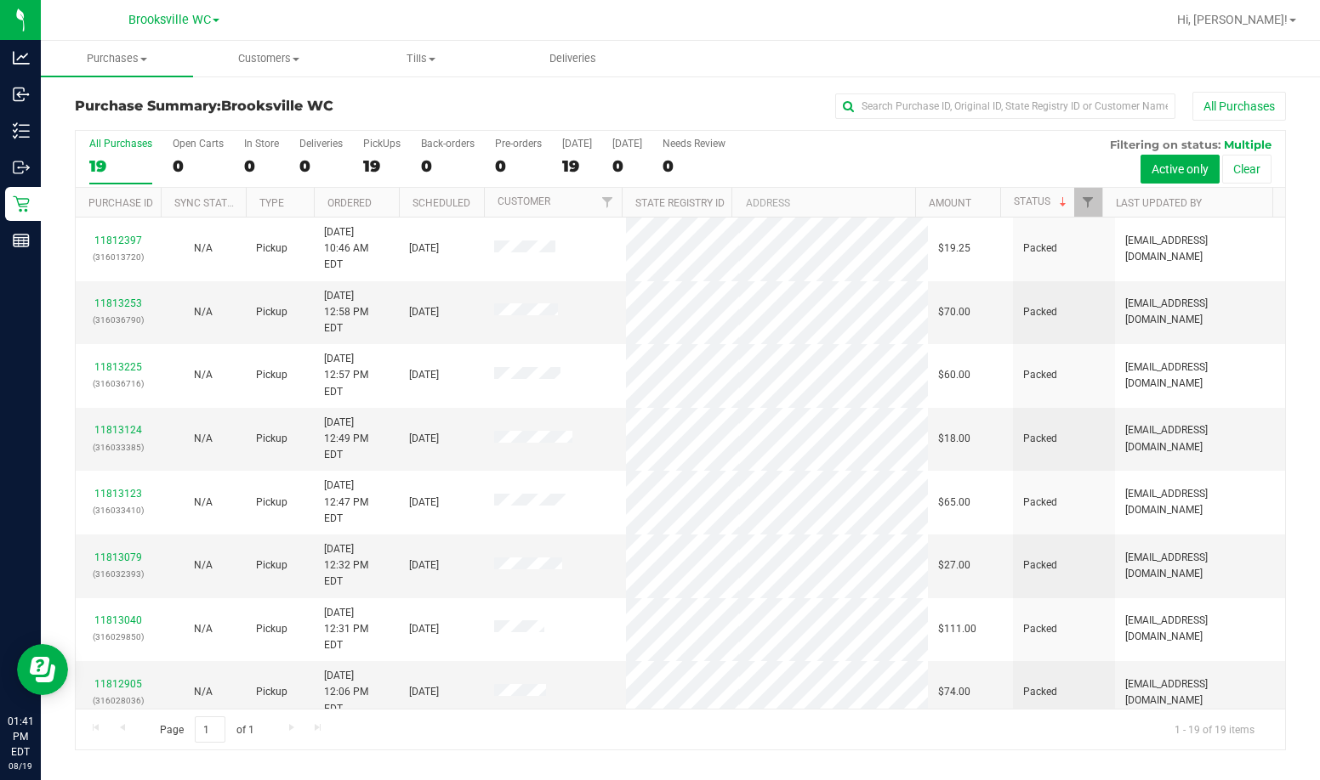
click at [414, 127] on div "Purchase Summary: Brooksville WC All Purchases" at bounding box center [680, 110] width 1211 height 37
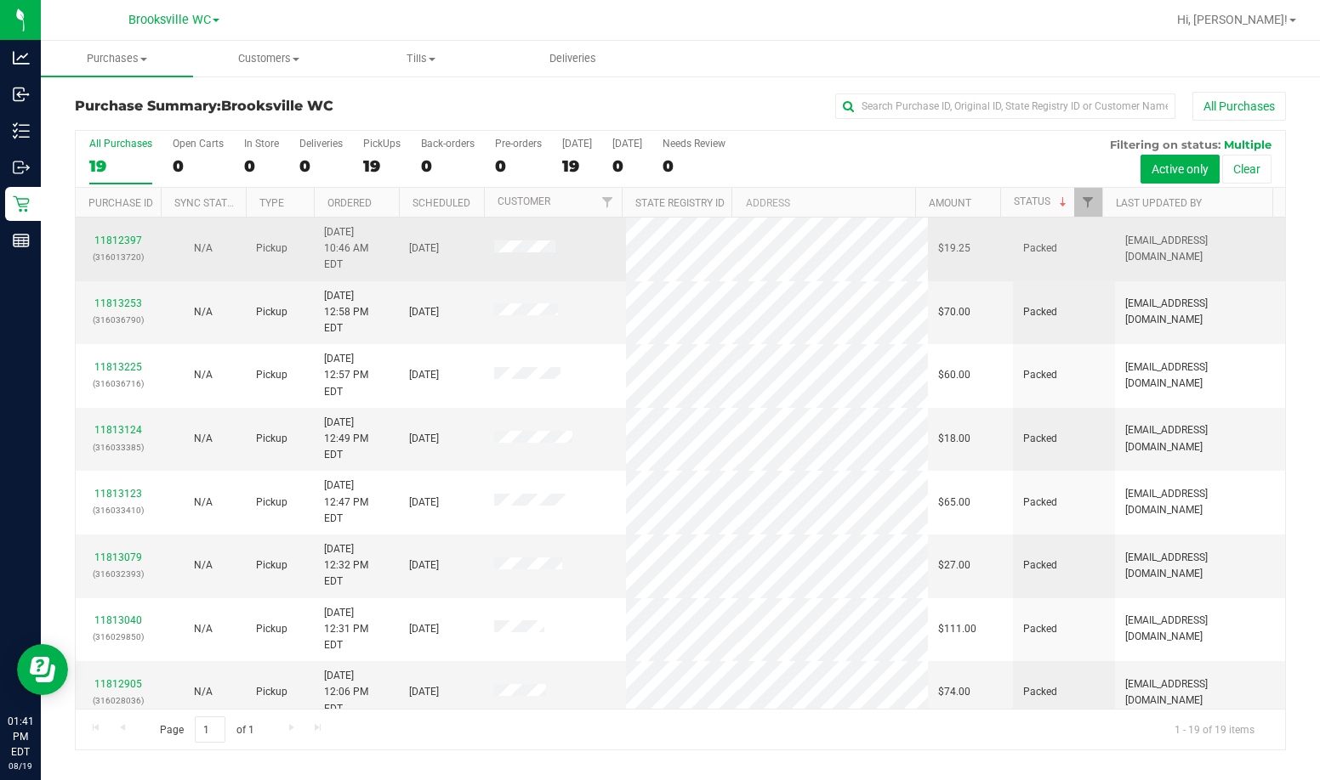
click at [94, 233] on div "11812397 (316013720)" at bounding box center [118, 249] width 65 height 32
click at [138, 235] on link "11812397" at bounding box center [118, 241] width 48 height 12
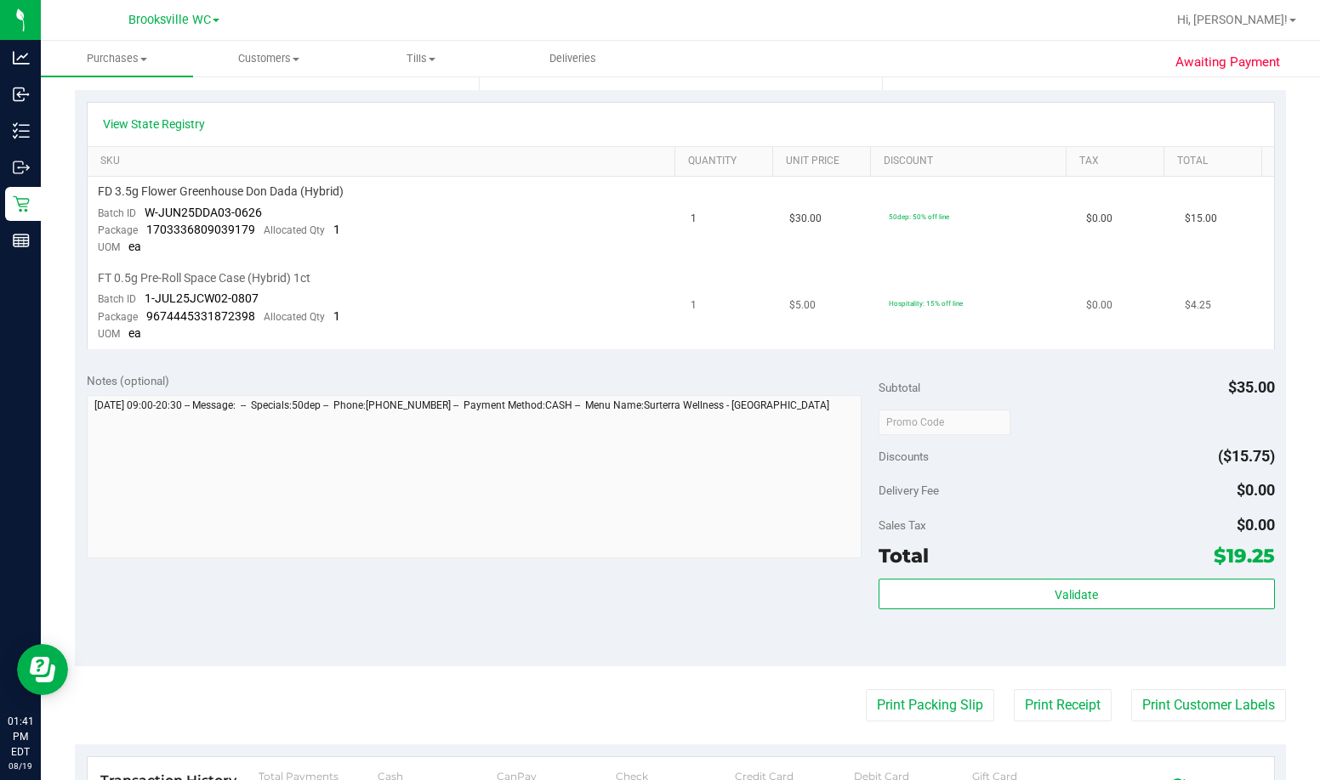
scroll to position [510, 0]
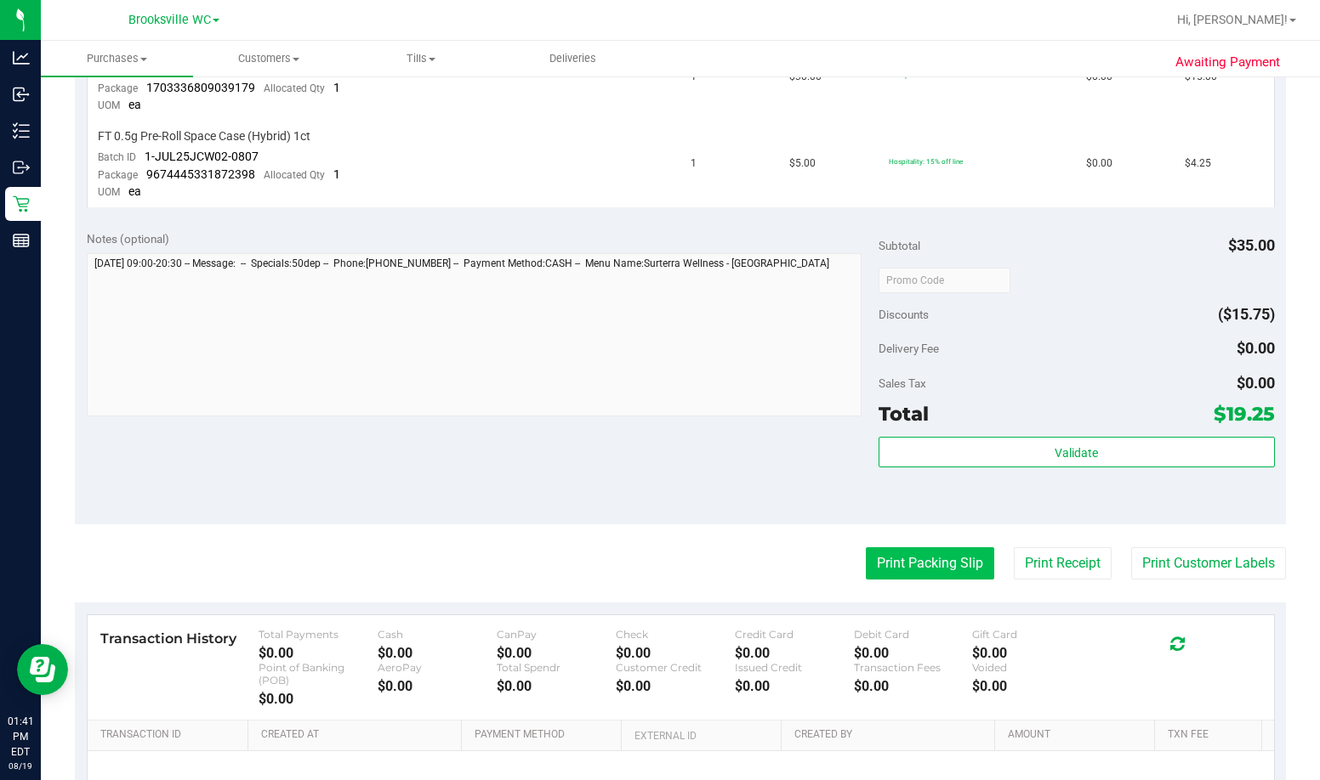
click at [814, 566] on button "Print Packing Slip" at bounding box center [930, 564] width 128 height 32
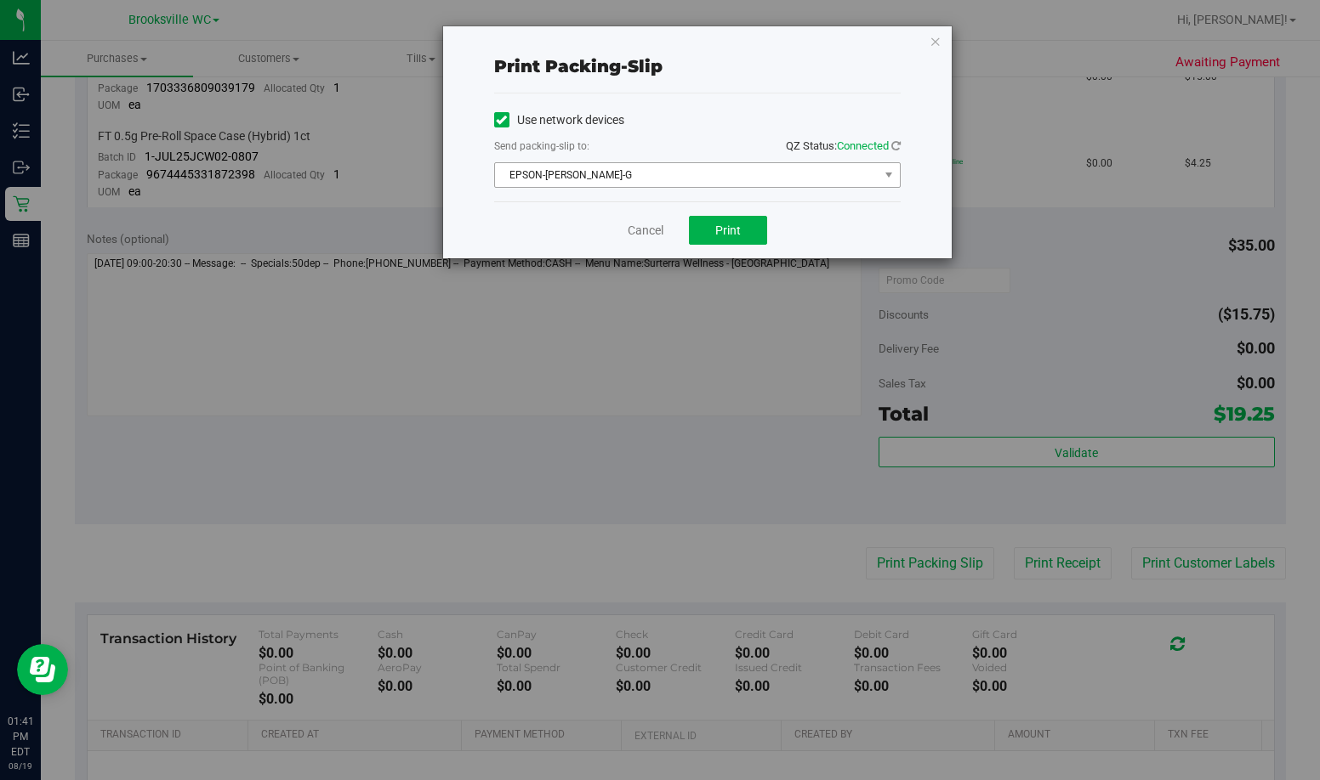
drag, startPoint x: 646, startPoint y: 150, endPoint x: 645, endPoint y: 170, distance: 19.6
click at [645, 150] on div "Send packing-slip to: QZ Status: Connected" at bounding box center [697, 147] width 406 height 21
click at [645, 172] on span "EPSON-BECKY-G" at bounding box center [686, 175] width 383 height 24
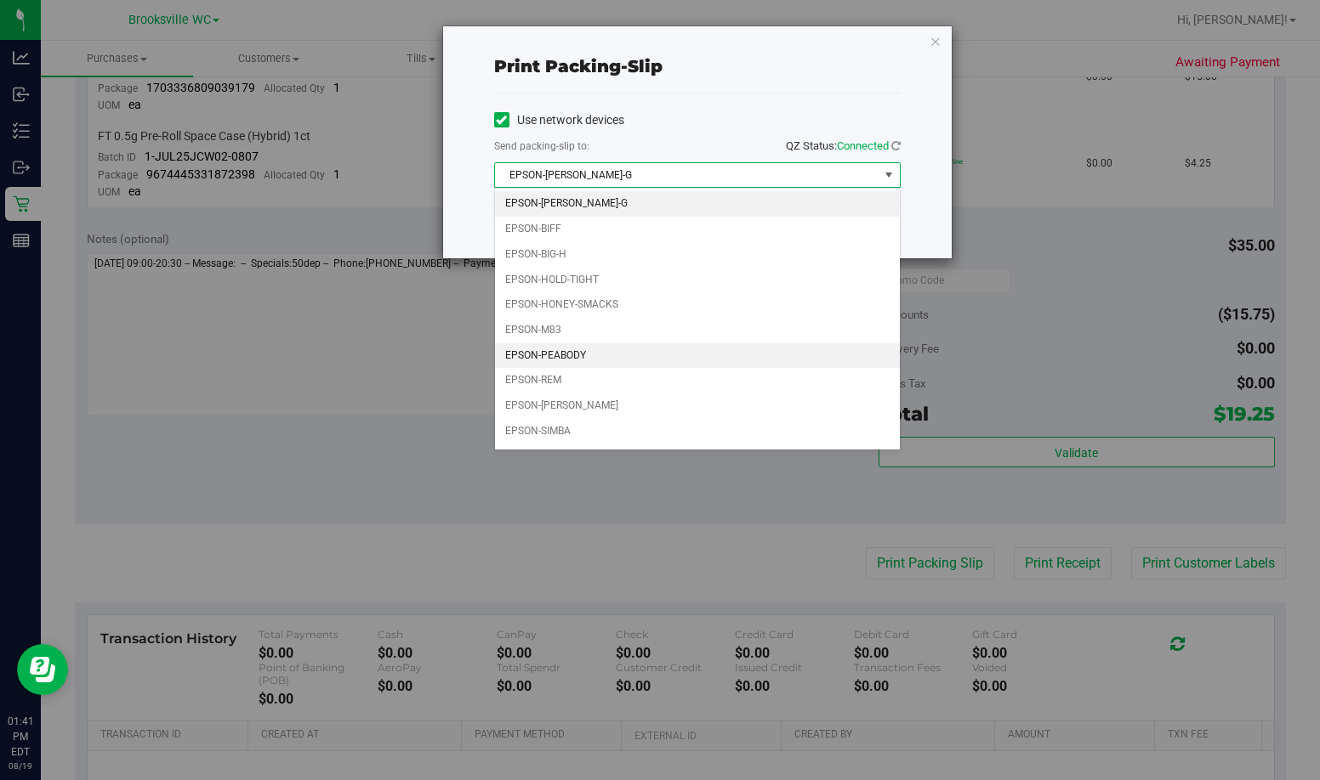
scroll to position [23, 0]
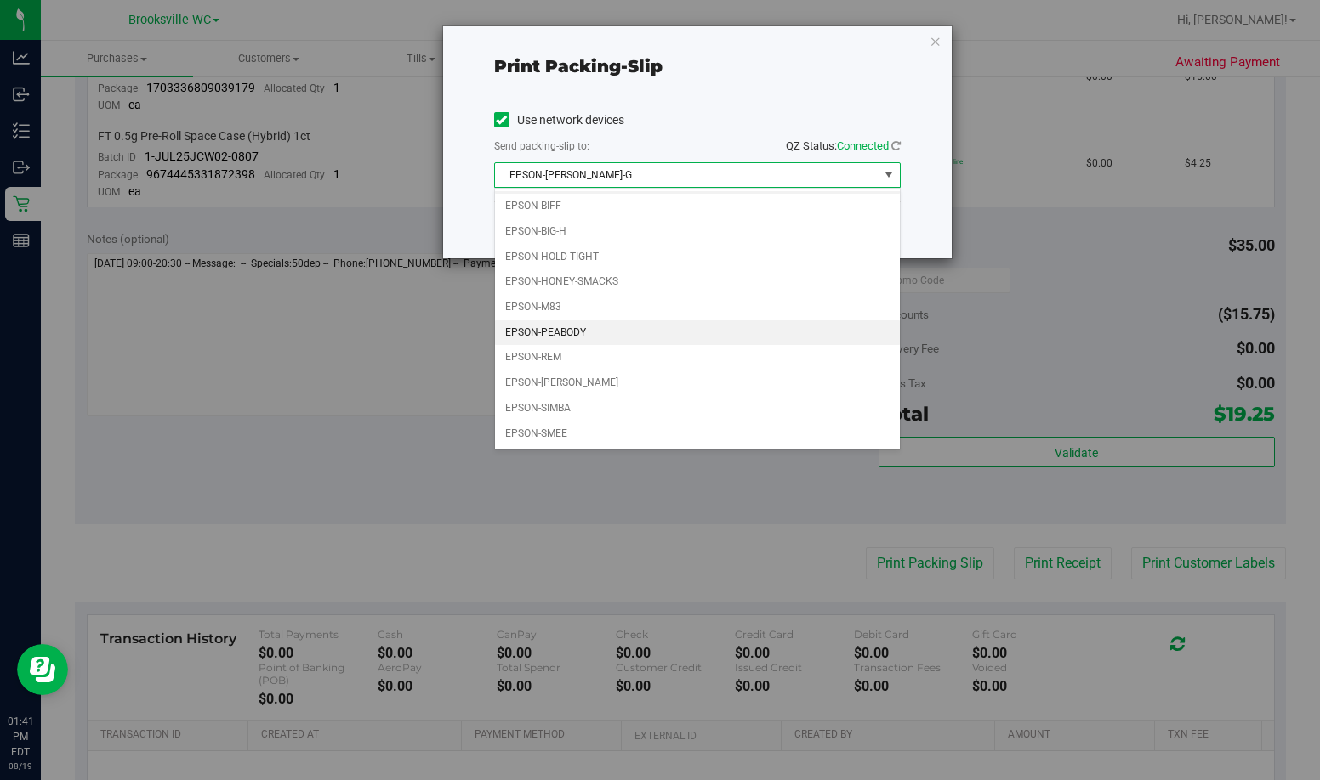
click at [624, 330] on li "EPSON-PEABODY" at bounding box center [697, 334] width 405 height 26
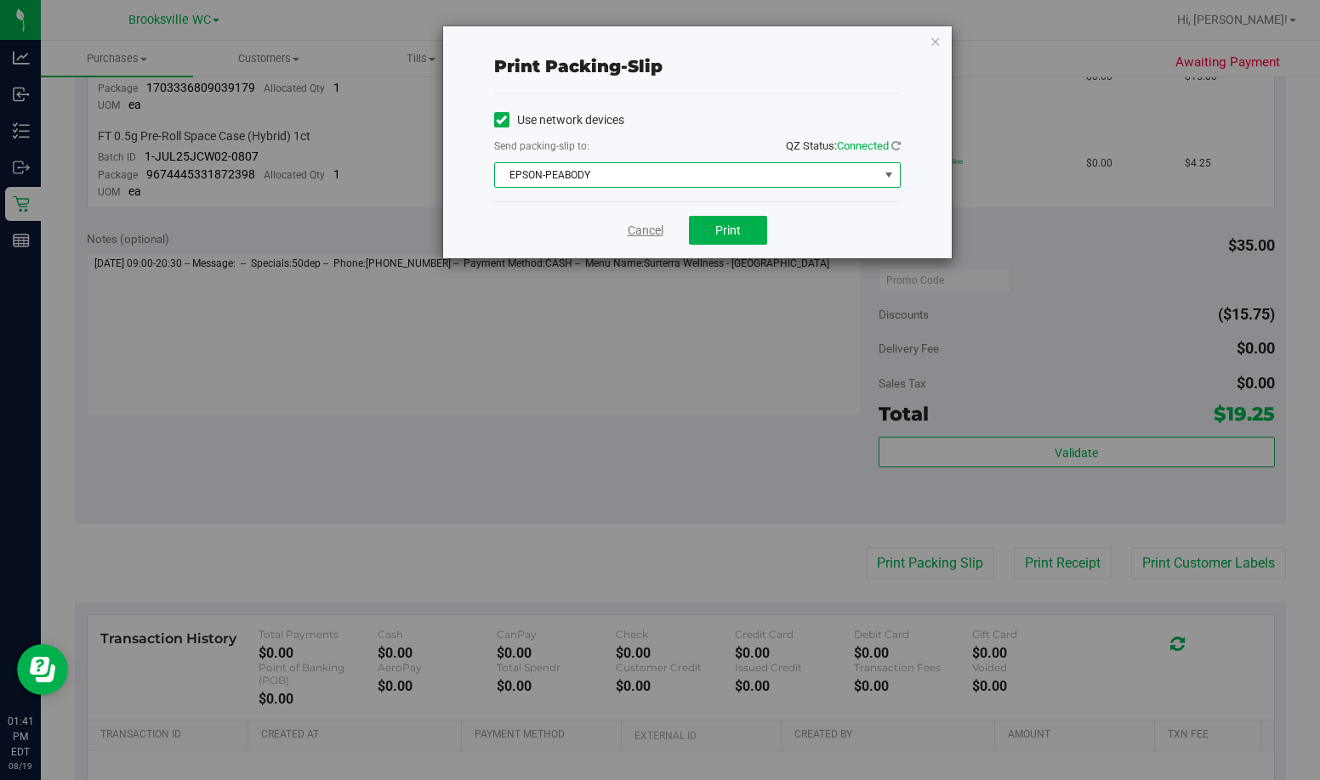
click at [661, 224] on link "Cancel" at bounding box center [645, 231] width 36 height 18
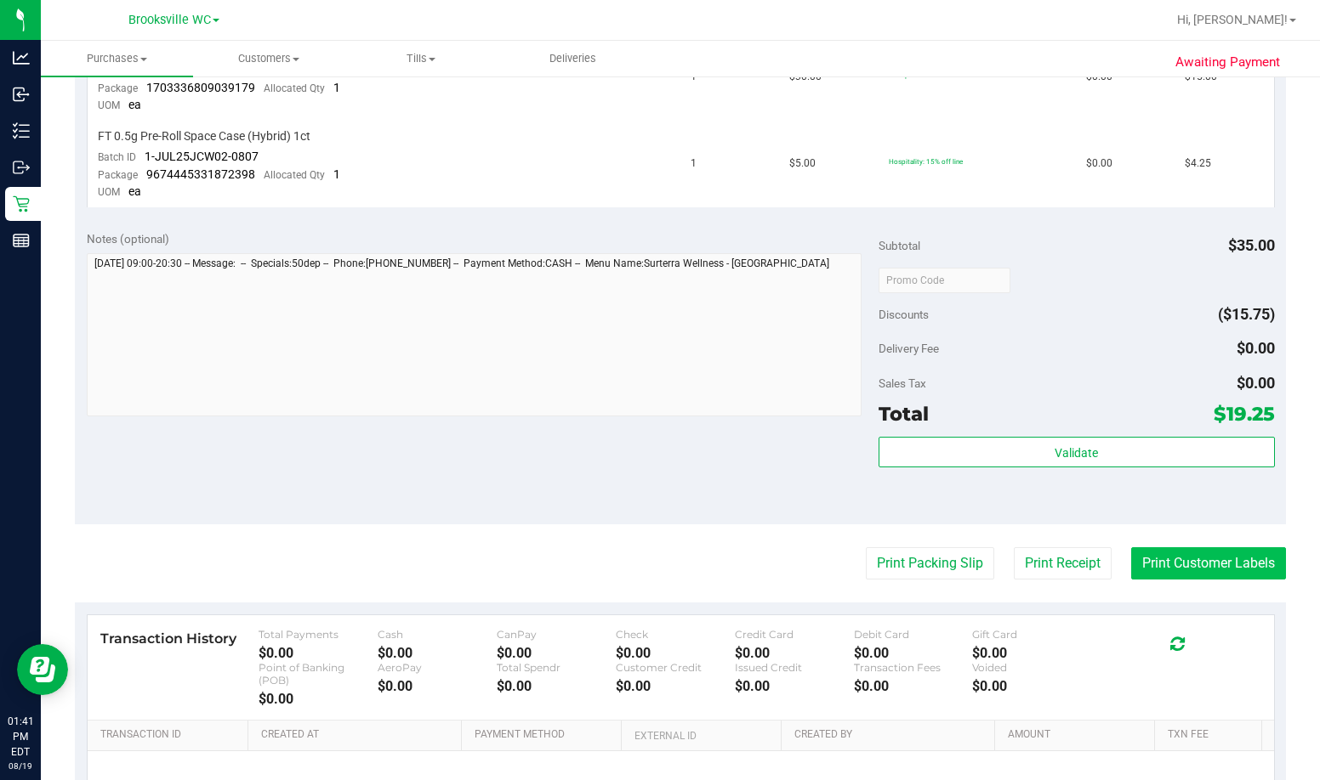
click at [814, 561] on button "Print Customer Labels" at bounding box center [1208, 564] width 155 height 32
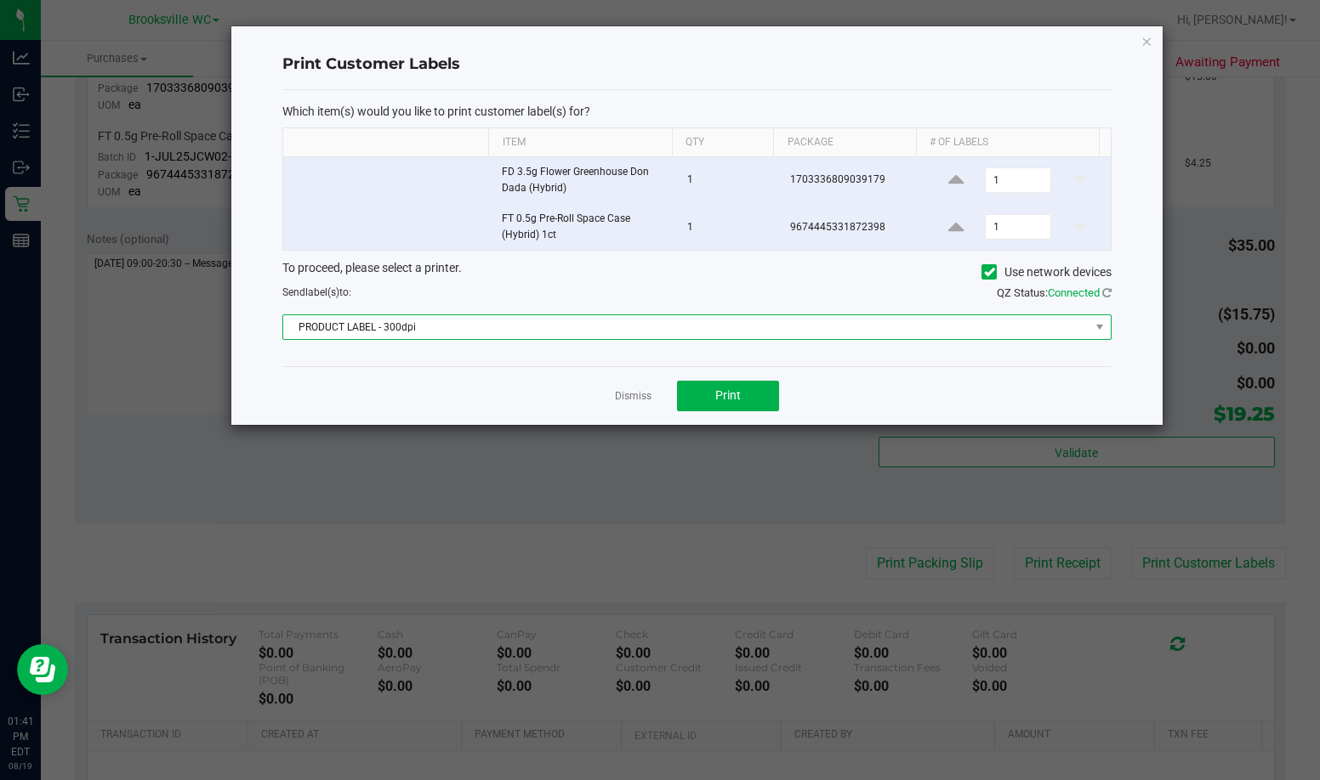
click at [495, 325] on span "PRODUCT LABEL - 300dpi" at bounding box center [686, 327] width 806 height 24
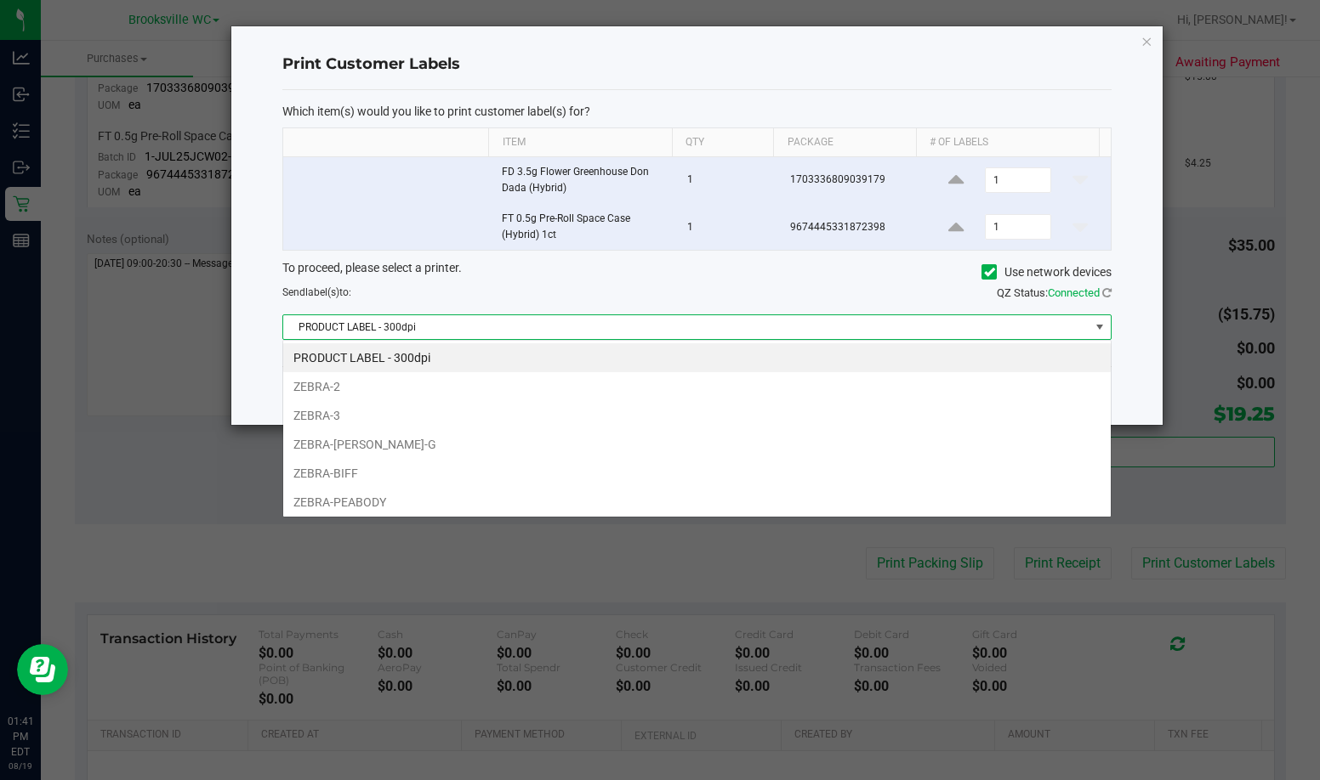
scroll to position [26, 829]
click at [436, 497] on li "ZEBRA-PEABODY" at bounding box center [696, 502] width 827 height 29
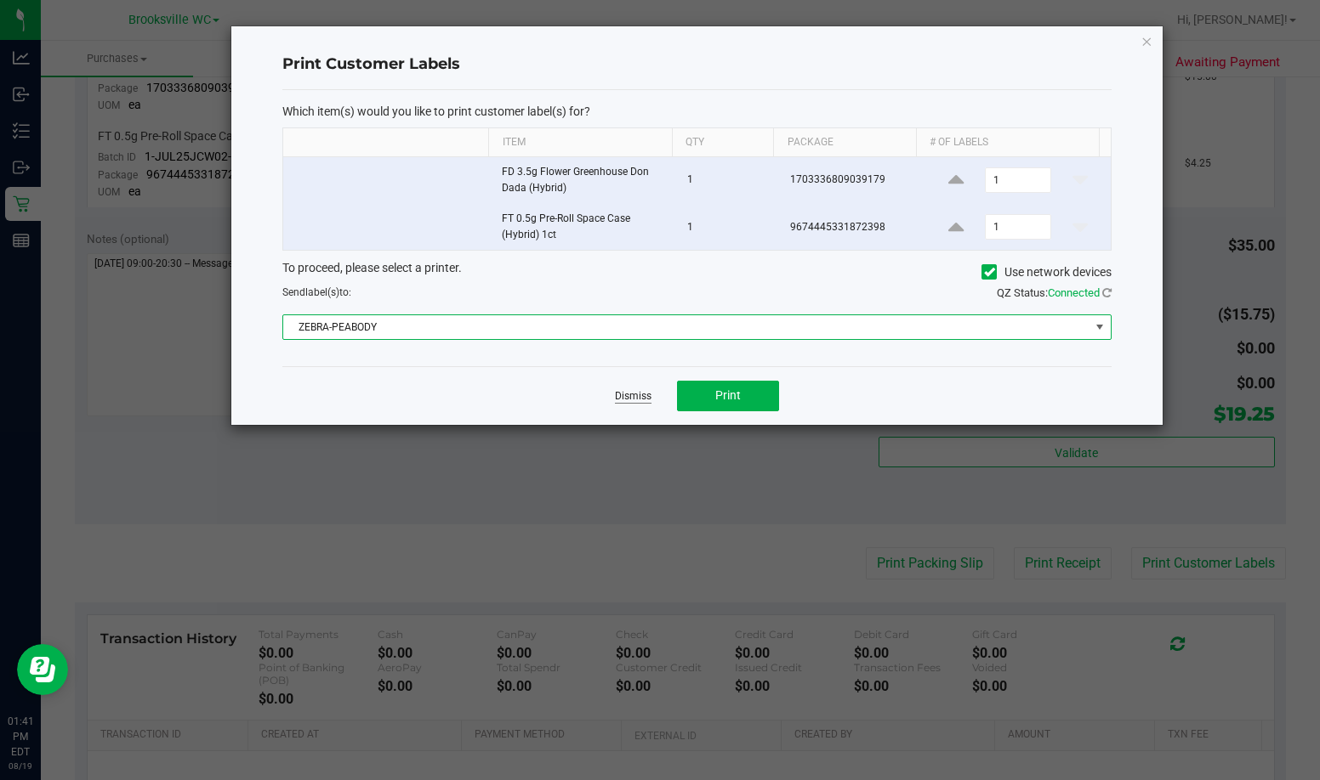
click at [631, 394] on link "Dismiss" at bounding box center [633, 396] width 37 height 14
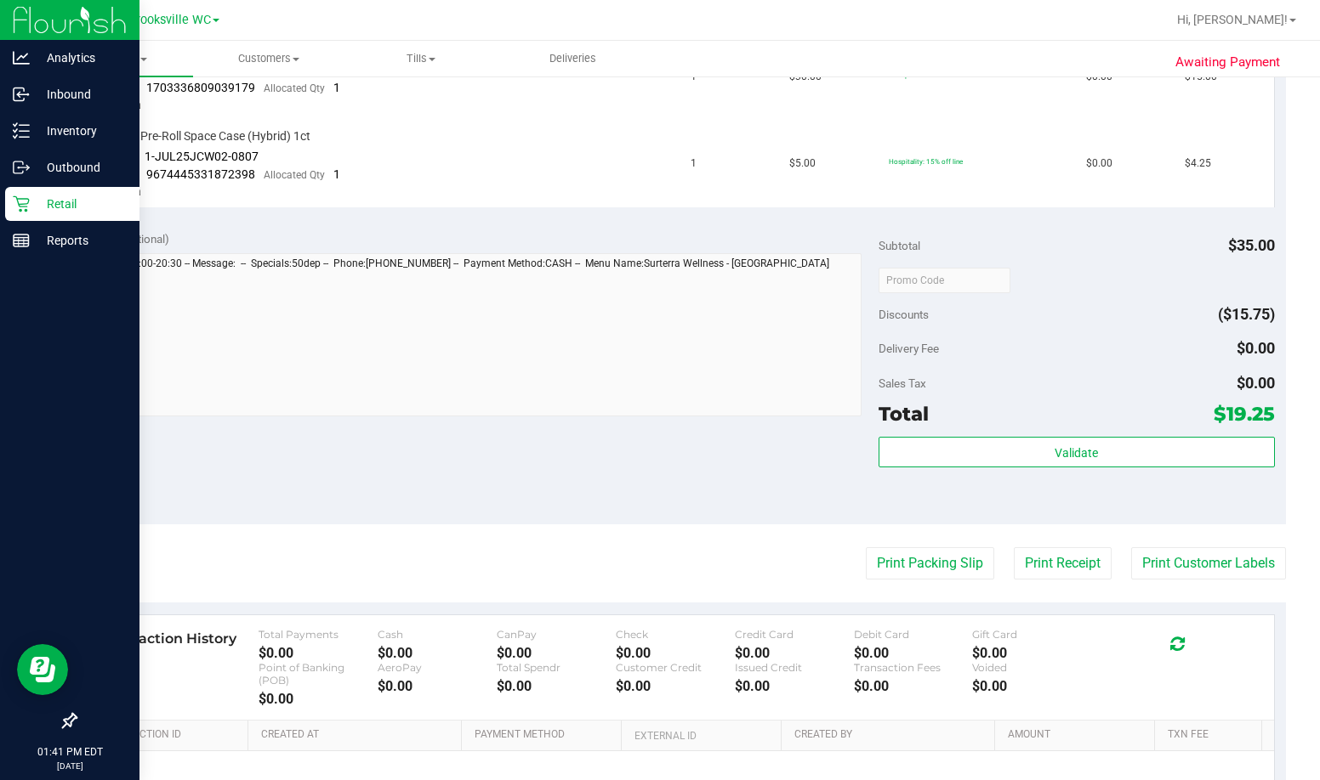
click at [26, 206] on icon at bounding box center [21, 204] width 17 height 17
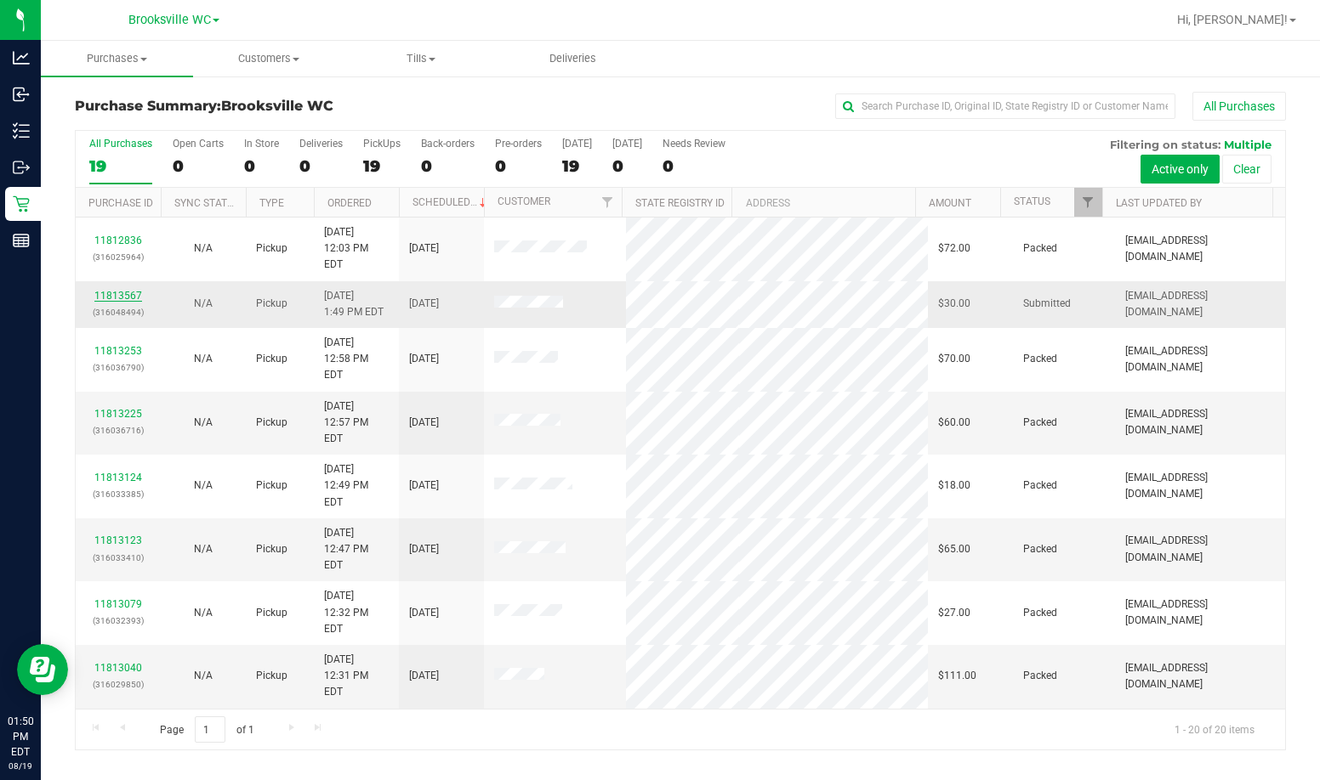
click at [125, 290] on link "11813567" at bounding box center [118, 296] width 48 height 12
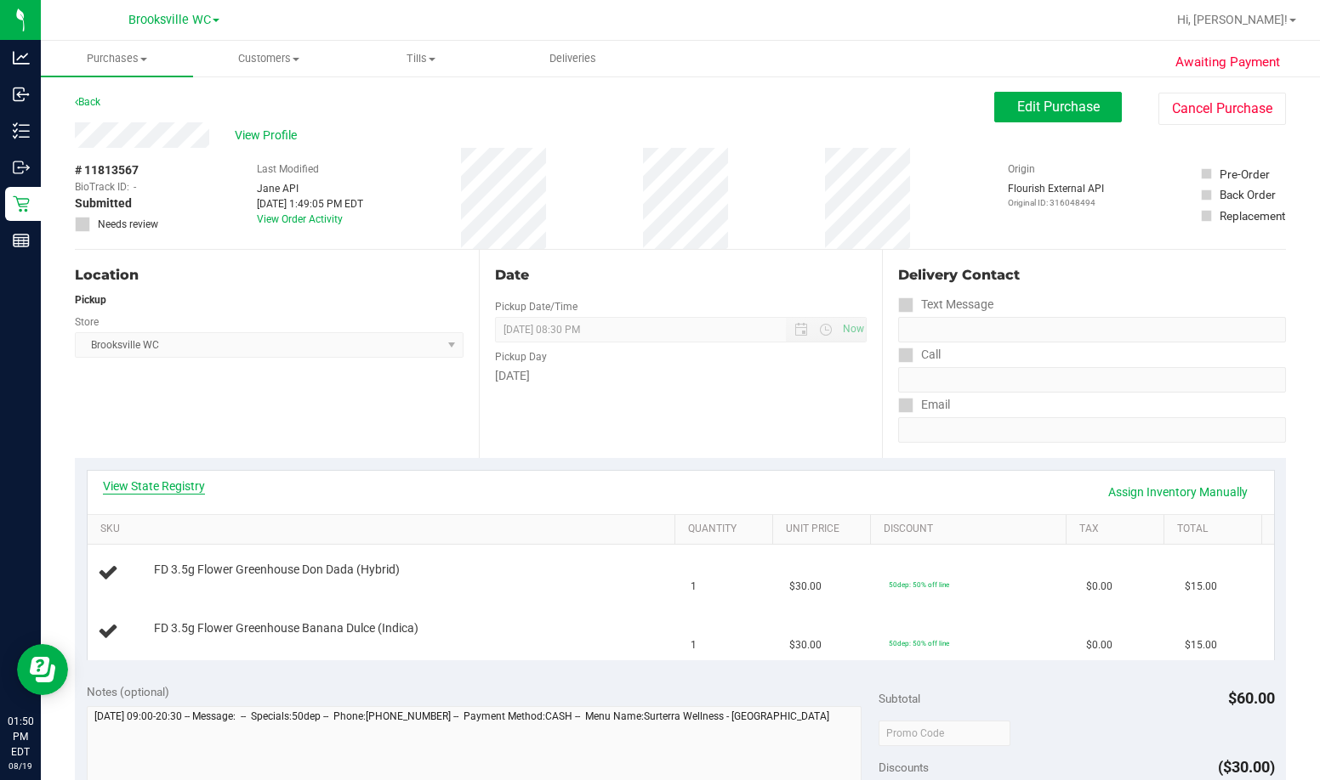
click at [167, 487] on link "View State Registry" at bounding box center [154, 486] width 102 height 17
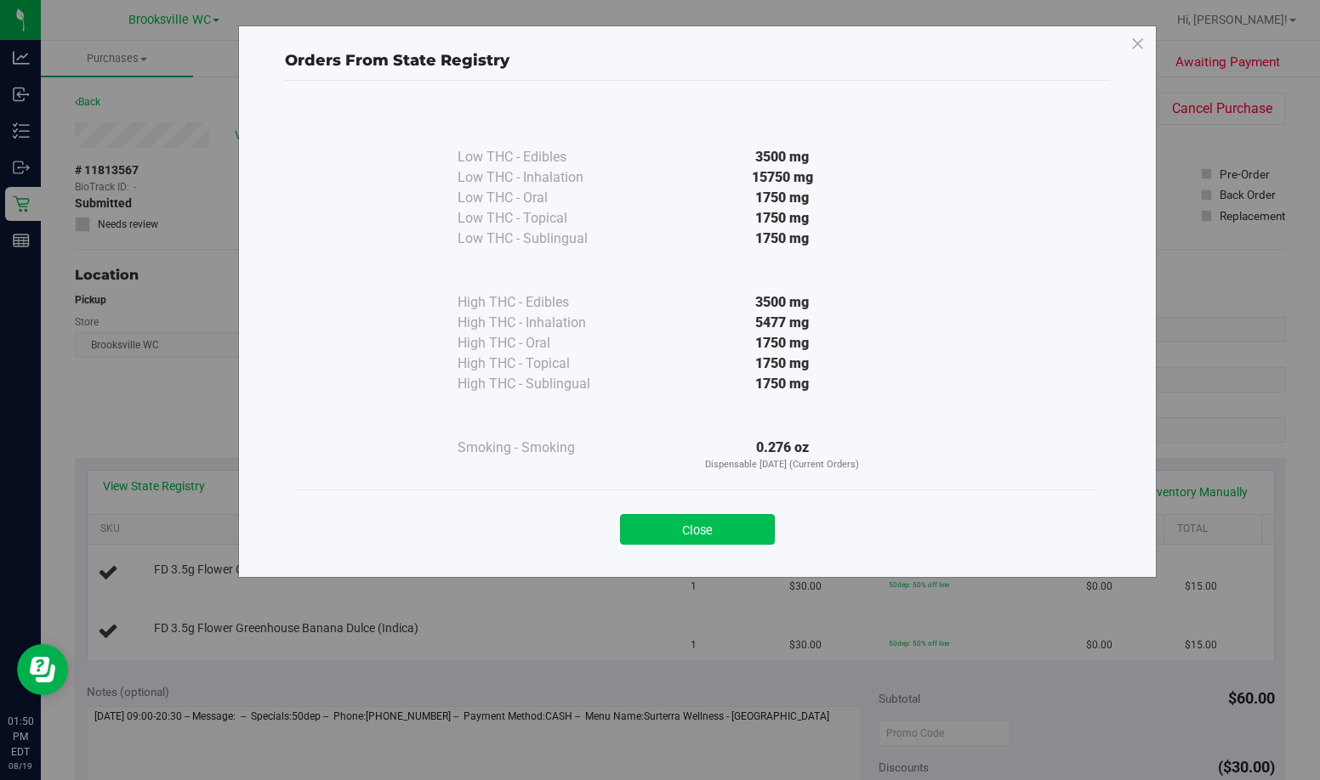
click at [729, 520] on button "Close" at bounding box center [697, 529] width 155 height 31
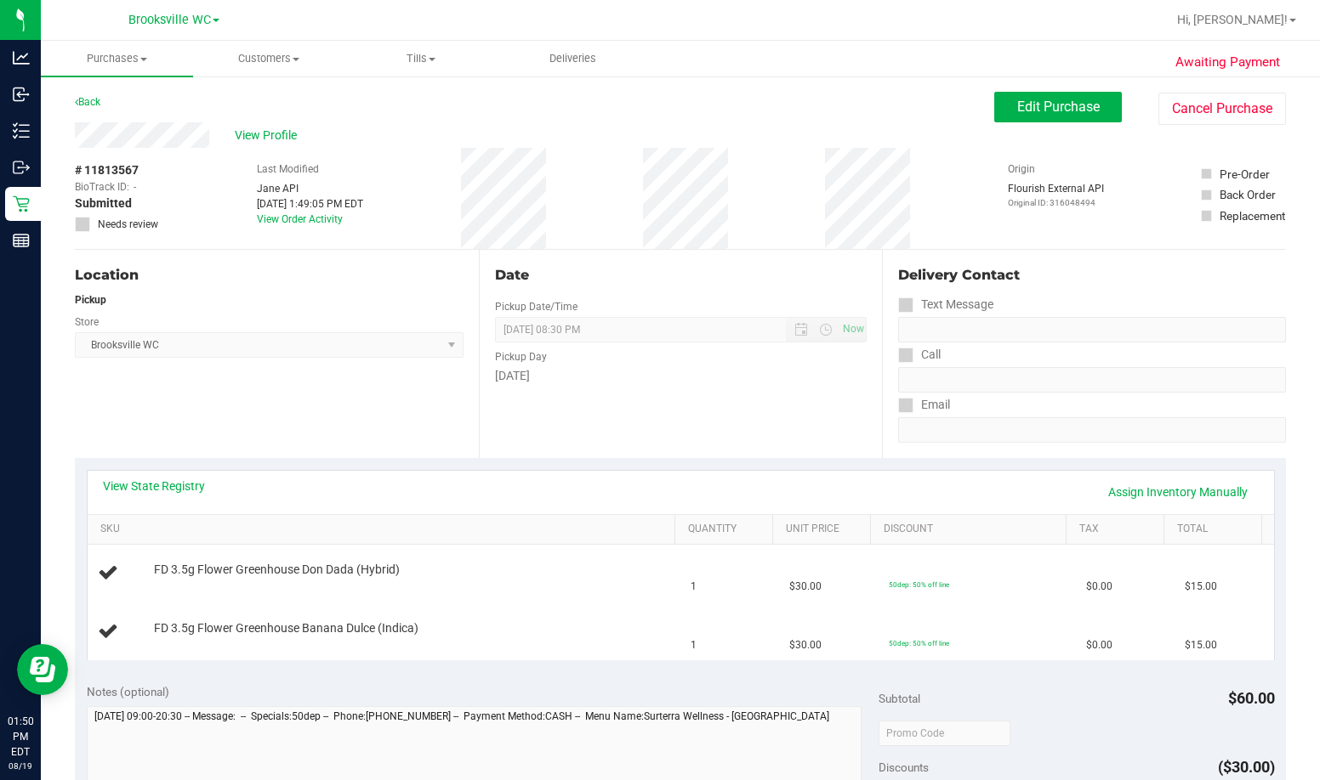
click at [699, 415] on div "Date Pickup Date/Time 08/19/2025 Now 08/19/2025 08:30 PM Now Pickup Day Tuesday" at bounding box center [681, 354] width 404 height 208
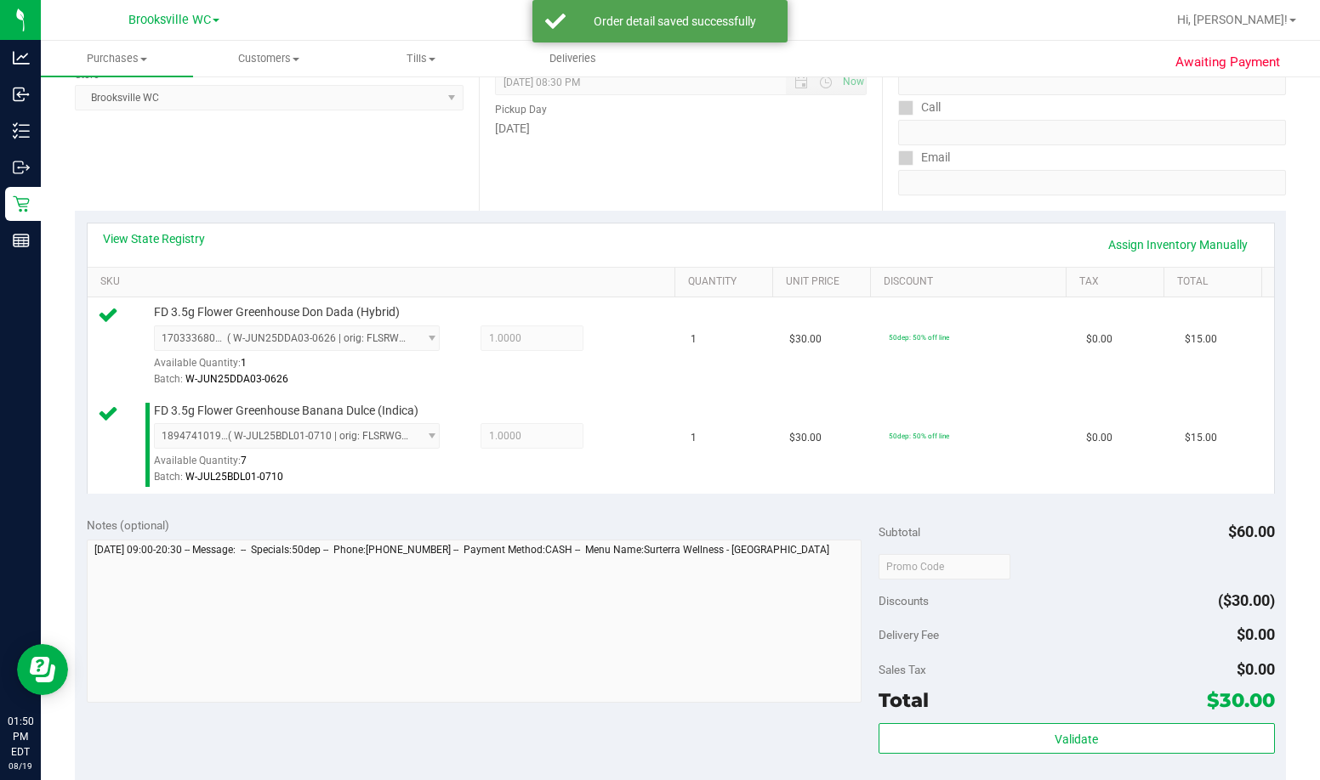
scroll to position [510, 0]
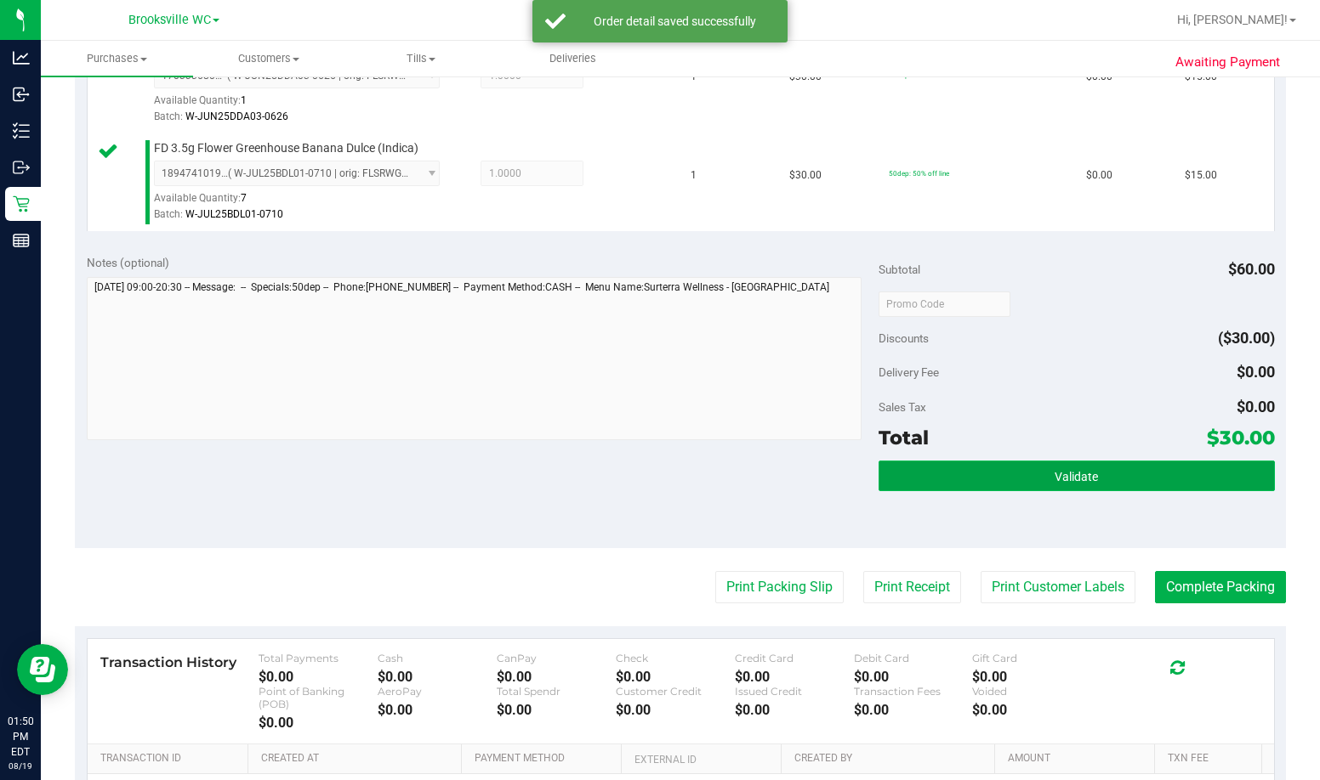
click at [814, 466] on button "Validate" at bounding box center [1076, 476] width 396 height 31
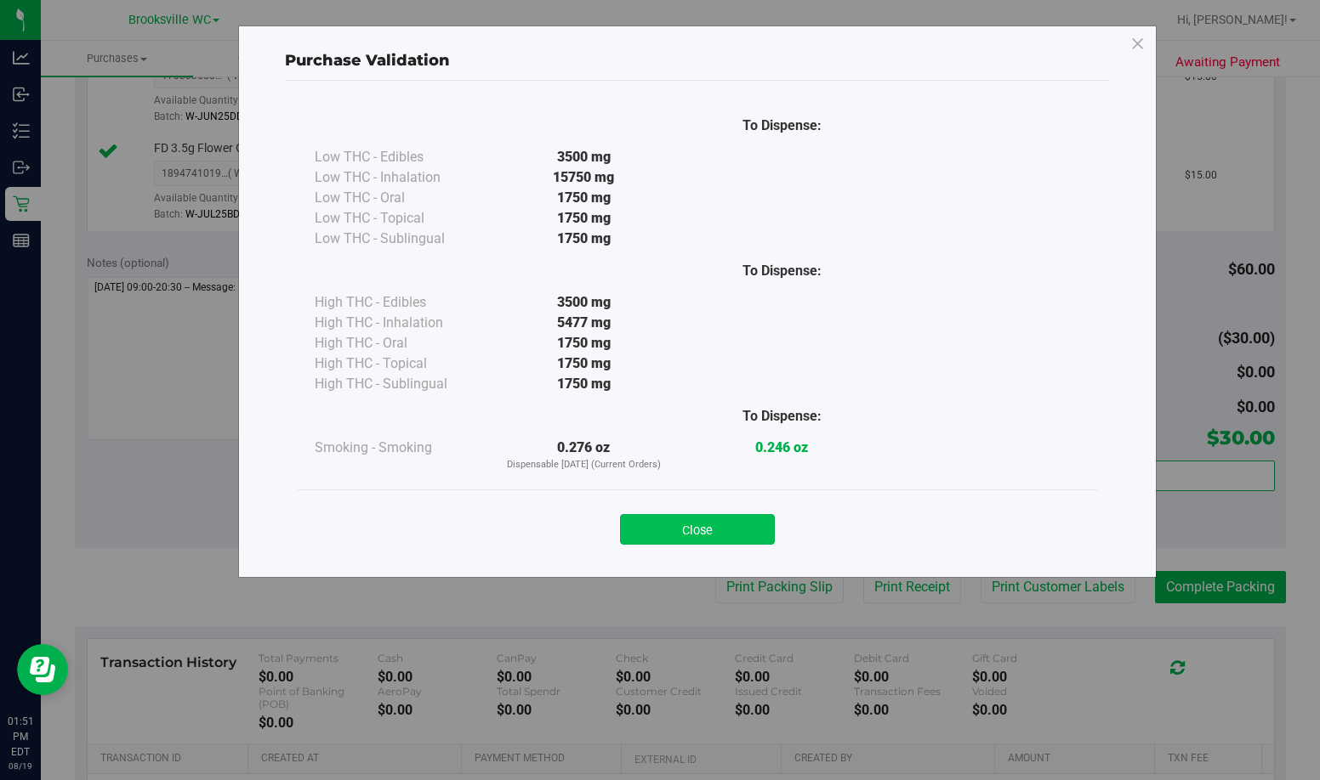
click at [749, 534] on button "Close" at bounding box center [697, 529] width 155 height 31
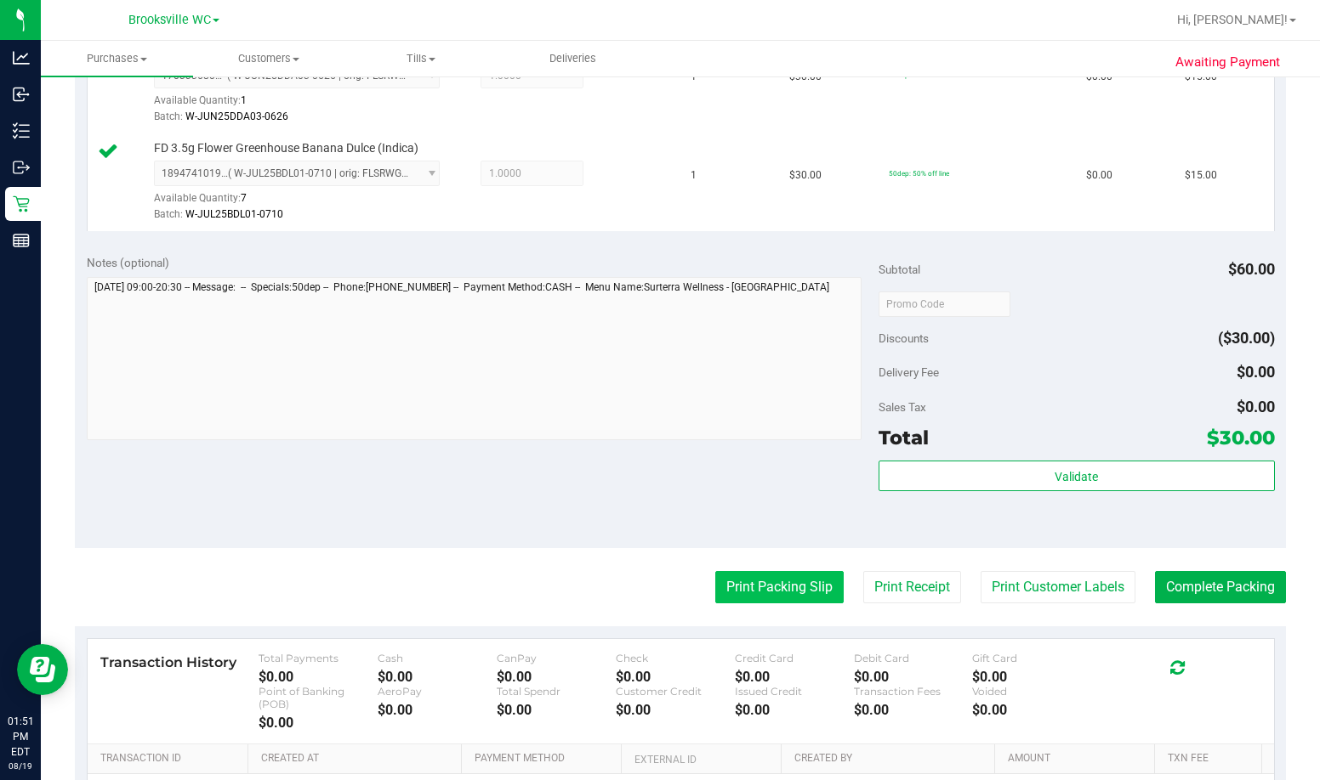
click at [791, 582] on button "Print Packing Slip" at bounding box center [779, 587] width 128 height 32
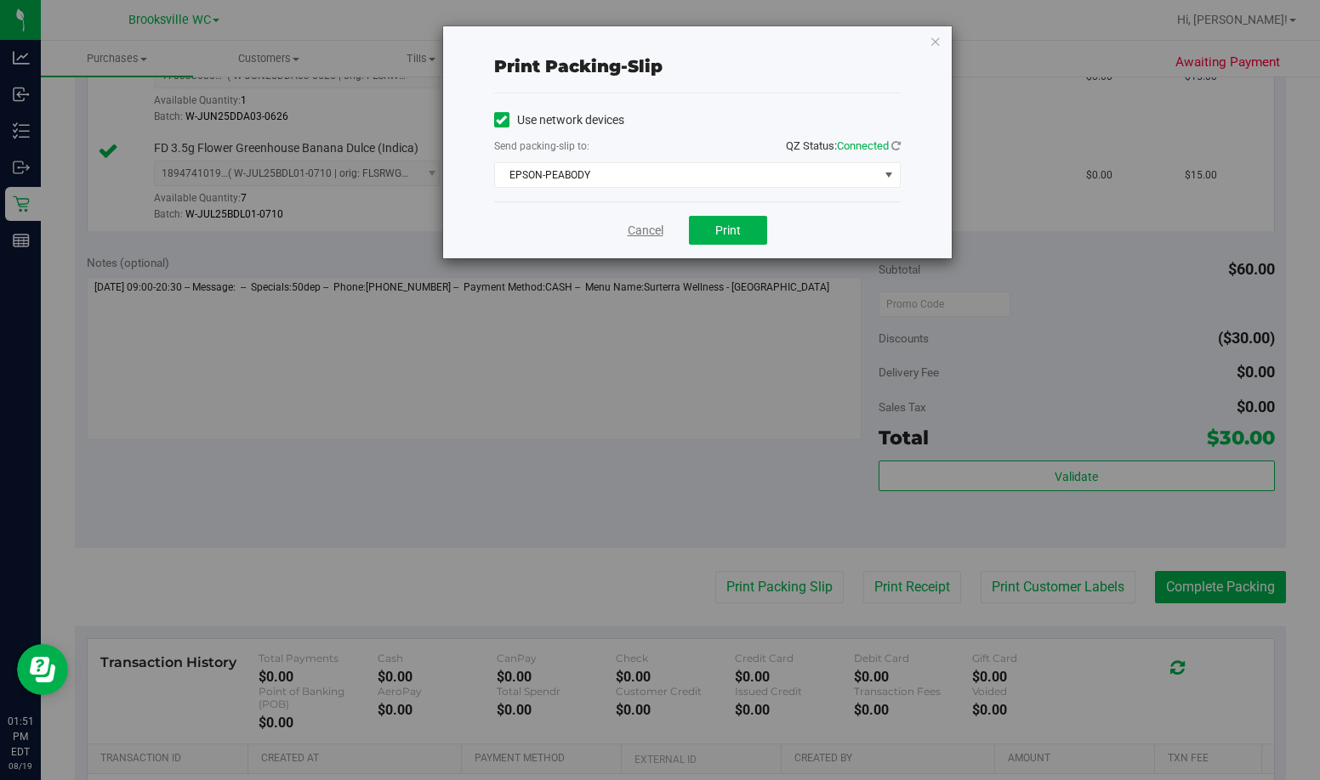
click at [650, 236] on link "Cancel" at bounding box center [645, 231] width 36 height 18
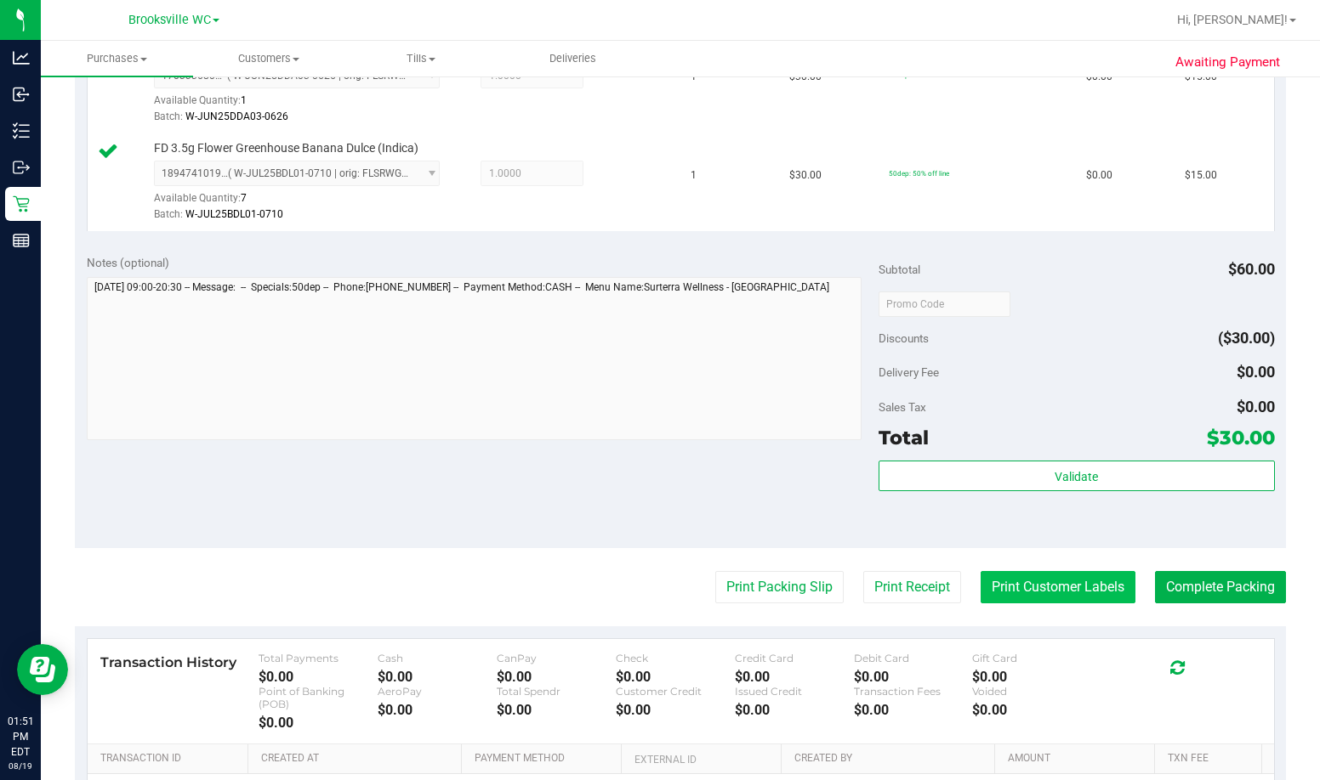
click at [814, 577] on button "Print Customer Labels" at bounding box center [1057, 587] width 155 height 32
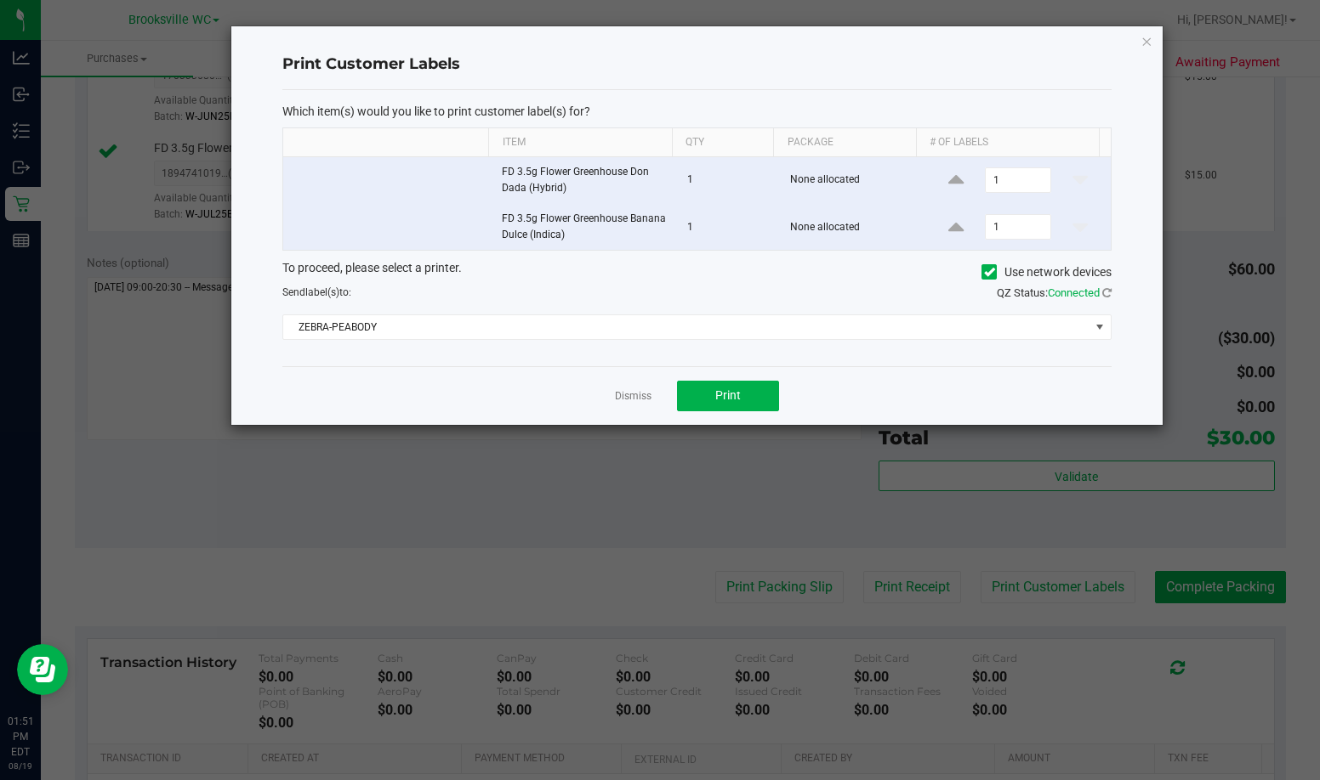
drag, startPoint x: 636, startPoint y: 394, endPoint x: 712, endPoint y: 396, distance: 75.7
click at [637, 394] on link "Dismiss" at bounding box center [633, 396] width 37 height 14
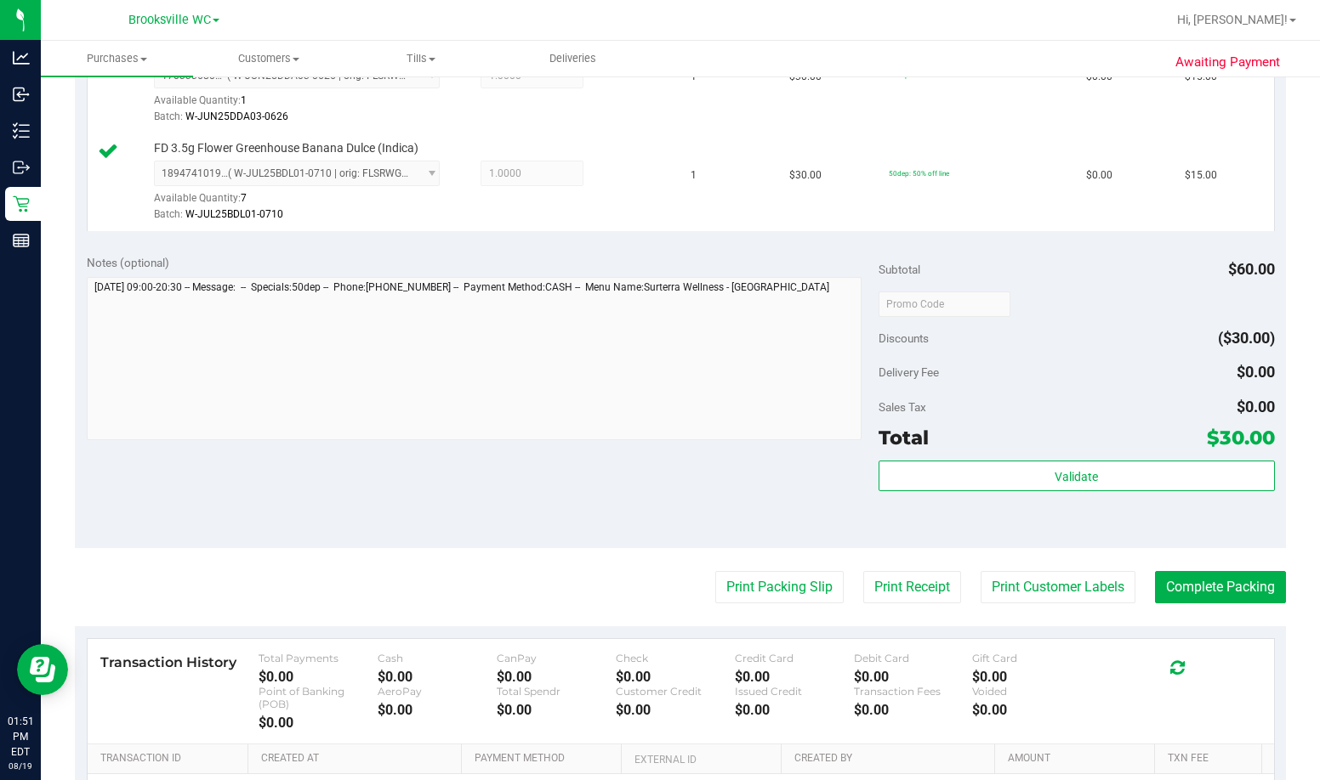
drag, startPoint x: 787, startPoint y: 570, endPoint x: 790, endPoint y: 553, distance: 18.0
click at [787, 568] on purchase-details "Back Edit Purchase Cancel Purchase View Profile # 11813567 BioTrack ID: - Submi…" at bounding box center [680, 270] width 1211 height 1376
click at [763, 593] on button "Print Packing Slip" at bounding box center [779, 587] width 128 height 32
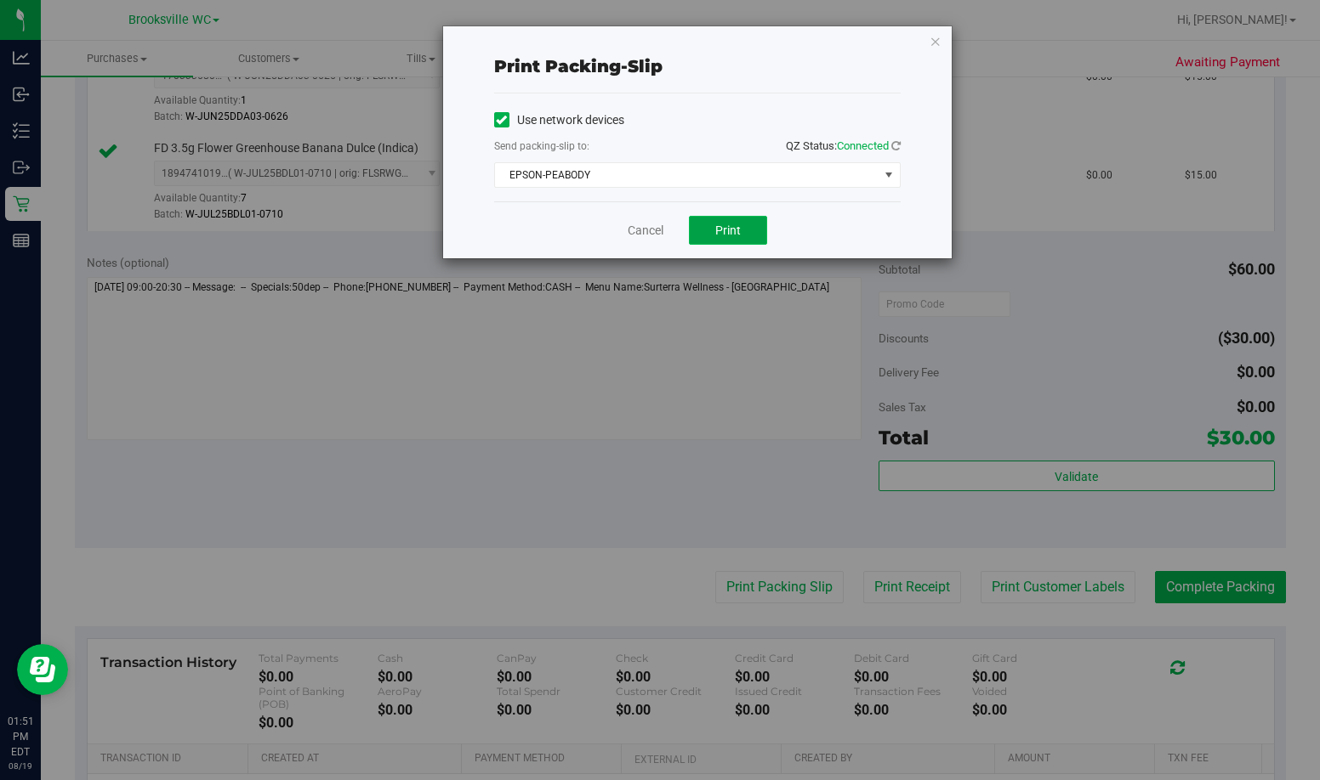
click at [732, 226] on span "Print" at bounding box center [728, 231] width 26 height 14
click at [633, 230] on link "Cancel" at bounding box center [645, 231] width 36 height 18
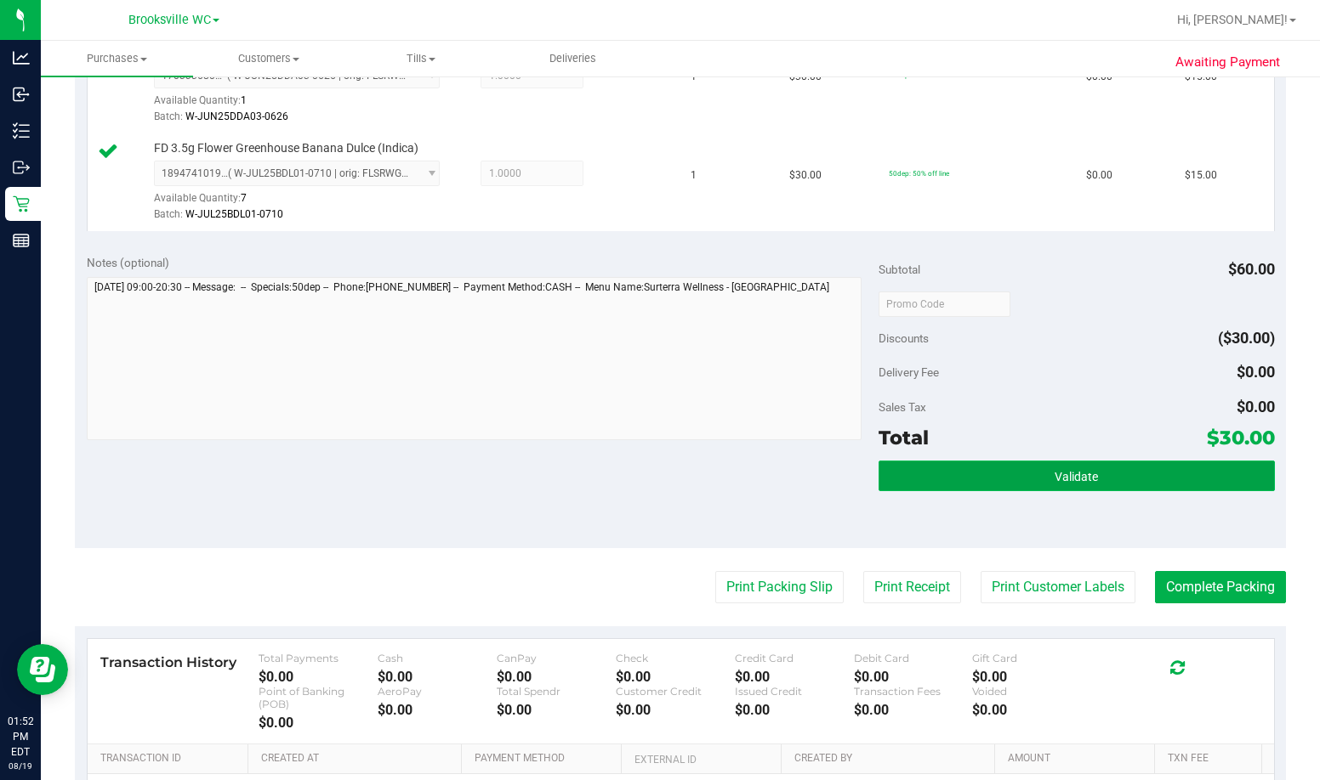
click at [814, 473] on span "Validate" at bounding box center [1075, 477] width 43 height 14
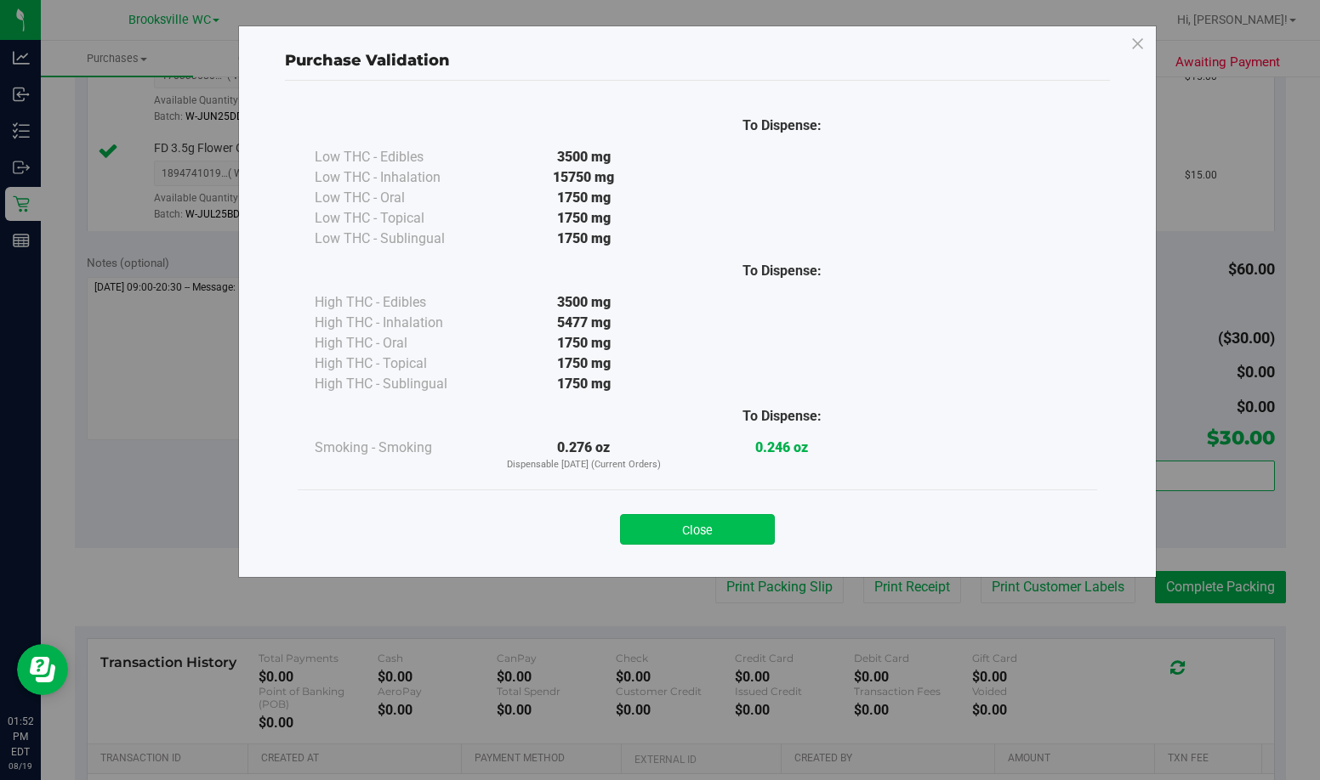
click at [721, 540] on button "Close" at bounding box center [697, 529] width 155 height 31
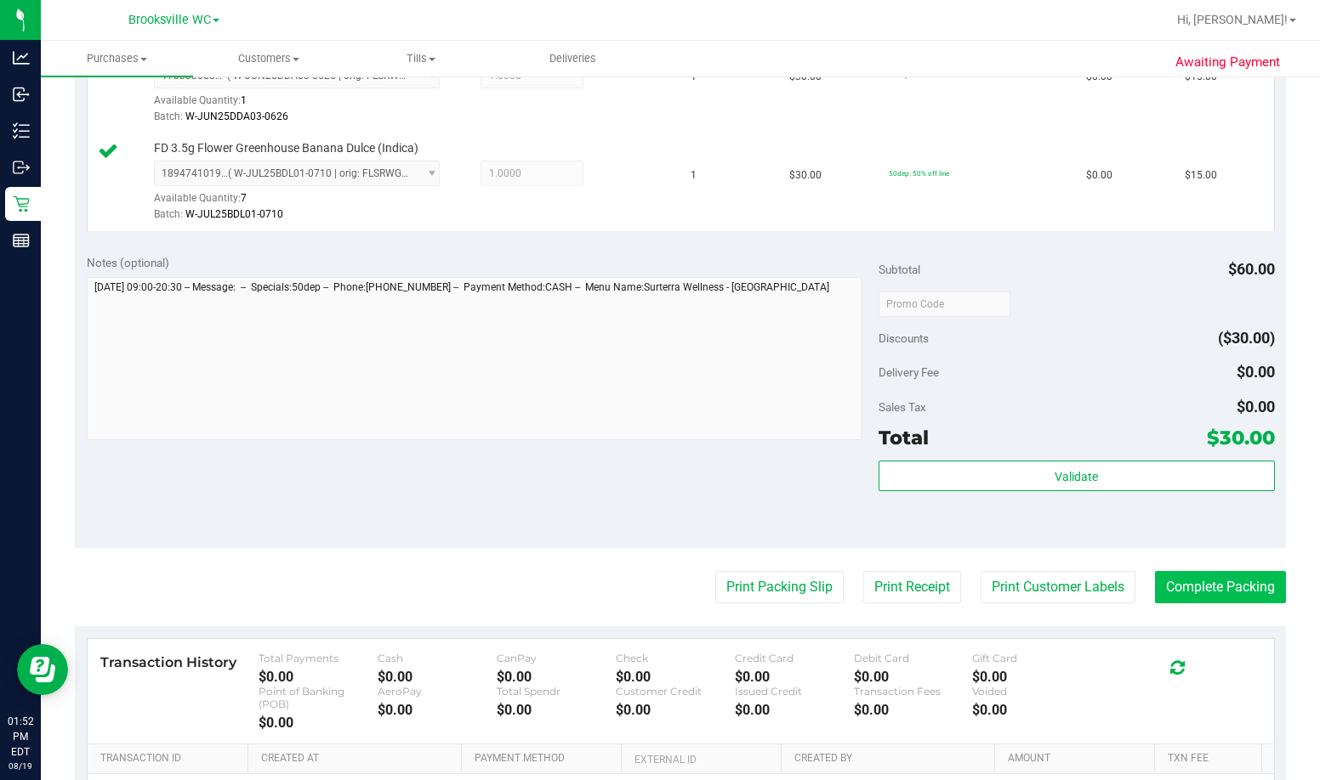
click at [814, 593] on button "Complete Packing" at bounding box center [1220, 587] width 131 height 32
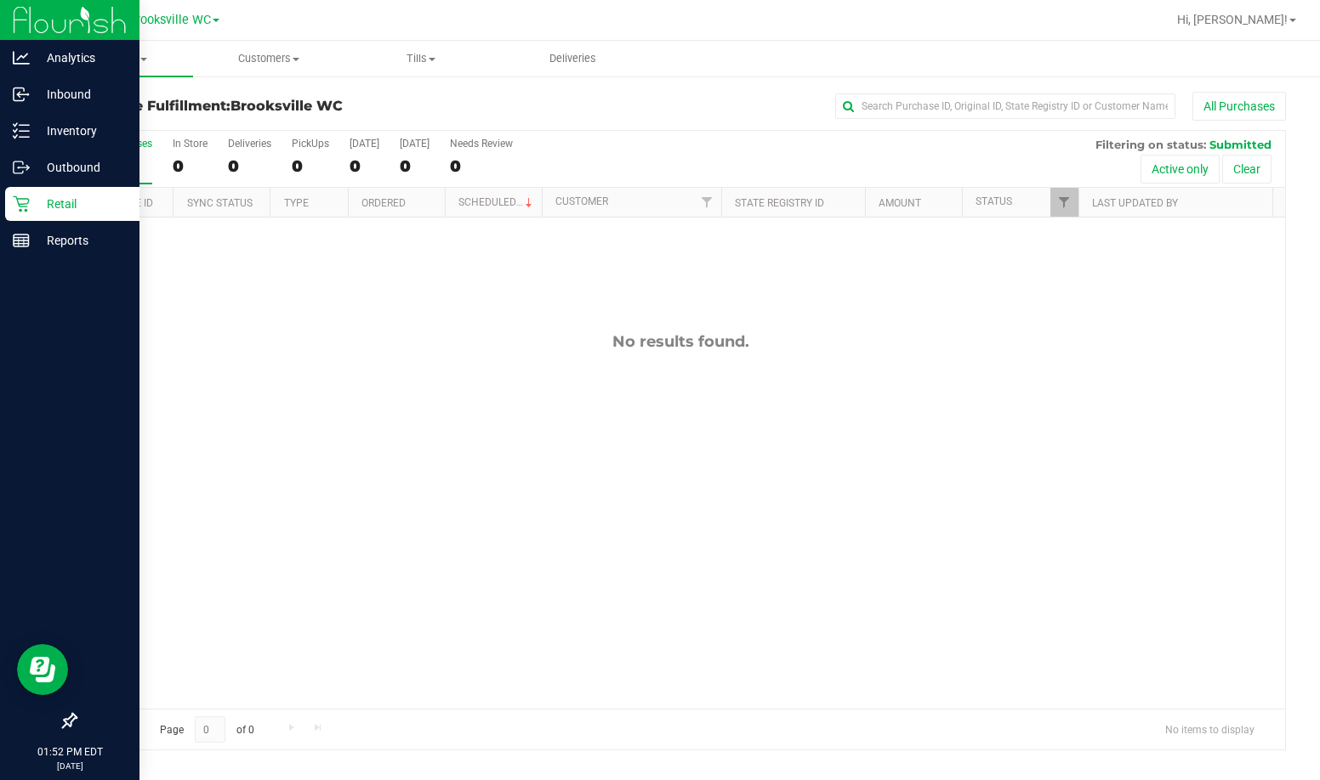
click at [11, 204] on div "Retail" at bounding box center [72, 204] width 134 height 34
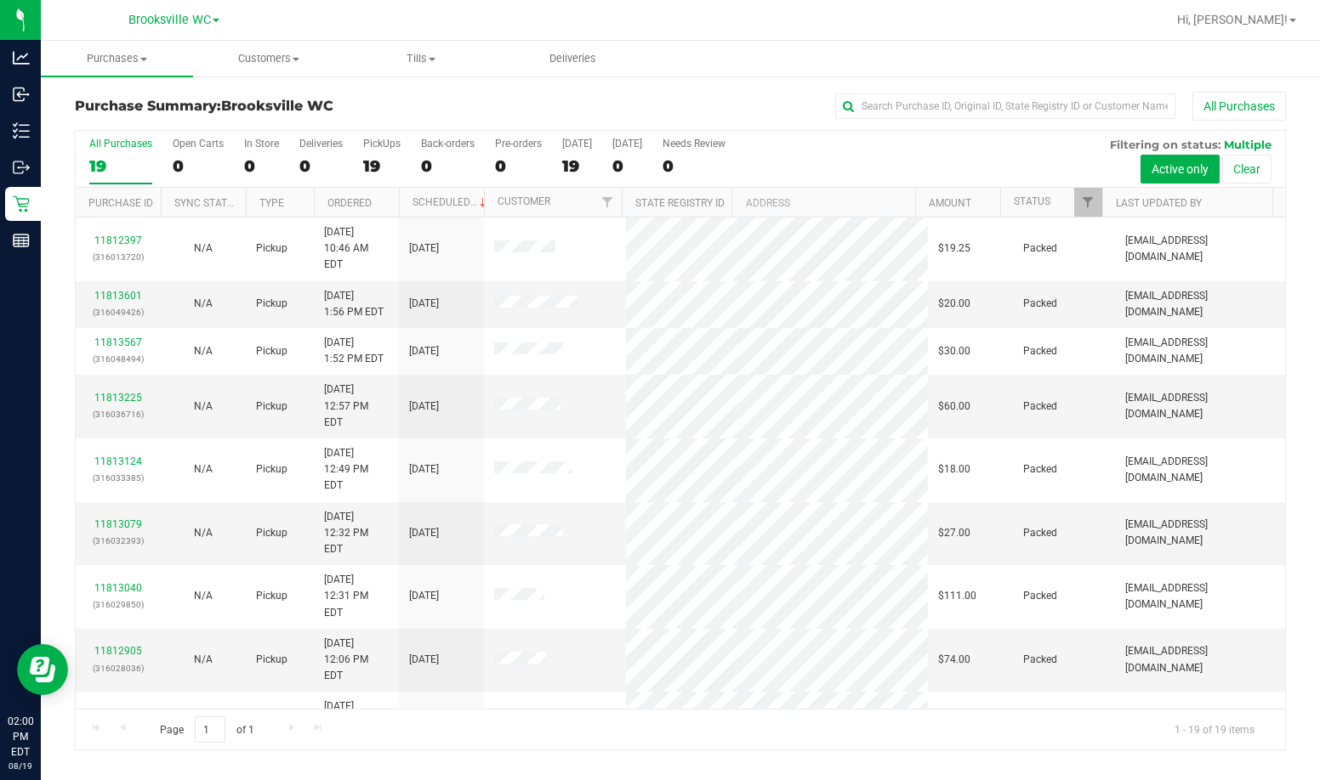
click at [398, 94] on div "Purchase Summary: Brooksville WC All Purchases" at bounding box center [680, 110] width 1211 height 37
click at [814, 192] on th "Status" at bounding box center [1051, 203] width 102 height 30
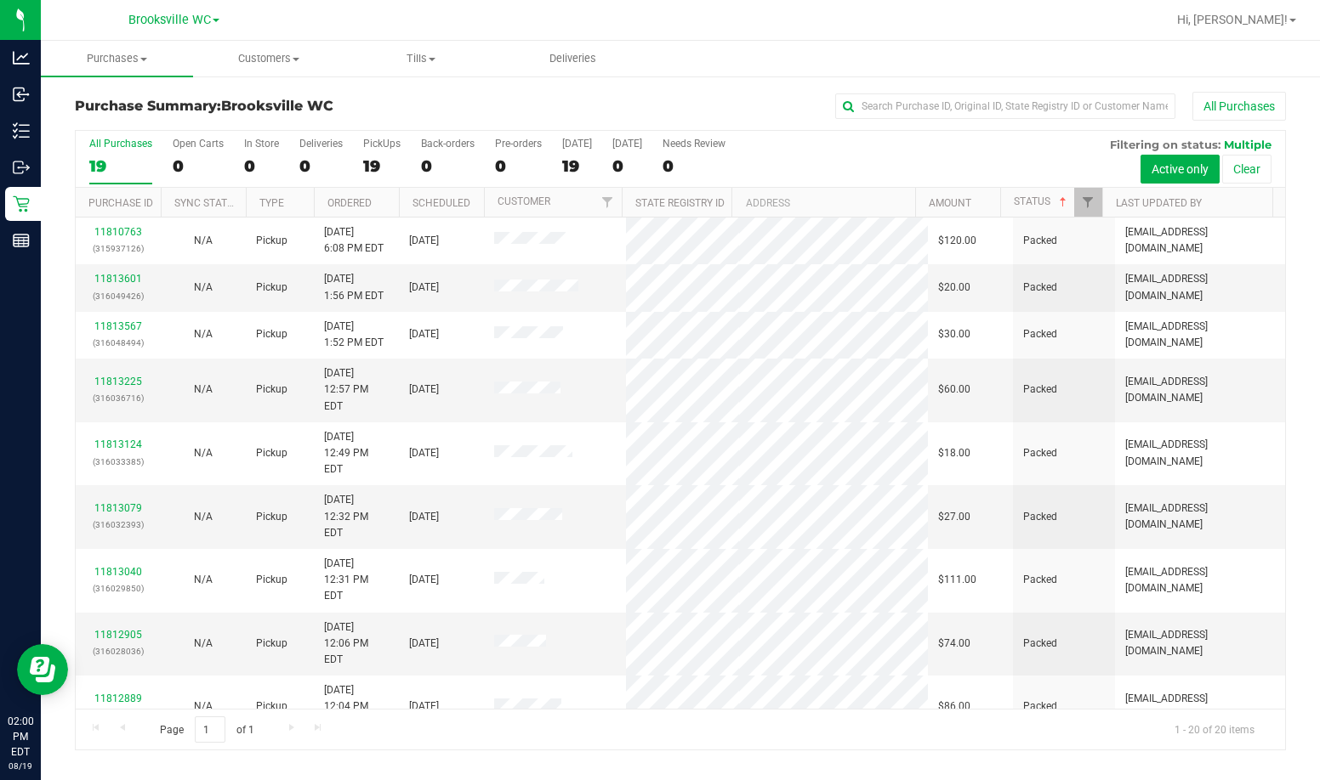
click at [814, 194] on th "Status" at bounding box center [1051, 203] width 102 height 30
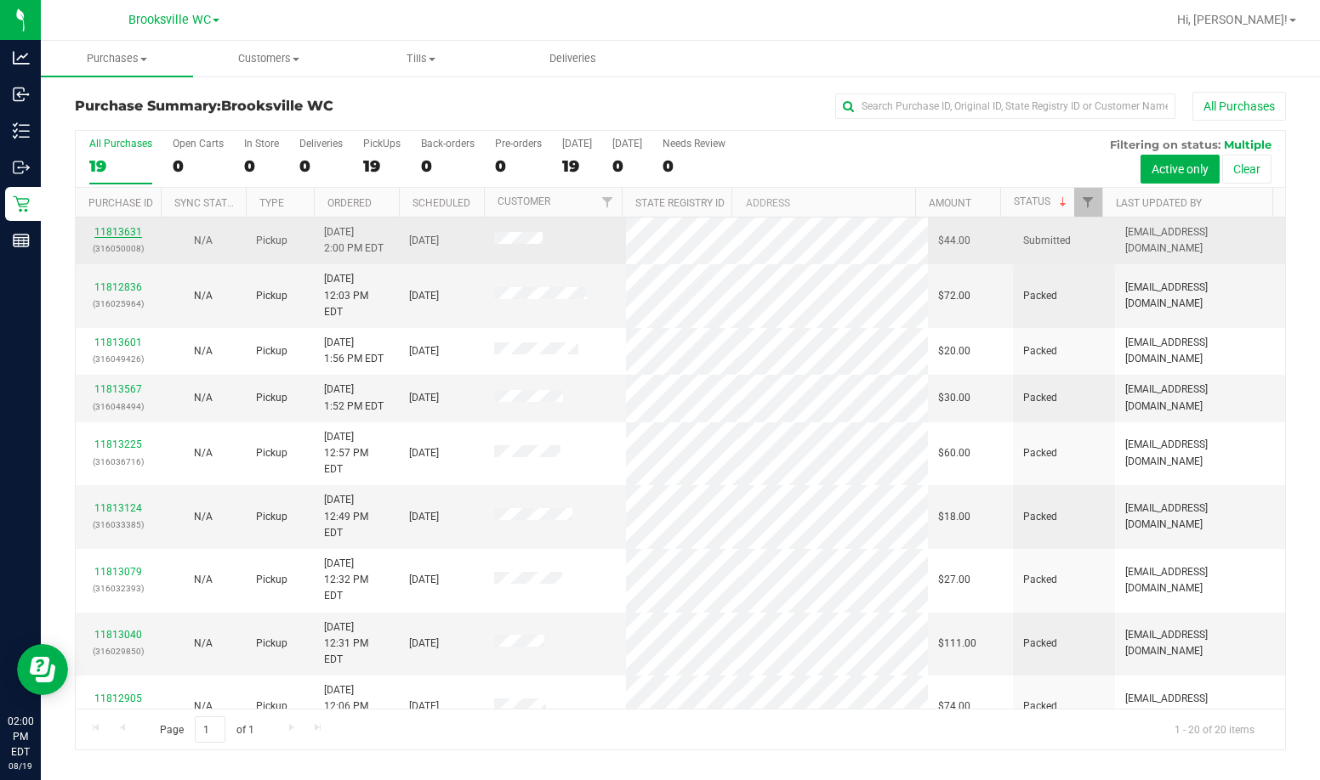
click at [113, 236] on link "11813631" at bounding box center [118, 232] width 48 height 12
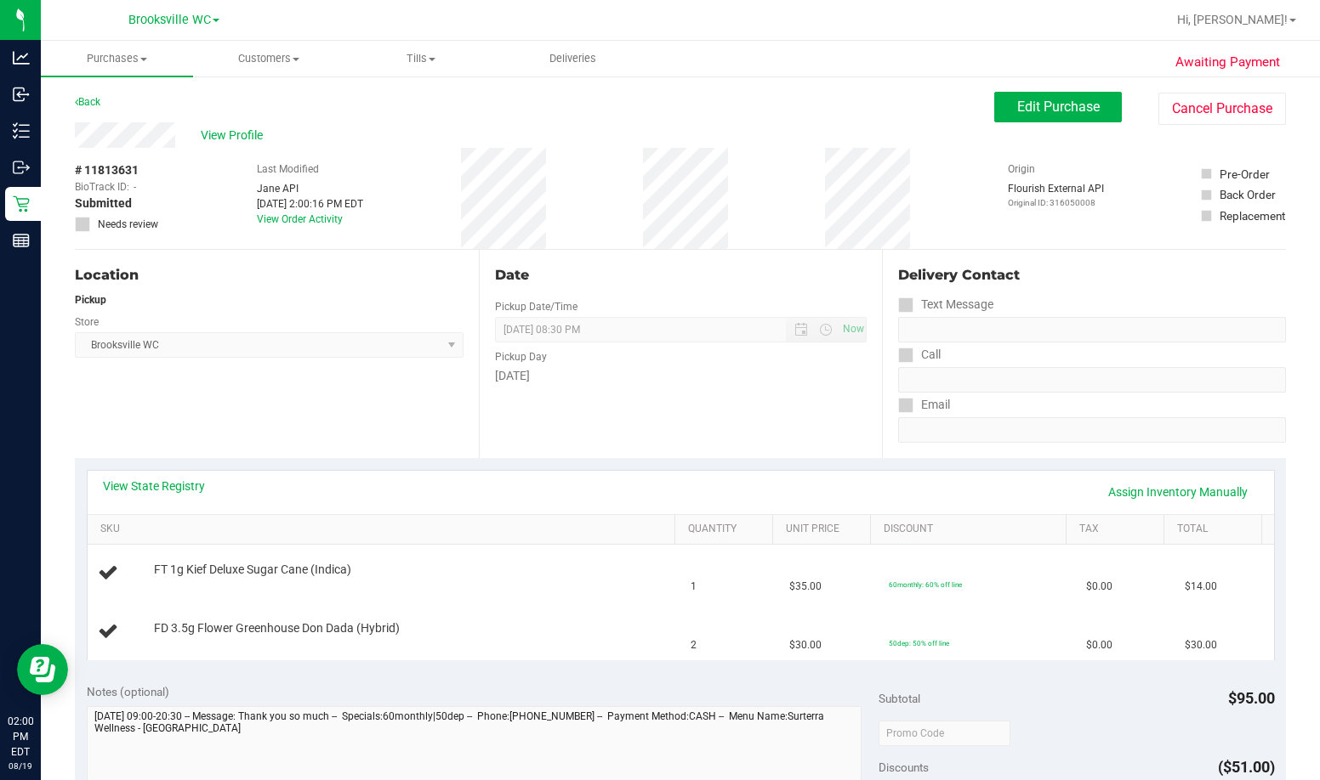
click at [168, 475] on div "View State Registry Assign Inventory Manually" at bounding box center [681, 492] width 1186 height 43
click at [176, 481] on link "View State Registry" at bounding box center [154, 486] width 102 height 17
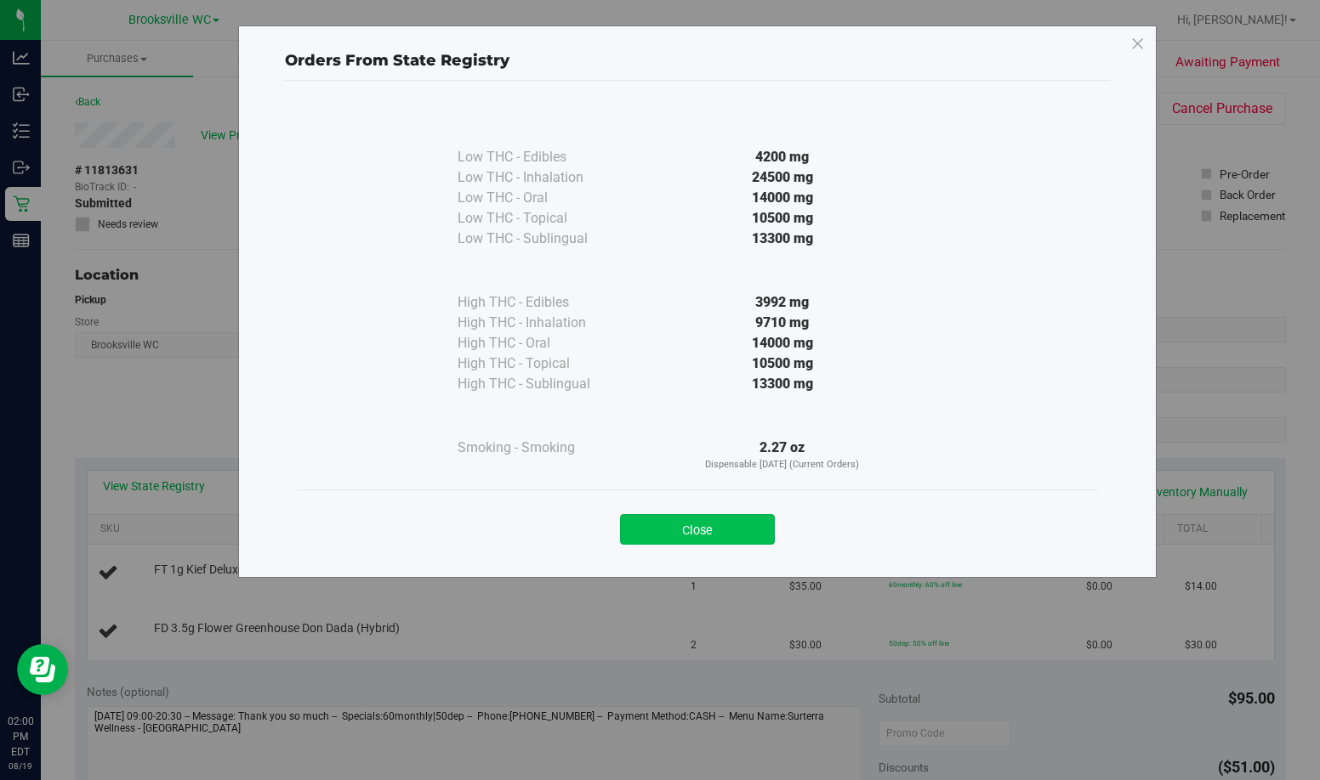
click at [738, 533] on button "Close" at bounding box center [697, 529] width 155 height 31
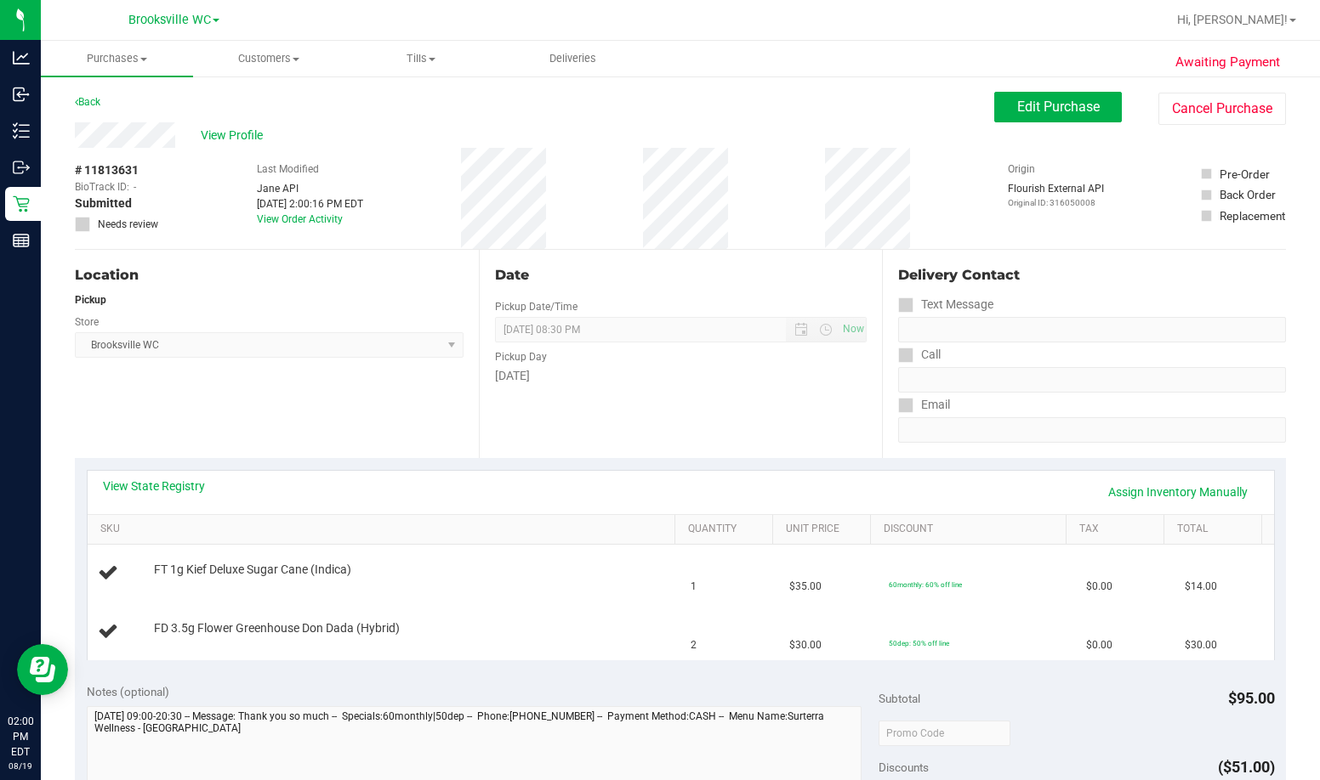
click at [684, 383] on div "[DATE]" at bounding box center [681, 376] width 372 height 18
click at [360, 433] on div "Location Pickup Store [GEOGRAPHIC_DATA] WC Select Store [PERSON_NAME][GEOGRAPHI…" at bounding box center [277, 354] width 404 height 208
click at [416, 407] on div "Location Pickup Store [GEOGRAPHIC_DATA] WC Select Store [PERSON_NAME][GEOGRAPHI…" at bounding box center [277, 354] width 404 height 208
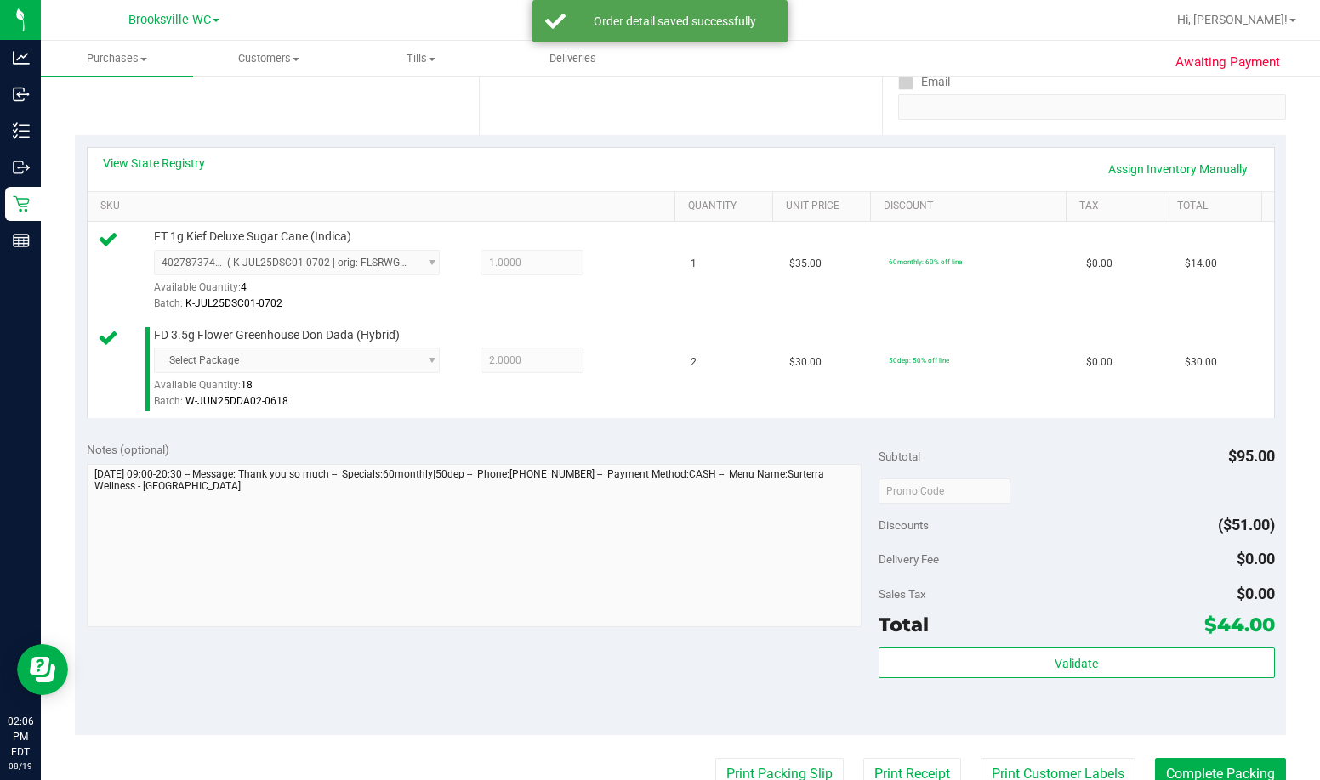
scroll to position [510, 0]
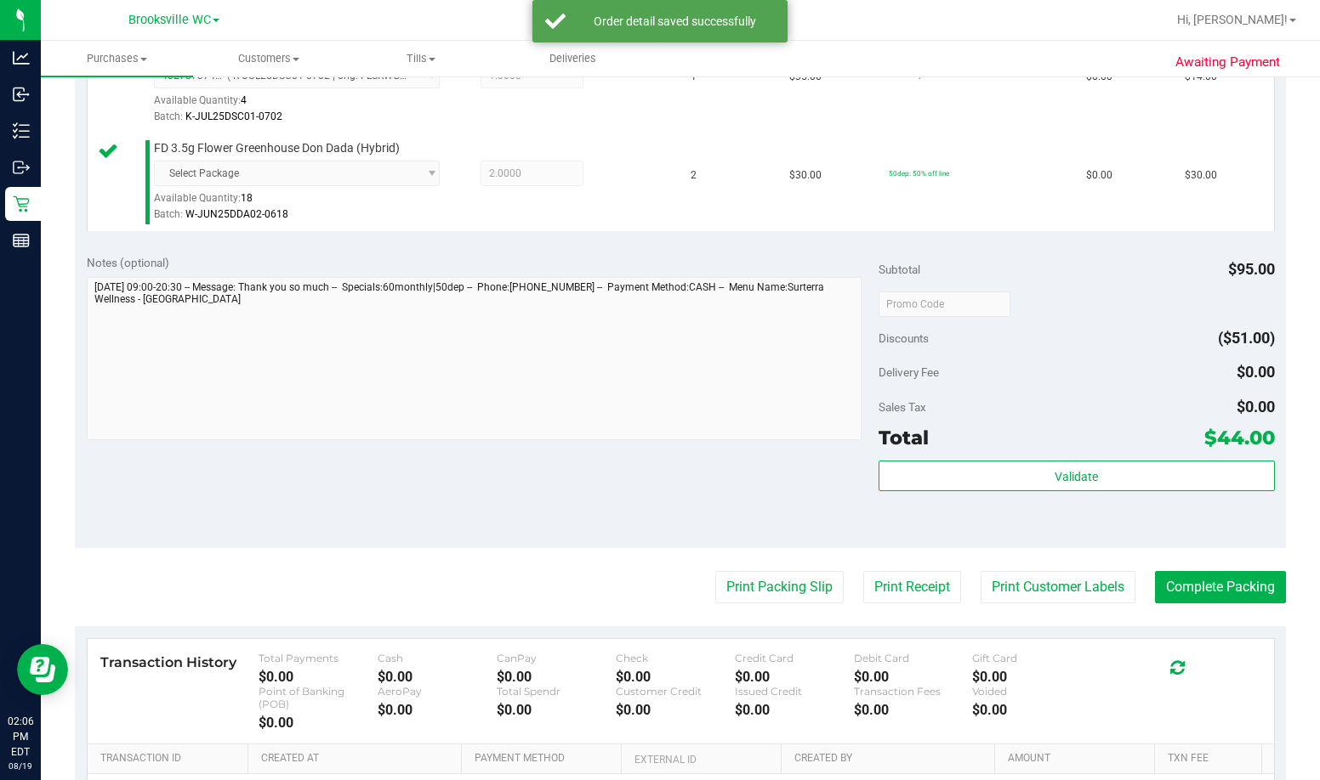
click at [814, 491] on div "Validate" at bounding box center [1076, 477] width 396 height 32
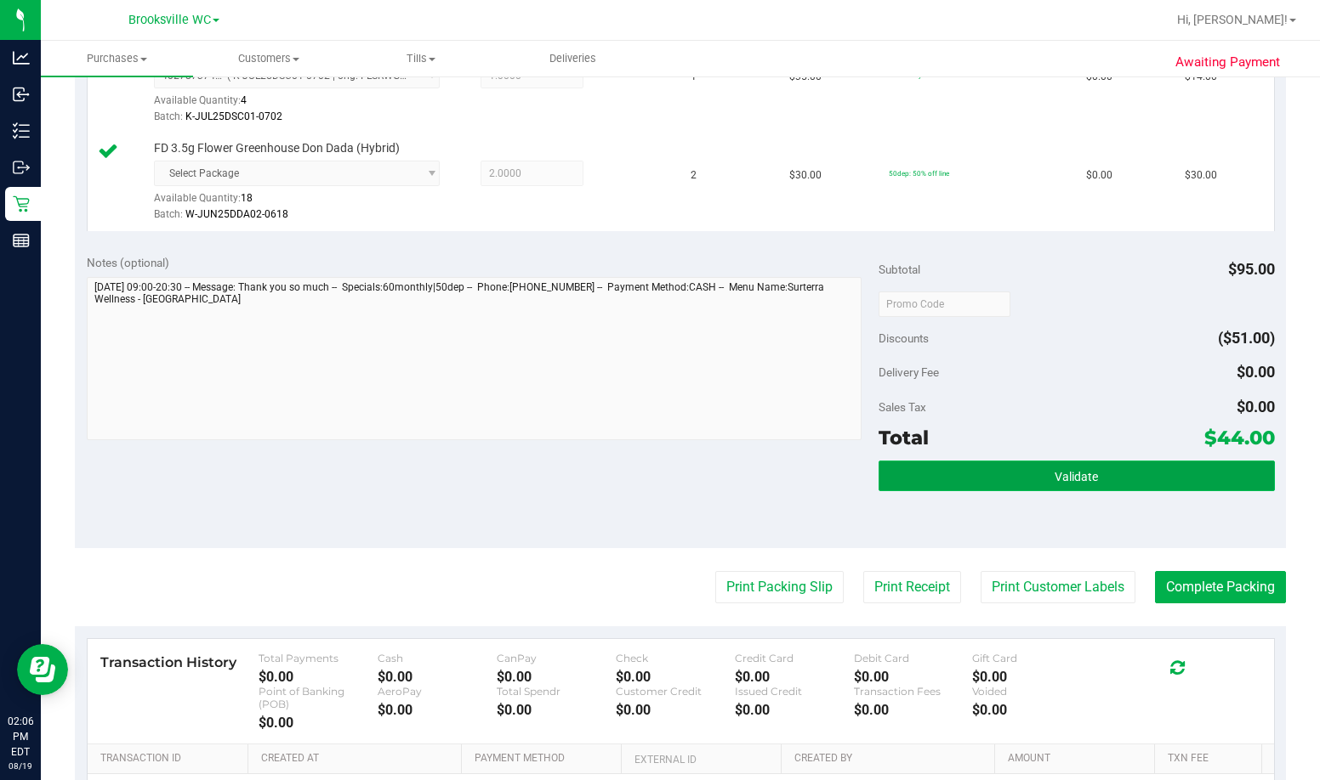
click at [814, 488] on button "Validate" at bounding box center [1076, 476] width 396 height 31
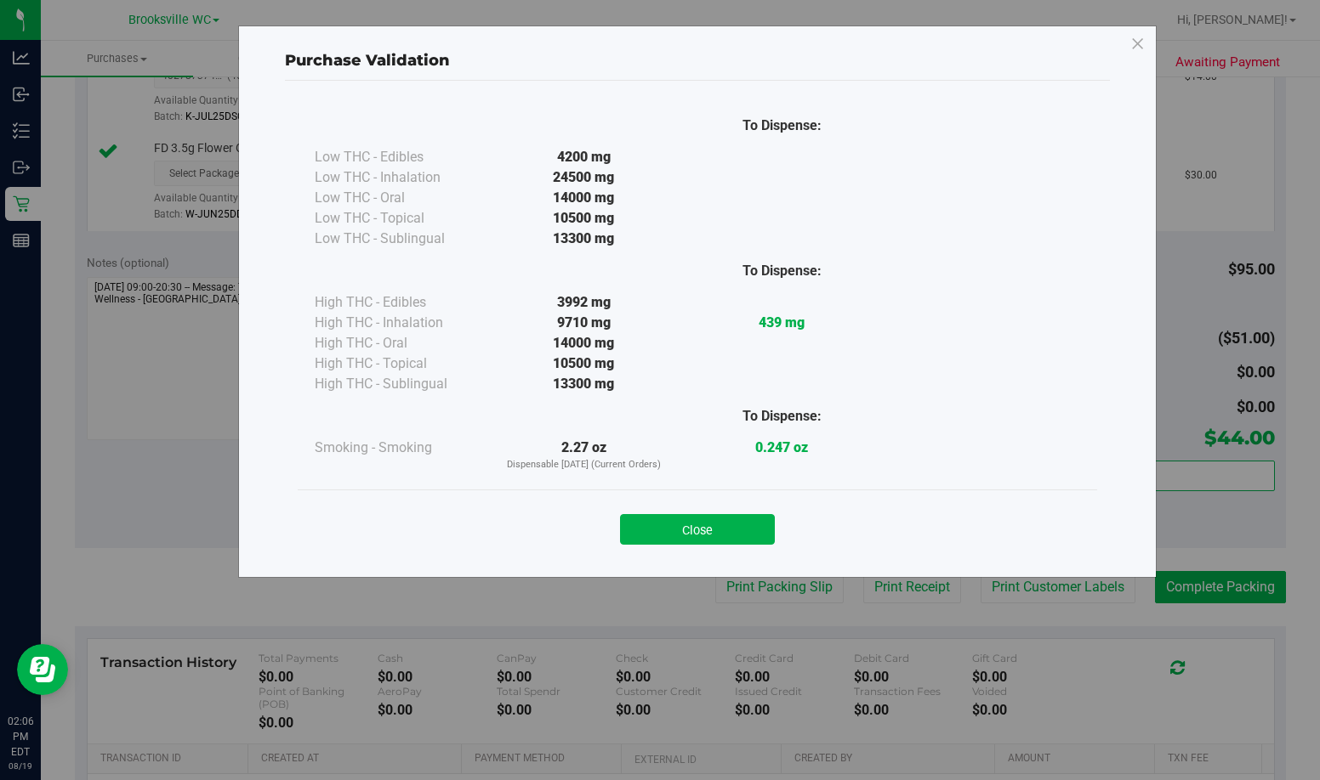
drag, startPoint x: 730, startPoint y: 536, endPoint x: 732, endPoint y: 521, distance: 15.4
click at [730, 533] on button "Close" at bounding box center [697, 529] width 155 height 31
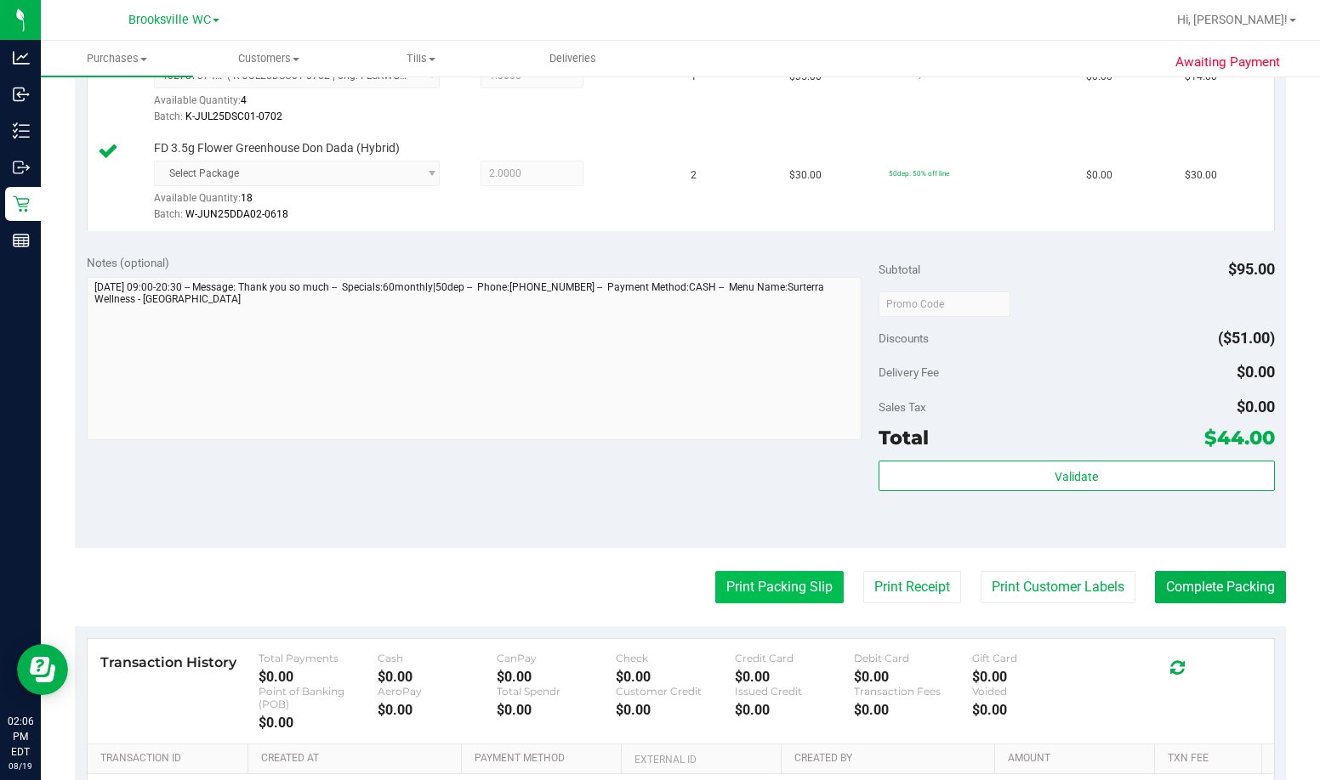
click at [753, 596] on button "Print Packing Slip" at bounding box center [779, 587] width 128 height 32
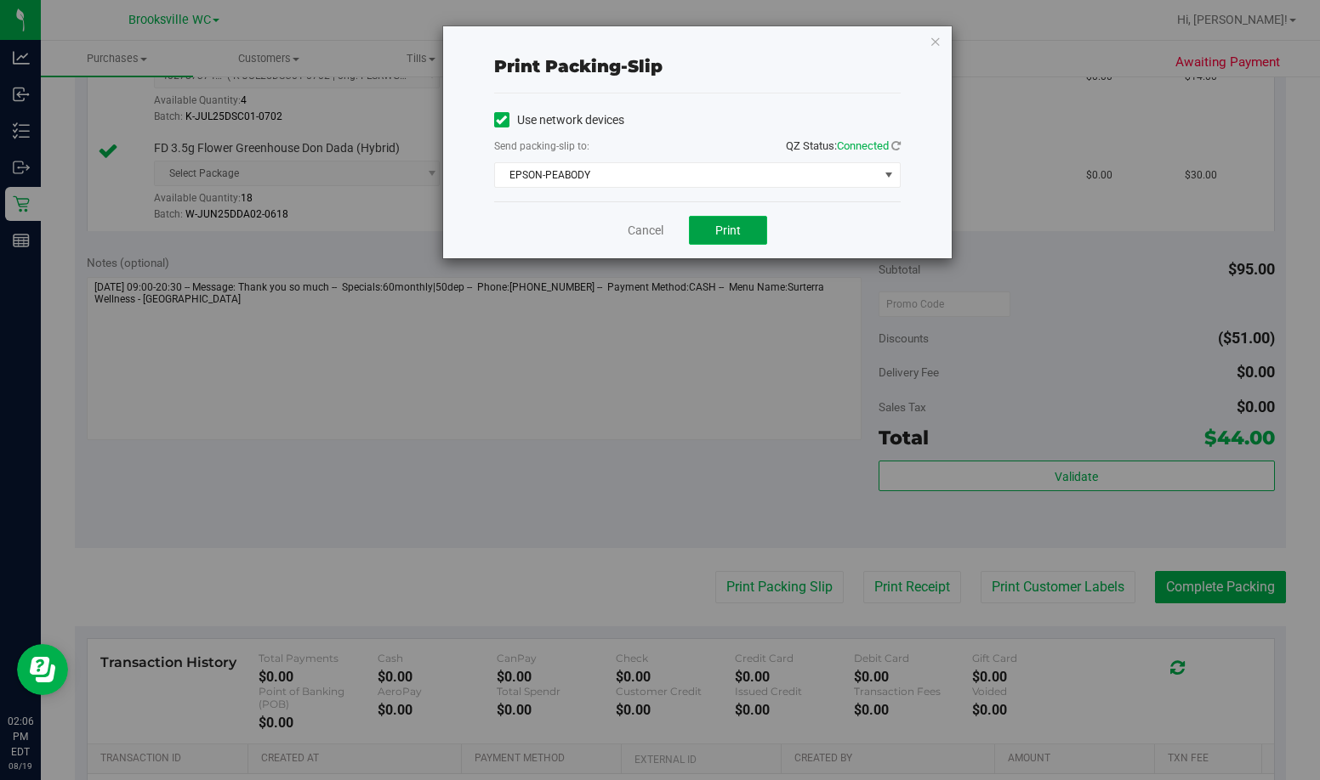
click at [746, 244] on button "Print" at bounding box center [728, 230] width 78 height 29
click at [644, 231] on link "Cancel" at bounding box center [645, 231] width 36 height 18
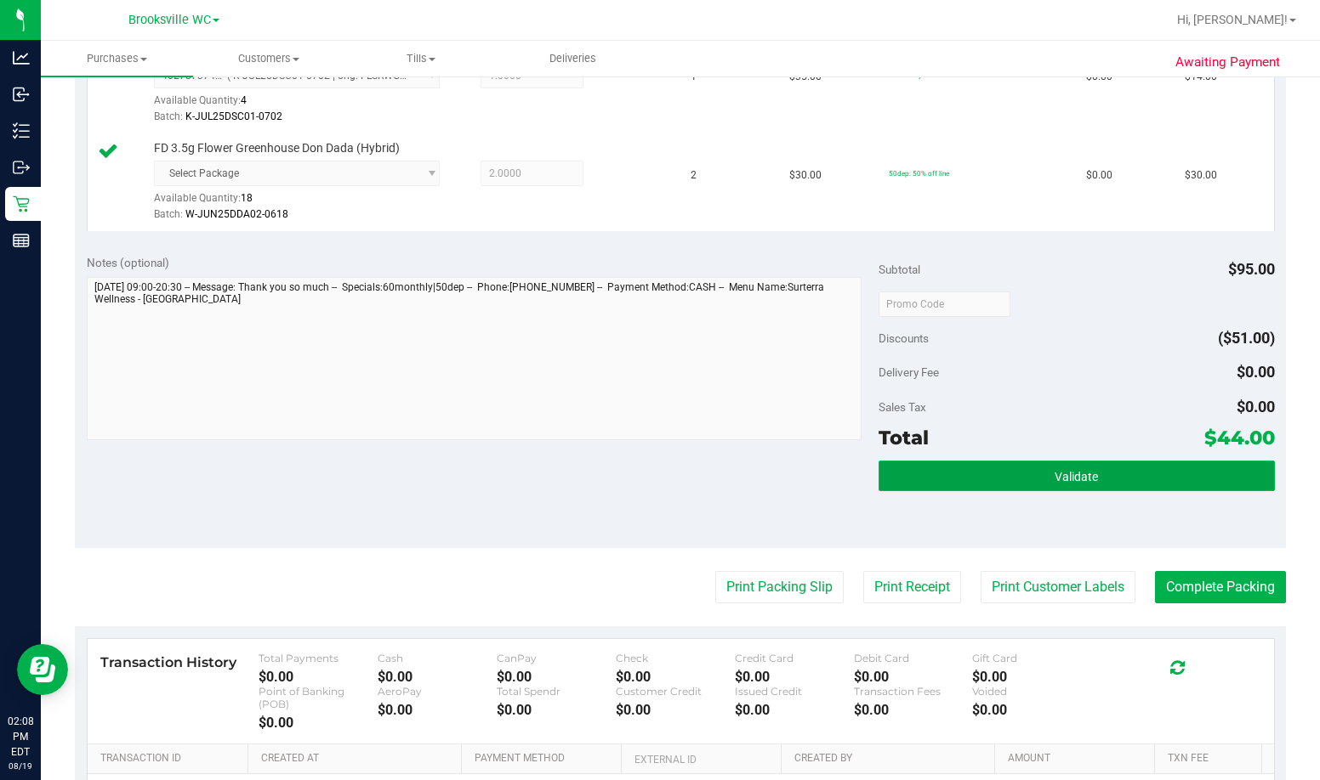
click at [814, 480] on span "Validate" at bounding box center [1075, 477] width 43 height 14
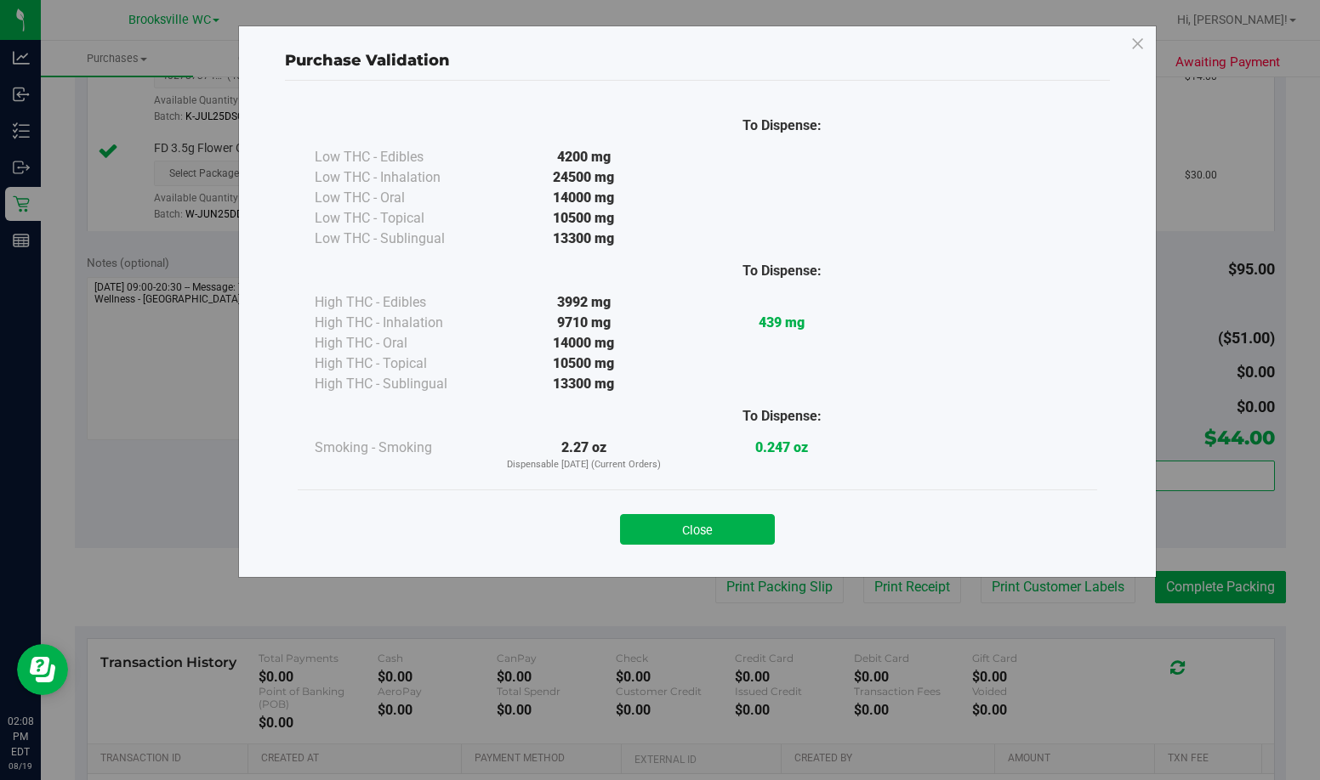
click at [742, 503] on div "Close" at bounding box center [697, 524] width 774 height 43
click at [749, 529] on button "Close" at bounding box center [697, 529] width 155 height 31
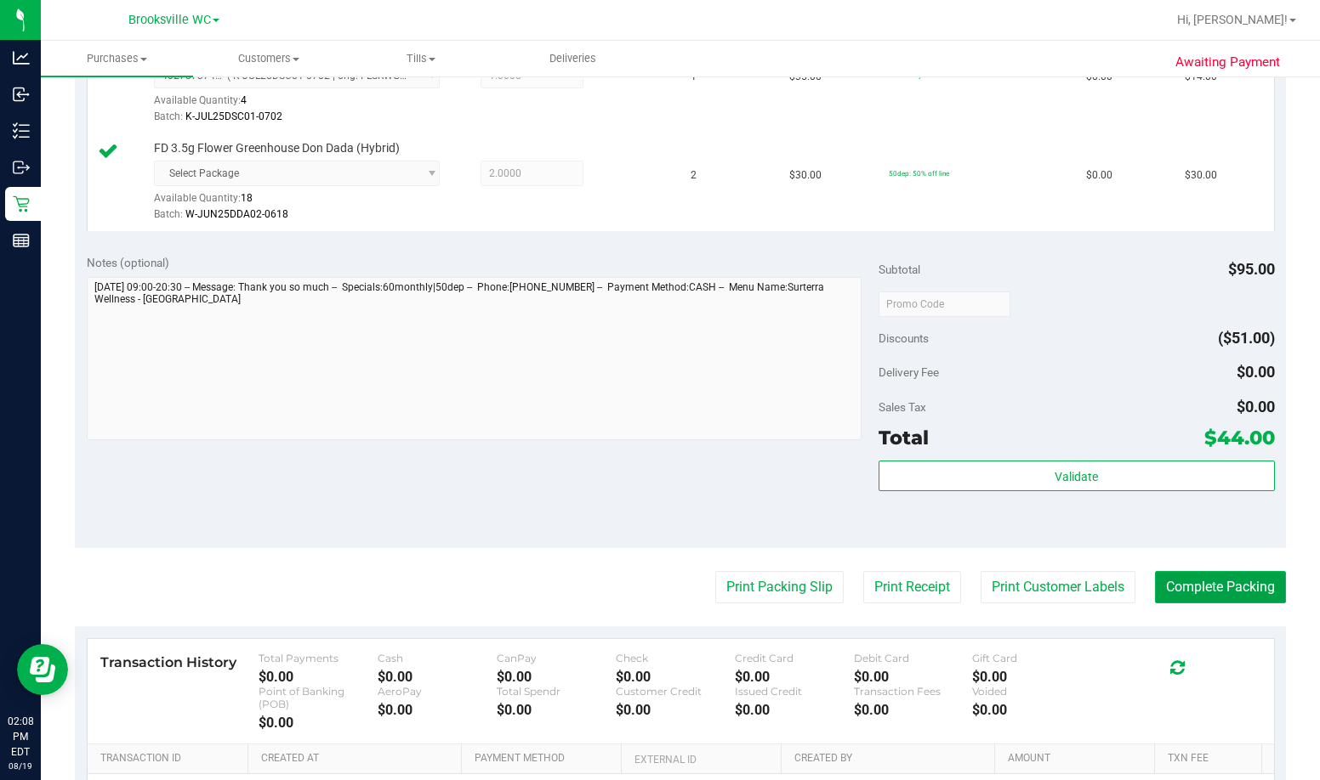
click at [814, 590] on button "Complete Packing" at bounding box center [1220, 587] width 131 height 32
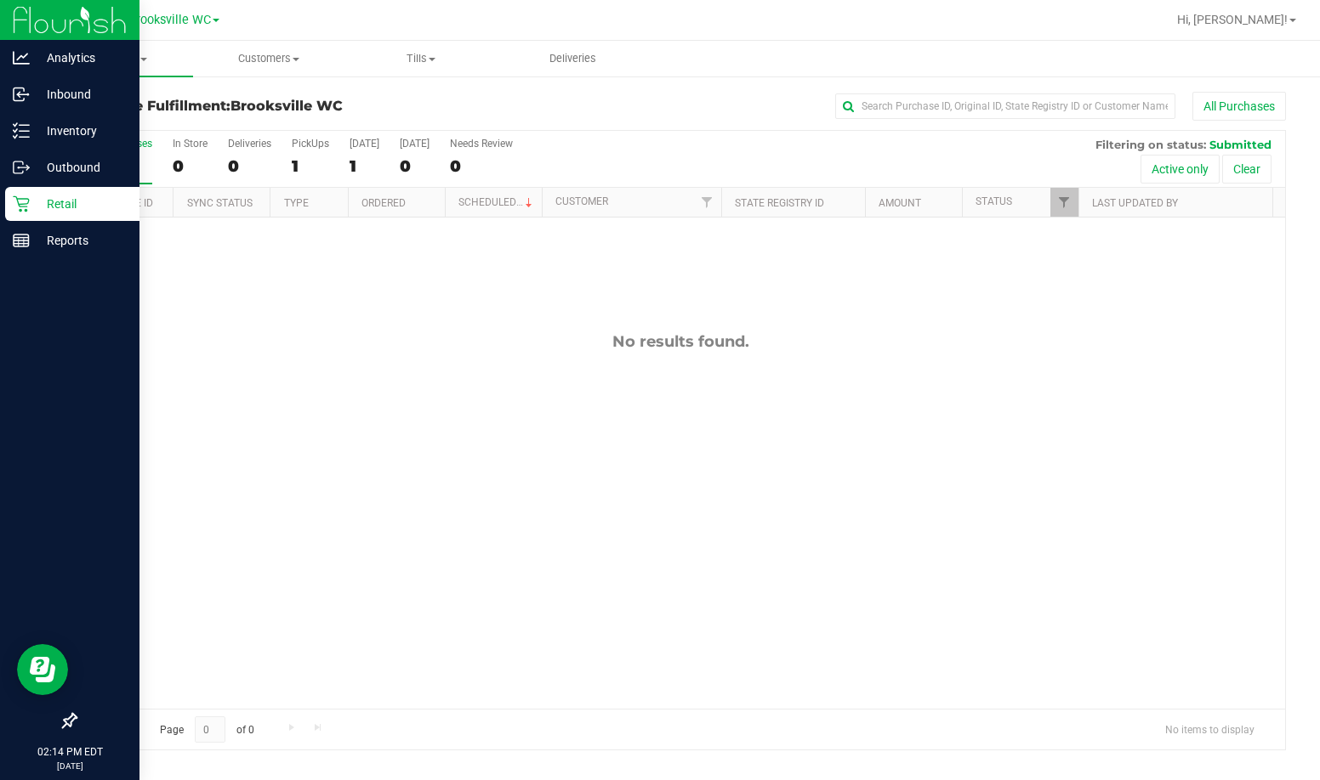
click at [31, 211] on p "Retail" at bounding box center [81, 204] width 102 height 20
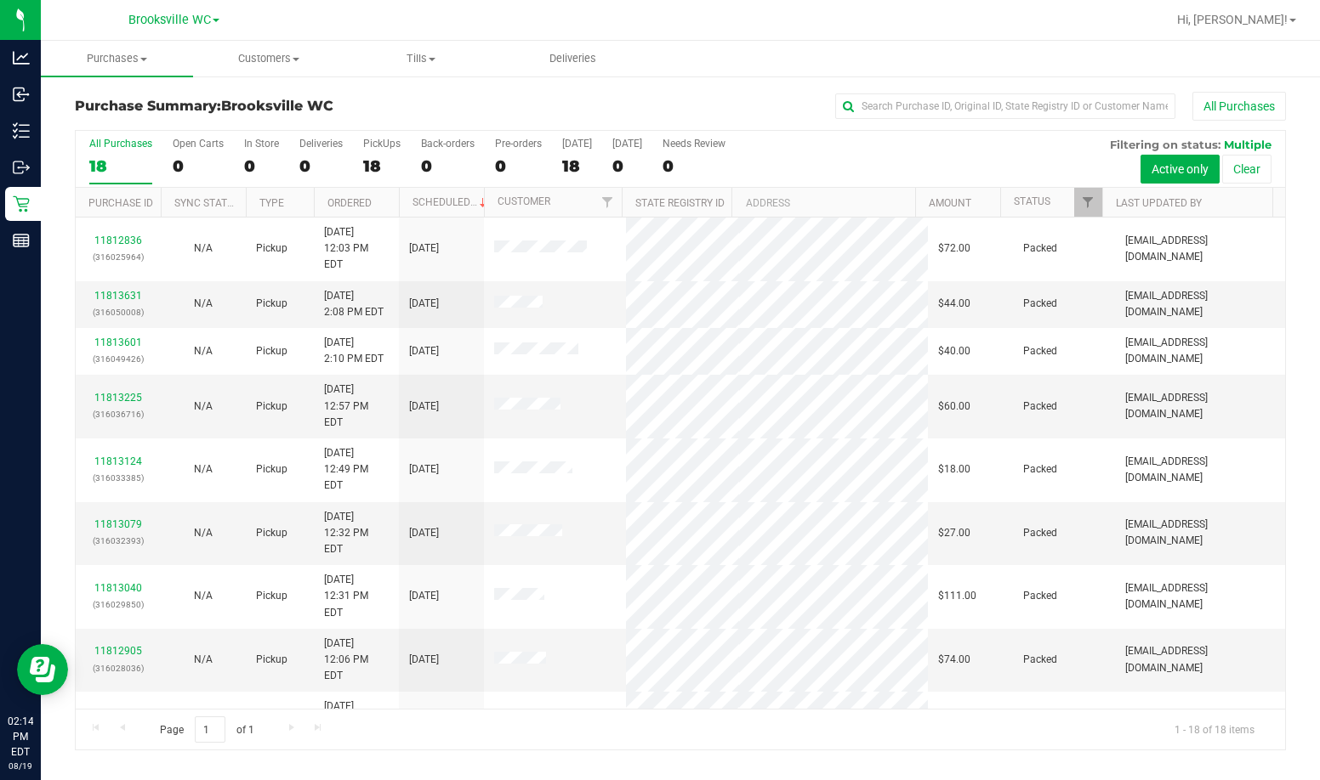
click at [814, 205] on th "Status" at bounding box center [1051, 203] width 102 height 30
click at [814, 205] on link "Status" at bounding box center [1041, 202] width 56 height 12
click at [422, 97] on div "Purchase Summary: Brooksville WC All Purchases" at bounding box center [680, 110] width 1211 height 37
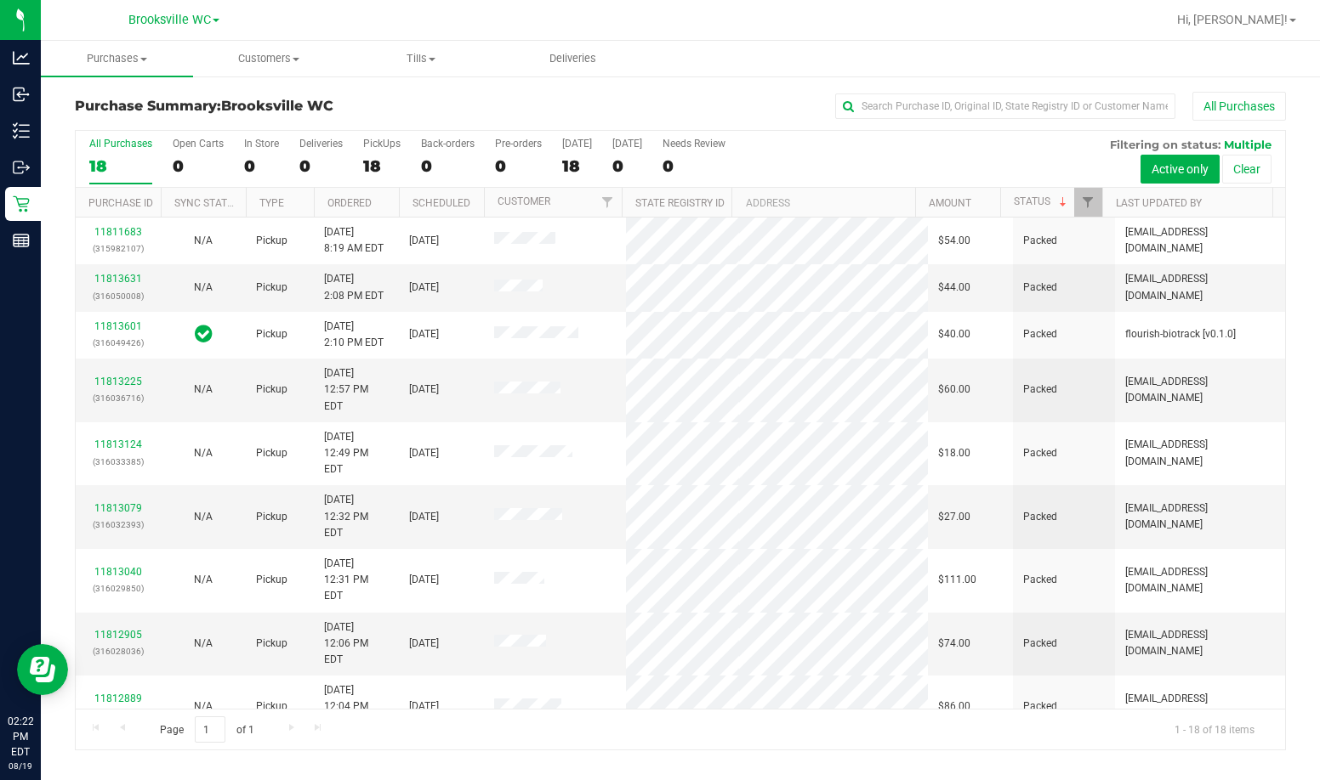
click at [400, 102] on h3 "Purchase Summary: Brooksville WC" at bounding box center [277, 106] width 404 height 15
click at [814, 207] on span at bounding box center [1063, 203] width 14 height 14
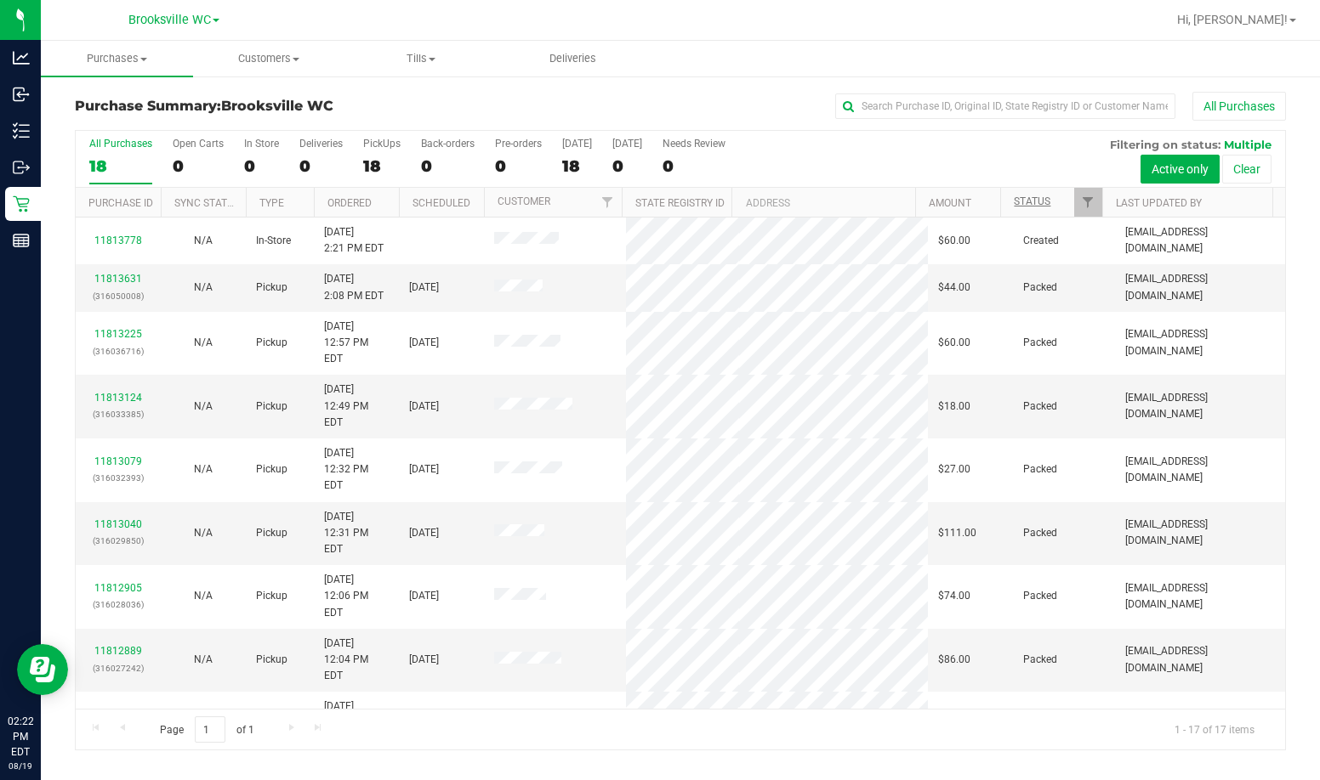
click at [814, 206] on th "Status" at bounding box center [1051, 203] width 102 height 30
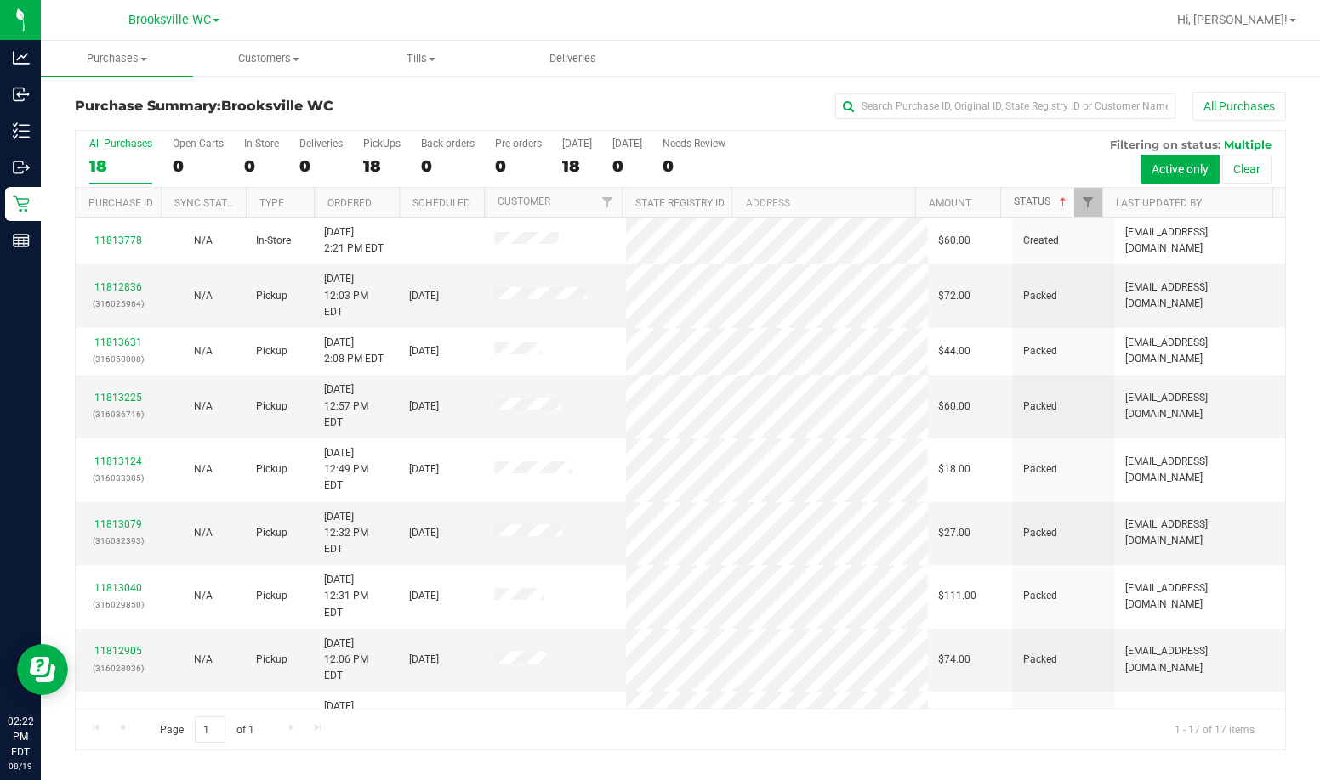
click at [814, 206] on span at bounding box center [1063, 203] width 14 height 14
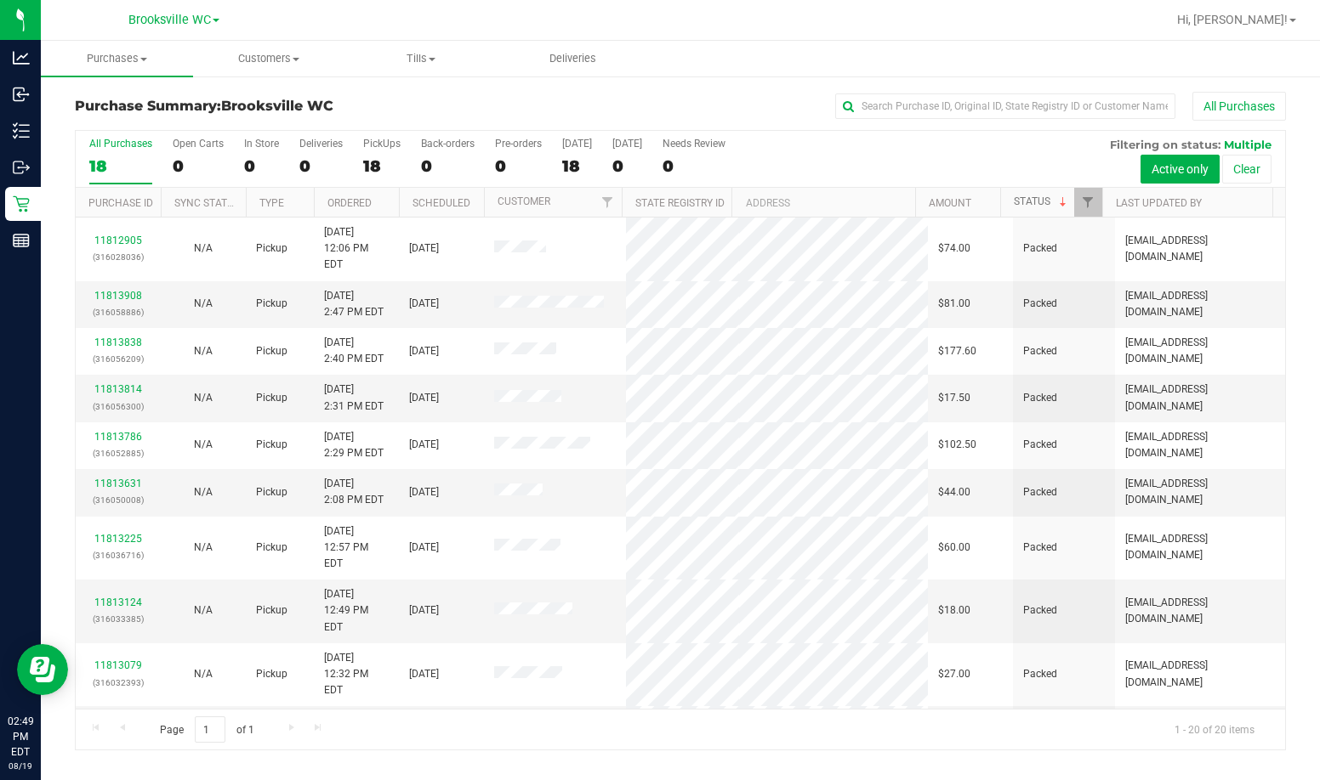
click at [814, 200] on link "Status" at bounding box center [1041, 202] width 56 height 12
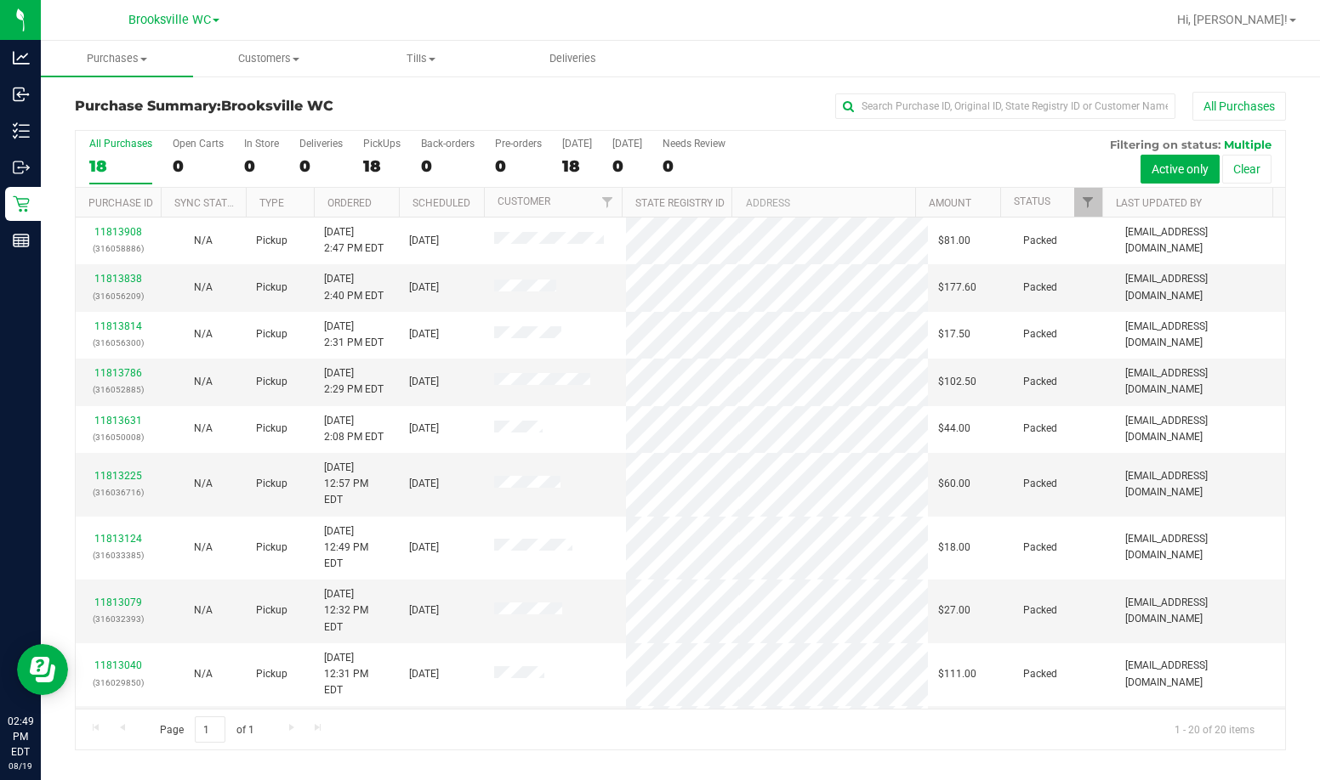
click at [814, 202] on th "Status" at bounding box center [1051, 203] width 102 height 30
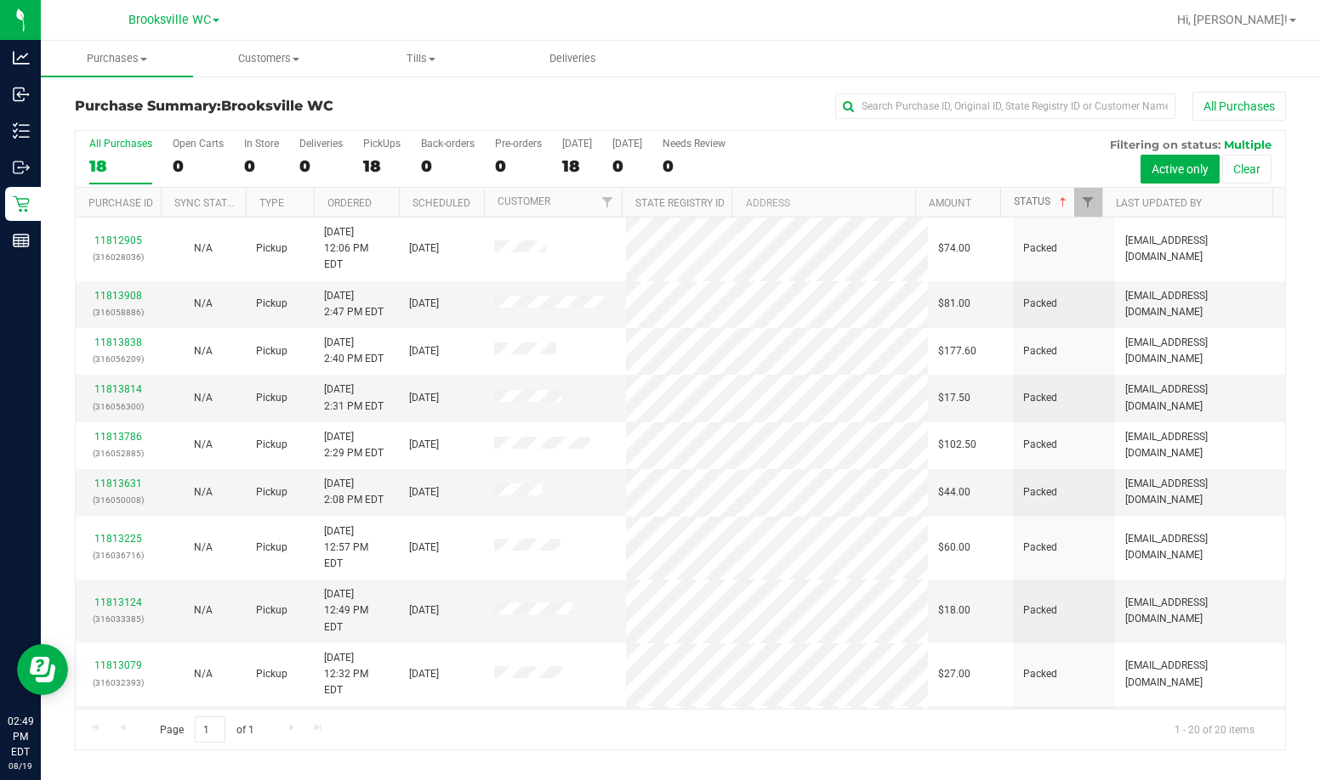
click at [814, 202] on span at bounding box center [1063, 203] width 14 height 14
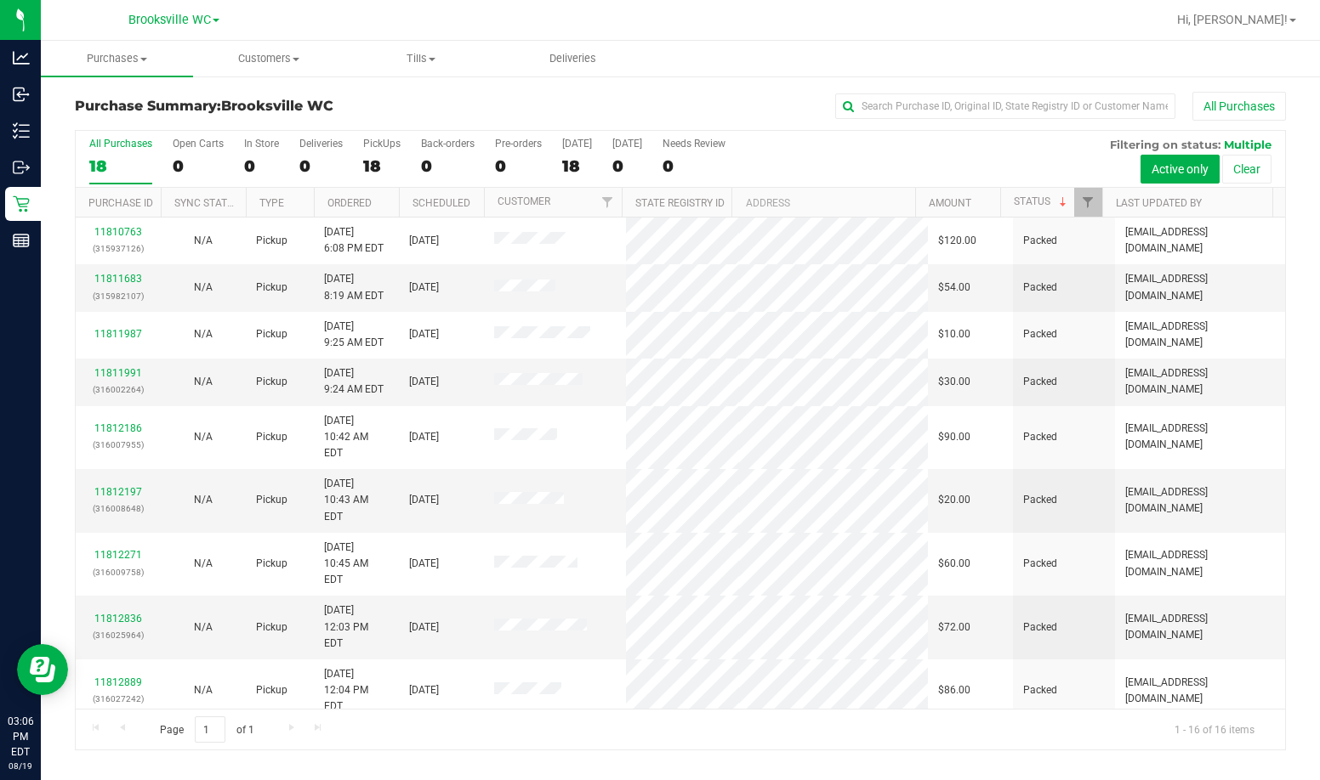
click at [411, 101] on h3 "Purchase Summary: Brooksville WC" at bounding box center [277, 106] width 404 height 15
click at [400, 109] on h3 "Purchase Summary: Brooksville WC" at bounding box center [277, 106] width 404 height 15
click at [270, 59] on span "Customers" at bounding box center [269, 58] width 150 height 15
click at [248, 96] on span "All customers" at bounding box center [254, 102] width 122 height 14
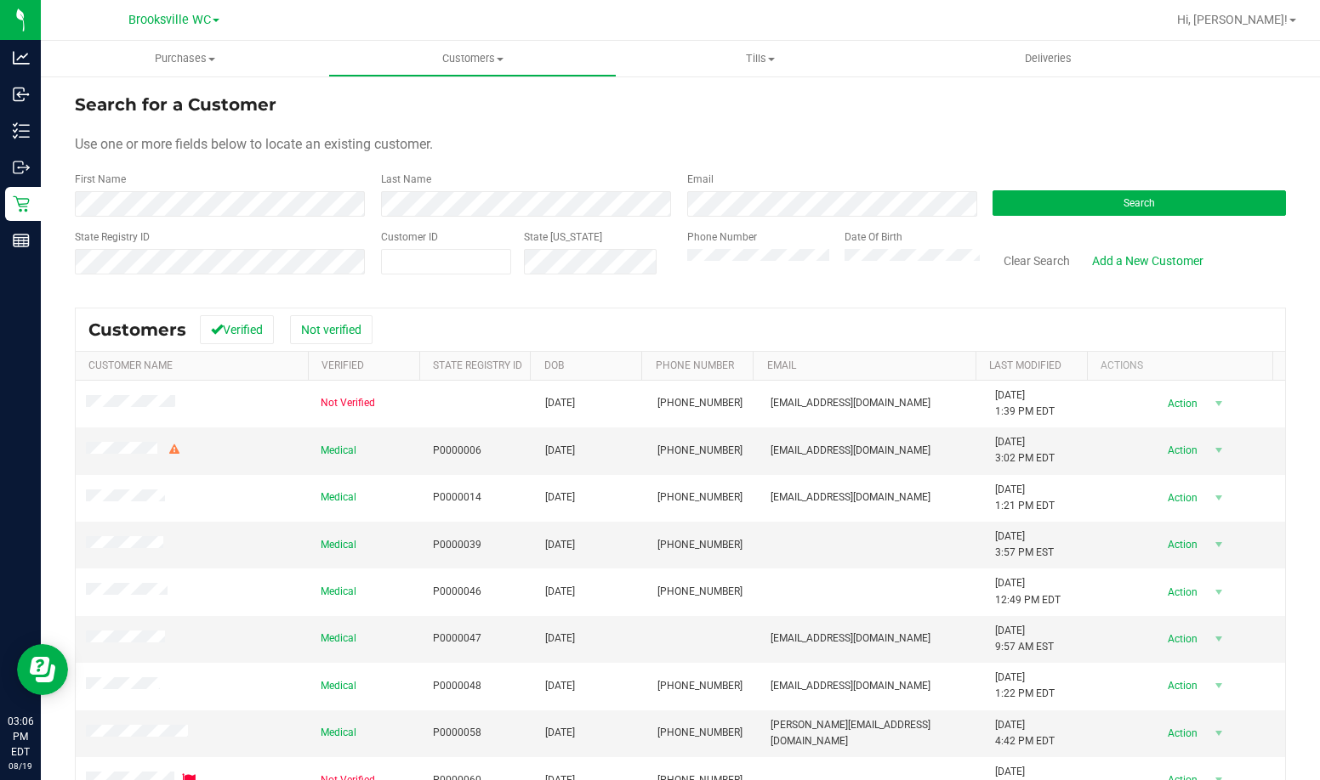
click at [179, 219] on form "Search for a Customer Use one or more fields below to locate an existing custom…" at bounding box center [680, 191] width 1211 height 198
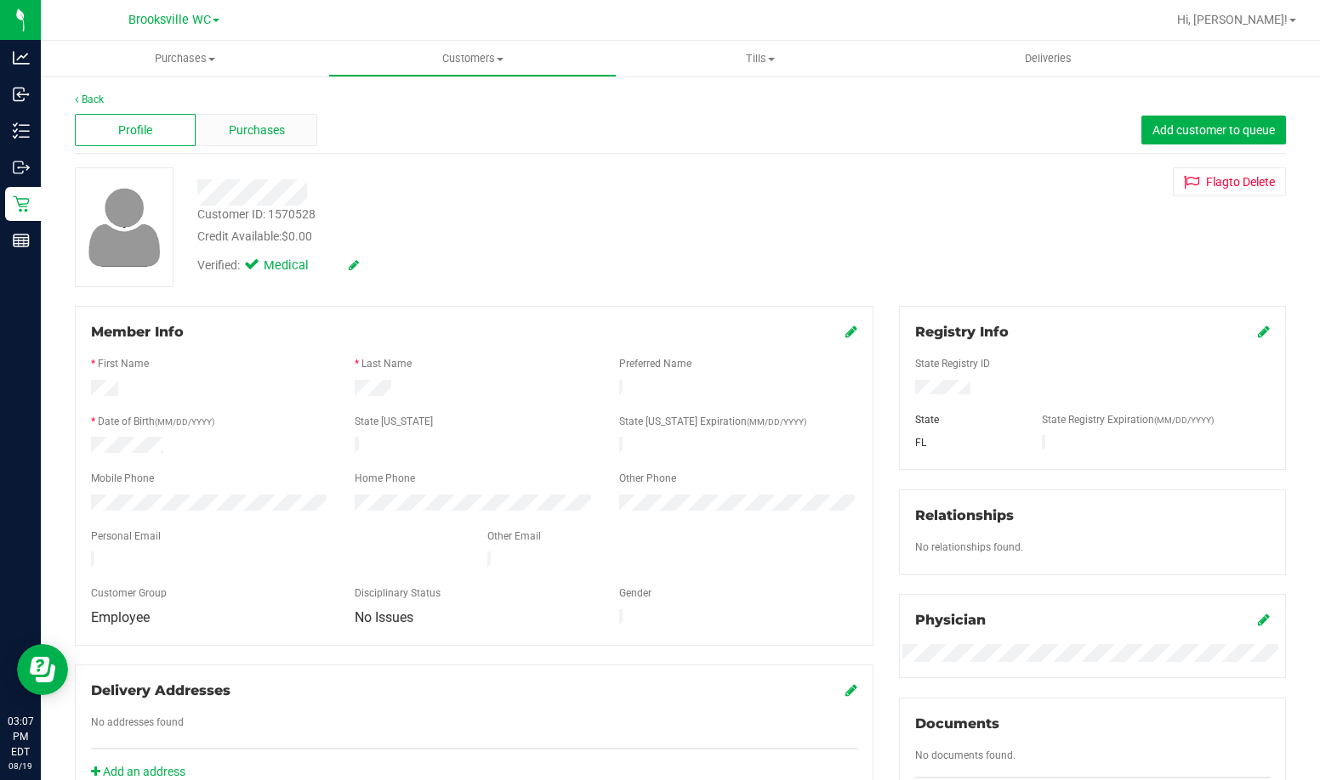
click at [234, 142] on div "Purchases" at bounding box center [256, 130] width 121 height 32
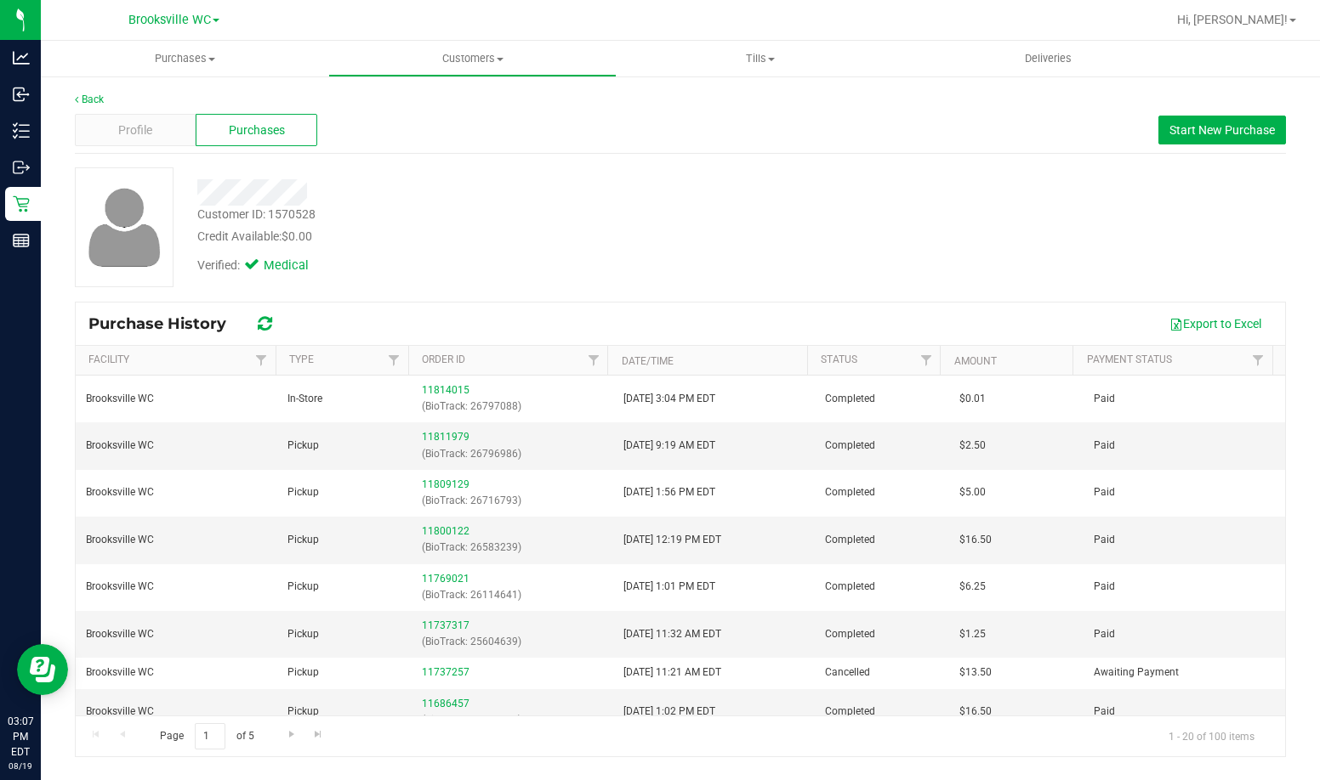
click at [304, 213] on div "Customer ID: 1570528" at bounding box center [256, 215] width 118 height 18
copy div "Customer ID: 1570528"
drag, startPoint x: 441, startPoint y: 253, endPoint x: 390, endPoint y: 146, distance: 118.7
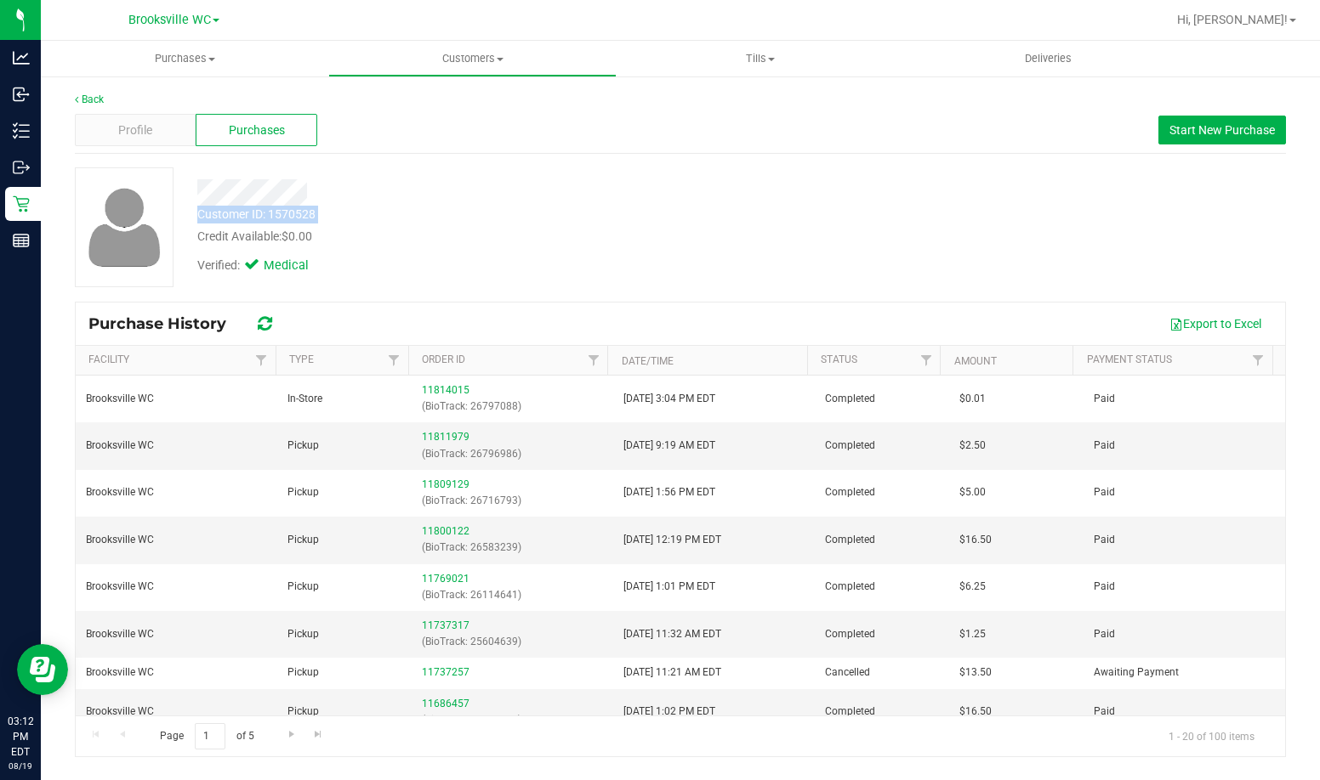
click at [441, 253] on div "Verified: Medical" at bounding box center [493, 264] width 618 height 37
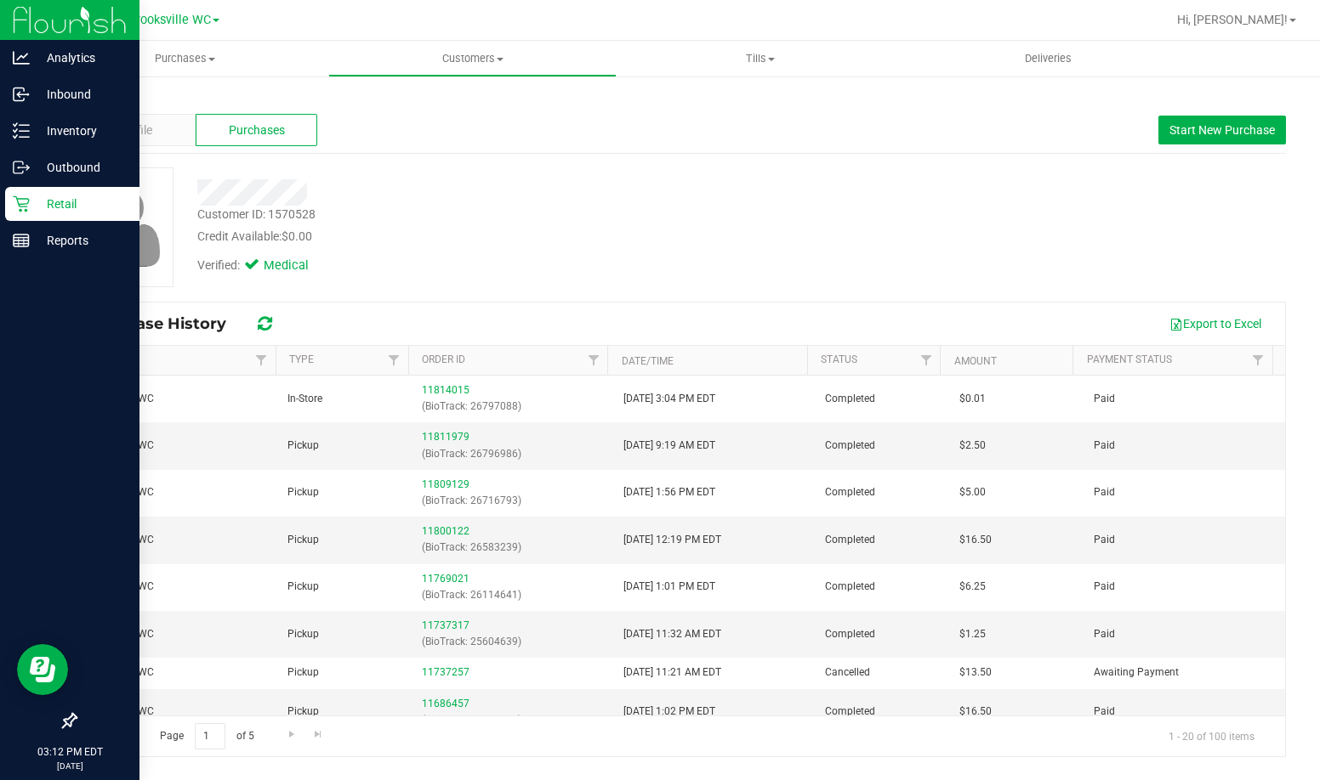
click at [49, 213] on p "Retail" at bounding box center [81, 204] width 102 height 20
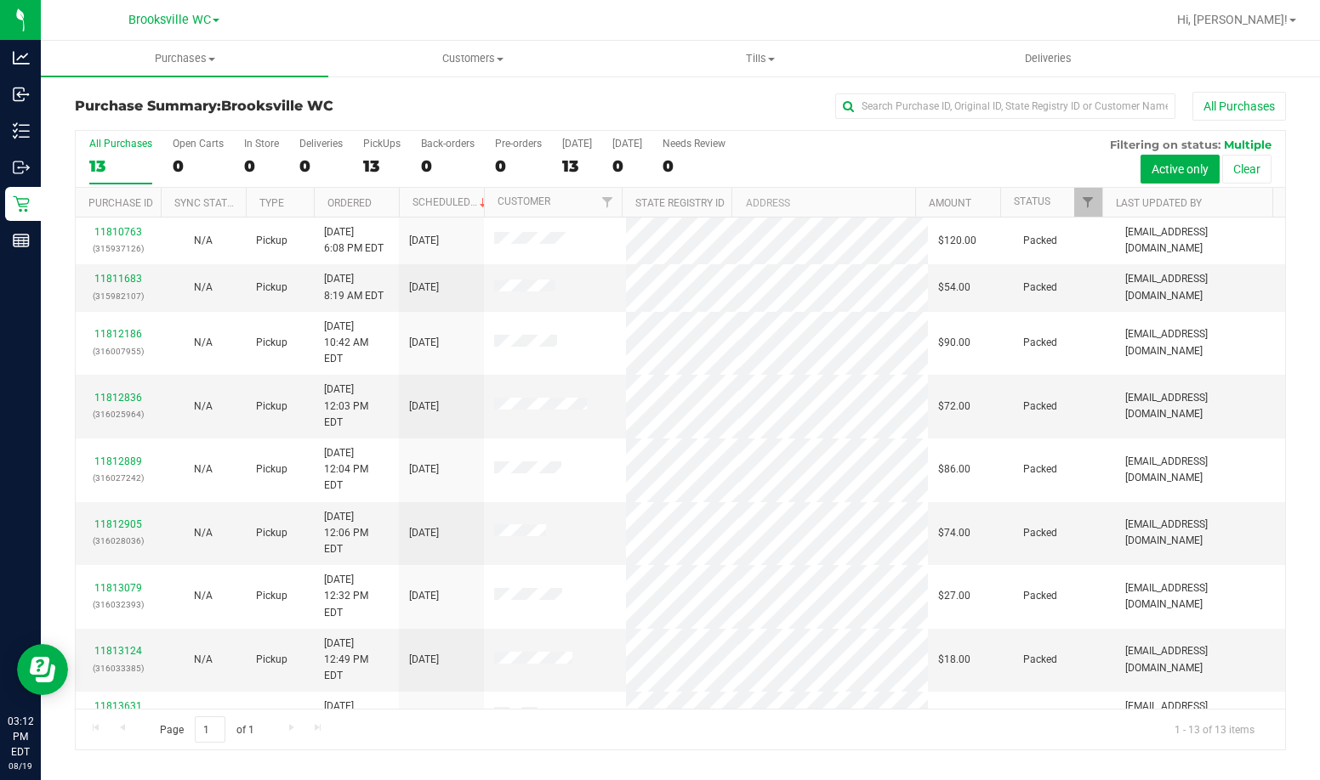
click at [814, 203] on th "Status" at bounding box center [1051, 203] width 102 height 30
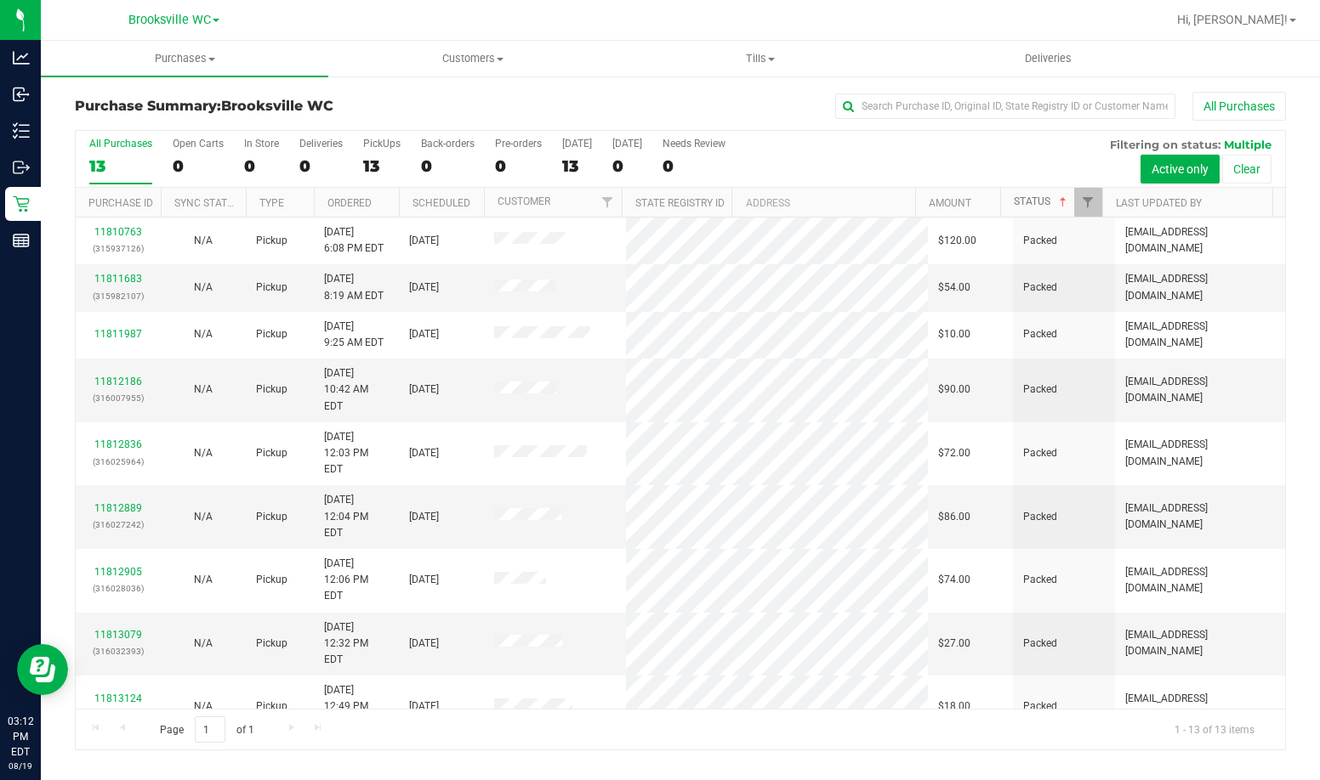
click at [814, 208] on span at bounding box center [1063, 203] width 14 height 14
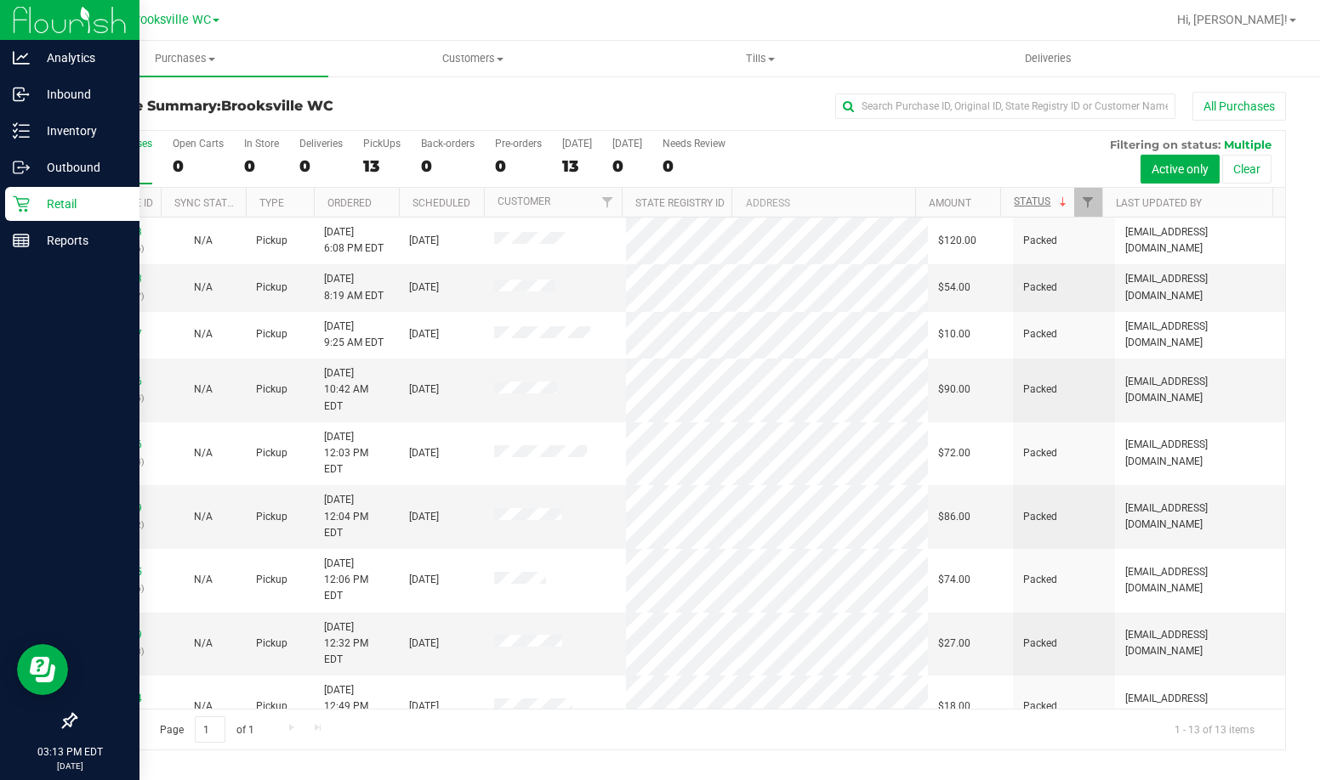
click at [40, 207] on div "Analytics Inbound Inventory Outbound Retail Reports 03:13 PM EDT 08/19/2025 08/…" at bounding box center [660, 390] width 1320 height 780
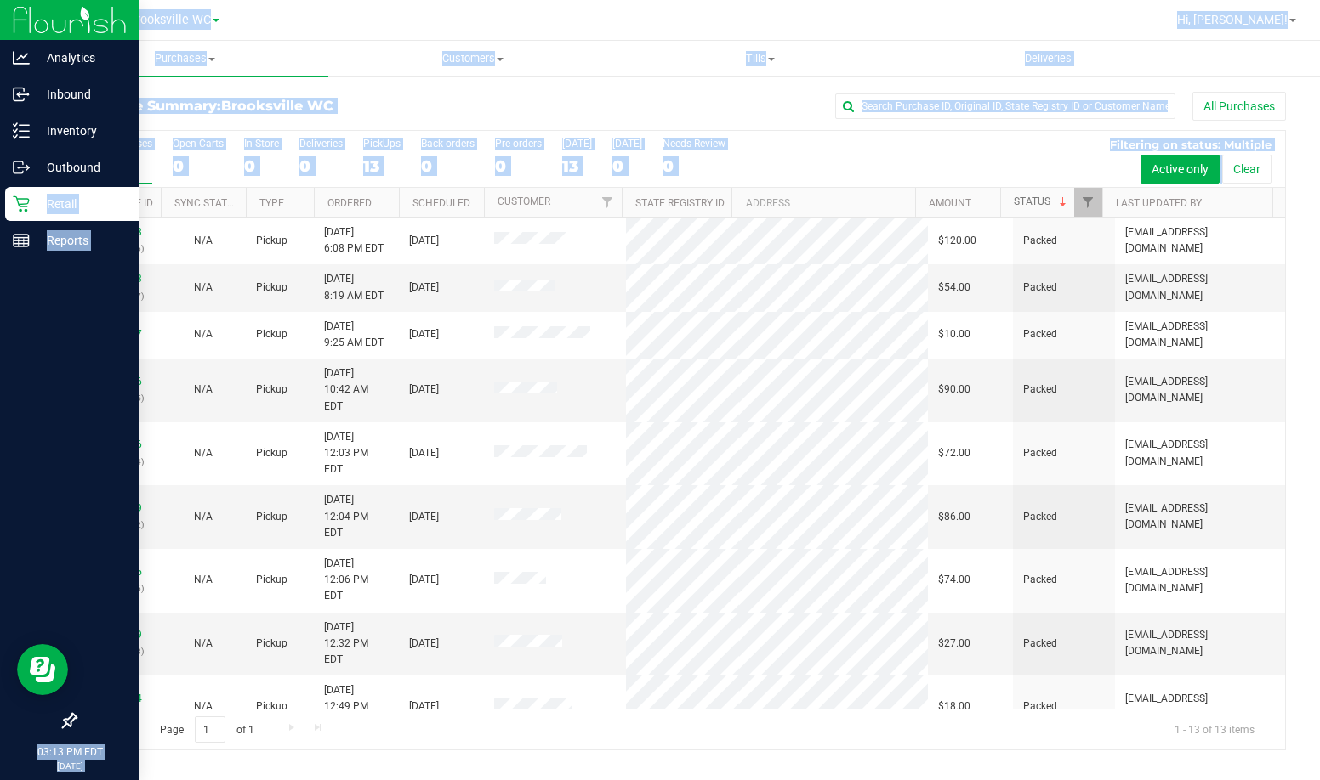
click at [39, 207] on p "Retail" at bounding box center [81, 204] width 102 height 20
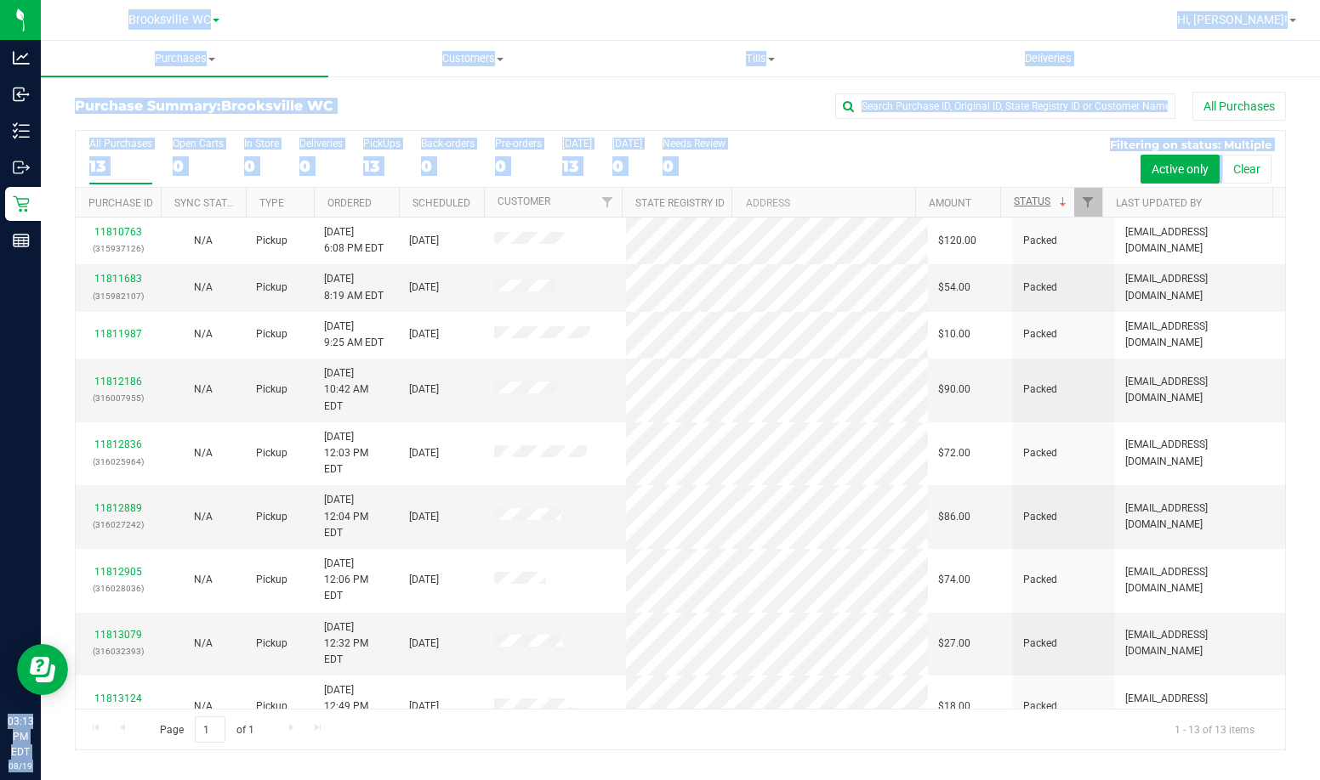
drag, startPoint x: 341, startPoint y: 97, endPoint x: 385, endPoint y: 97, distance: 44.2
click at [341, 97] on div "Purchase Summary: Brooksville WC All Purchases" at bounding box center [680, 110] width 1211 height 37
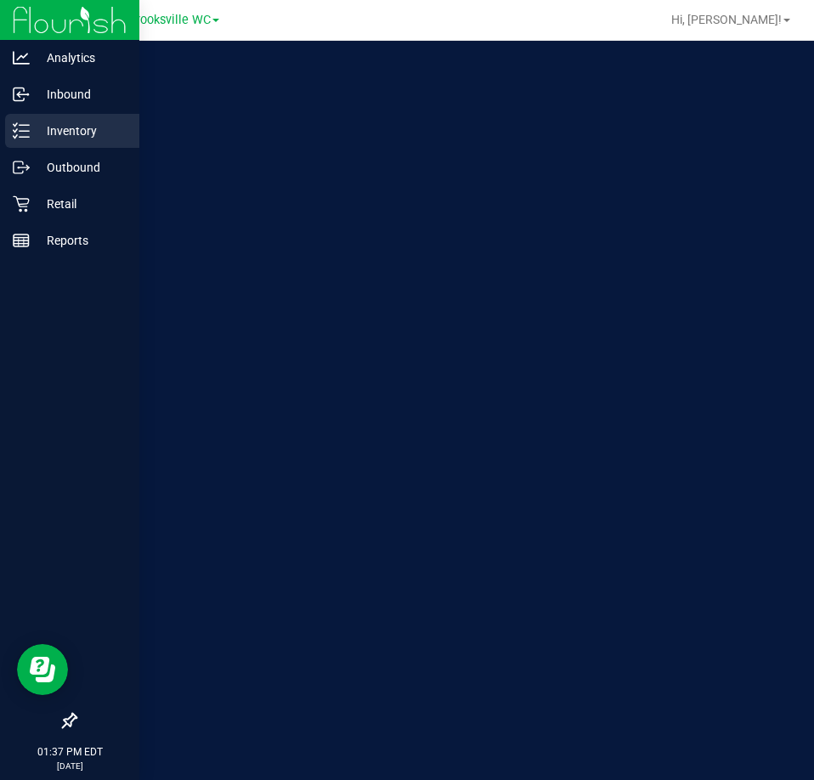
click at [51, 130] on p "Inventory" at bounding box center [81, 131] width 102 height 20
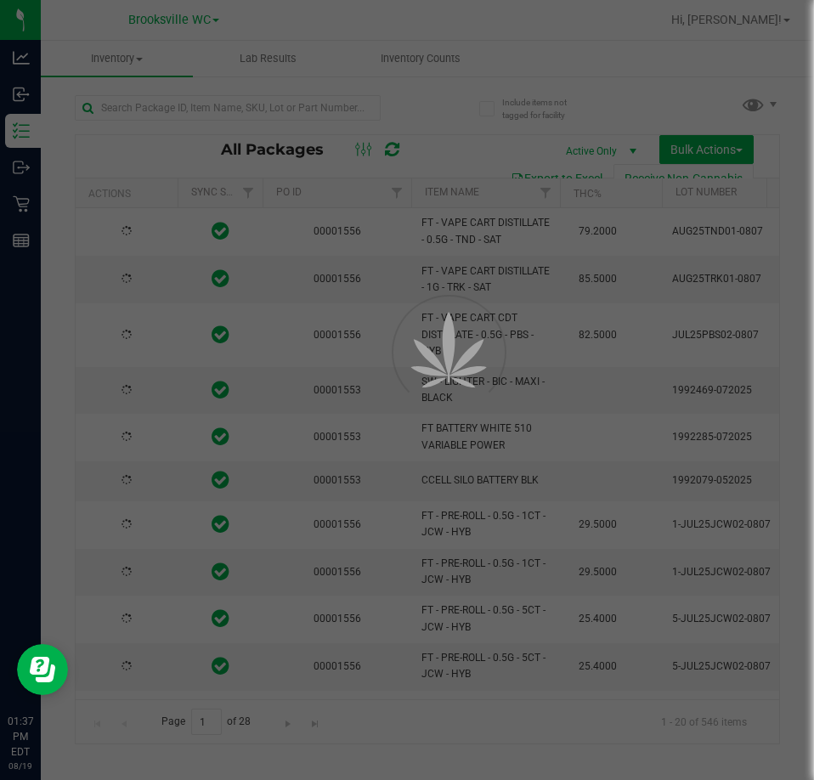
type input "2026-02-14"
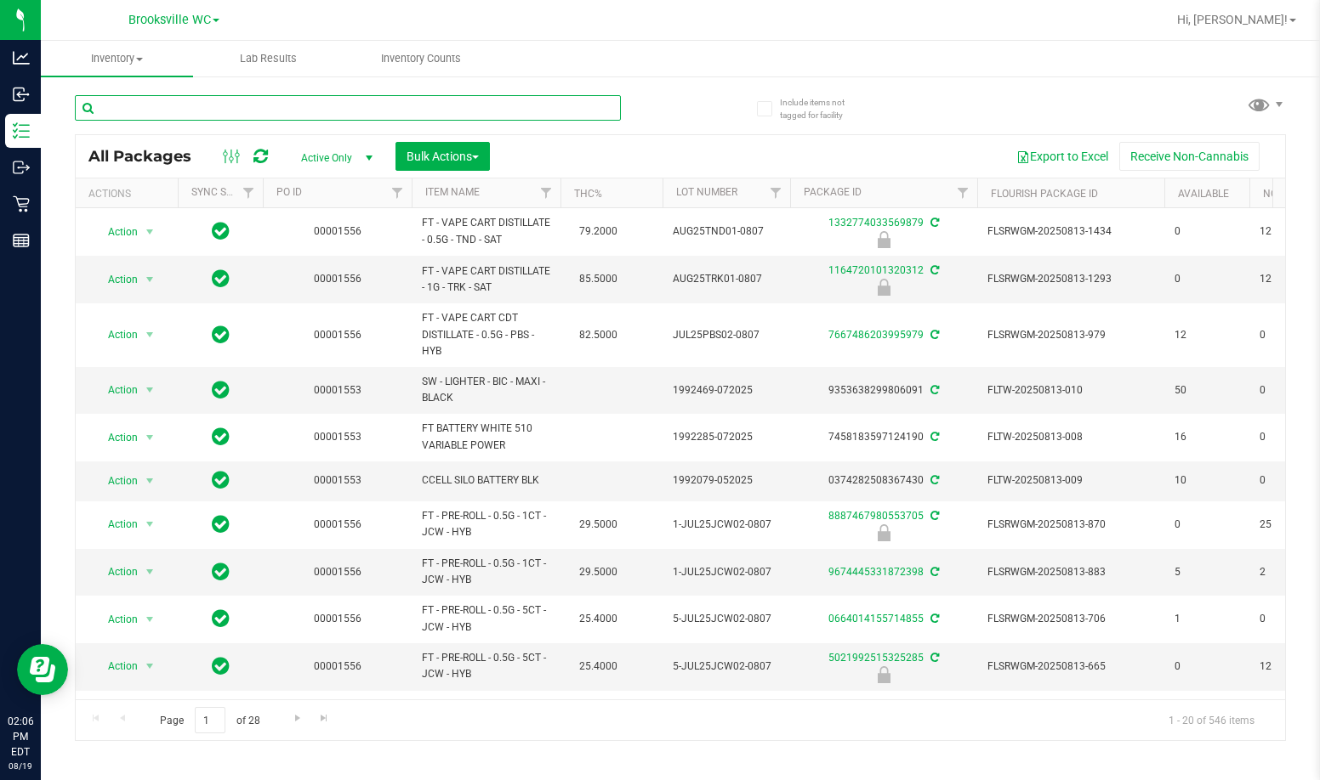
click at [274, 108] on input "text" at bounding box center [348, 108] width 546 height 26
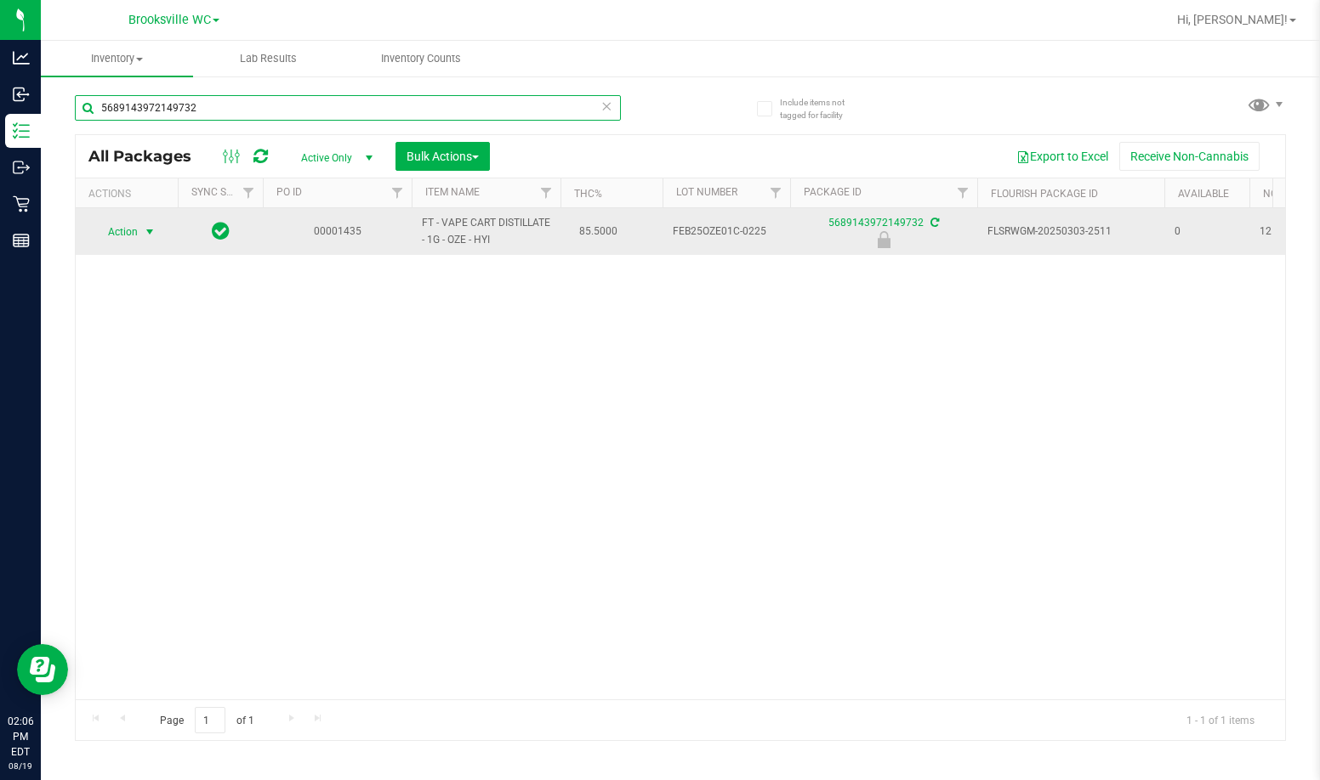
type input "5689143972149732"
click at [138, 228] on span "Action" at bounding box center [116, 232] width 46 height 24
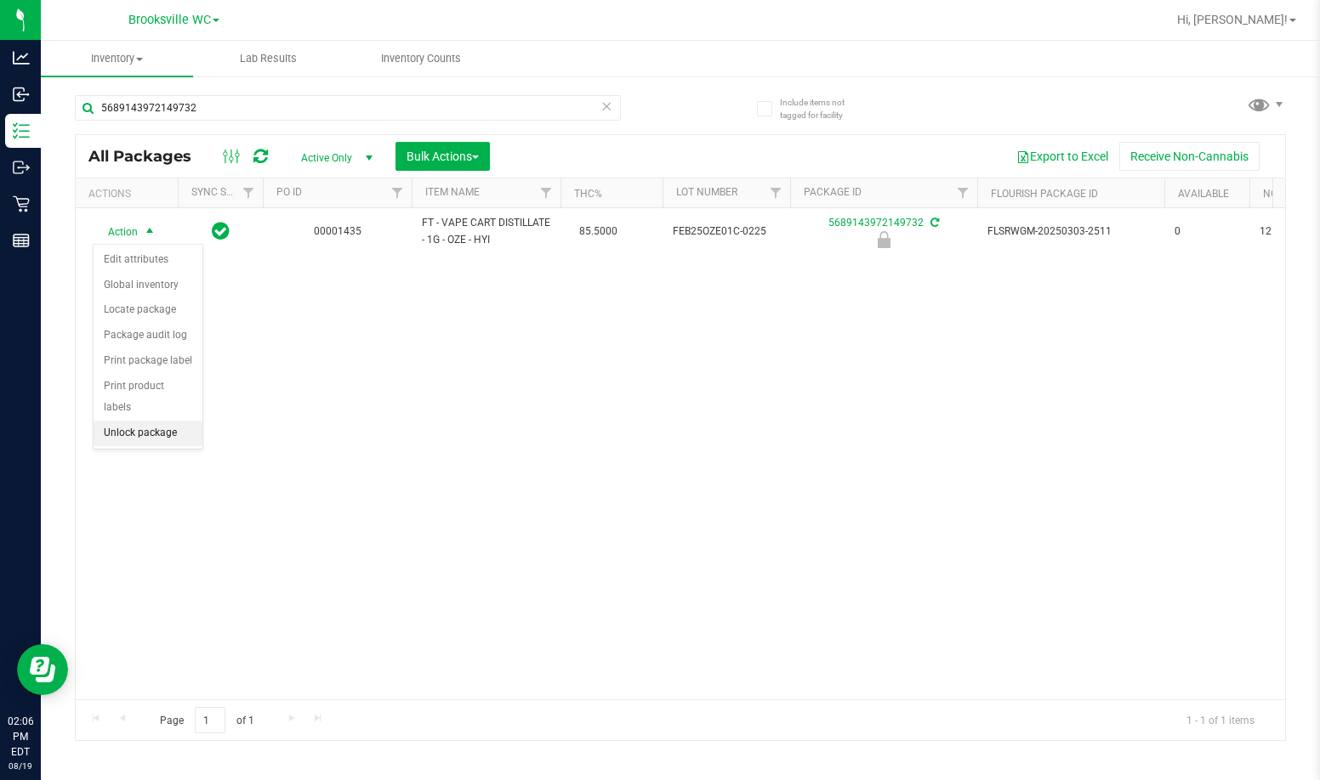
click at [177, 421] on li "Unlock package" at bounding box center [148, 434] width 109 height 26
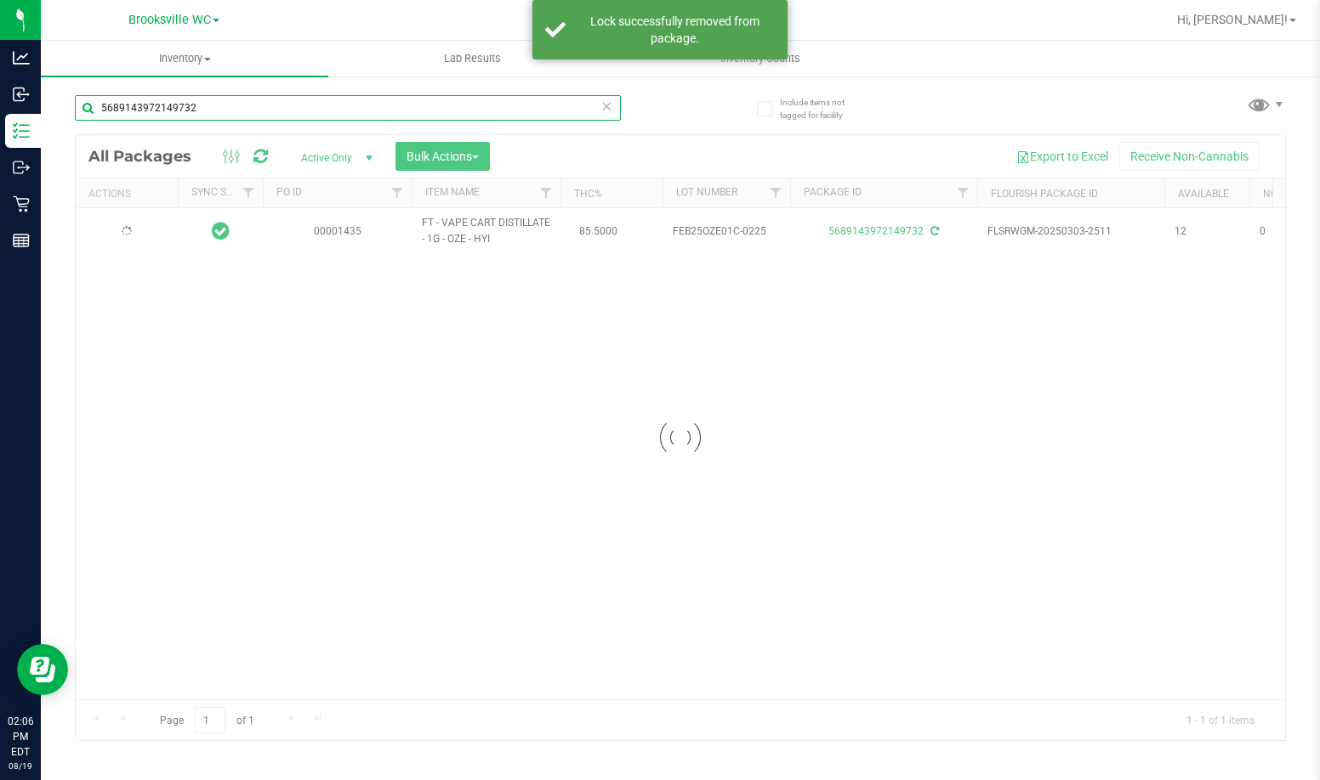
click at [275, 112] on input "5689143972149732" at bounding box center [348, 108] width 546 height 26
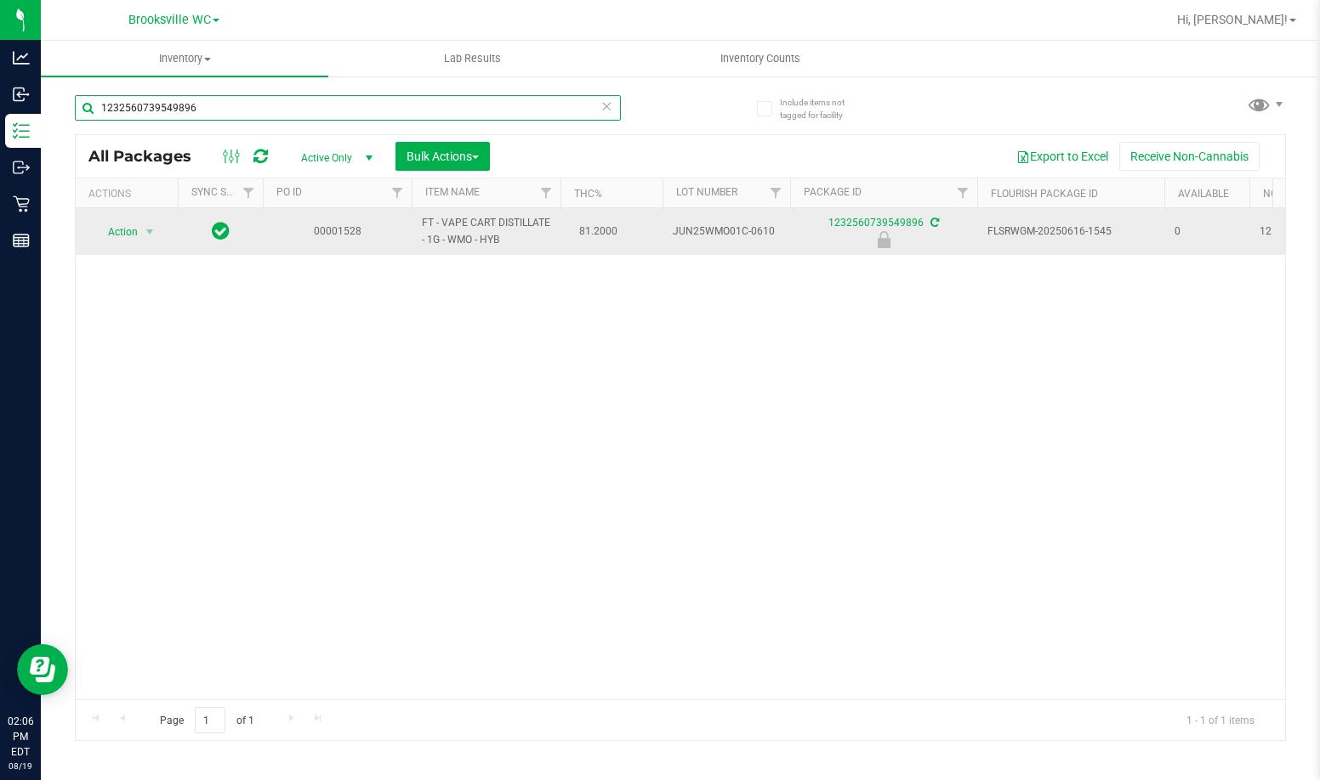
type input "1232560739549896"
click at [143, 229] on span "select" at bounding box center [150, 232] width 14 height 14
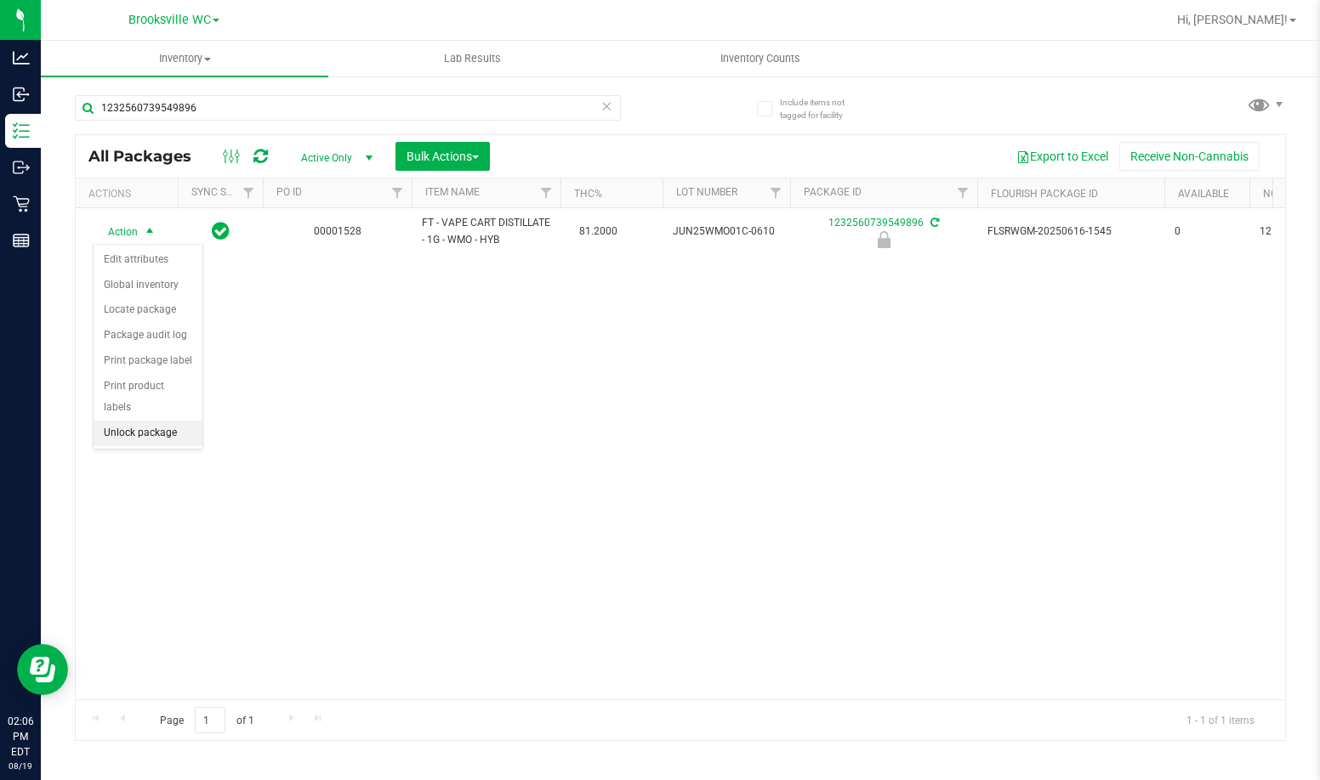
click at [145, 421] on li "Unlock package" at bounding box center [148, 434] width 109 height 26
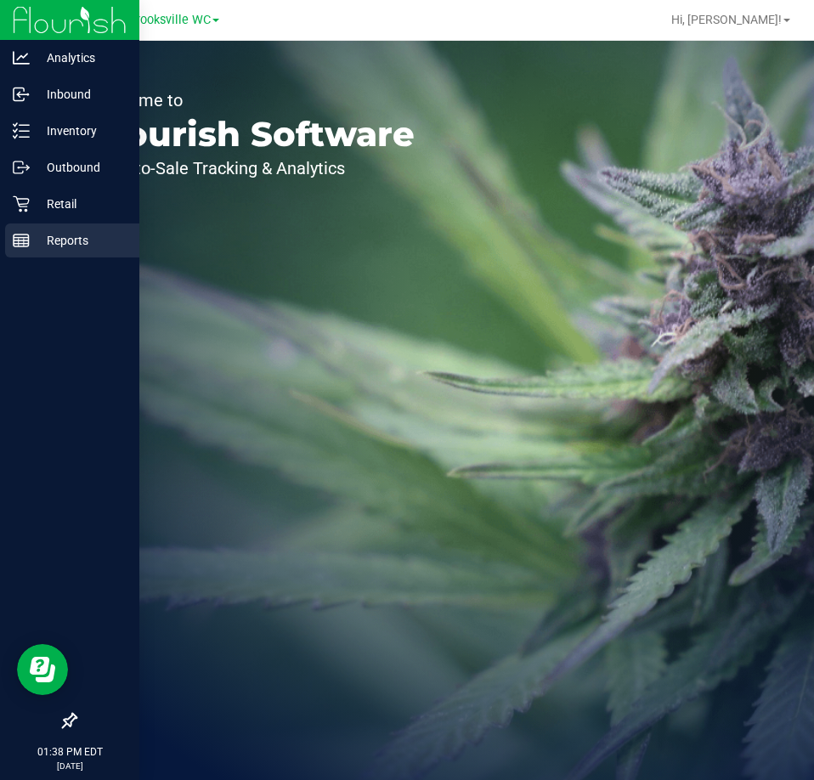
click at [23, 236] on icon at bounding box center [21, 240] width 17 height 17
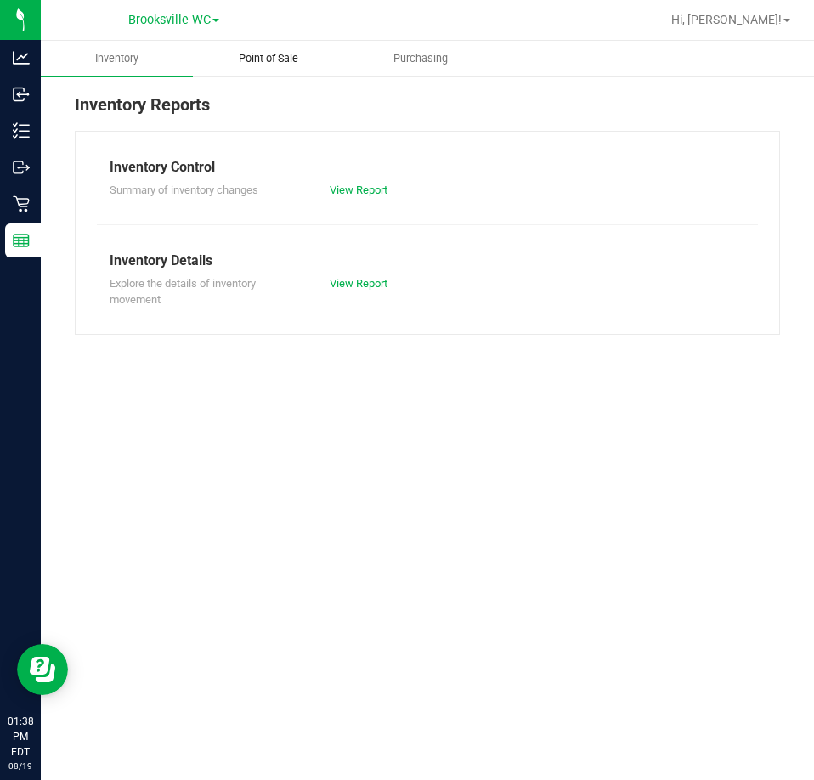
click at [278, 52] on span "Point of Sale" at bounding box center [268, 58] width 105 height 15
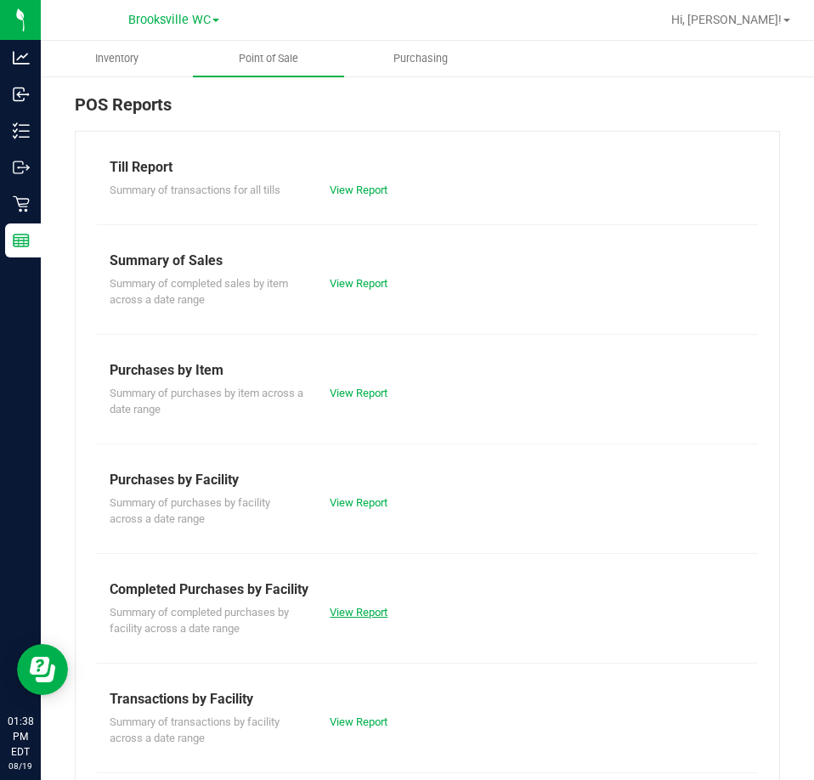
click at [368, 606] on link "View Report" at bounding box center [359, 612] width 58 height 13
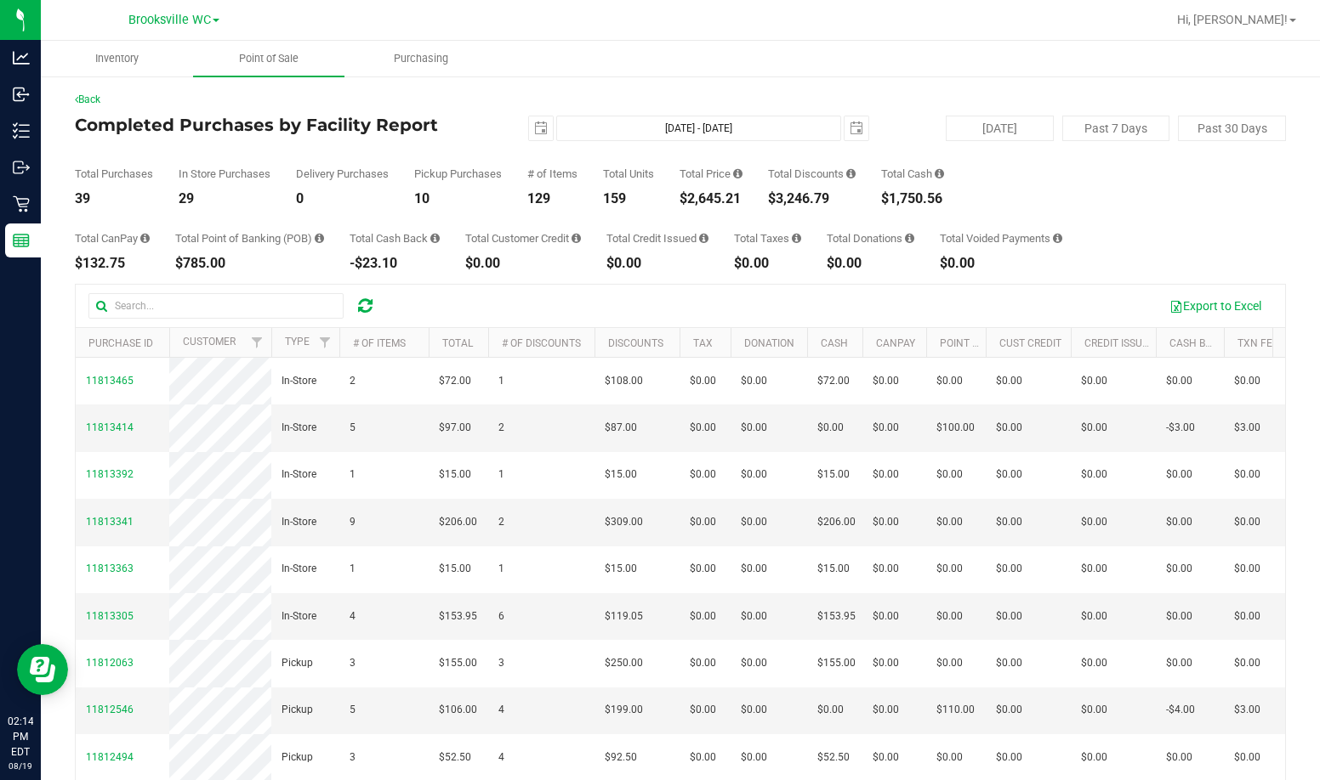
click at [508, 147] on div "Total Purchases 39 In Store Purchases 29 Delivery Purchases 0 Pickup Purchases …" at bounding box center [680, 173] width 1211 height 65
click at [408, 190] on div "Total Purchases 45 In Store Purchases 30 Delivery Purchases 0 Pickup Purchases …" at bounding box center [680, 173] width 1211 height 65
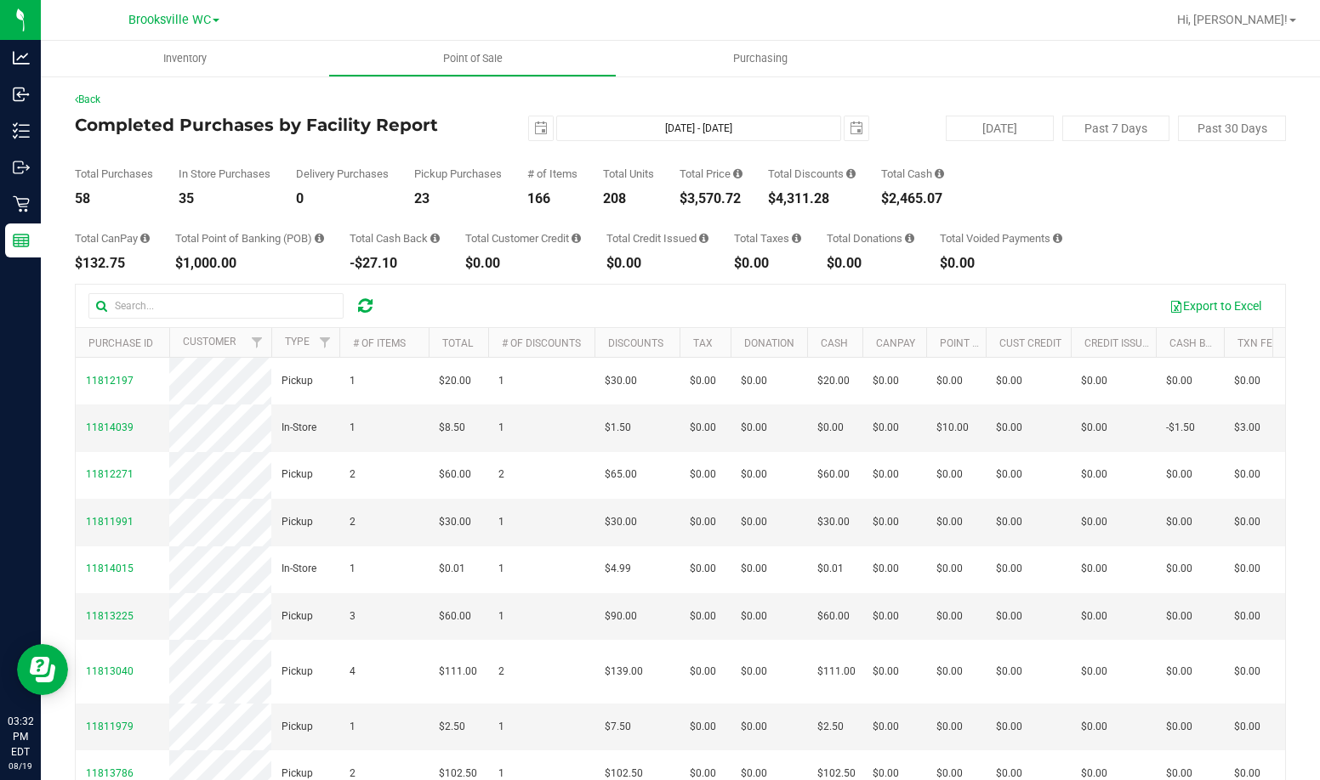
click at [492, 139] on div "[DATE] [DATE] - [DATE] [DATE]" at bounding box center [674, 129] width 417 height 26
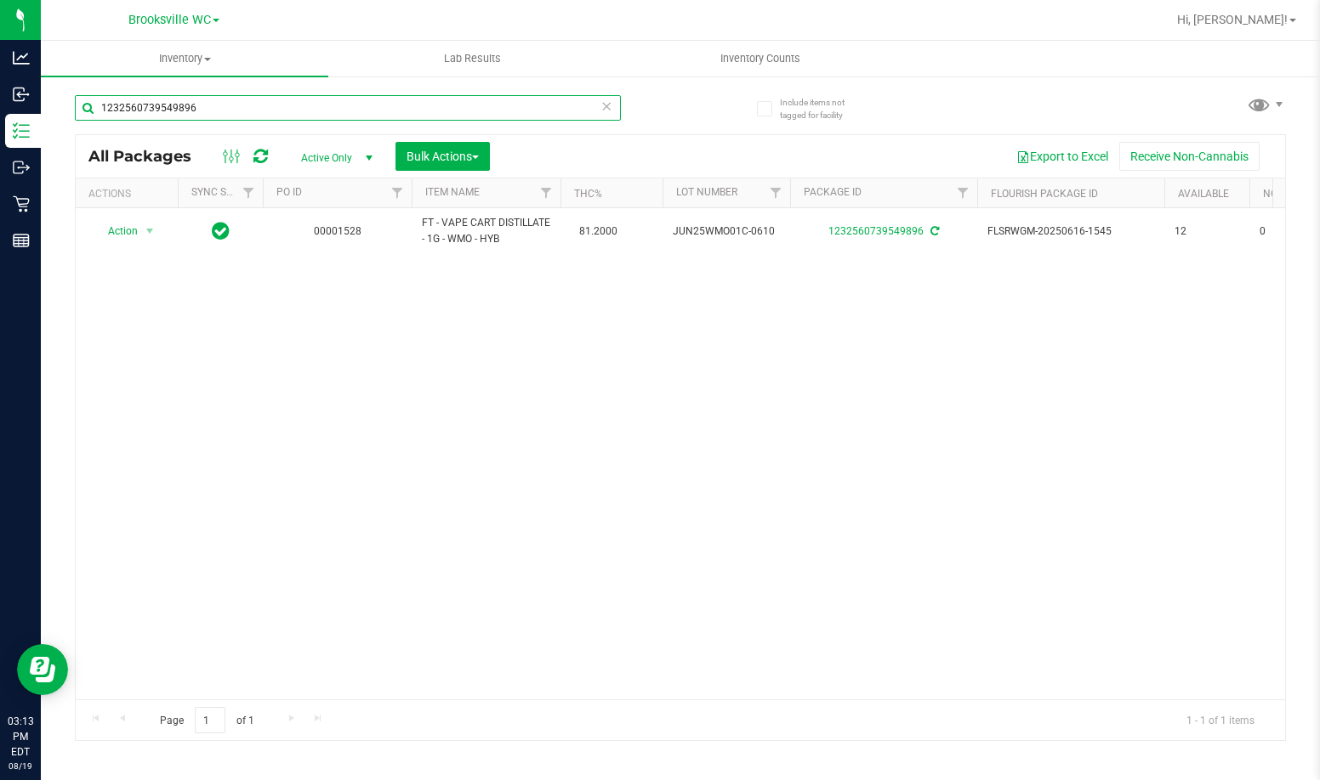
click at [335, 107] on input "1232560739549896" at bounding box center [348, 108] width 546 height 26
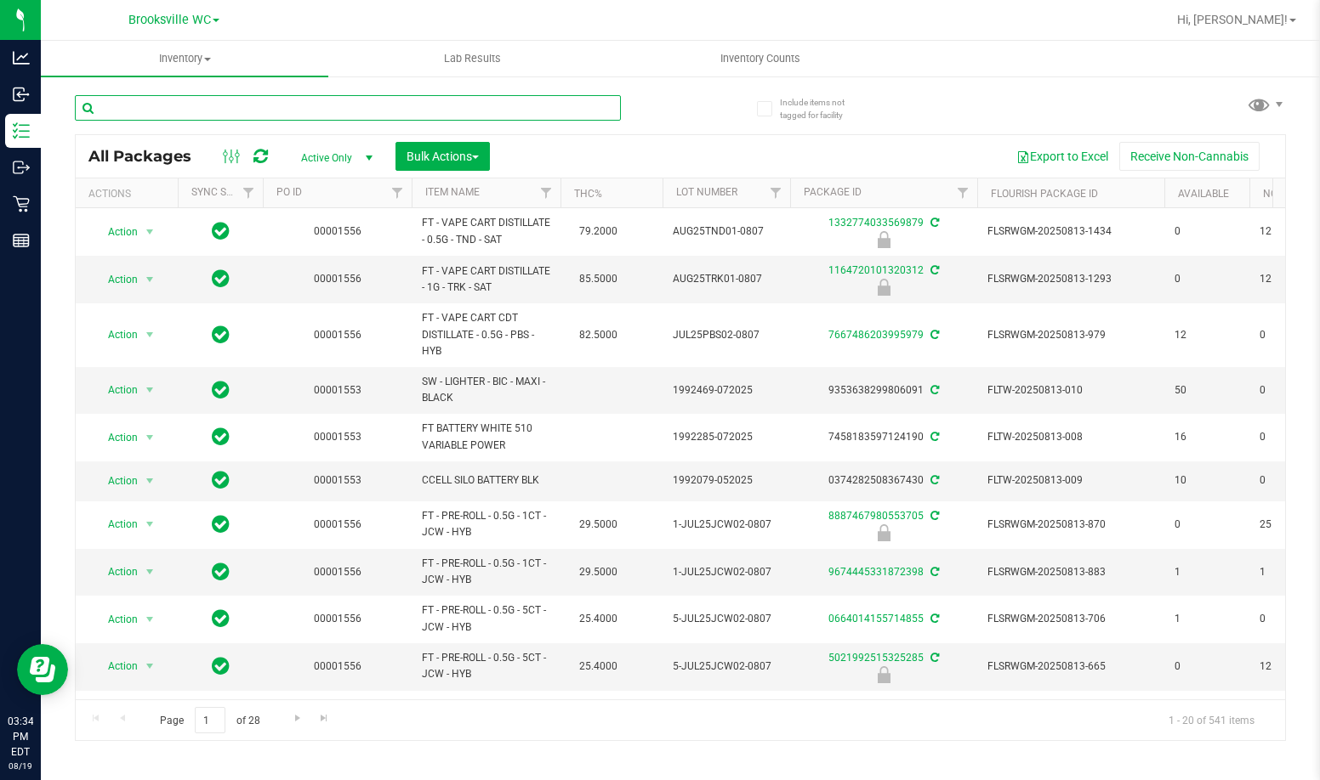
click at [265, 114] on input "text" at bounding box center [348, 108] width 546 height 26
type input "sjy"
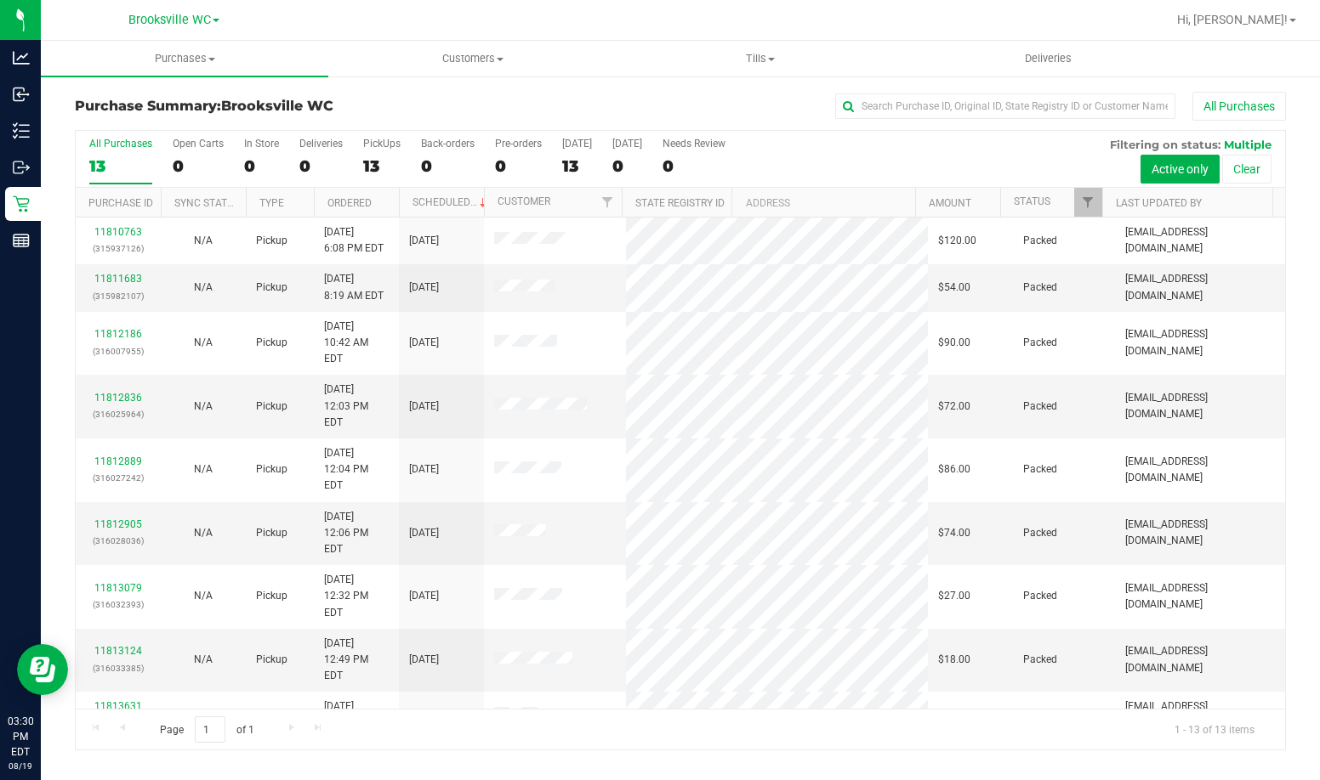
click at [1057, 208] on th "Status" at bounding box center [1051, 203] width 102 height 30
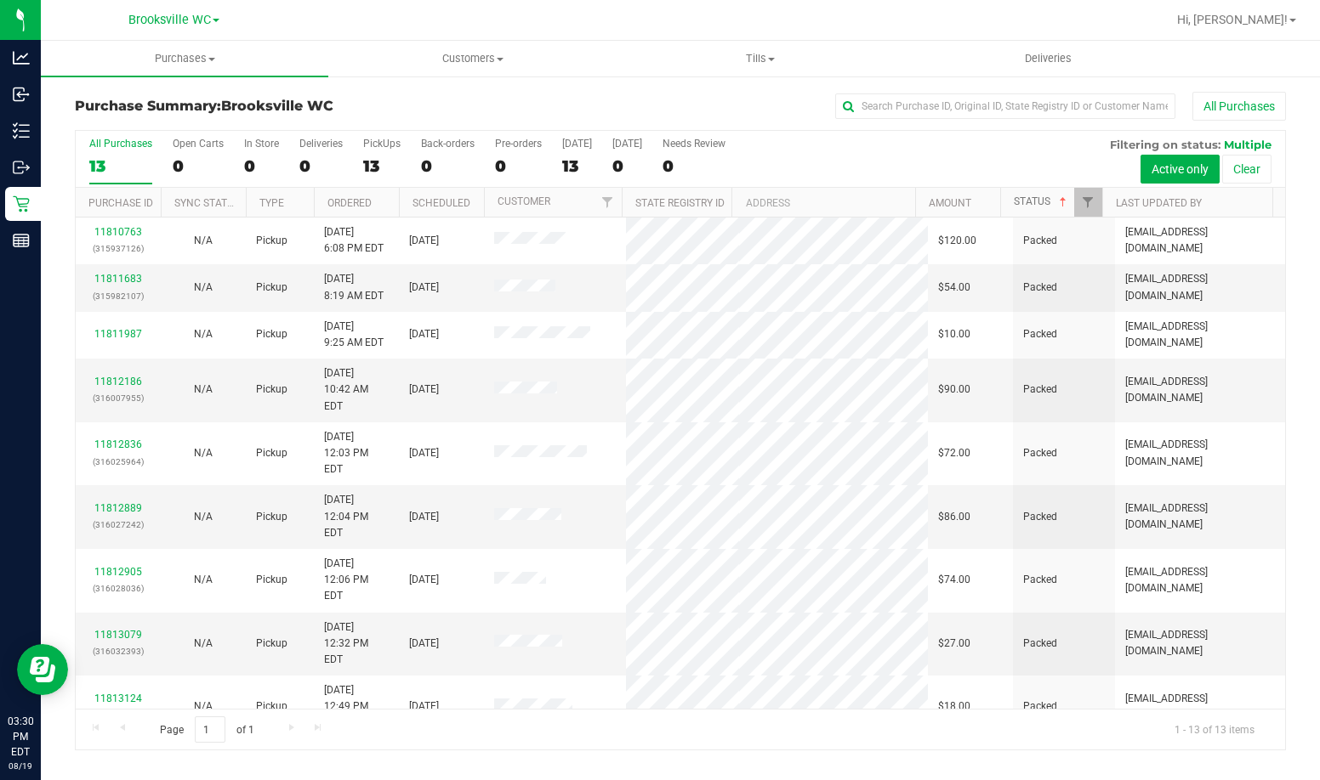
click at [1060, 201] on span at bounding box center [1063, 203] width 14 height 14
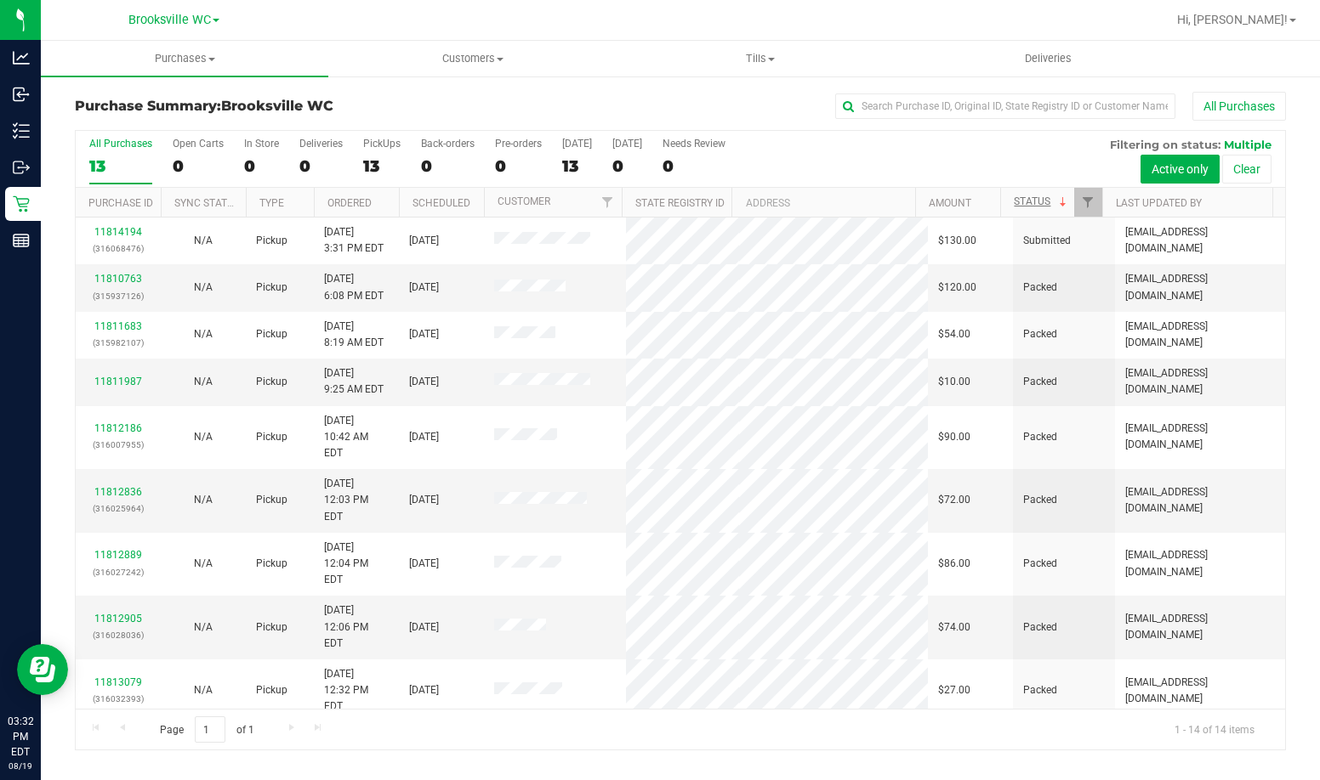
click at [447, 108] on h3 "Purchase Summary: [GEOGRAPHIC_DATA] WC" at bounding box center [277, 106] width 404 height 15
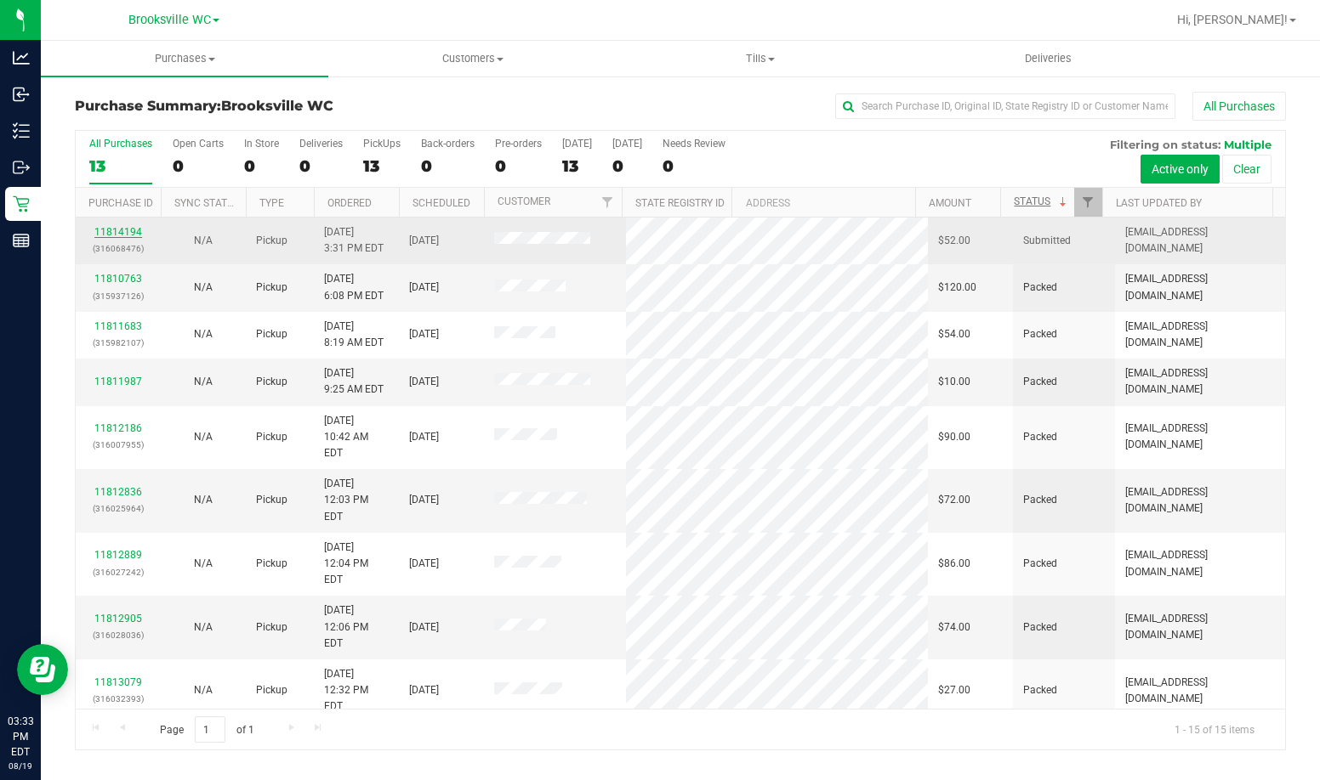
click at [111, 231] on link "11814194" at bounding box center [118, 232] width 48 height 12
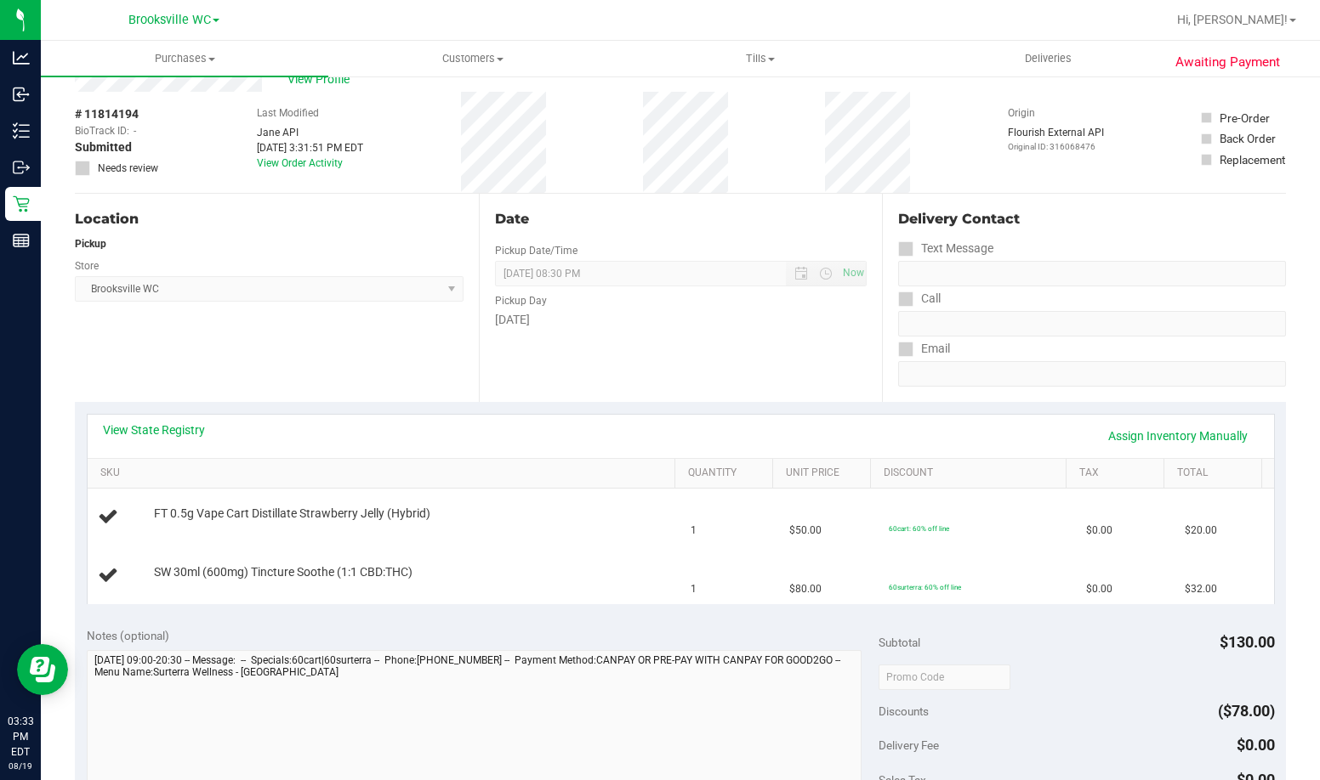
scroll to position [85, 0]
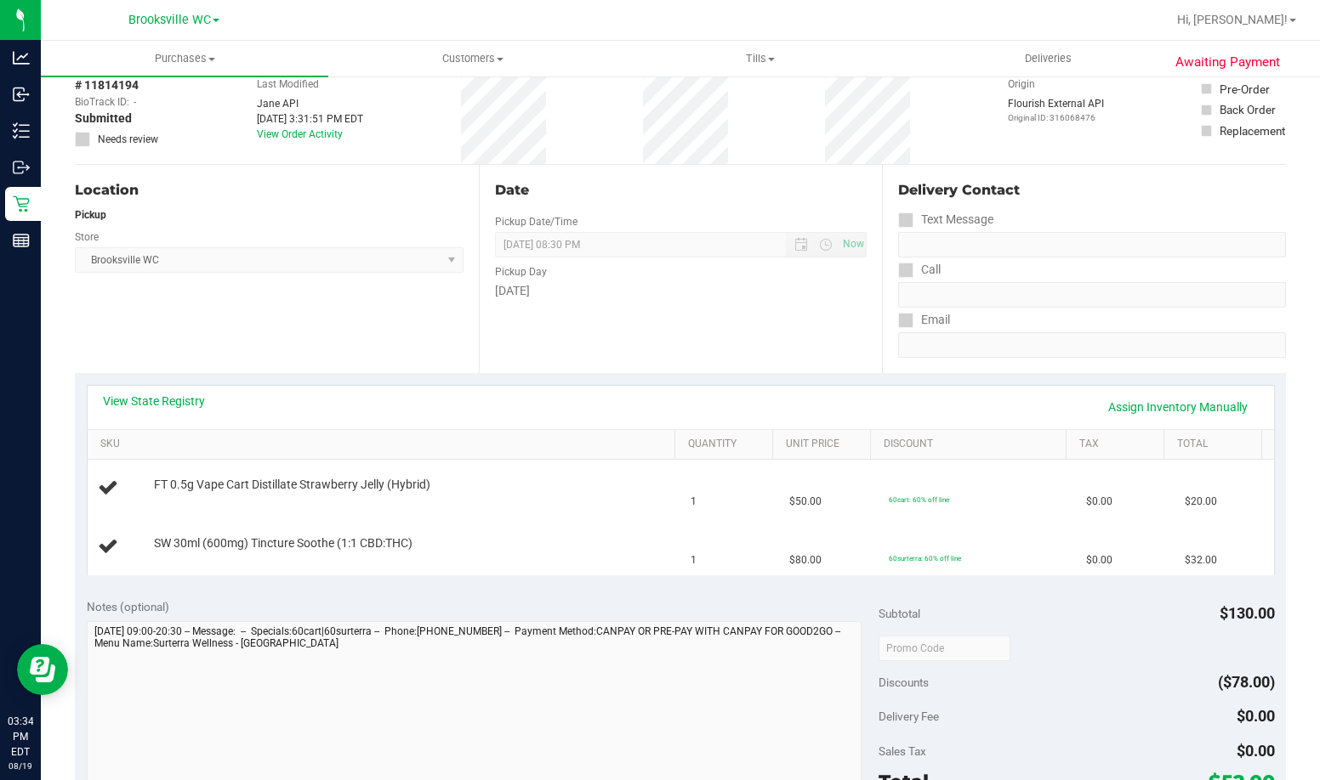
click at [352, 334] on div "Location Pickup Store [GEOGRAPHIC_DATA] WC Select Store [PERSON_NAME][GEOGRAPHI…" at bounding box center [277, 269] width 404 height 208
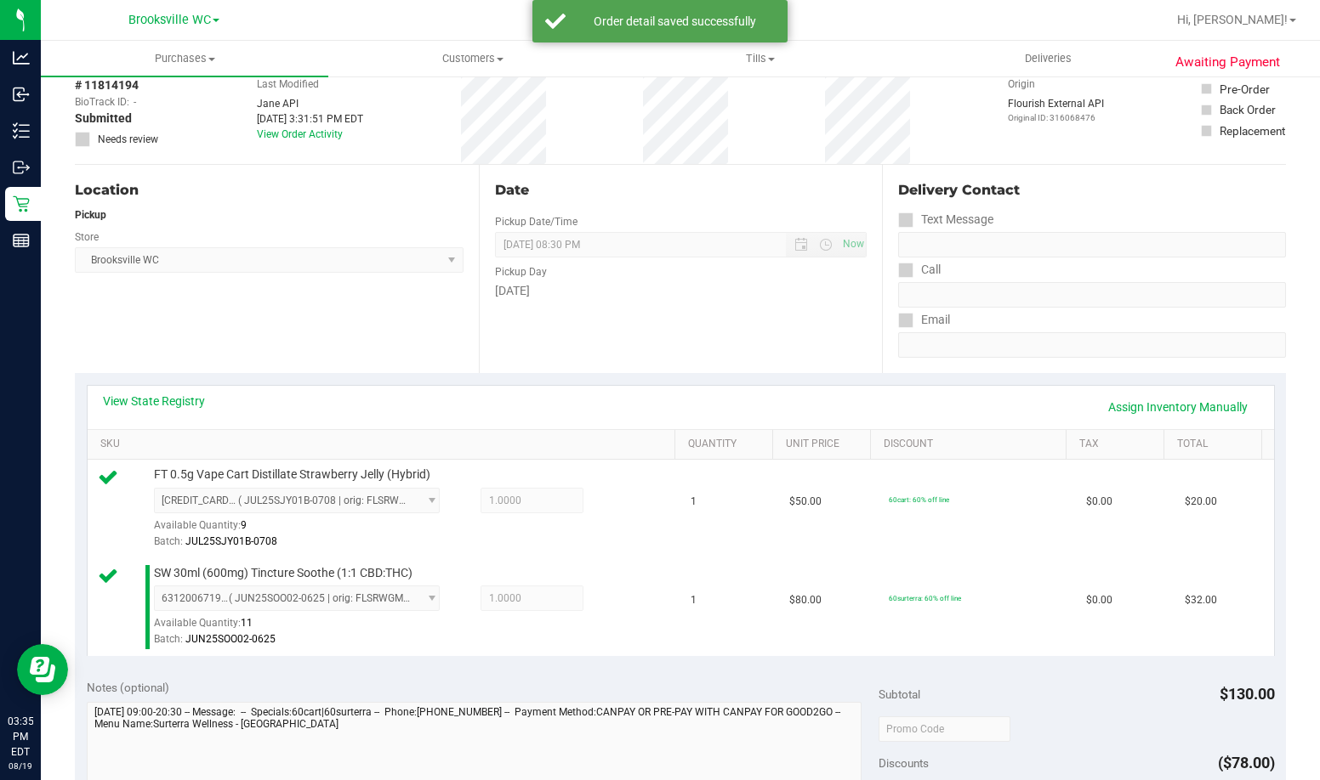
scroll to position [680, 0]
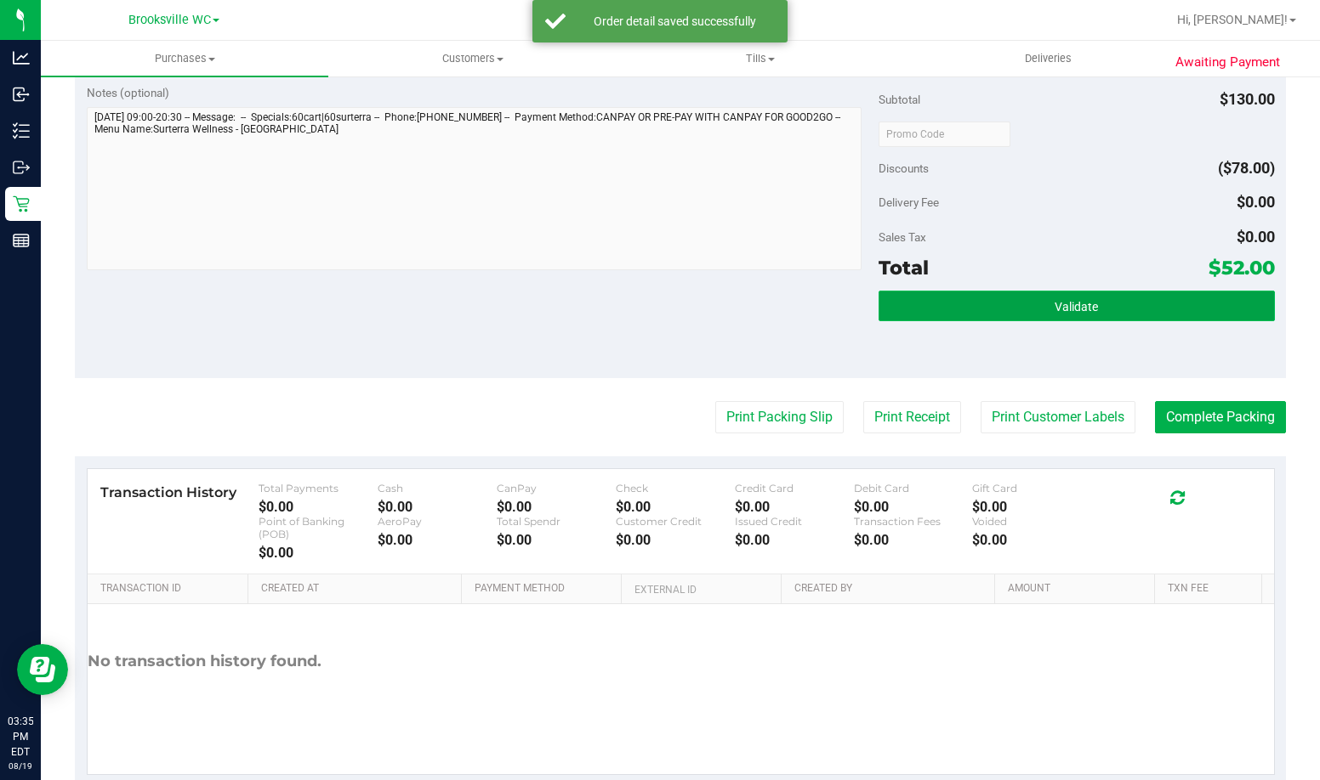
click at [1099, 312] on button "Validate" at bounding box center [1076, 306] width 396 height 31
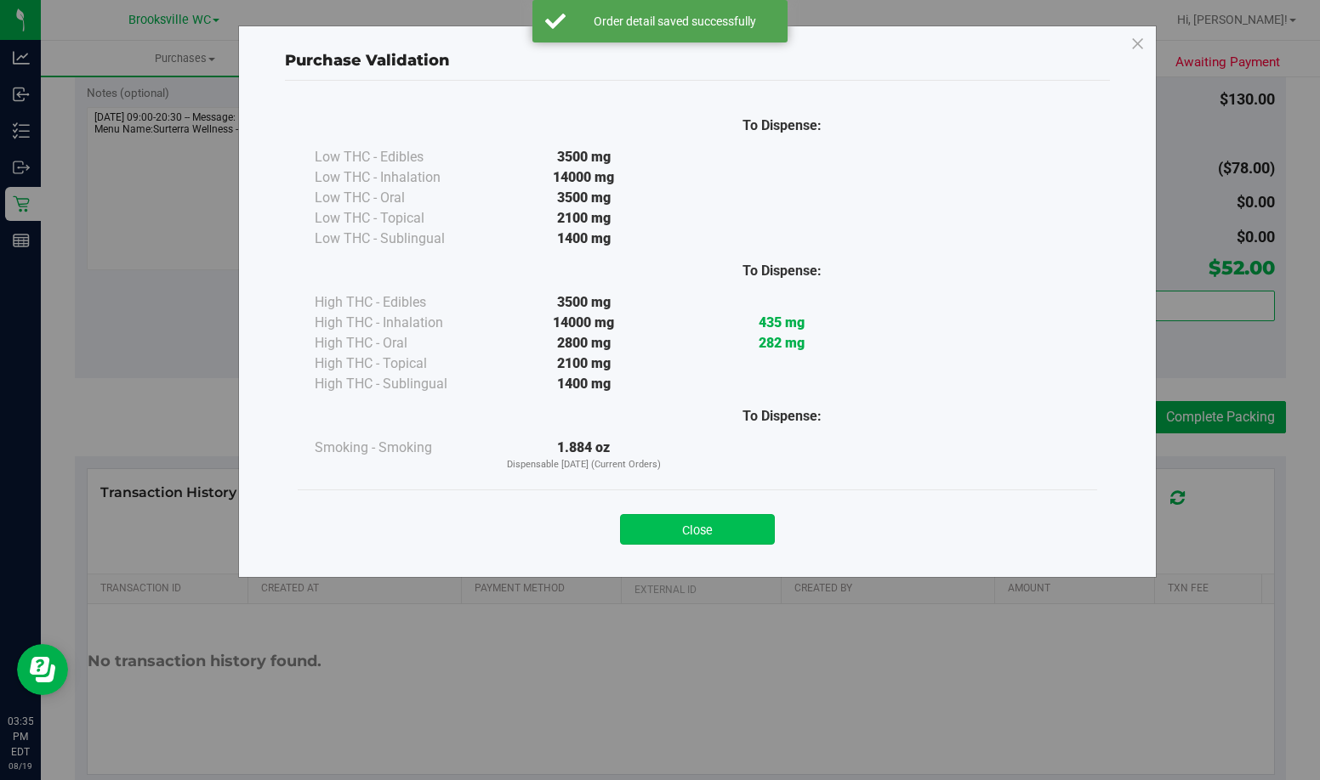
click at [694, 525] on button "Close" at bounding box center [697, 529] width 155 height 31
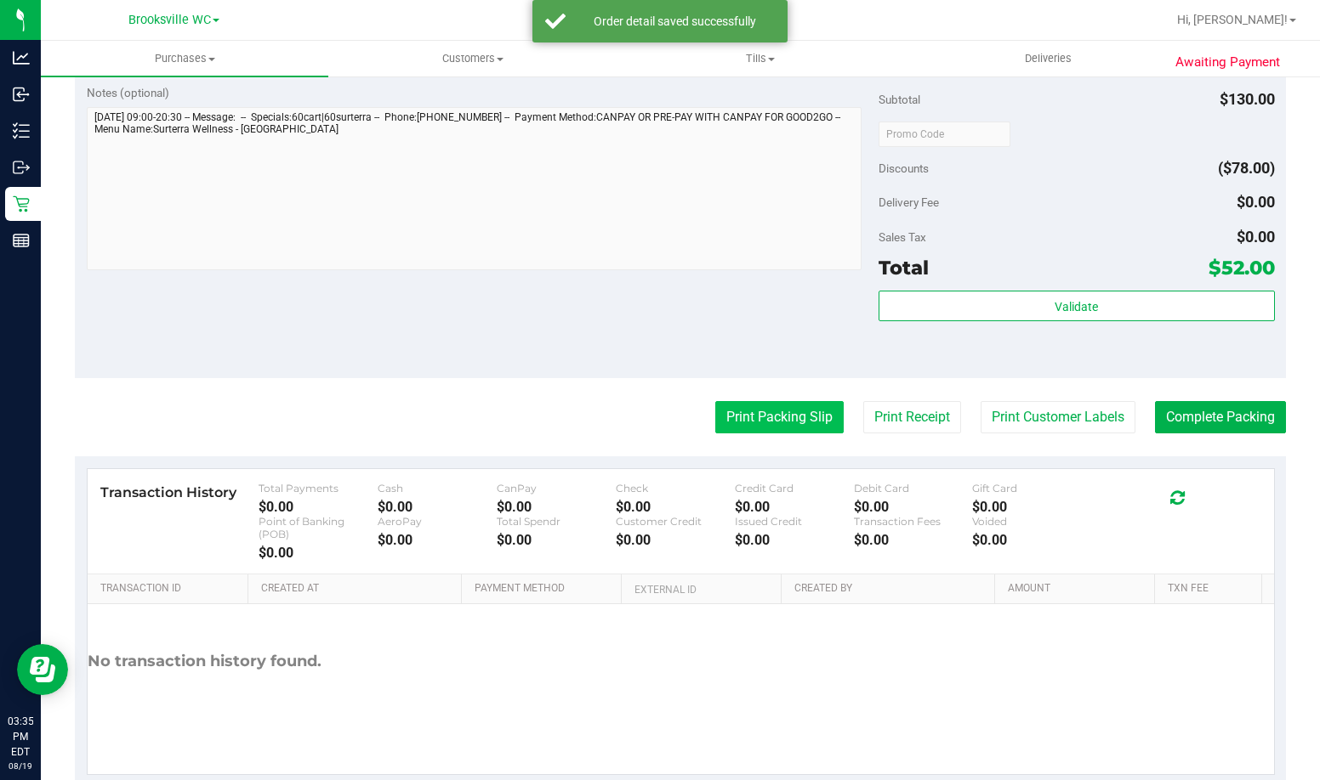
click at [791, 426] on button "Print Packing Slip" at bounding box center [779, 417] width 128 height 32
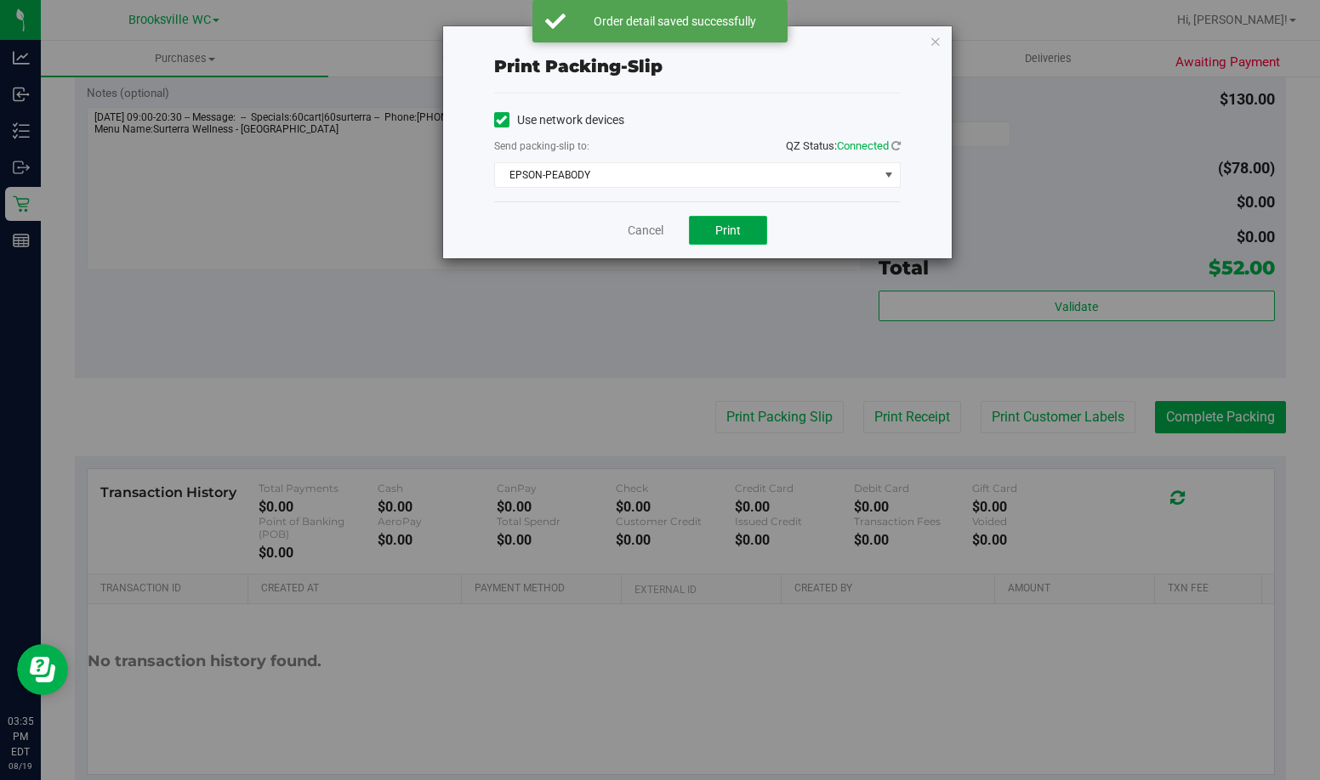
click at [709, 228] on button "Print" at bounding box center [728, 230] width 78 height 29
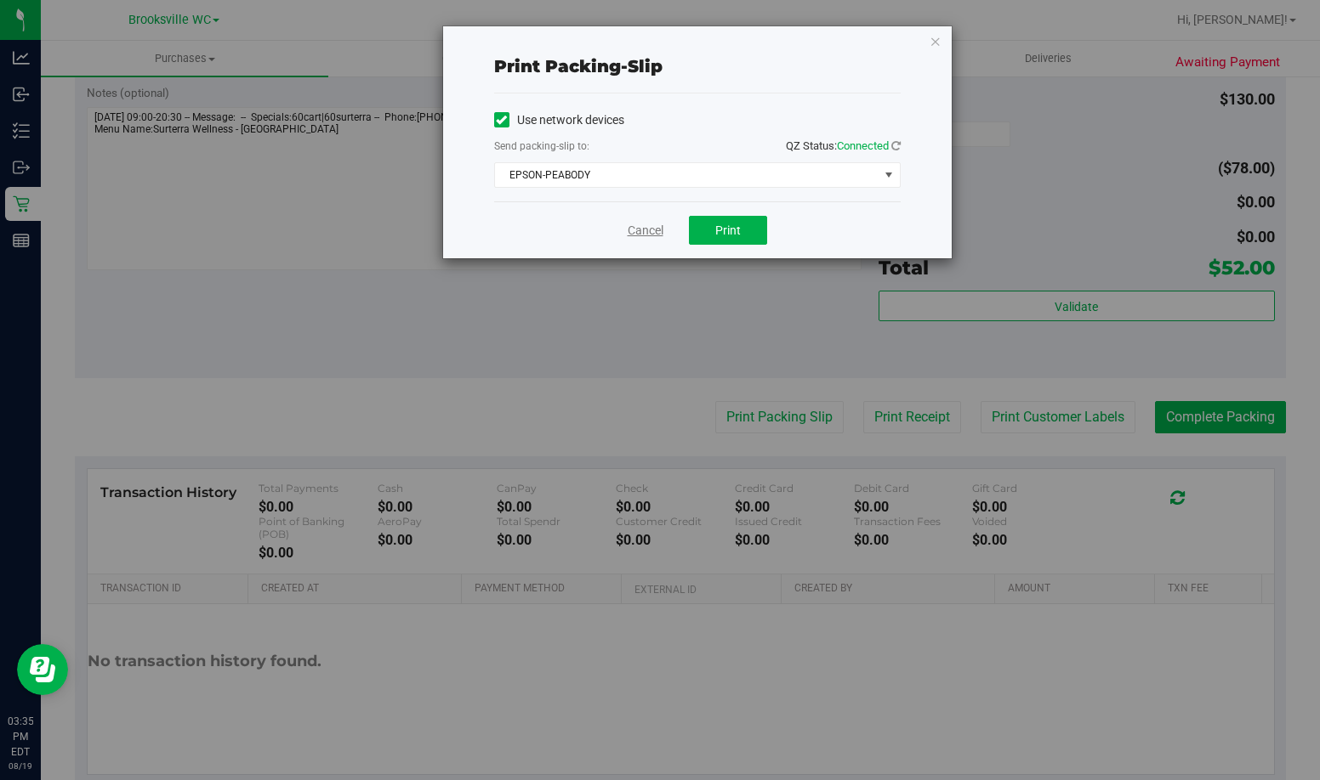
click at [633, 224] on link "Cancel" at bounding box center [645, 231] width 36 height 18
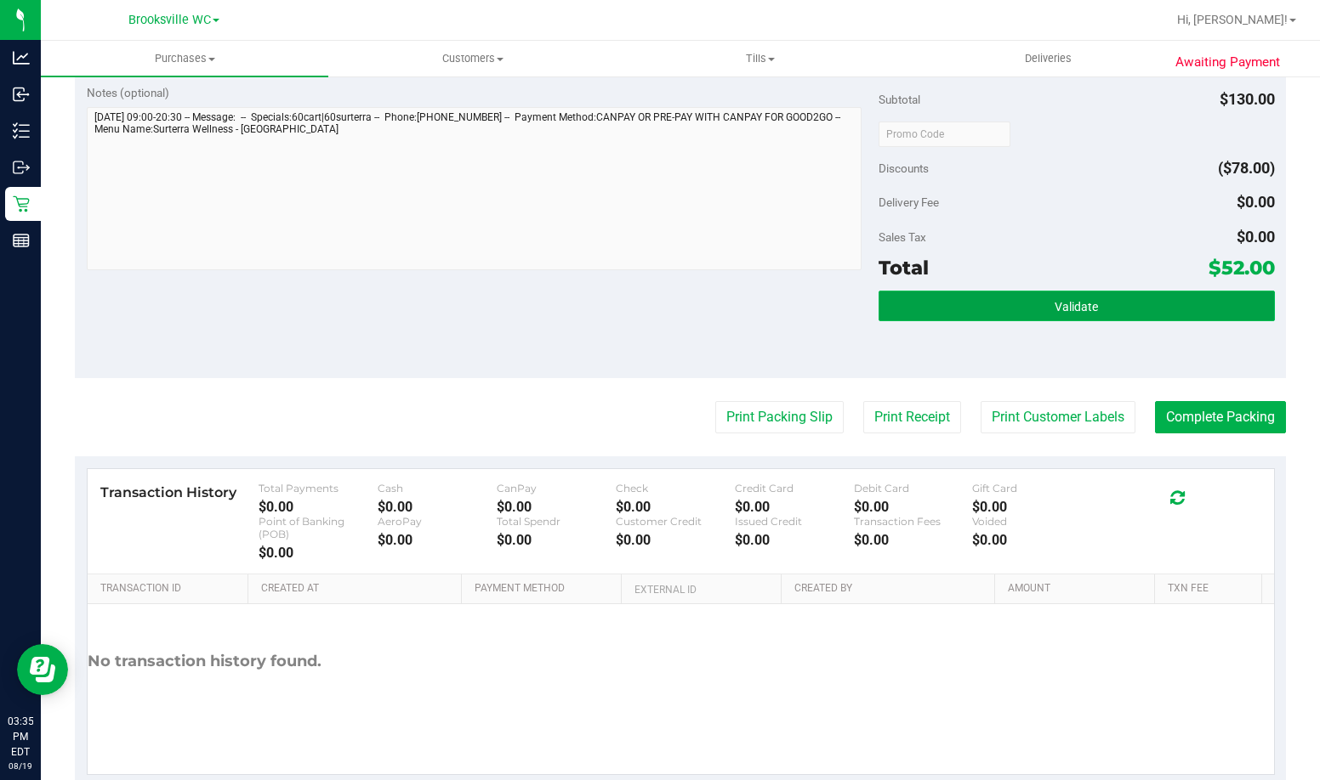
click at [1090, 306] on button "Validate" at bounding box center [1076, 306] width 396 height 31
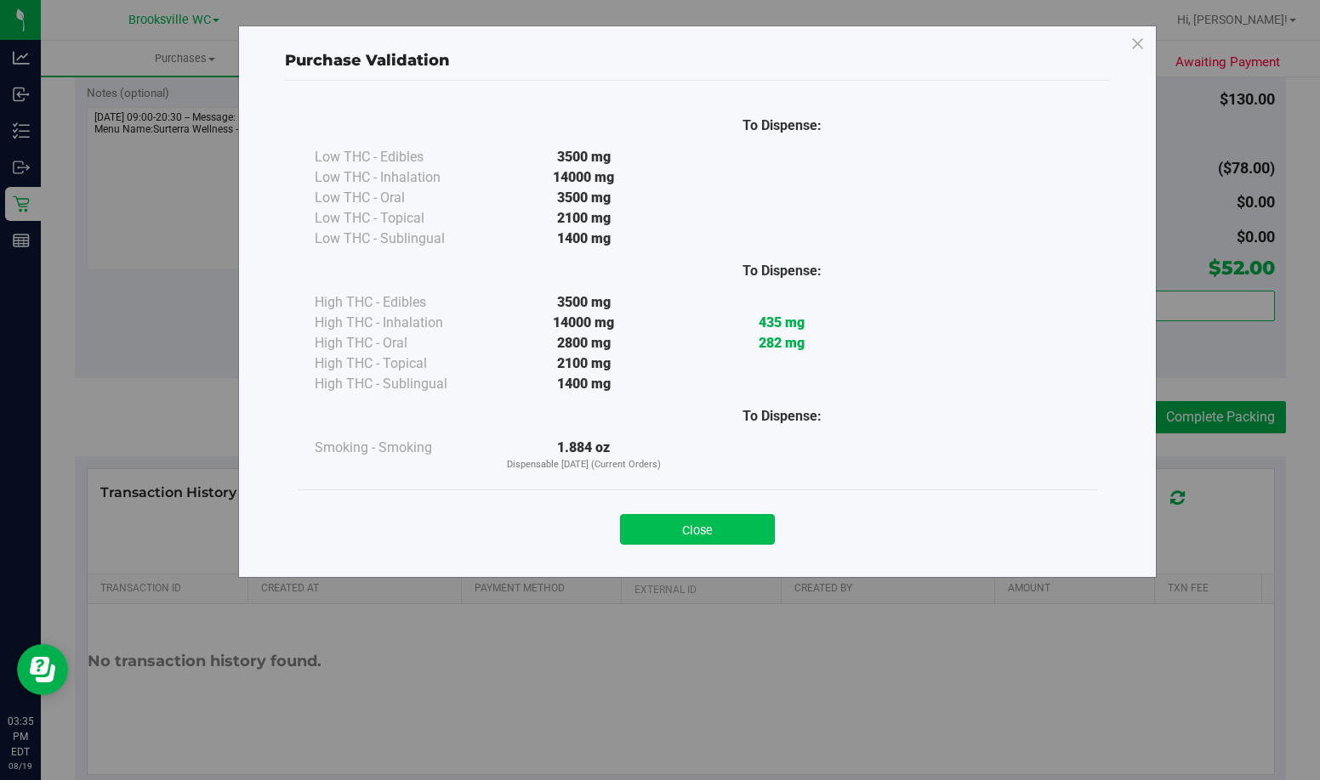
click at [747, 533] on button "Close" at bounding box center [697, 529] width 155 height 31
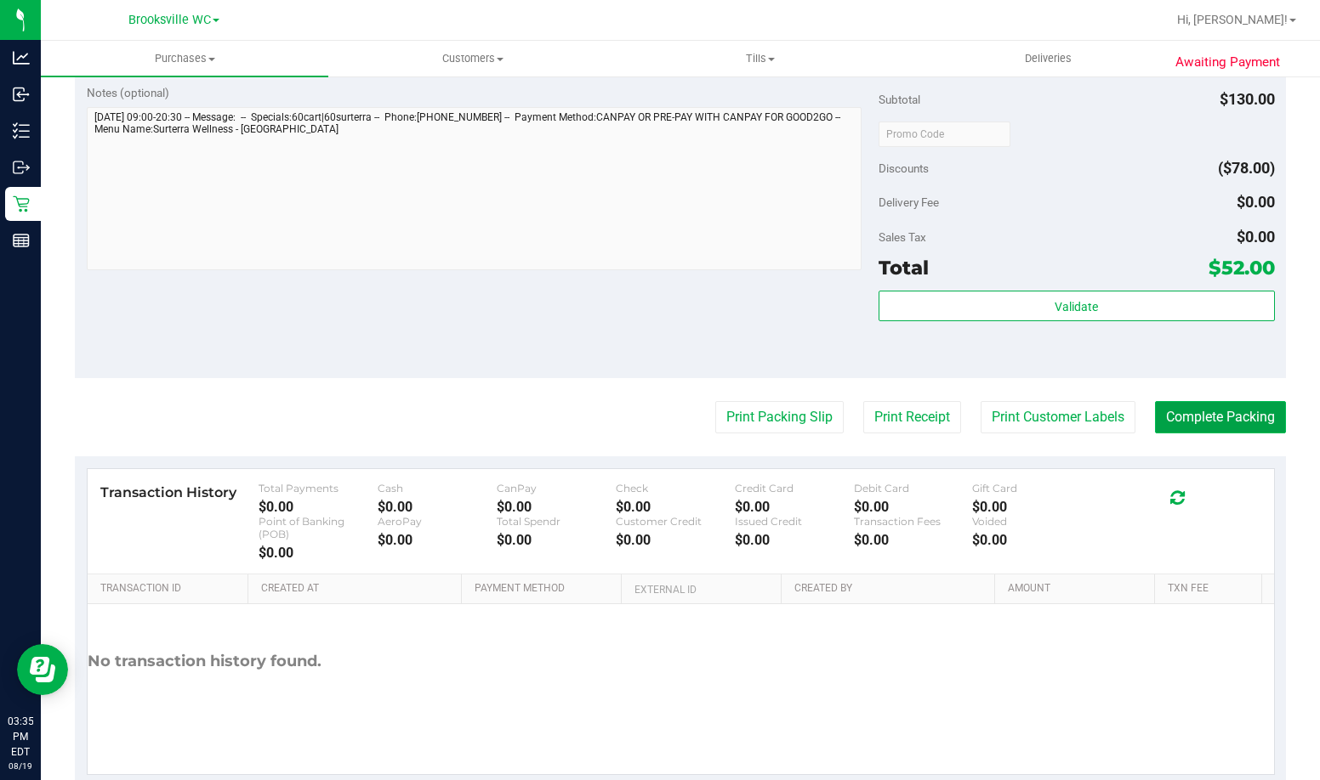
click at [1215, 428] on button "Complete Packing" at bounding box center [1220, 417] width 131 height 32
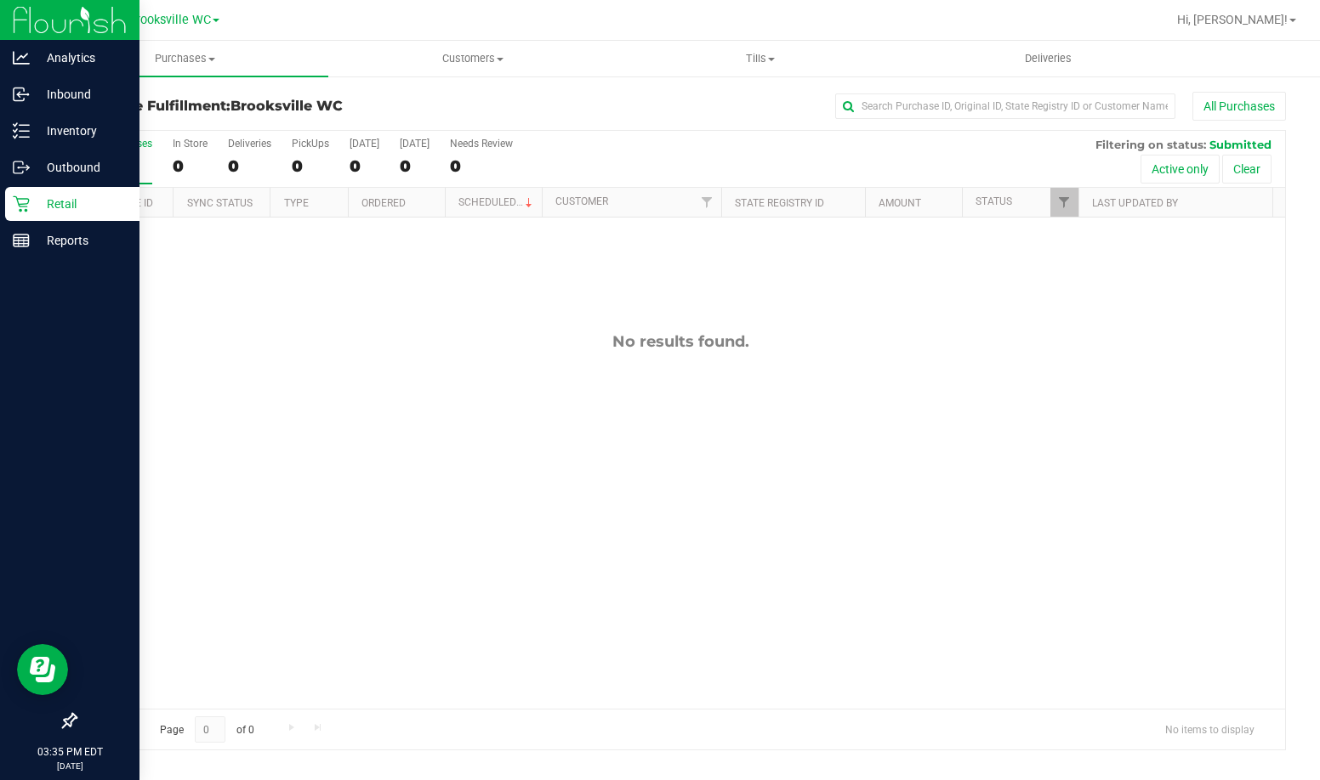
click at [48, 208] on p "Retail" at bounding box center [81, 204] width 102 height 20
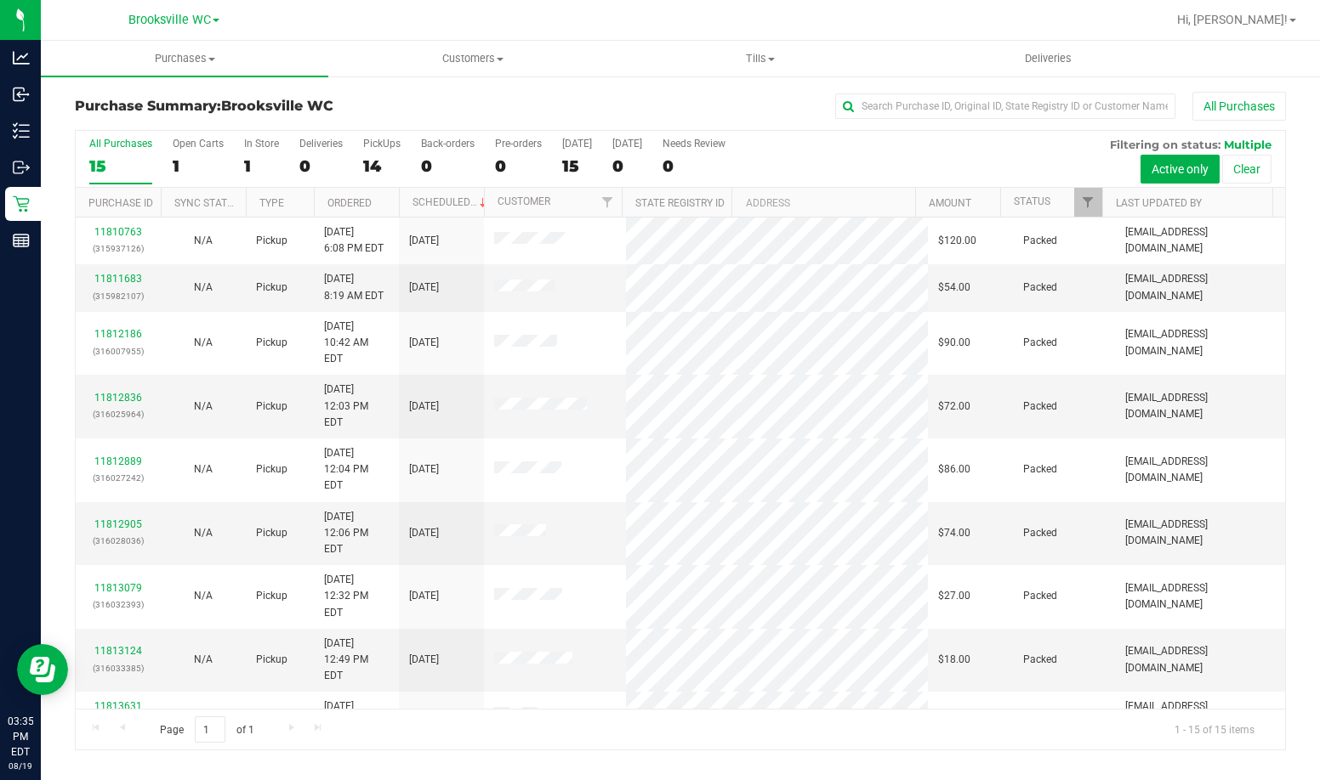
click at [385, 105] on h3 "Purchase Summary: [GEOGRAPHIC_DATA] WC" at bounding box center [277, 106] width 404 height 15
click at [1066, 202] on th "Status" at bounding box center [1051, 203] width 102 height 30
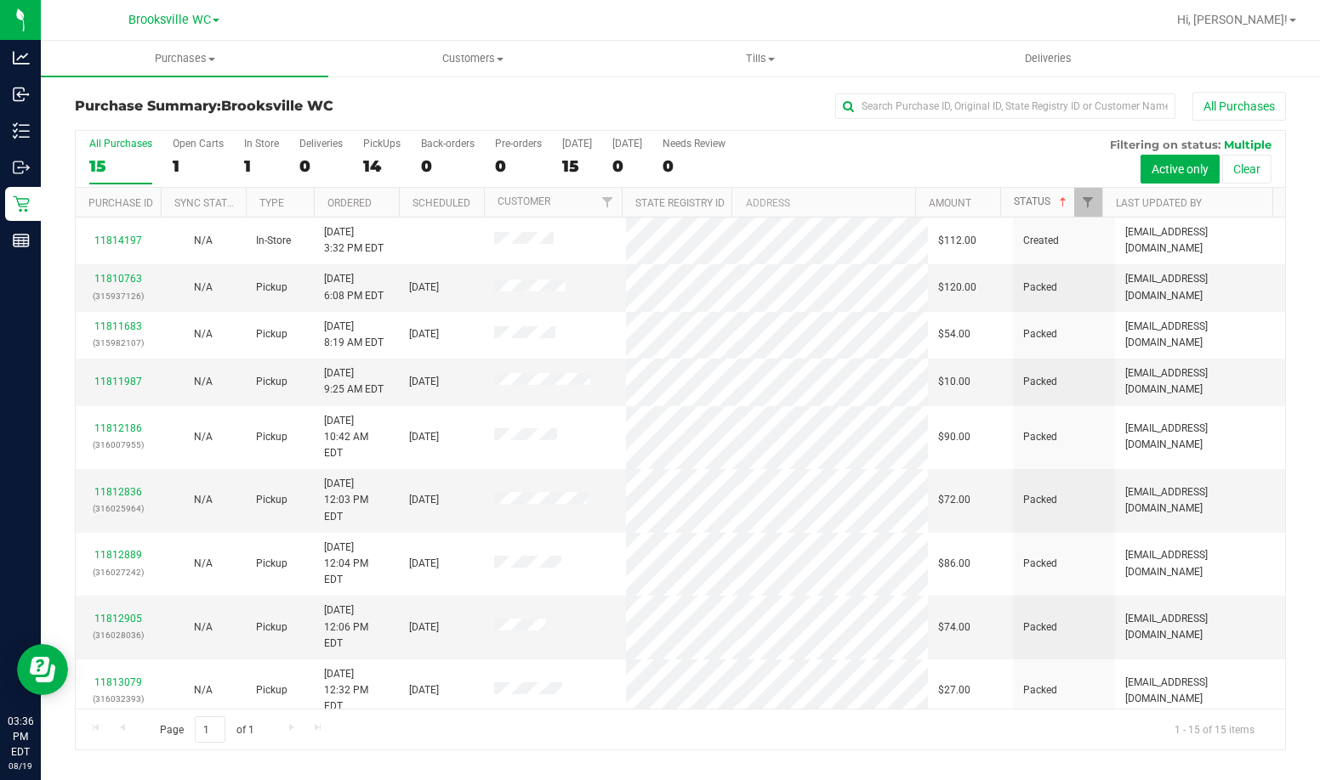
click at [1064, 202] on span at bounding box center [1063, 203] width 14 height 14
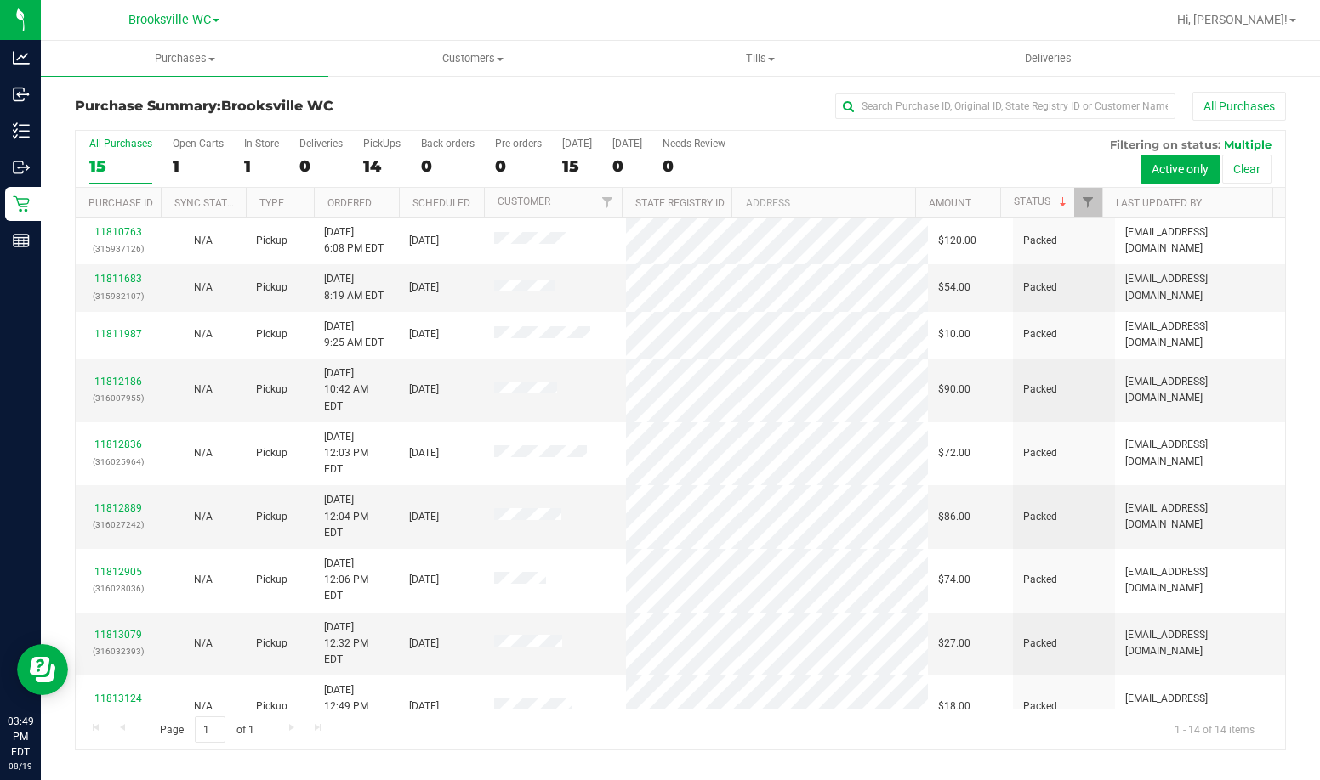
click at [442, 109] on h3 "Purchase Summary: [GEOGRAPHIC_DATA] WC" at bounding box center [277, 106] width 404 height 15
click at [1051, 201] on link "Status" at bounding box center [1041, 202] width 56 height 12
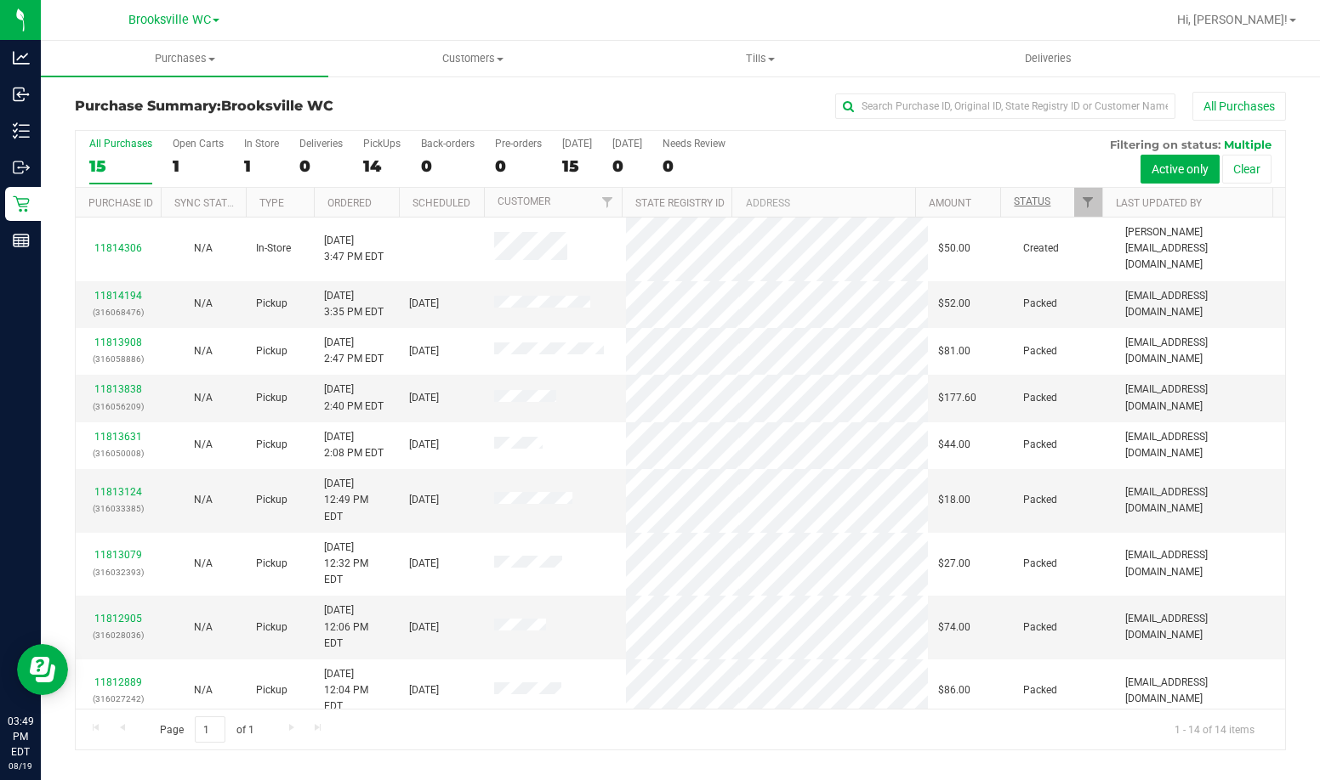
click at [1051, 201] on th "Status" at bounding box center [1051, 203] width 102 height 30
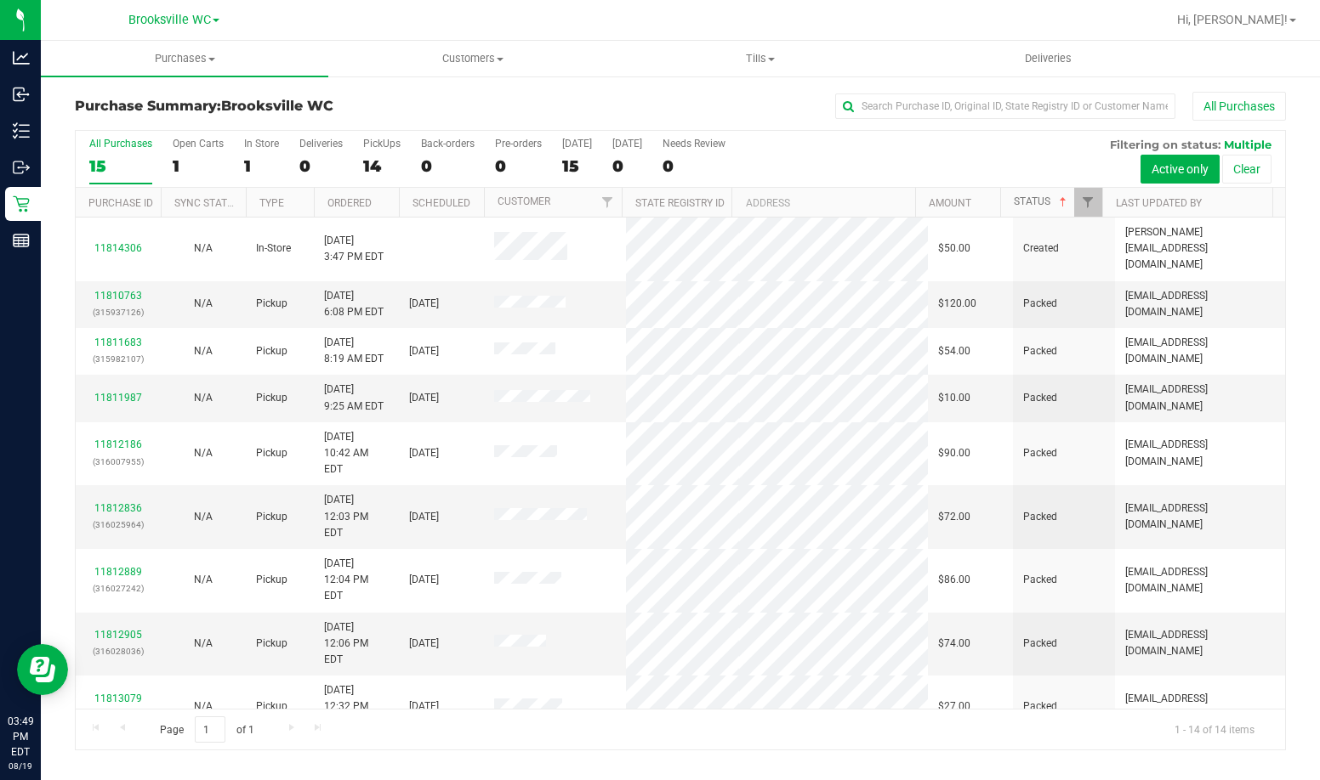
click at [1039, 200] on link "Status" at bounding box center [1041, 202] width 56 height 12
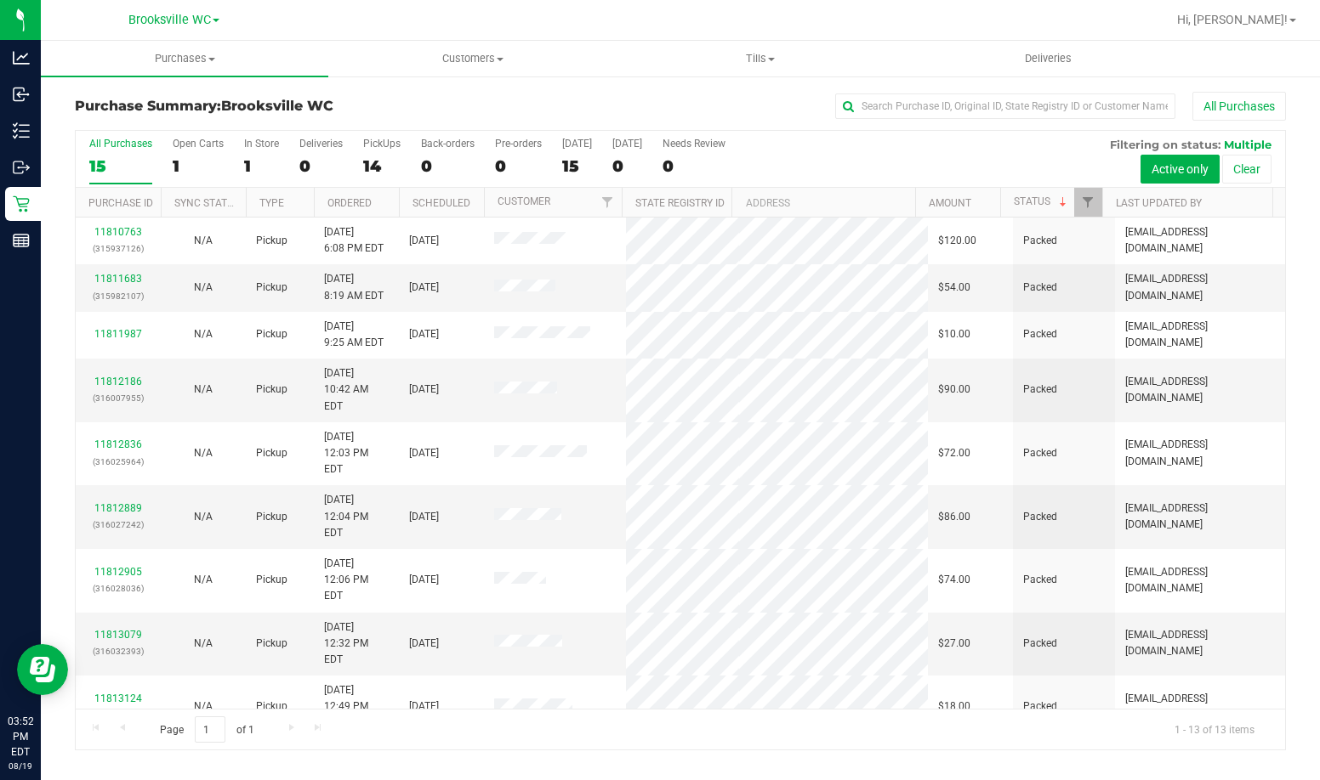
click at [740, 111] on div "All Purchases" at bounding box center [882, 106] width 807 height 29
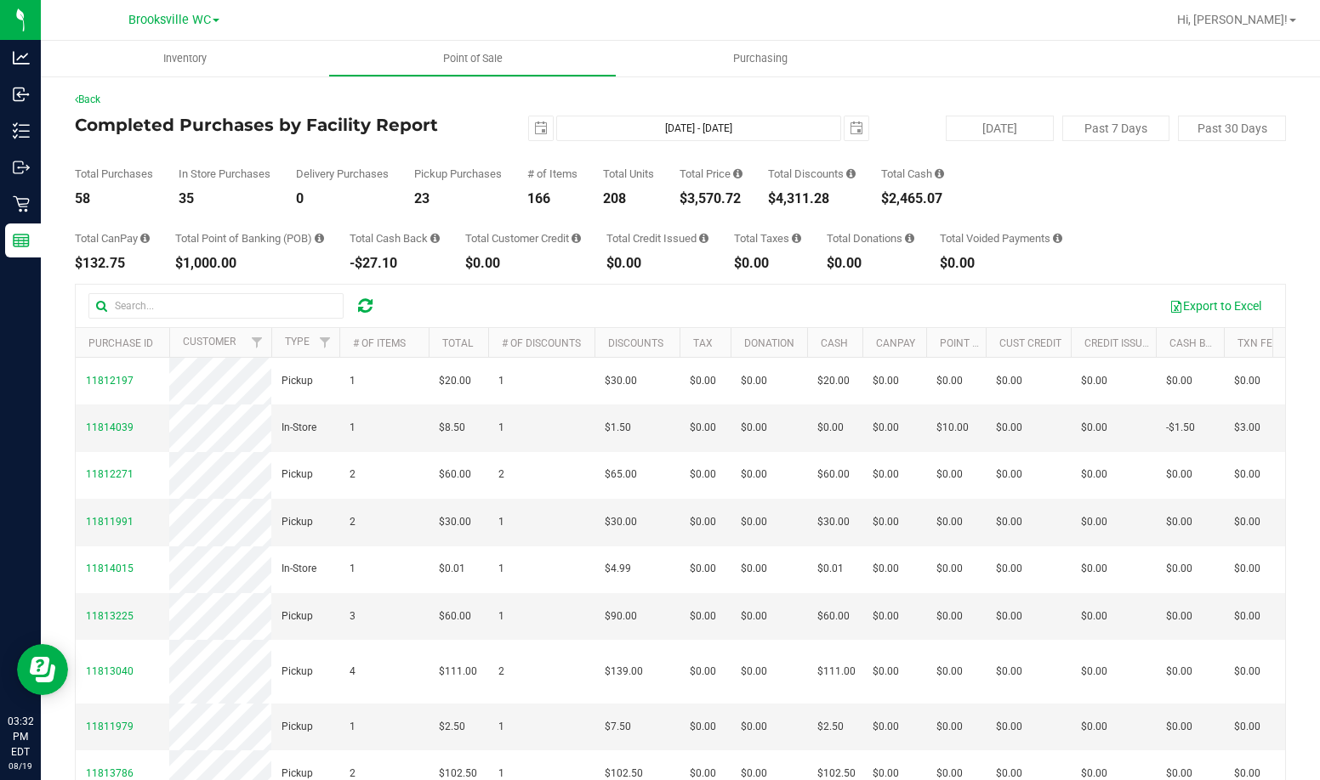
click at [301, 125] on h4 "Completed Purchases by Facility Report" at bounding box center [277, 125] width 404 height 19
drag, startPoint x: 382, startPoint y: 170, endPoint x: 352, endPoint y: 106, distance: 70.4
click at [382, 170] on div "Delivery Purchases" at bounding box center [342, 173] width 93 height 11
